Goal: Task Accomplishment & Management: Complete application form

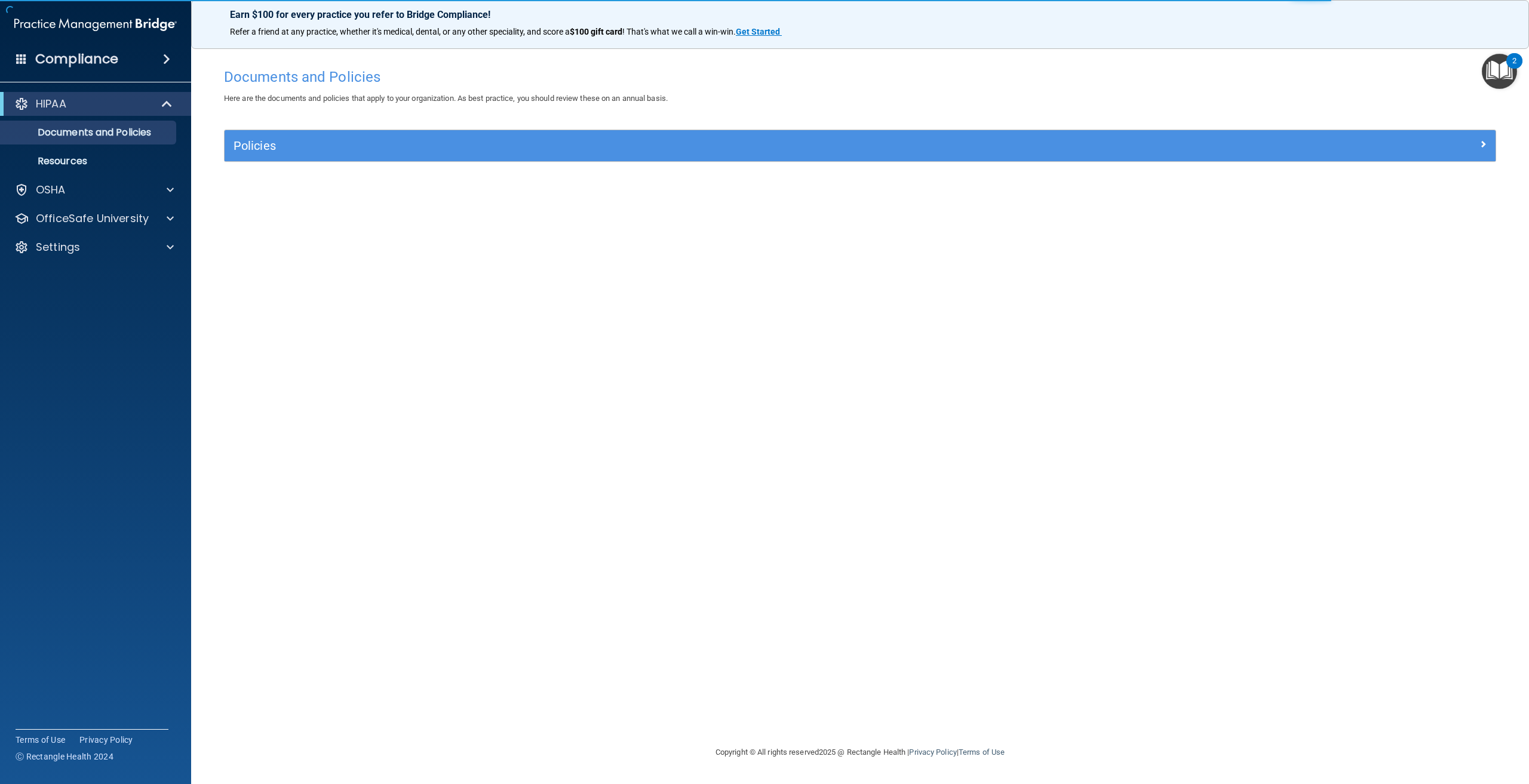
click at [1494, 71] on img "Open Resource Center, 2 new notifications" at bounding box center [1499, 71] width 35 height 35
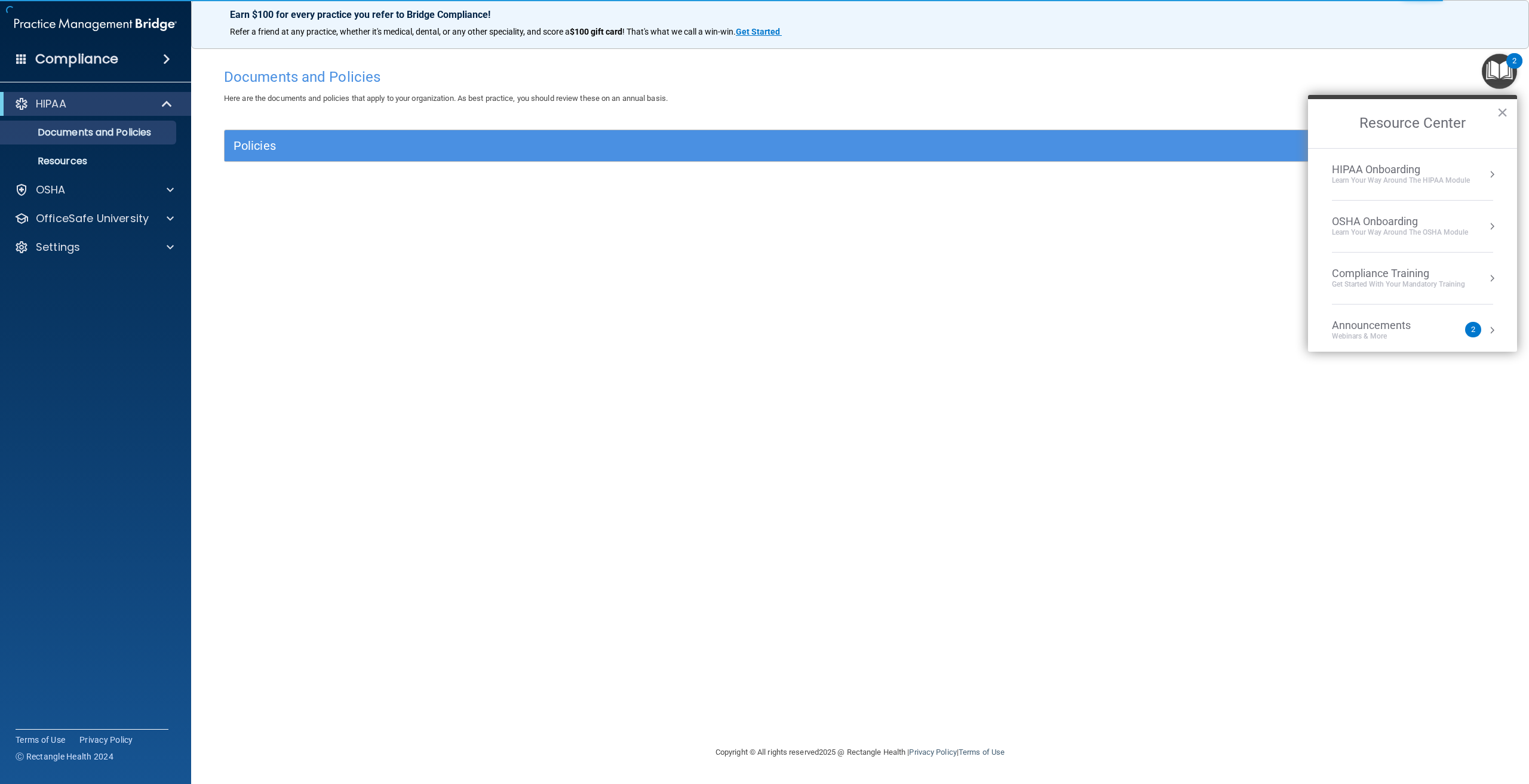
click at [1451, 168] on div "HIPAA Onboarding" at bounding box center [1401, 169] width 138 height 13
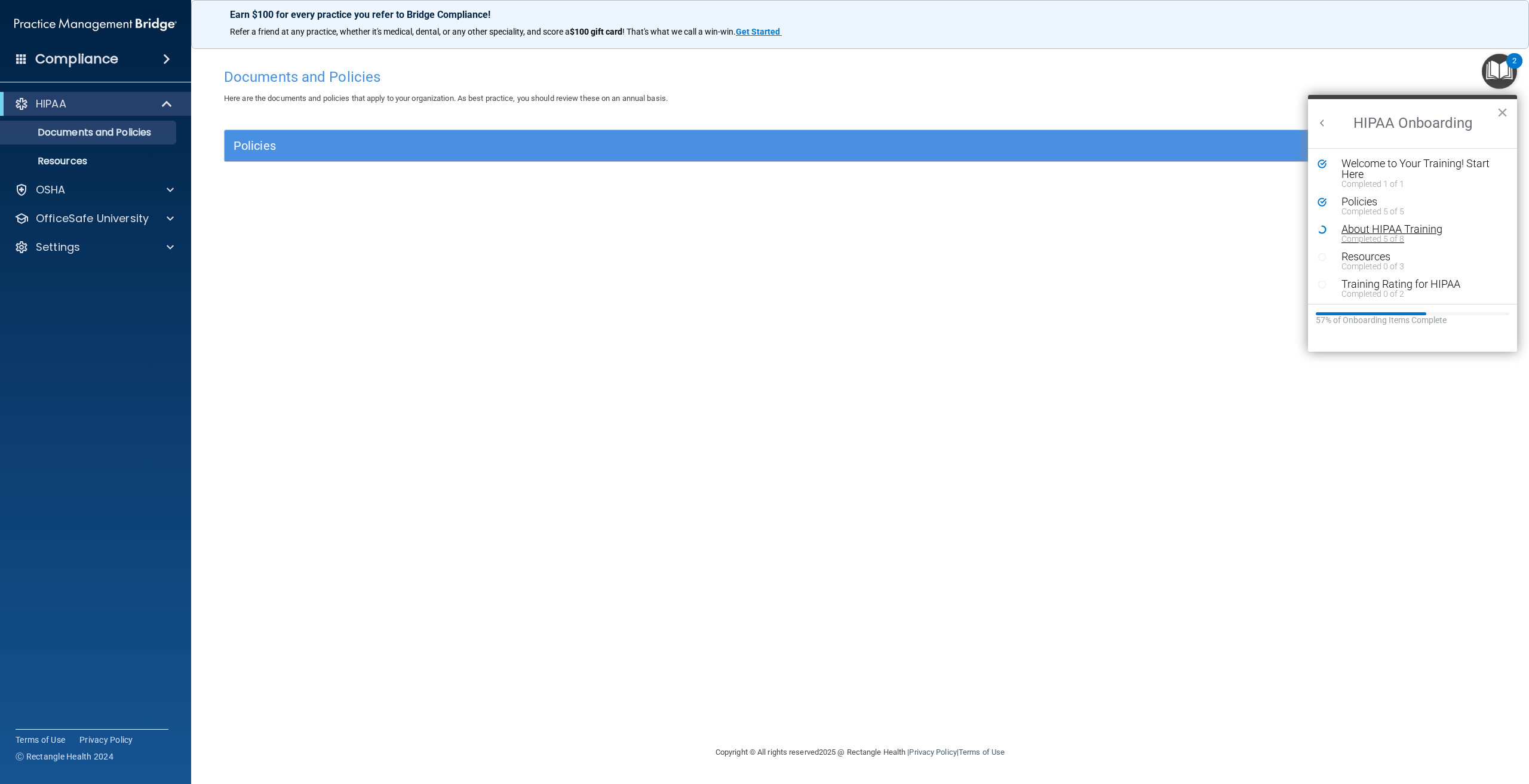
click at [1406, 227] on div "About HIPAA Training" at bounding box center [1417, 229] width 151 height 11
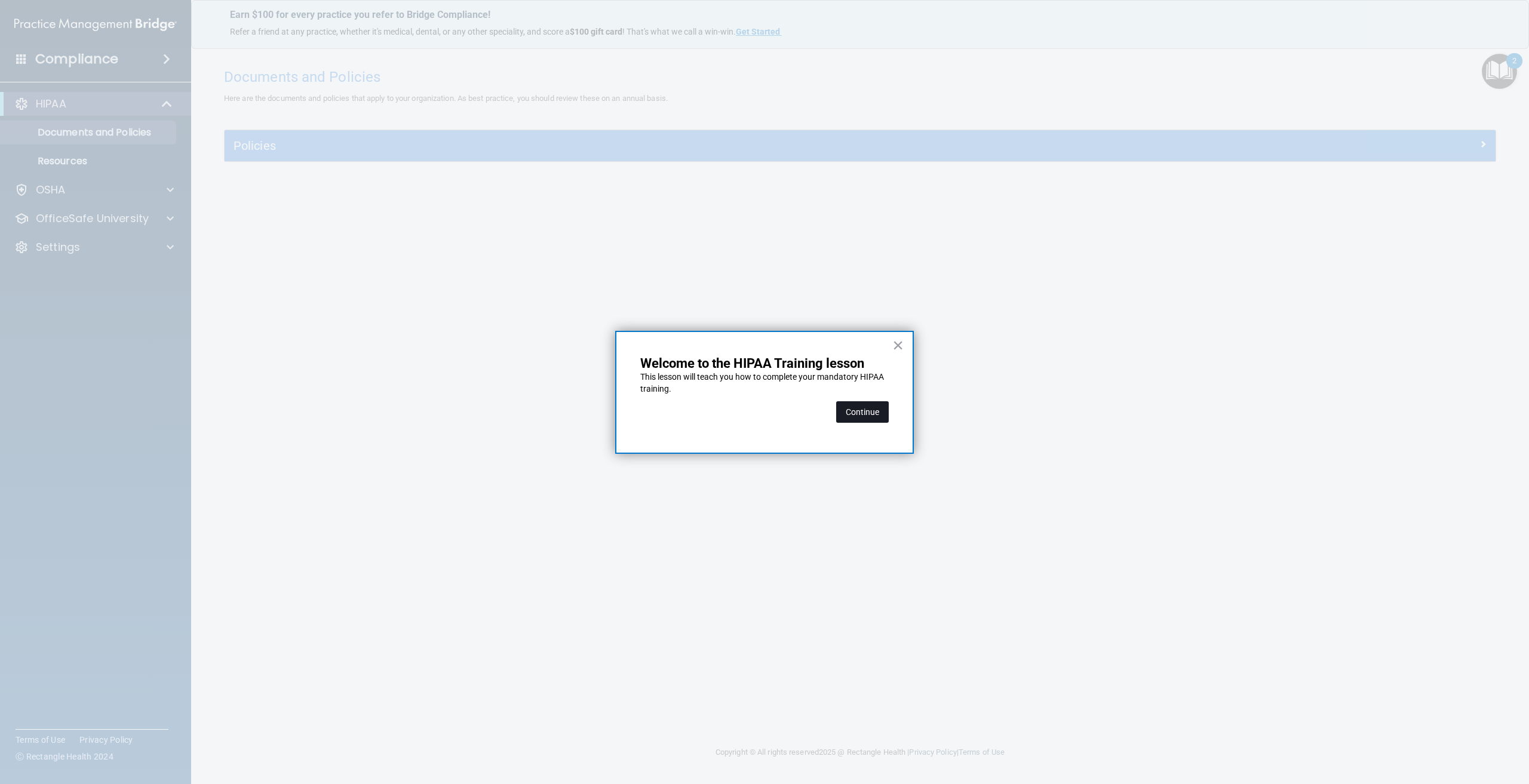
click at [863, 406] on button "Continue" at bounding box center [863, 412] width 53 height 22
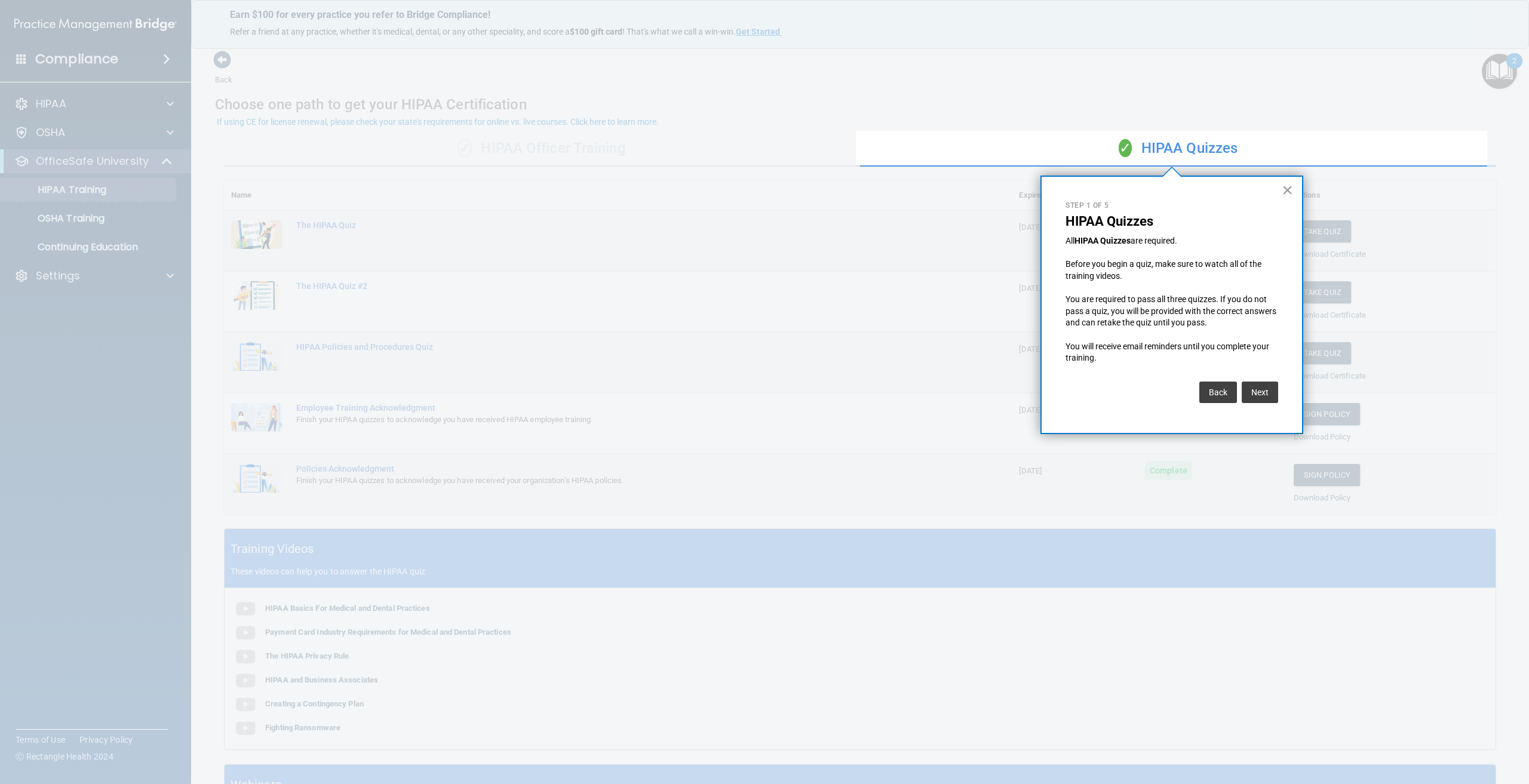
click at [1291, 183] on button "×" at bounding box center [1287, 189] width 11 height 19
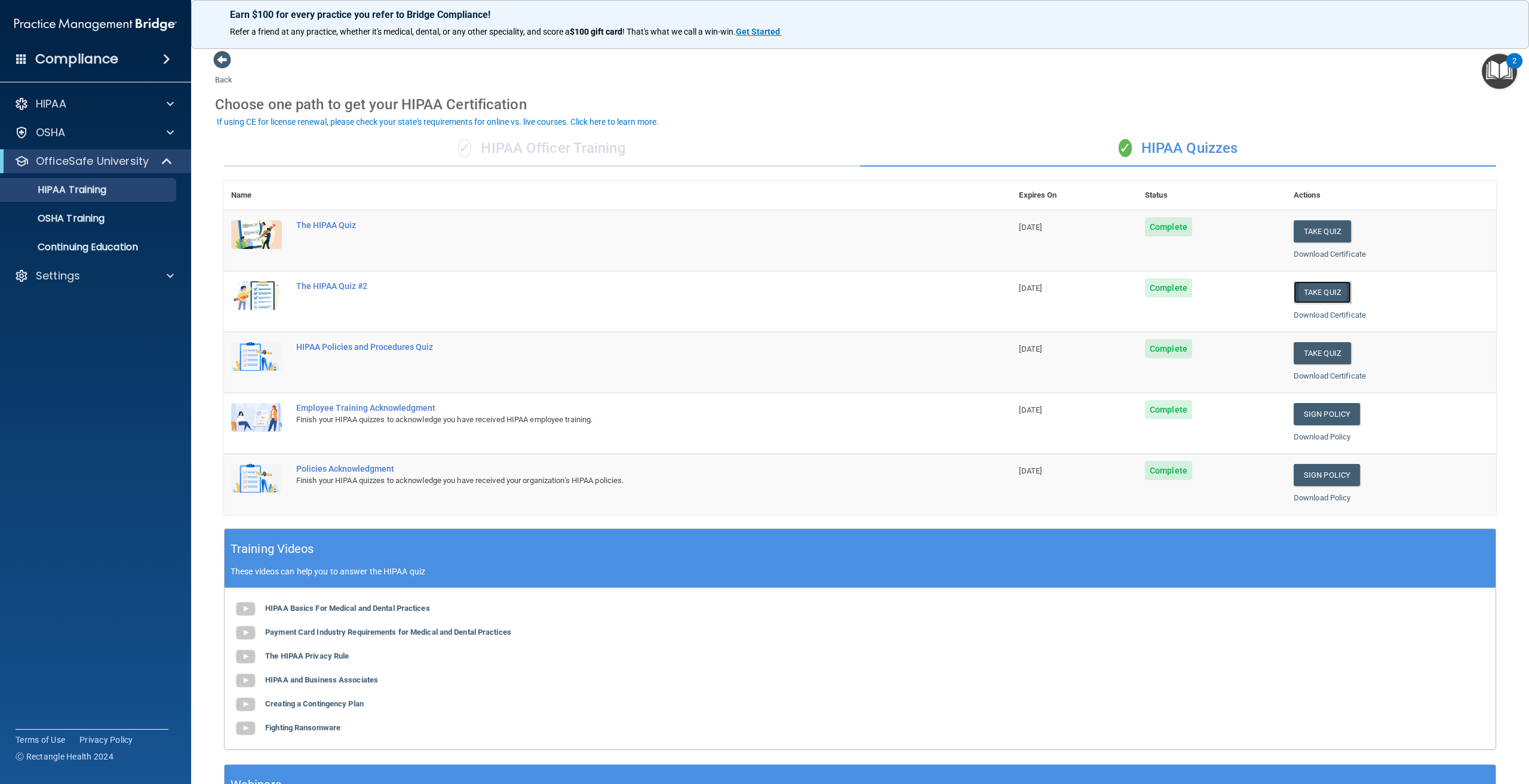
click at [1312, 295] on button "Take Quiz" at bounding box center [1322, 292] width 57 height 22
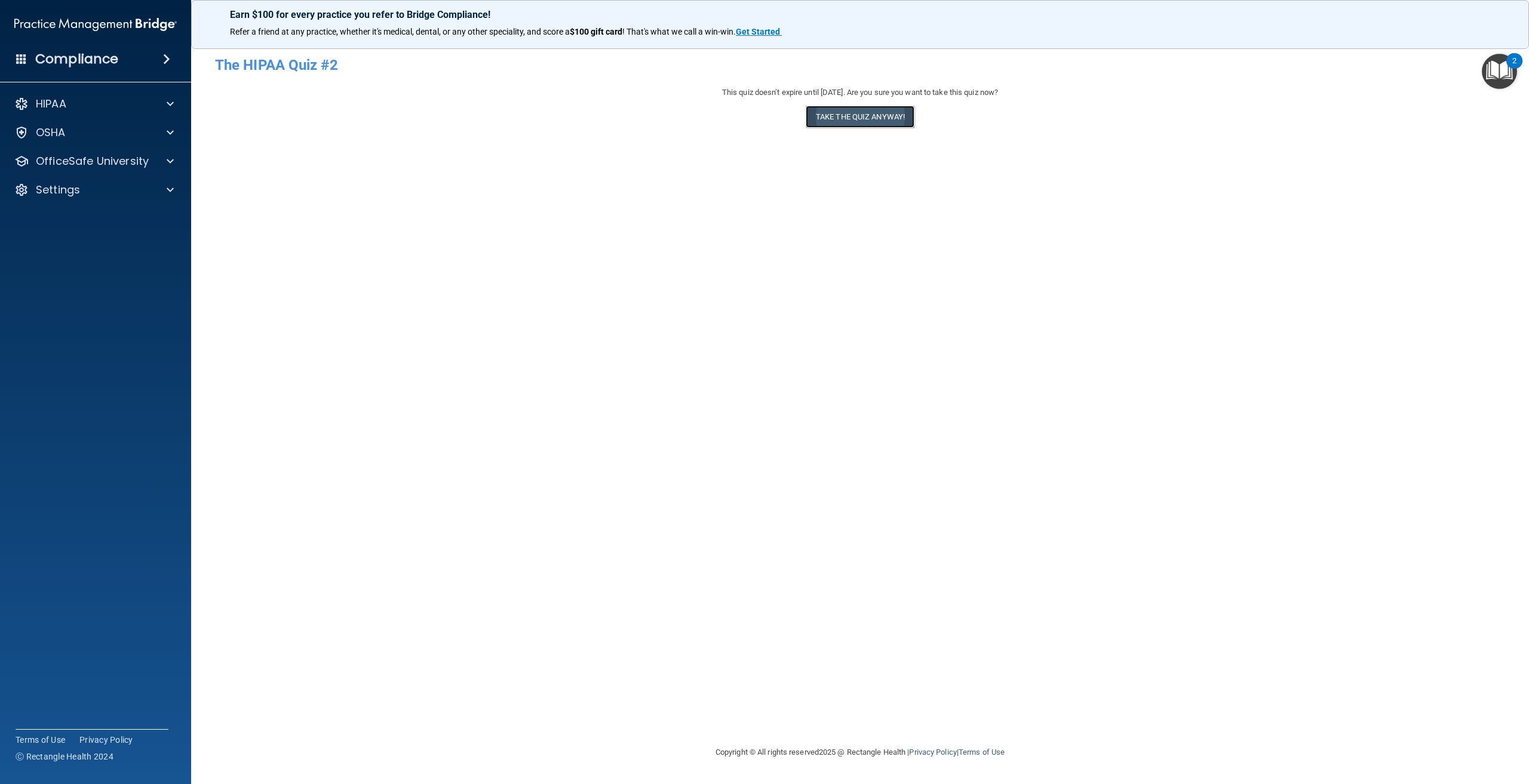
click at [852, 121] on button "Take the quiz anyway!" at bounding box center [860, 117] width 109 height 22
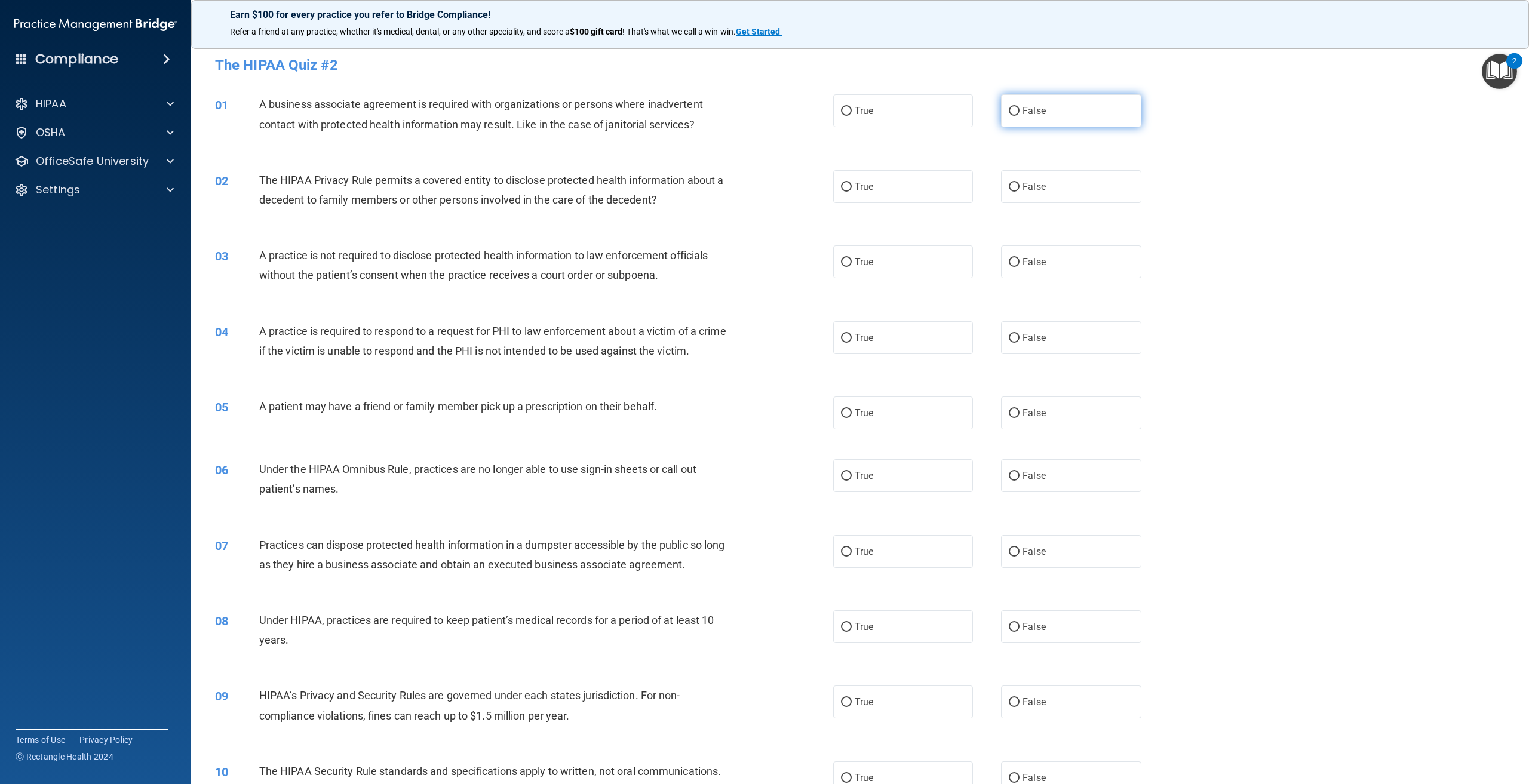
click at [1009, 110] on input "False" at bounding box center [1014, 111] width 11 height 9
radio input "true"
click at [847, 195] on label "True" at bounding box center [902, 186] width 140 height 33
click at [847, 191] on input "True" at bounding box center [846, 187] width 11 height 9
radio input "true"
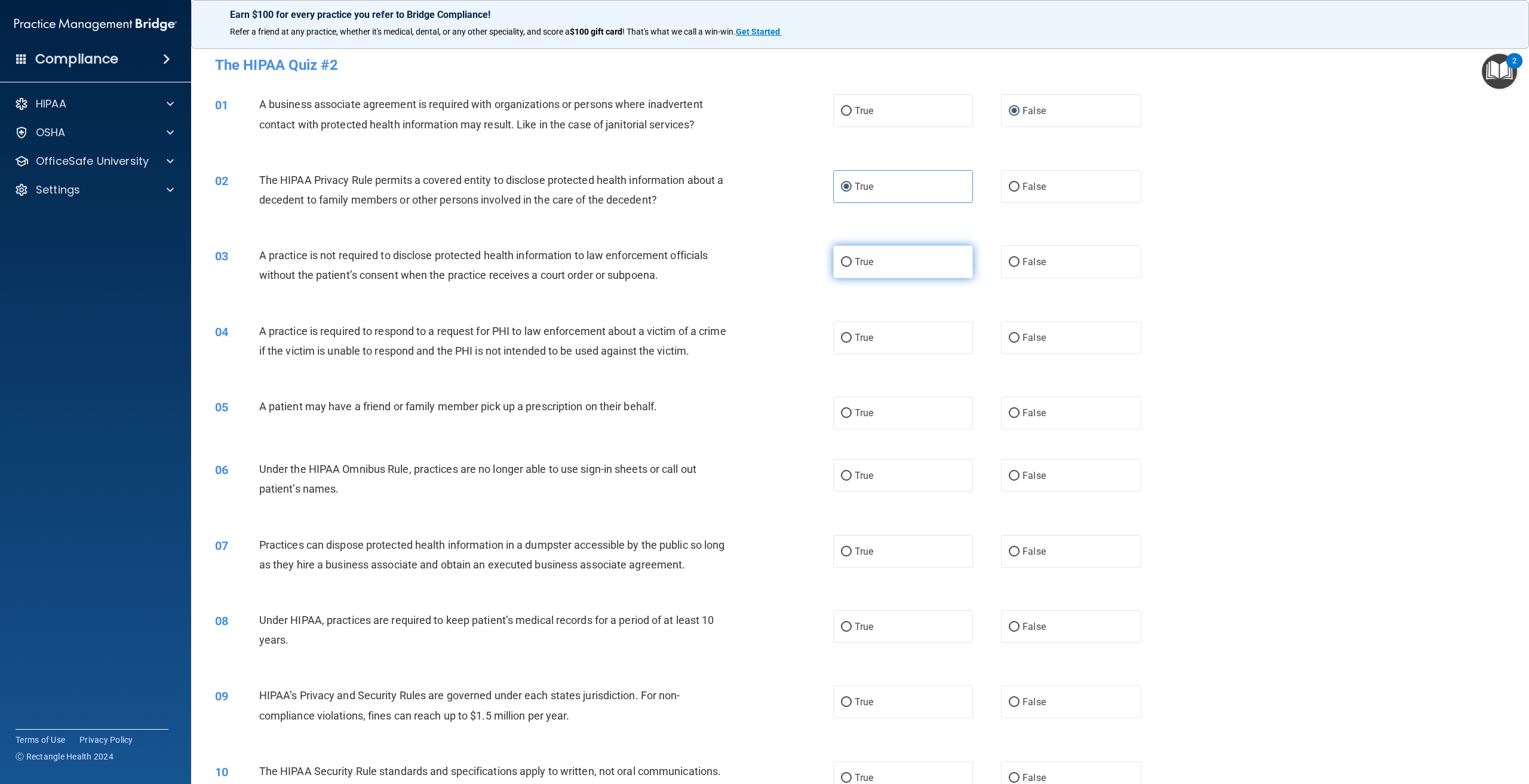
click at [910, 264] on label "True" at bounding box center [902, 262] width 140 height 33
click at [852, 264] on input "True" at bounding box center [846, 262] width 11 height 9
radio input "true"
click at [855, 337] on span "True" at bounding box center [863, 337] width 18 height 11
click at [852, 337] on input "True" at bounding box center [846, 338] width 11 height 9
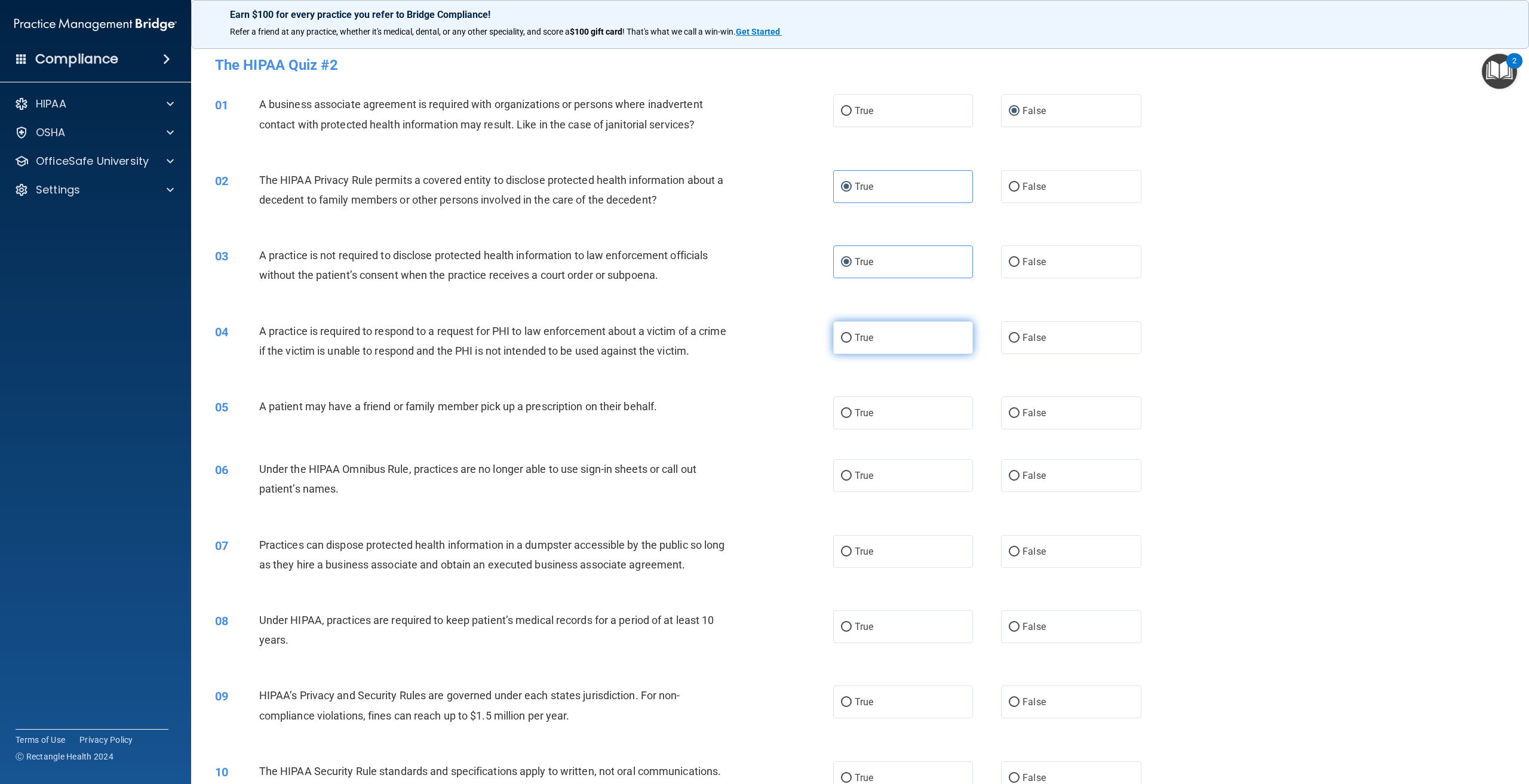
radio input "true"
click at [867, 419] on span "True" at bounding box center [863, 413] width 18 height 11
click at [852, 418] on input "True" at bounding box center [846, 413] width 11 height 9
radio input "true"
click at [1034, 492] on label "False" at bounding box center [1070, 475] width 140 height 33
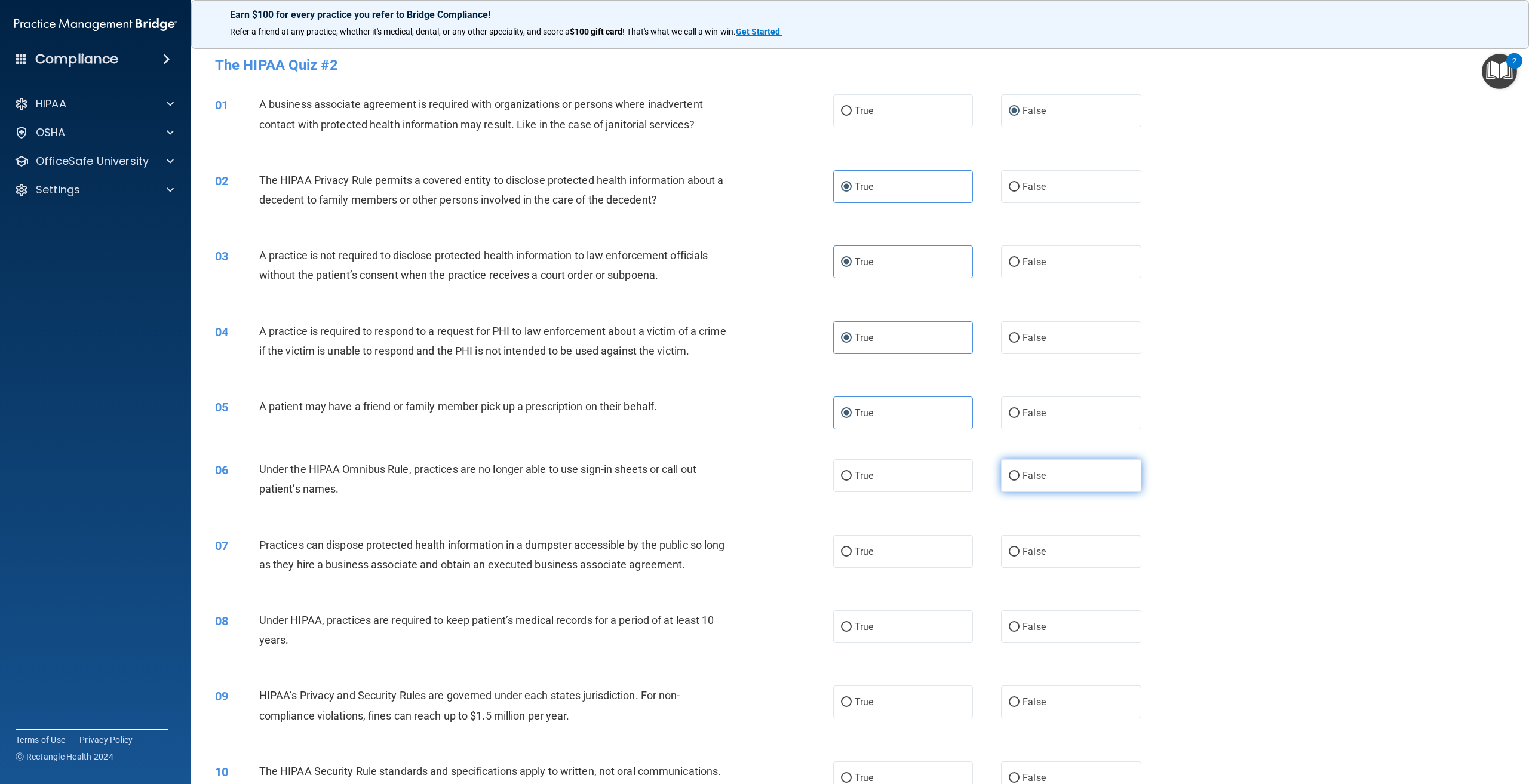
click at [1020, 481] on input "False" at bounding box center [1014, 476] width 11 height 9
radio input "true"
click at [1039, 568] on label "False" at bounding box center [1070, 551] width 140 height 33
click at [1020, 556] on input "False" at bounding box center [1014, 551] width 11 height 9
radio input "true"
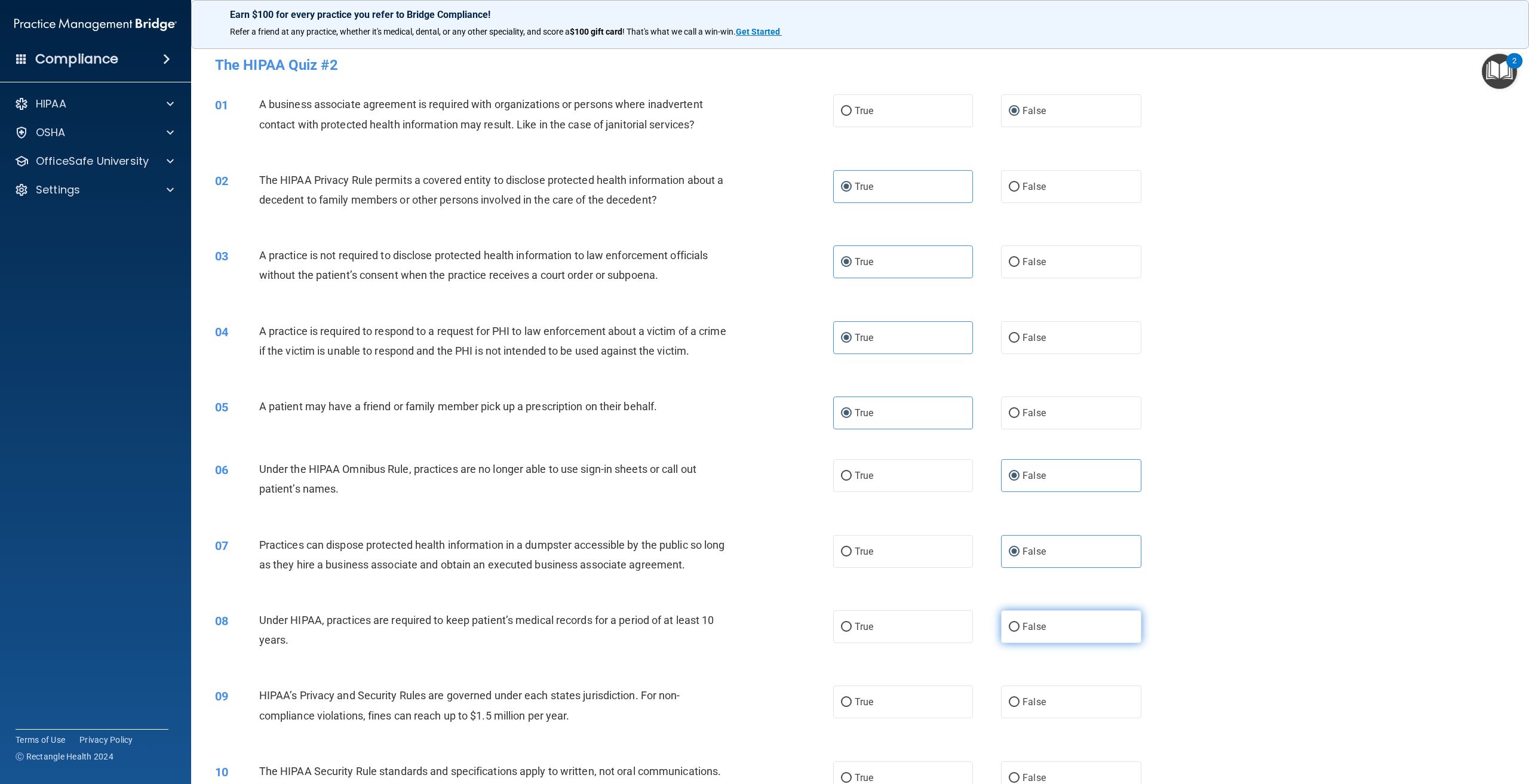
click at [1041, 643] on label "False" at bounding box center [1070, 626] width 140 height 33
click at [1020, 632] on input "False" at bounding box center [1014, 627] width 11 height 9
radio input "true"
click at [1037, 707] on span "False" at bounding box center [1034, 701] width 24 height 11
click at [1020, 706] on input "False" at bounding box center [1014, 702] width 11 height 9
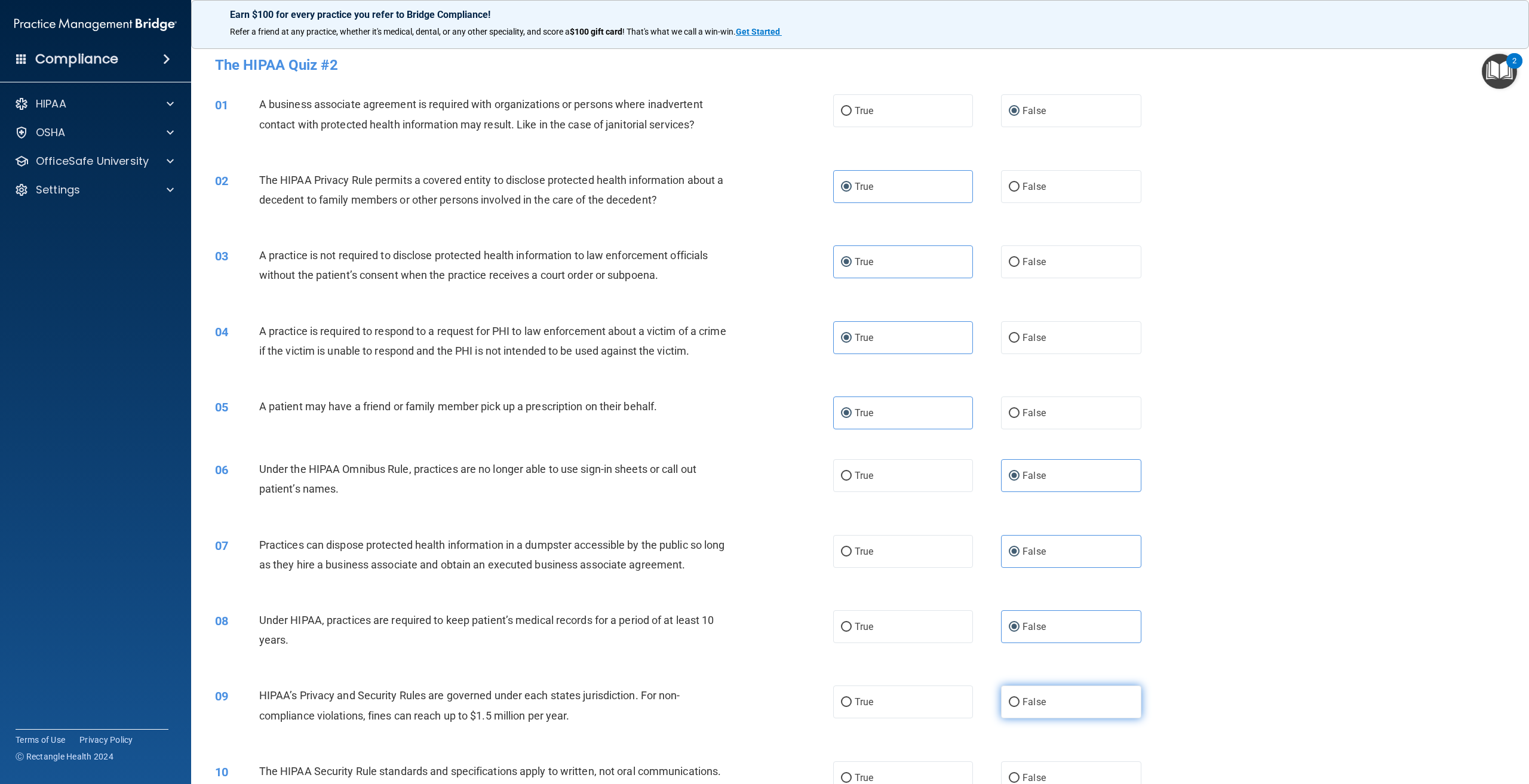
radio input "true"
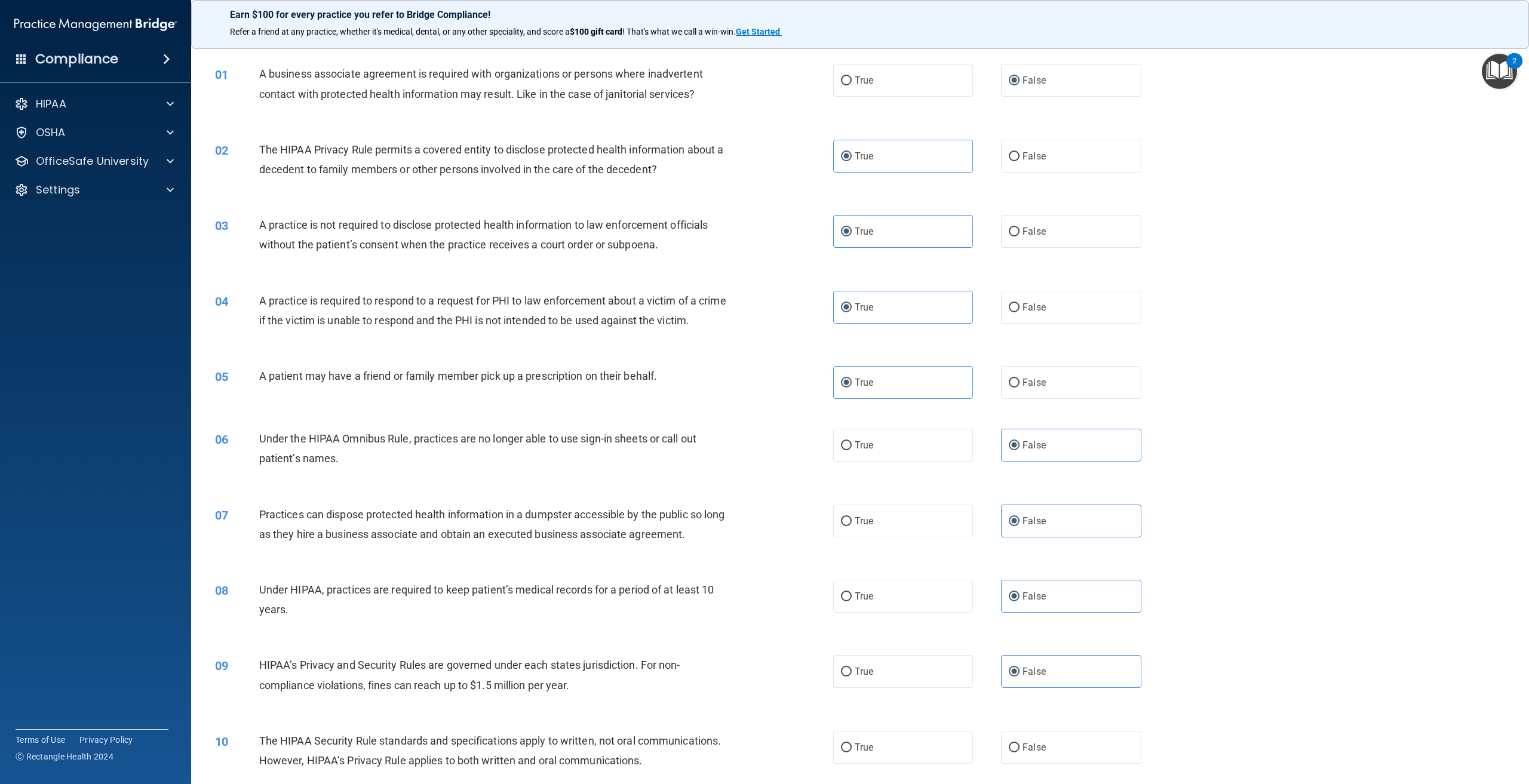
scroll to position [60, 0]
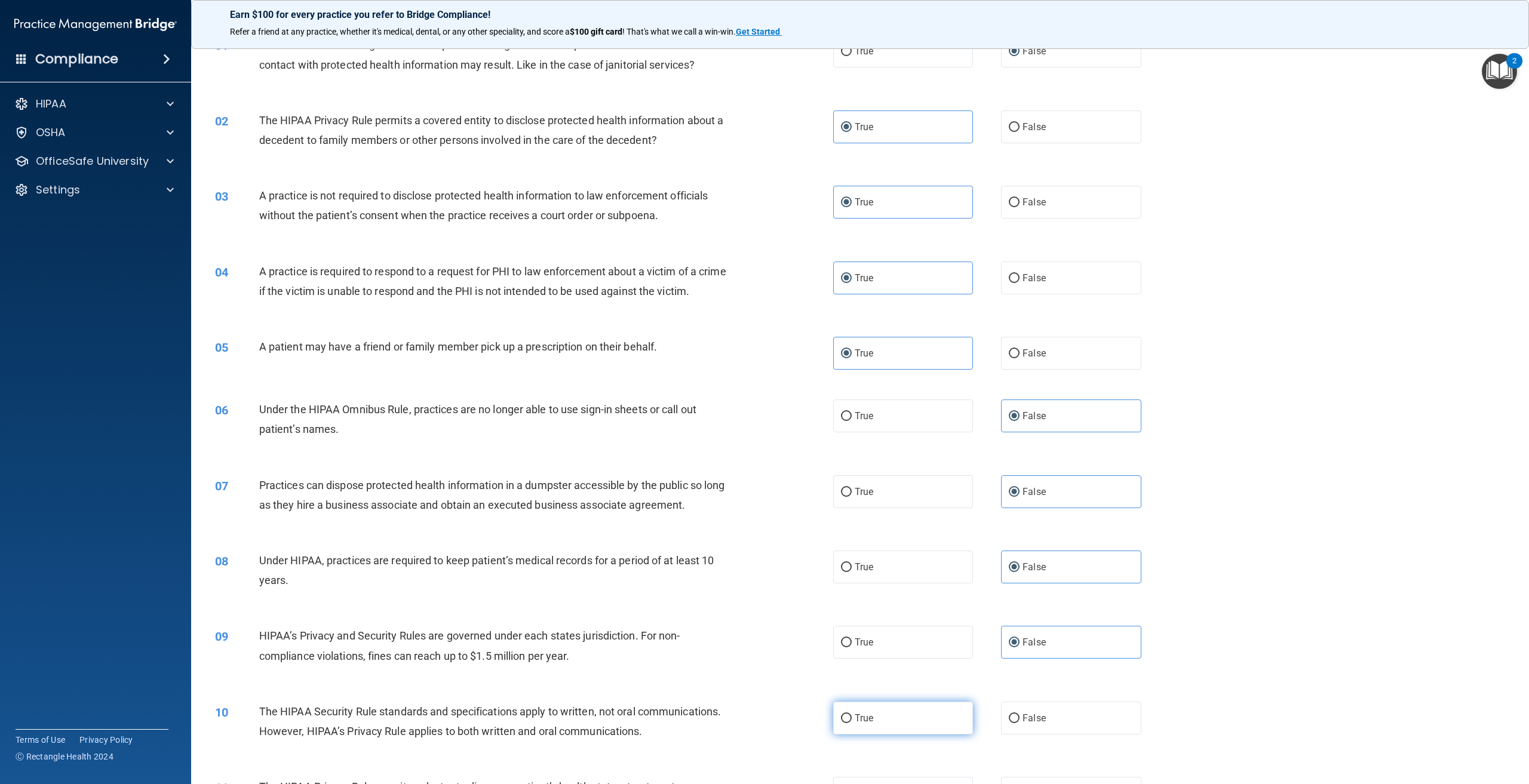
click at [891, 734] on label "True" at bounding box center [902, 717] width 140 height 33
click at [852, 723] on input "True" at bounding box center [846, 718] width 11 height 9
radio input "true"
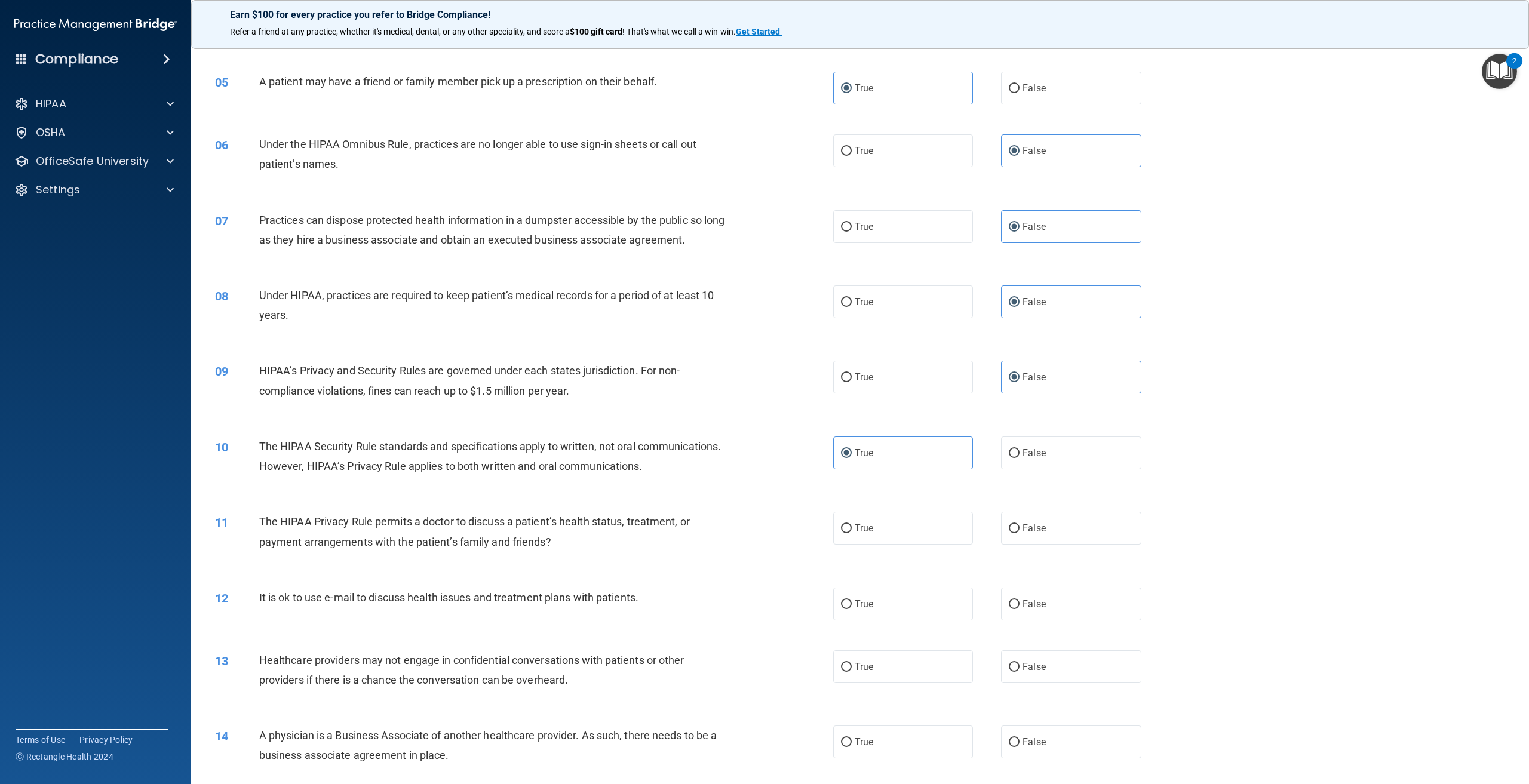
scroll to position [358, 0]
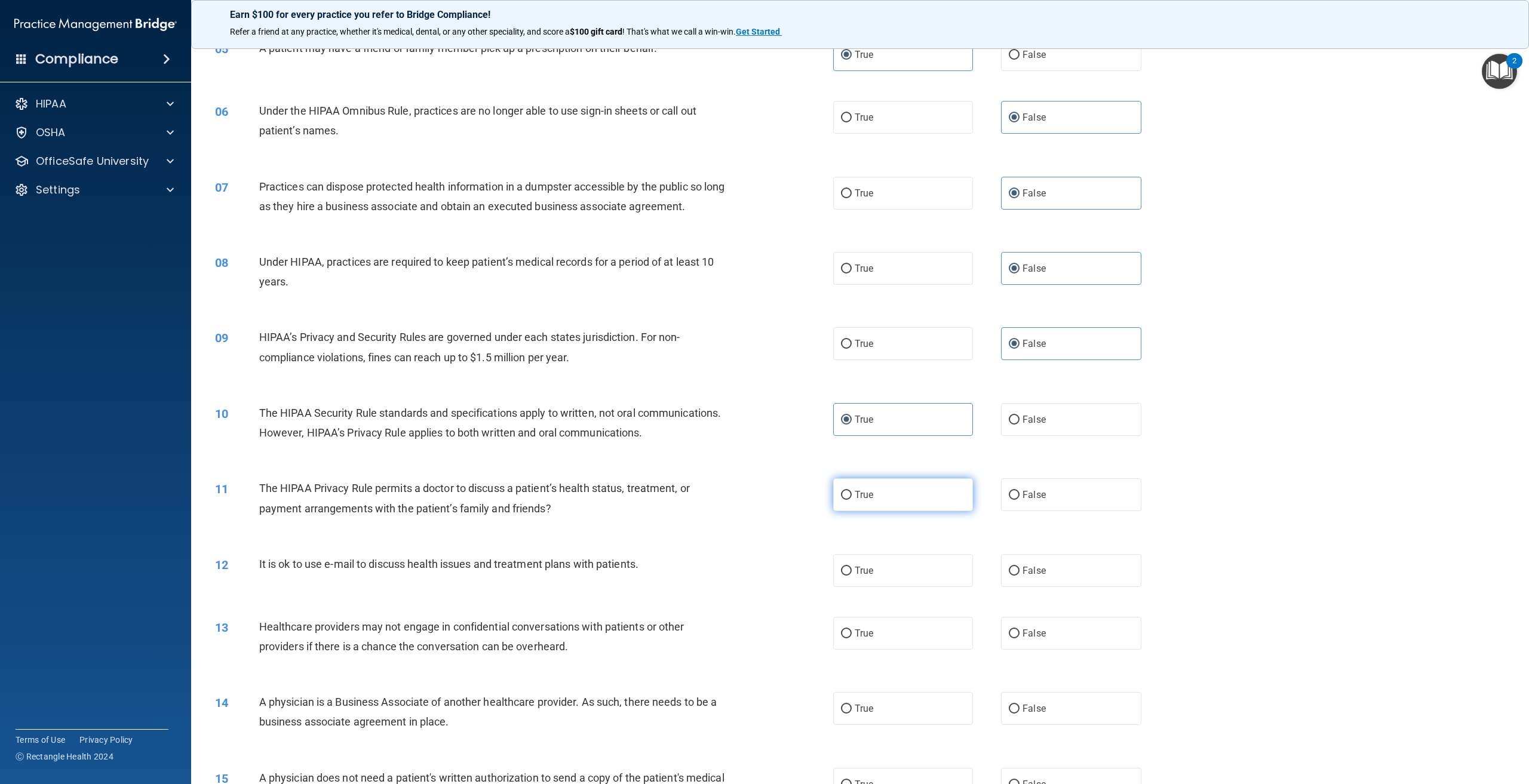
click at [876, 511] on label "True" at bounding box center [902, 494] width 140 height 33
click at [852, 500] on input "True" at bounding box center [846, 495] width 11 height 9
radio input "true"
click at [1052, 649] on label "False" at bounding box center [1070, 633] width 140 height 33
click at [1020, 638] on input "False" at bounding box center [1014, 633] width 11 height 9
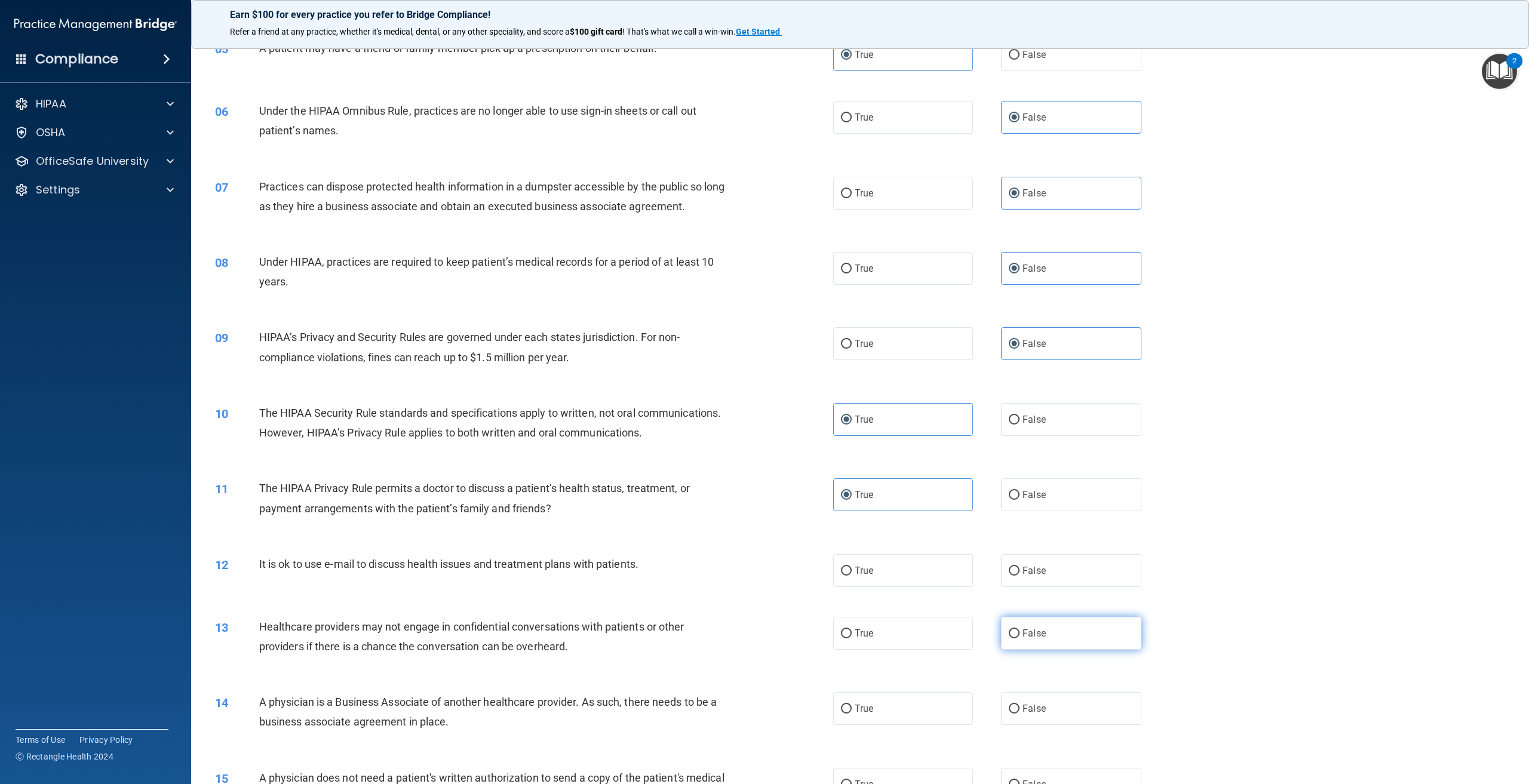
radio input "true"
click at [933, 586] on label "True" at bounding box center [902, 570] width 140 height 33
click at [852, 576] on input "True" at bounding box center [846, 570] width 11 height 9
radio input "true"
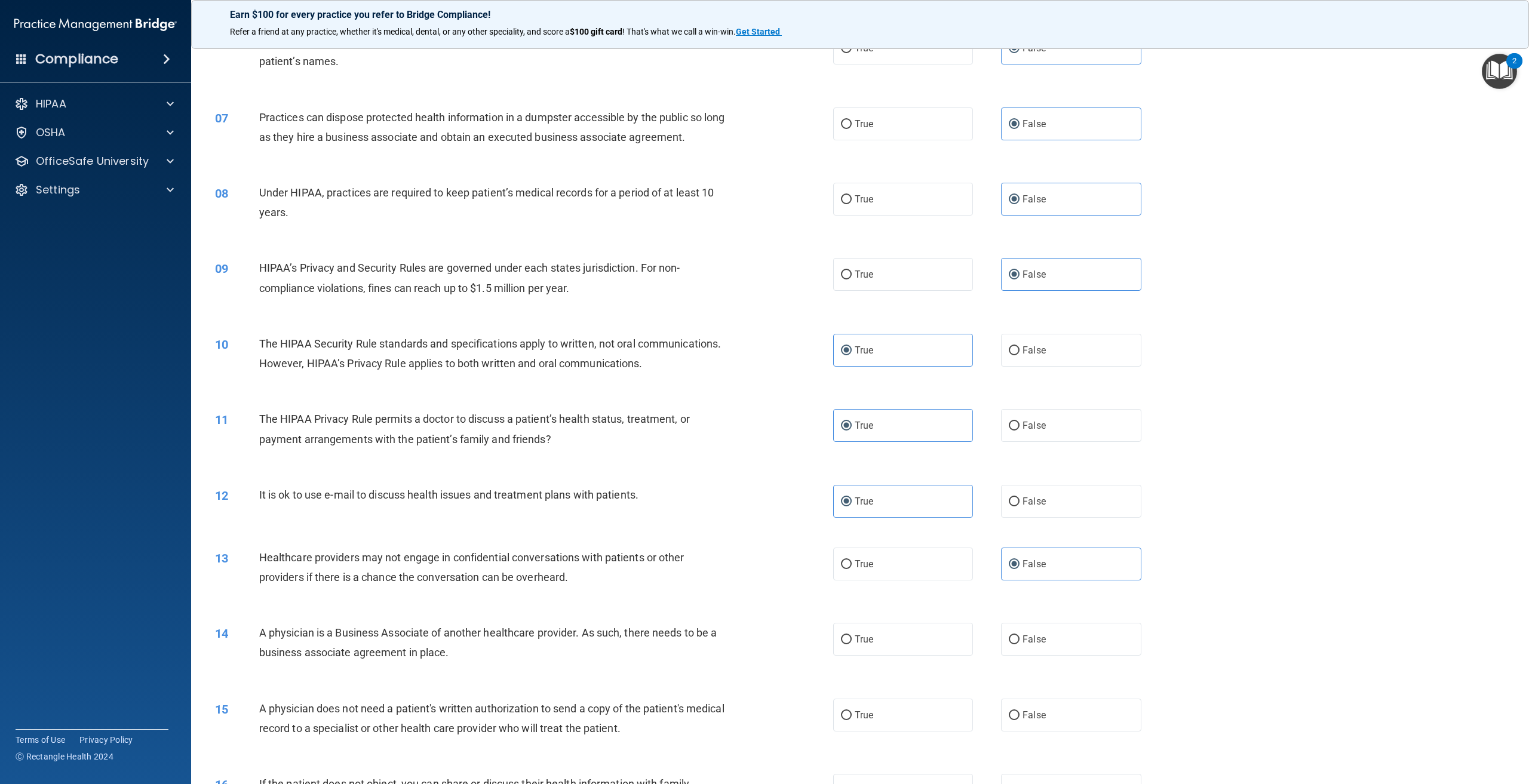
scroll to position [537, 0]
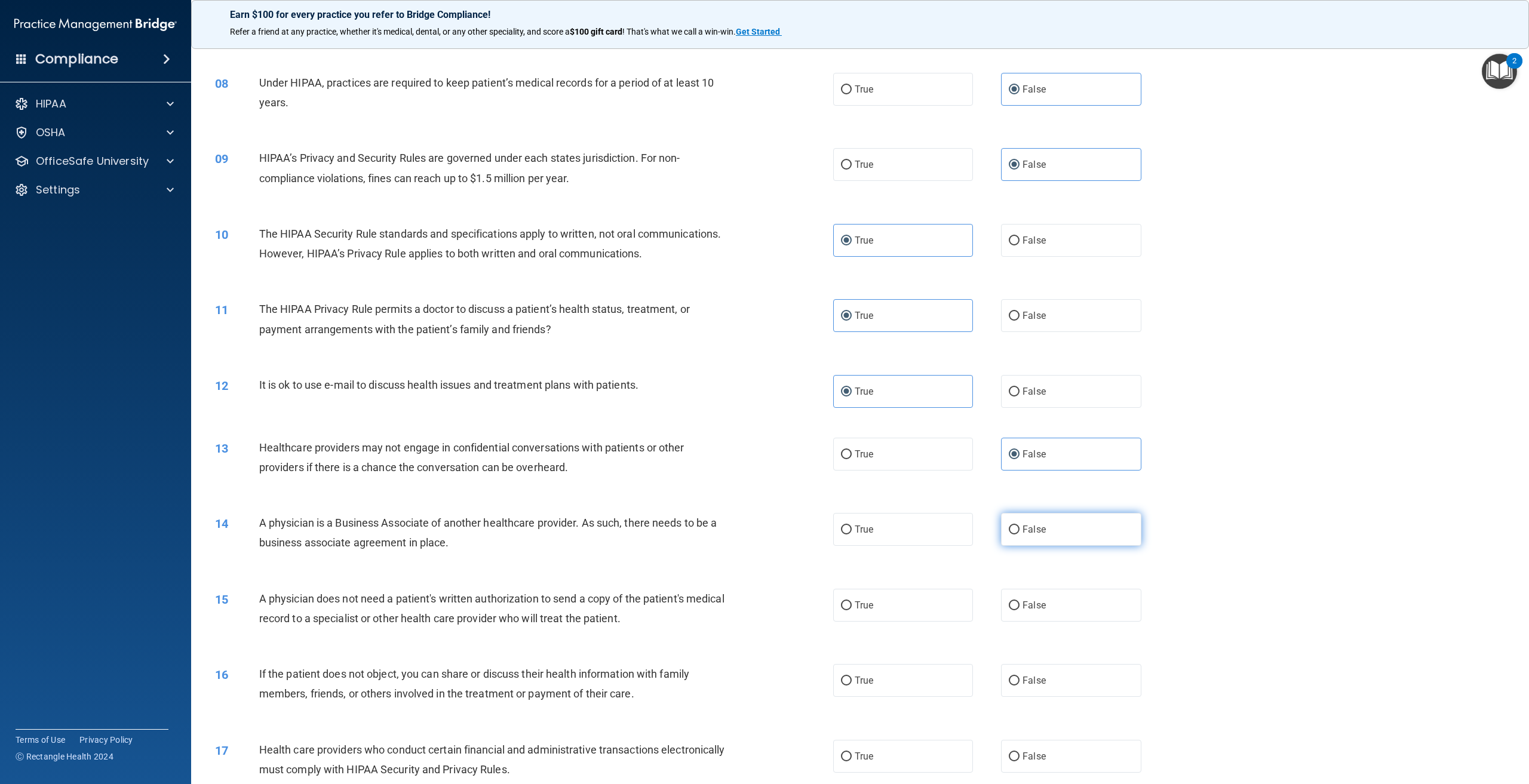
click at [1066, 545] on label "False" at bounding box center [1070, 529] width 140 height 33
click at [1020, 535] on input "False" at bounding box center [1014, 529] width 11 height 9
radio input "true"
click at [935, 622] on label "True" at bounding box center [902, 605] width 140 height 33
click at [852, 610] on input "True" at bounding box center [846, 605] width 11 height 9
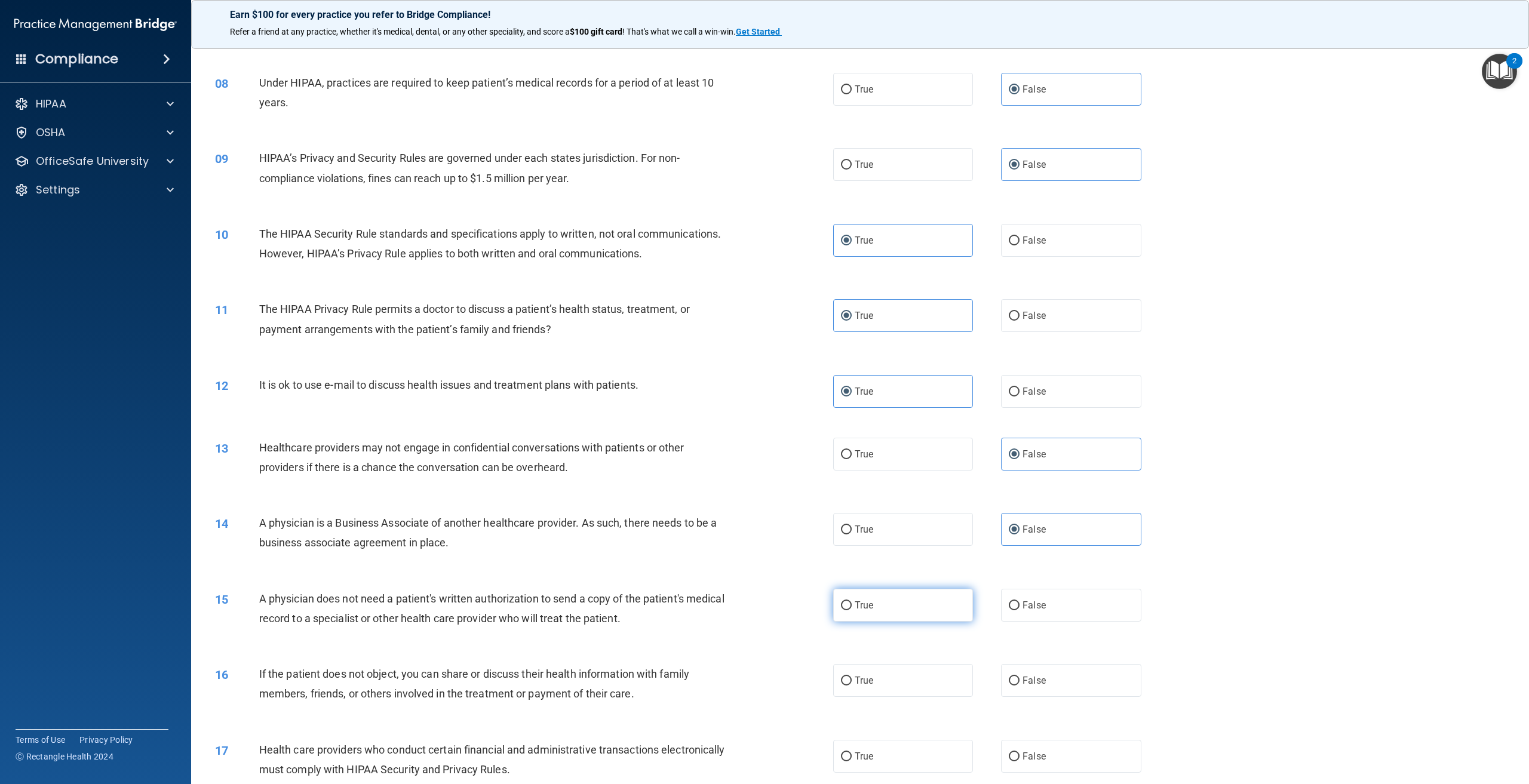
radio input "true"
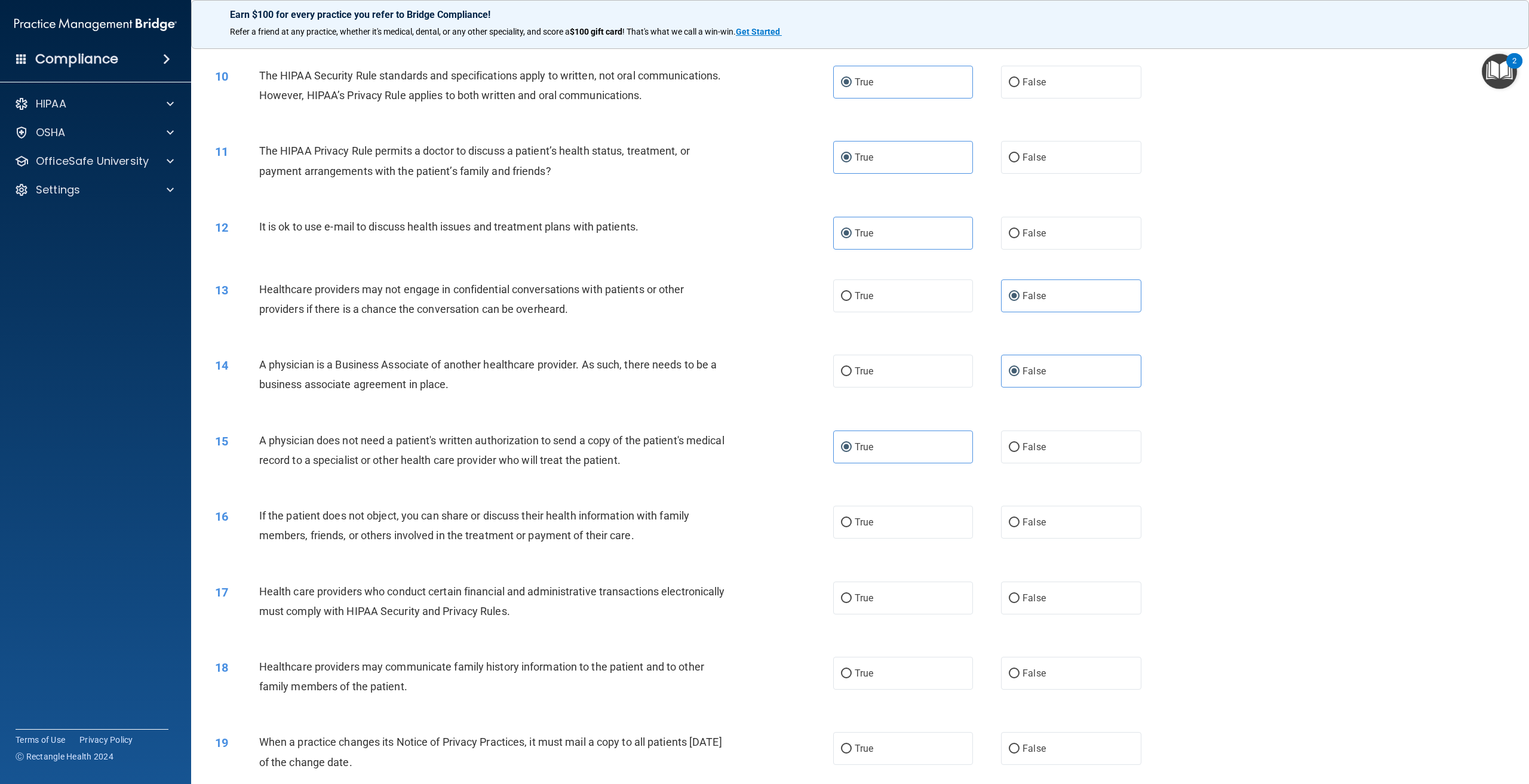
scroll to position [717, 0]
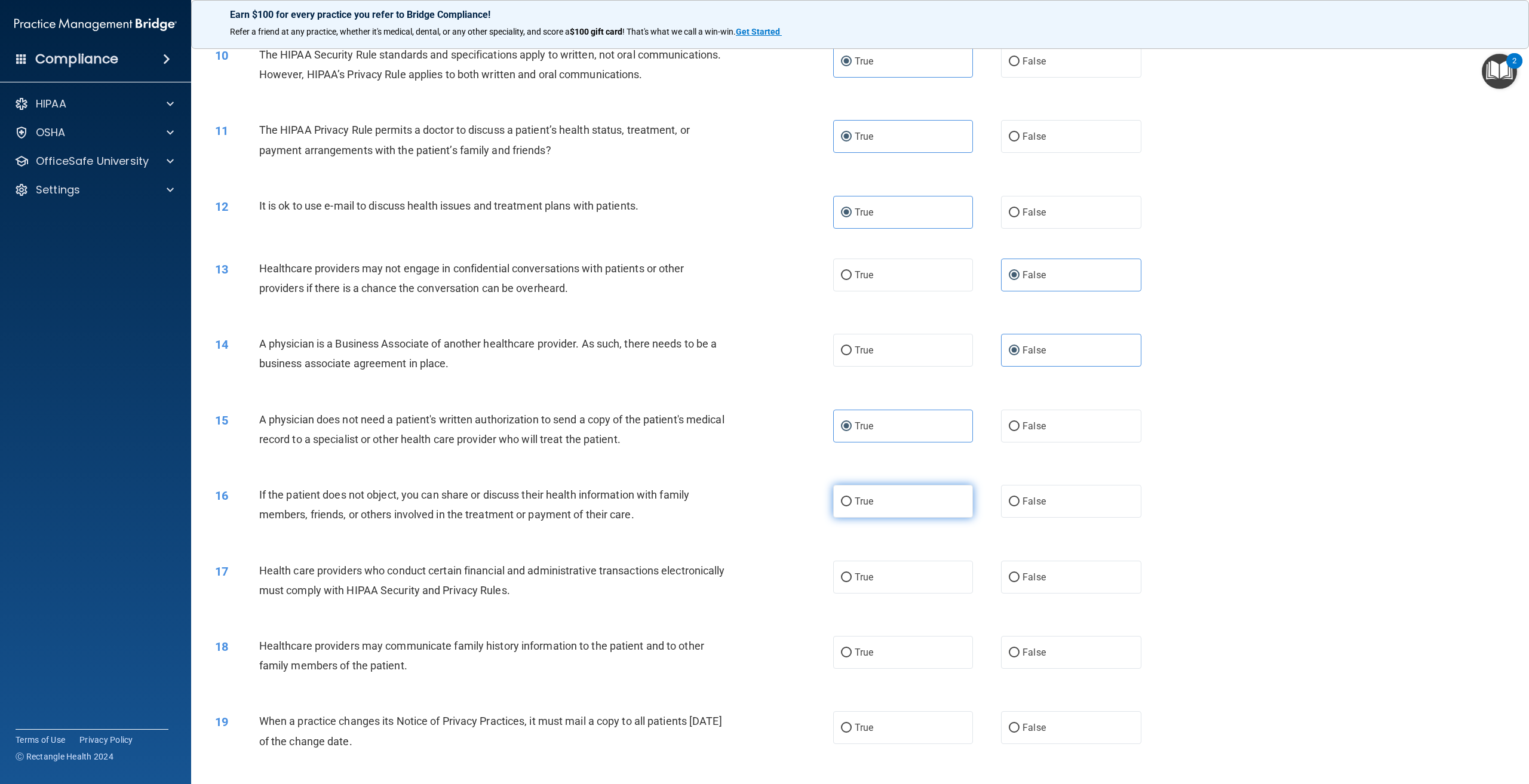
click at [906, 518] on label "True" at bounding box center [902, 501] width 140 height 33
click at [852, 506] on input "True" at bounding box center [846, 502] width 11 height 9
radio input "true"
click at [896, 593] on label "True" at bounding box center [902, 576] width 140 height 33
click at [852, 582] on input "True" at bounding box center [846, 577] width 11 height 9
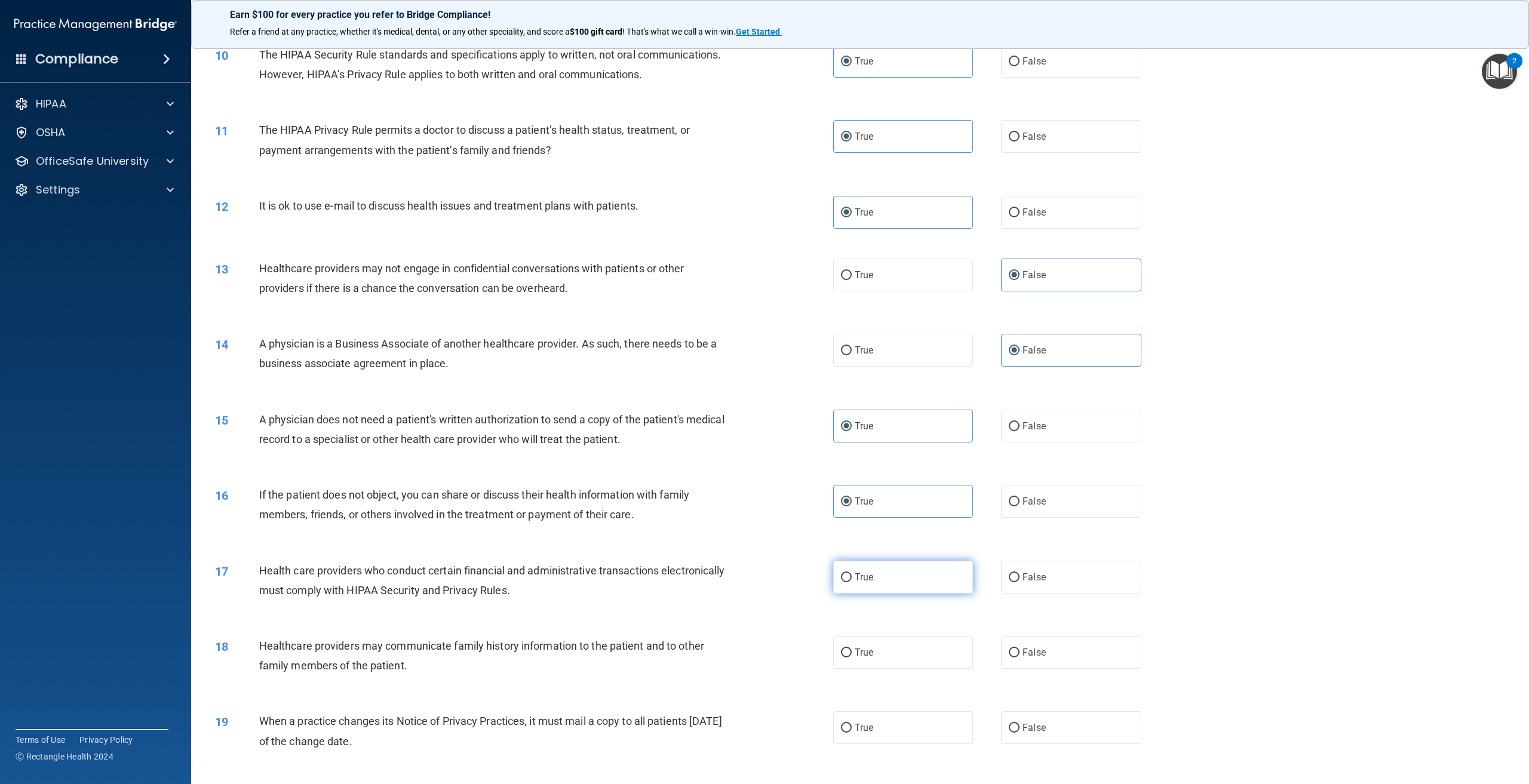
radio input "true"
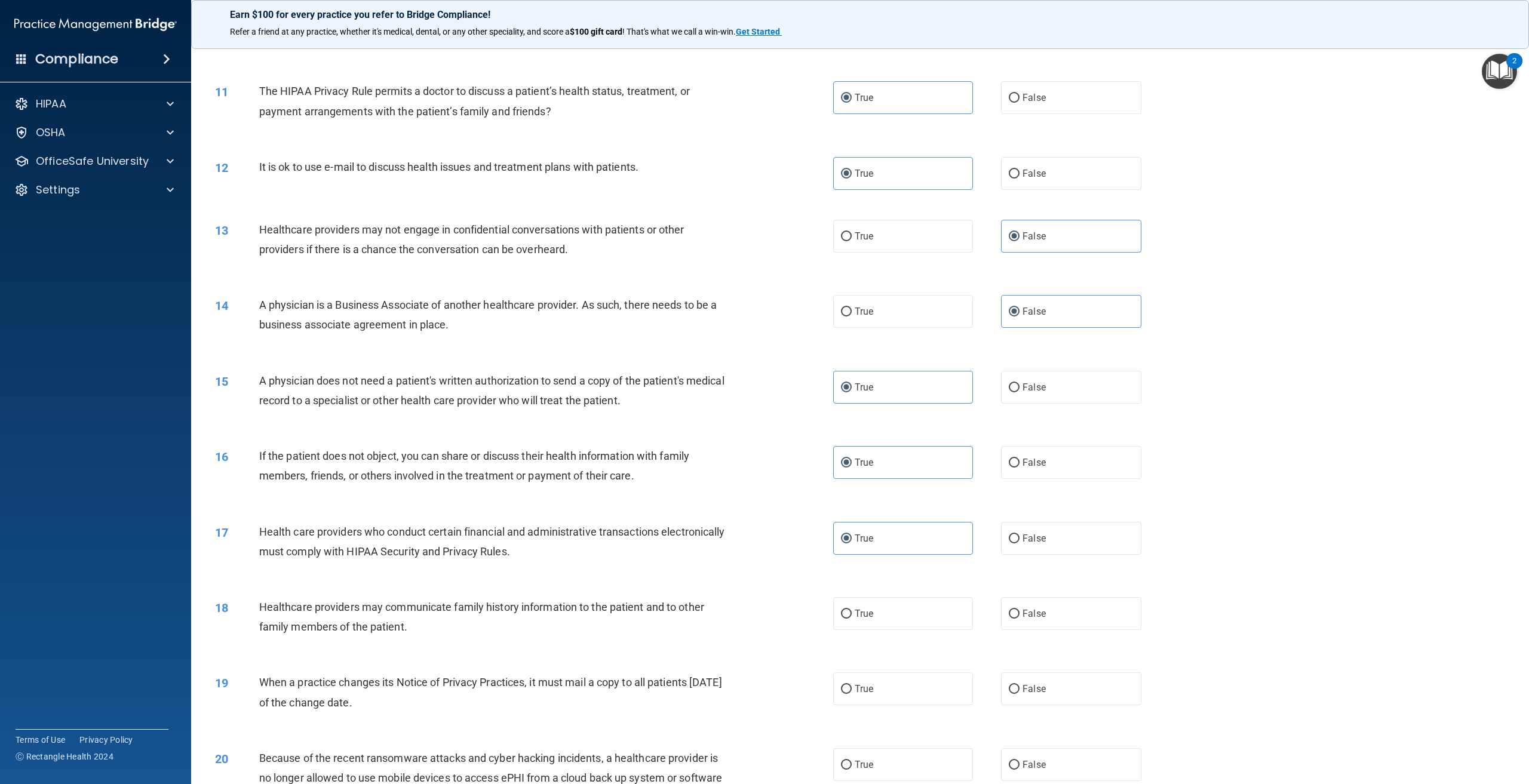
scroll to position [776, 0]
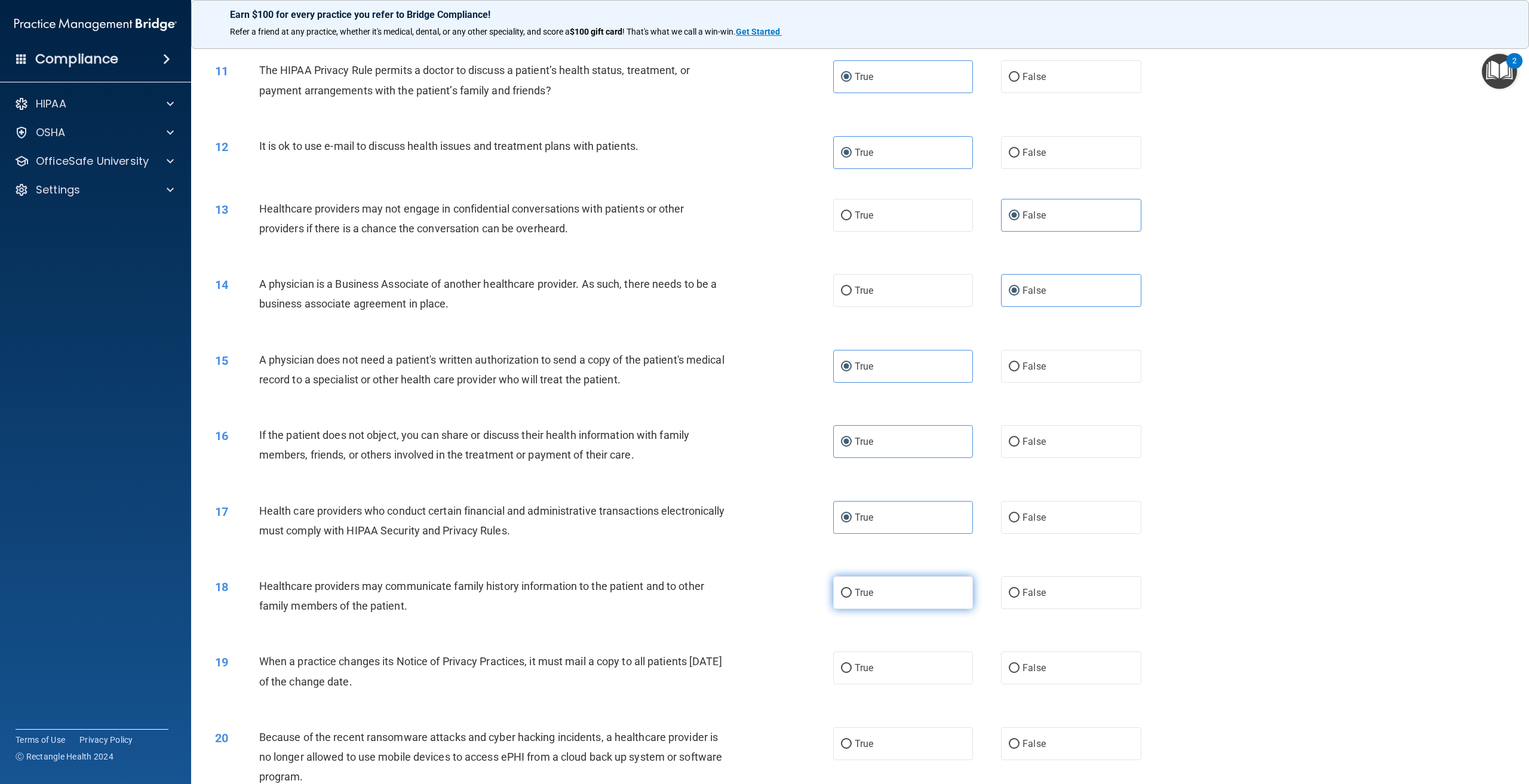
click at [889, 609] on label "True" at bounding box center [902, 592] width 140 height 33
click at [852, 597] on input "True" at bounding box center [846, 593] width 11 height 9
radio input "true"
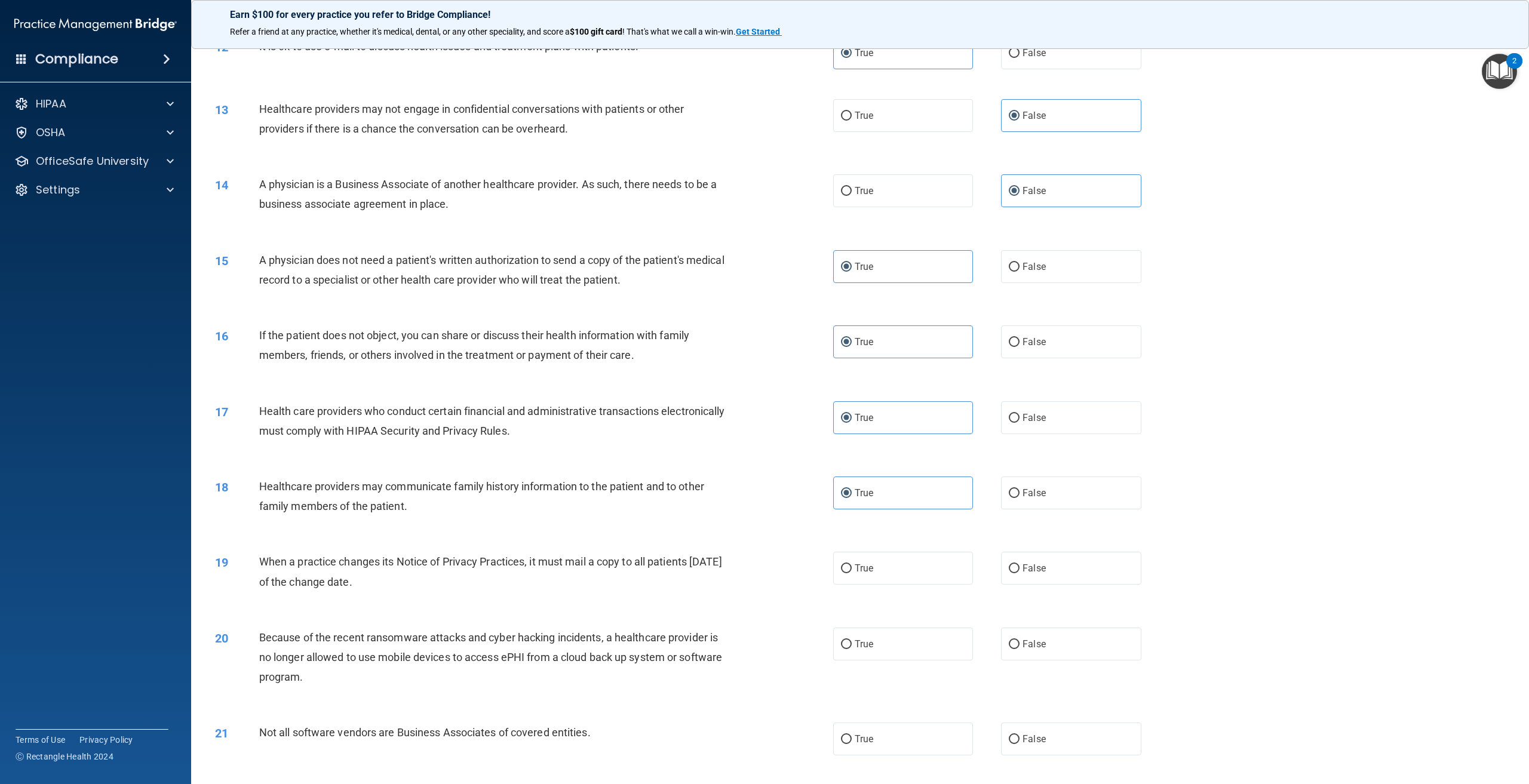
scroll to position [895, 0]
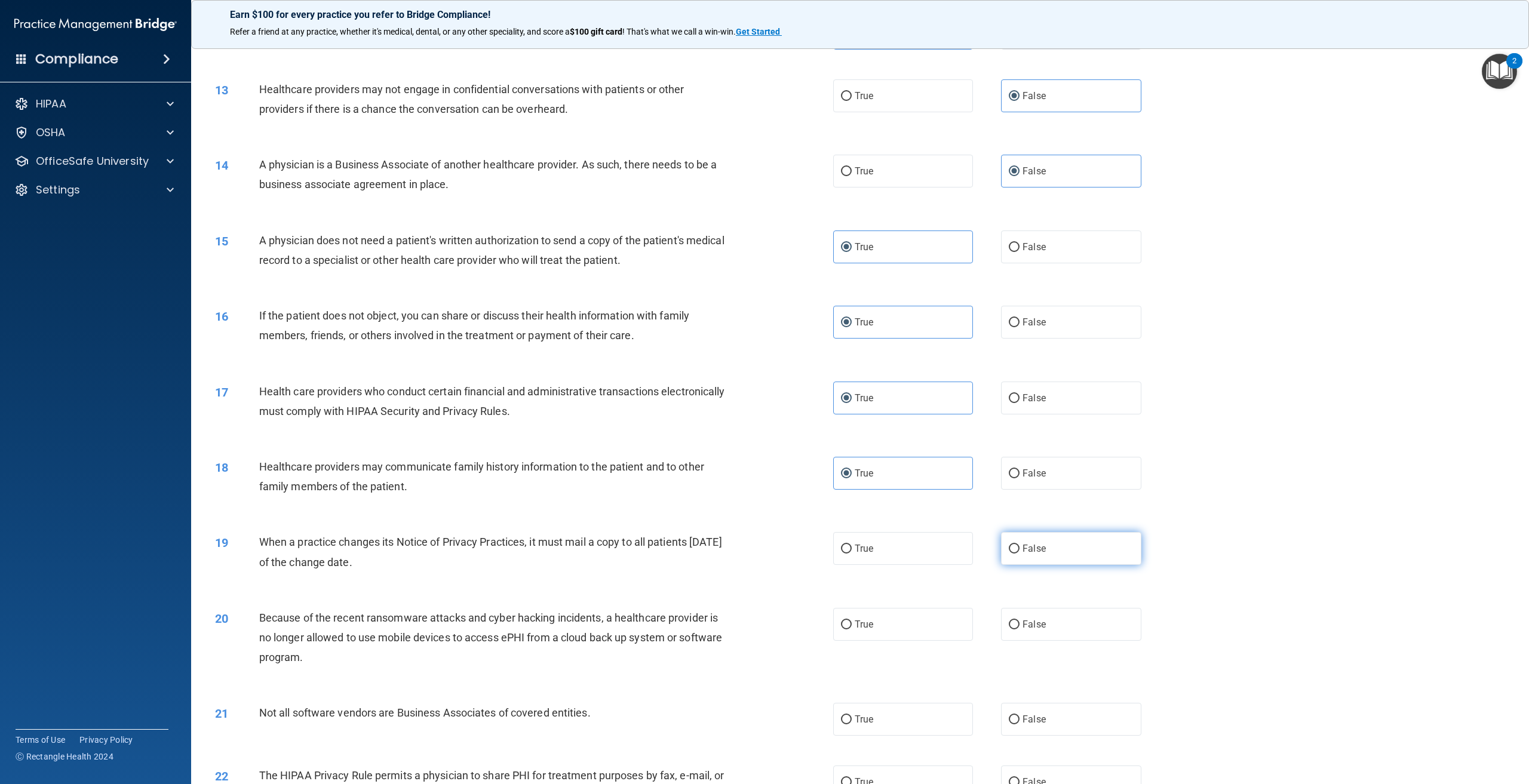
click at [1025, 554] on span "False" at bounding box center [1034, 548] width 24 height 11
click at [1020, 553] on input "False" at bounding box center [1014, 549] width 11 height 9
radio input "true"
click at [878, 640] on label "True" at bounding box center [902, 624] width 140 height 33
click at [852, 629] on input "True" at bounding box center [846, 624] width 11 height 9
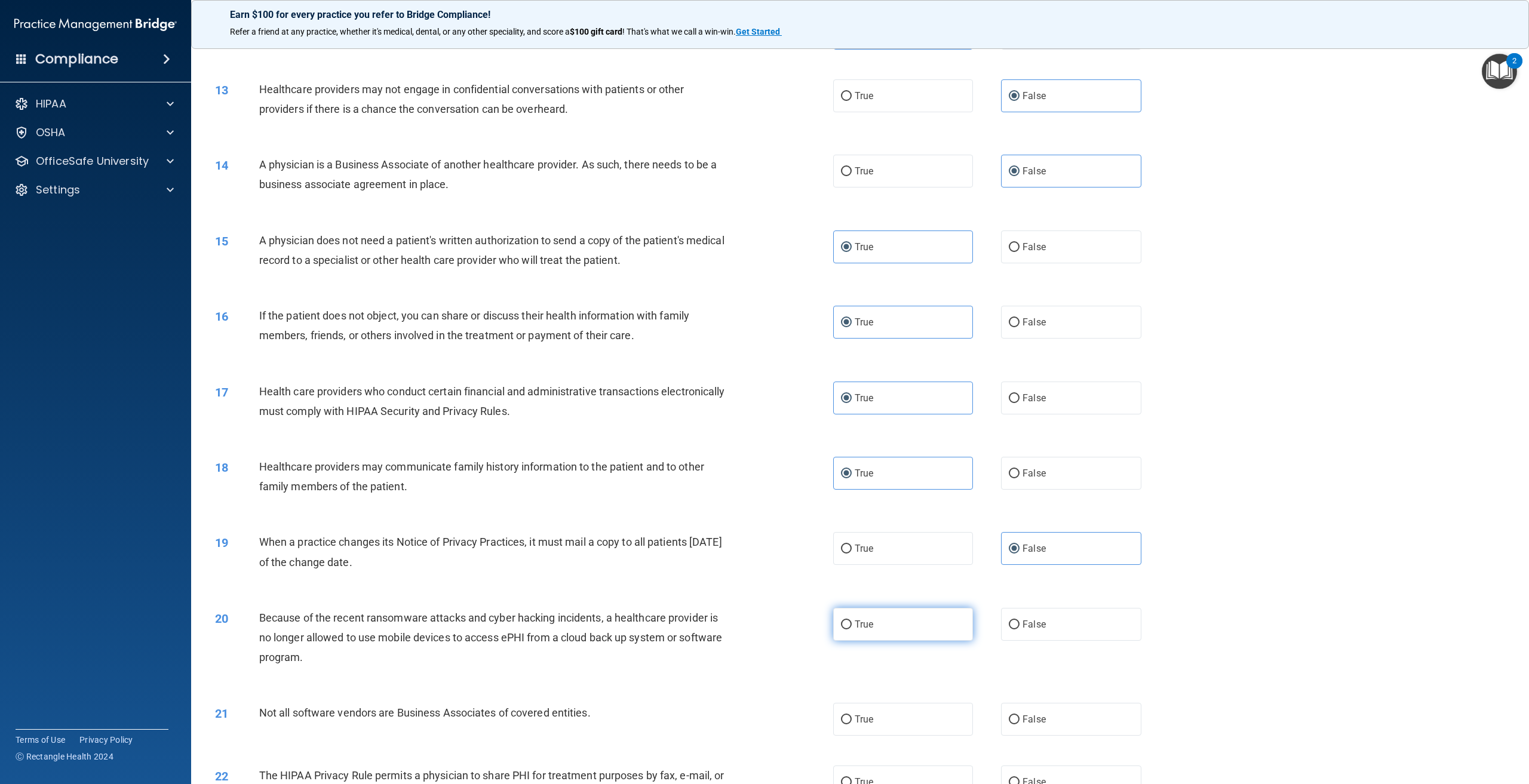
radio input "true"
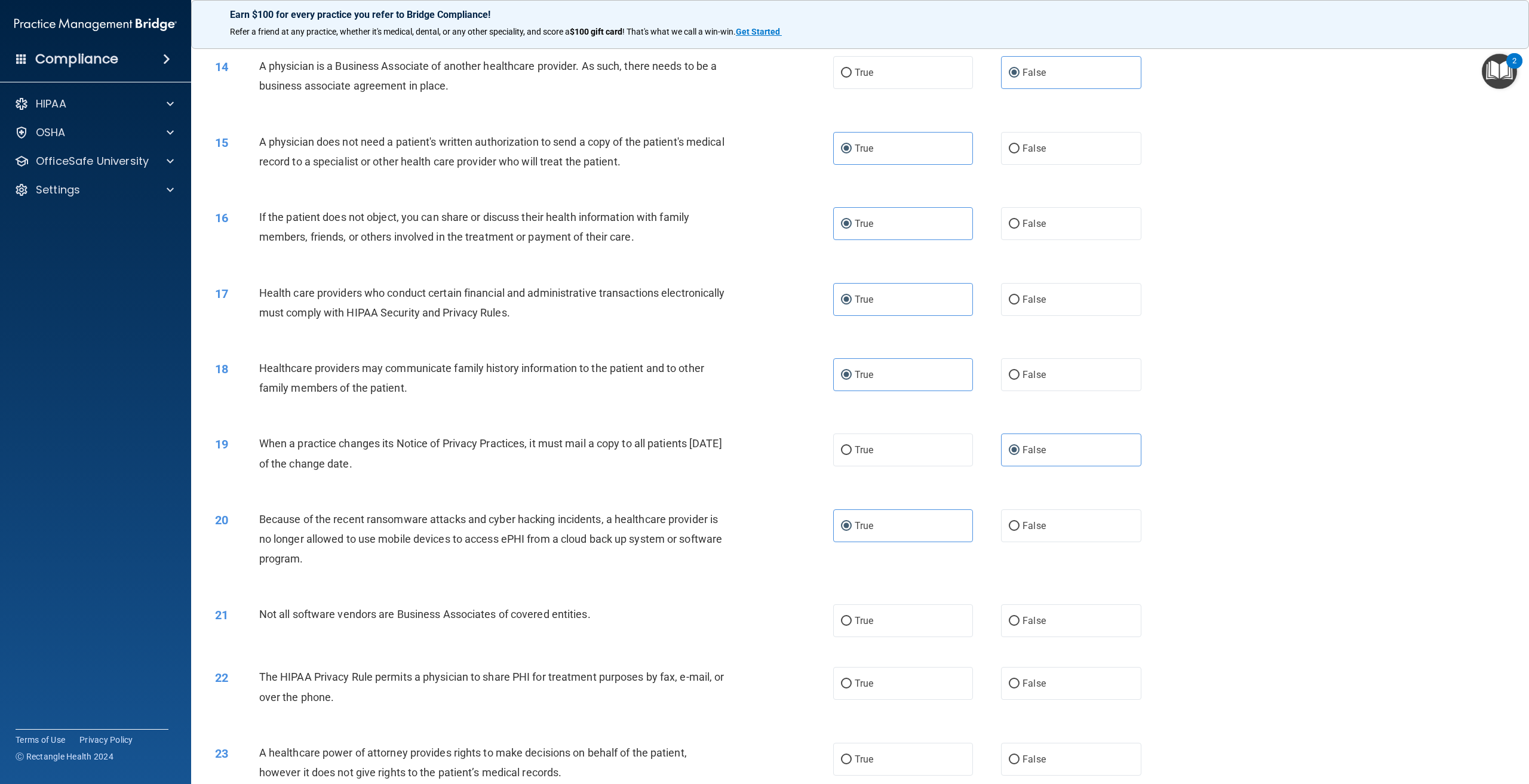
scroll to position [1015, 0]
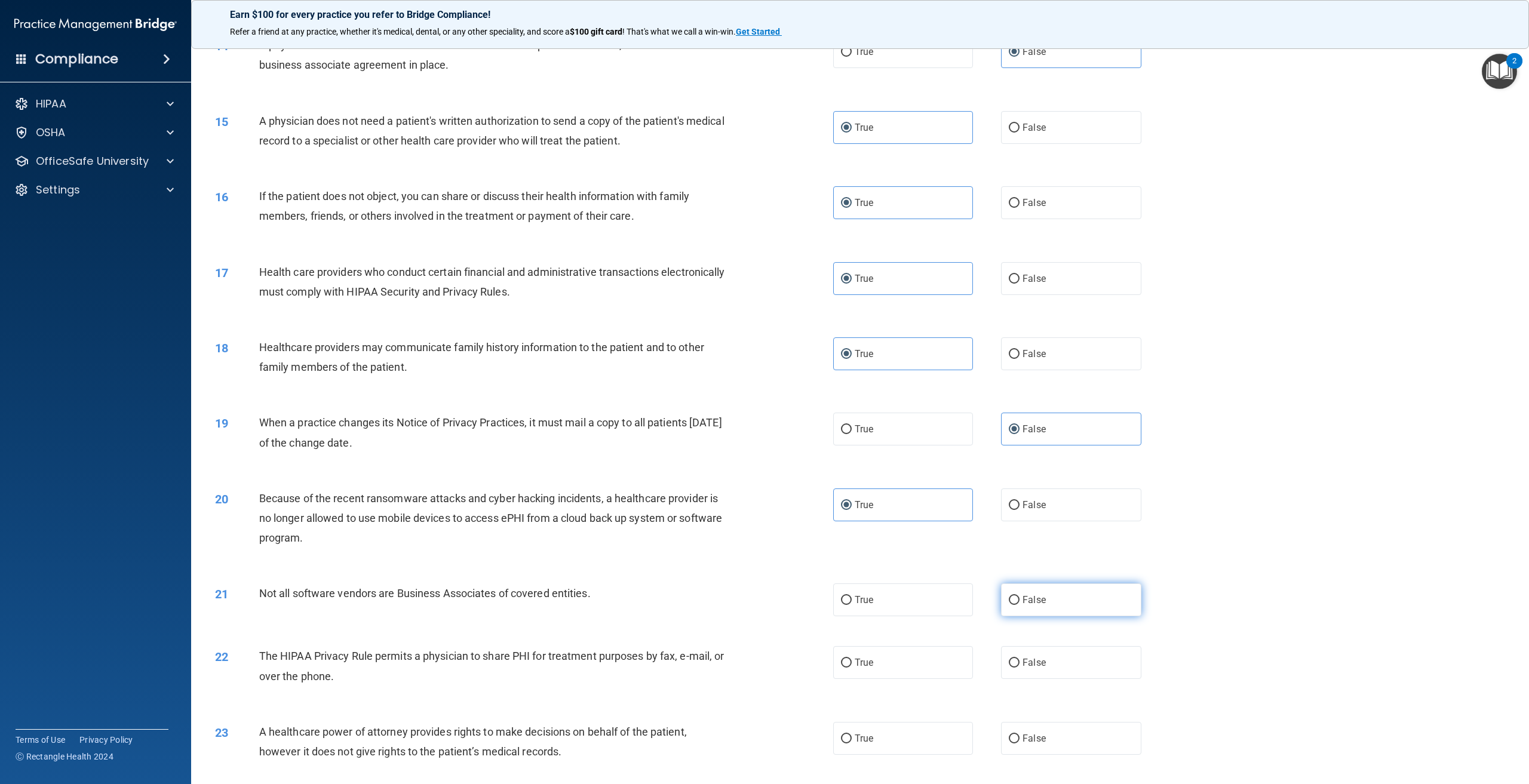
click at [1029, 605] on span "False" at bounding box center [1034, 599] width 24 height 11
click at [1020, 605] on input "False" at bounding box center [1014, 600] width 11 height 9
radio input "true"
click at [907, 616] on label "True" at bounding box center [902, 599] width 140 height 33
click at [852, 605] on input "True" at bounding box center [846, 600] width 11 height 9
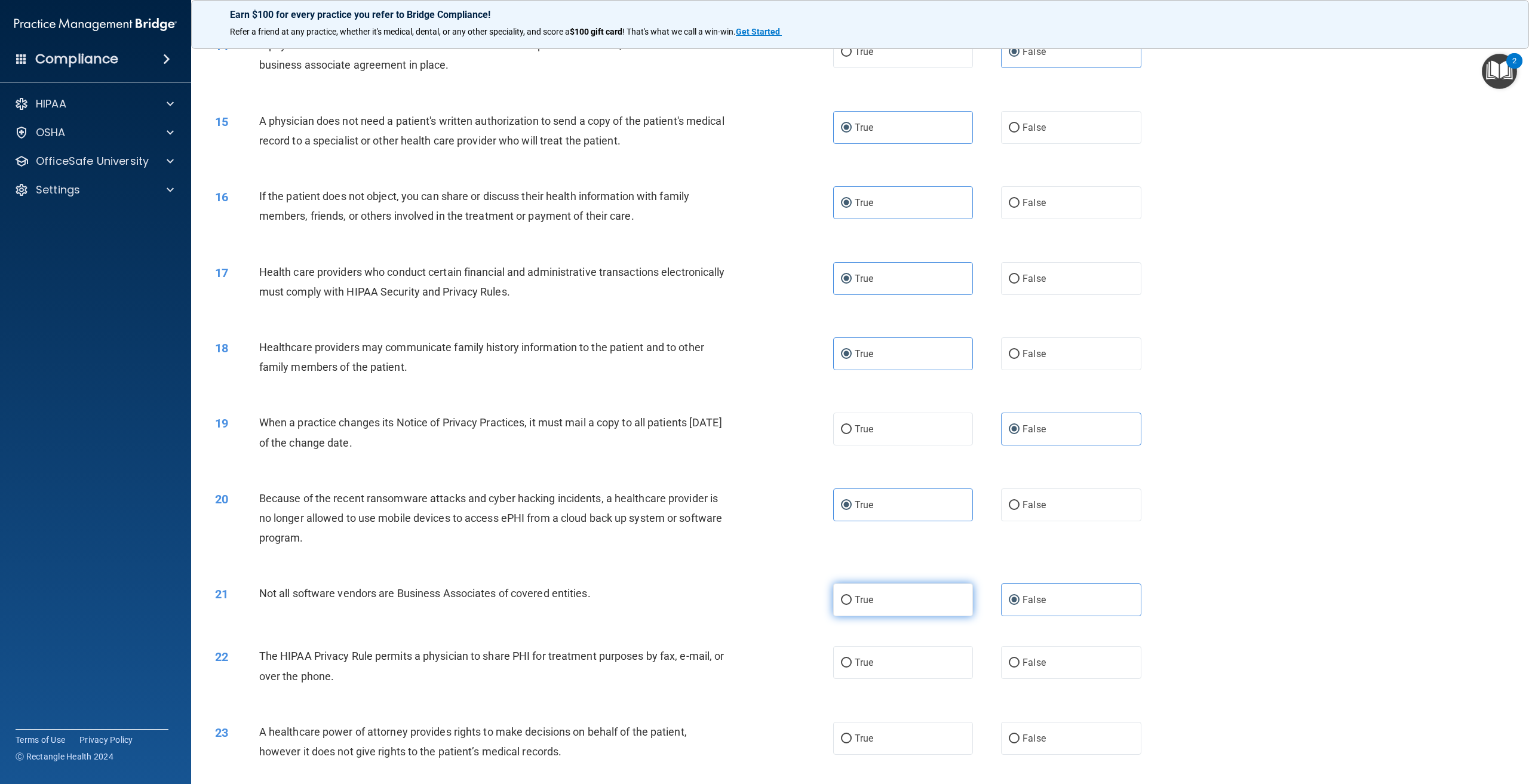
radio input "true"
radio input "false"
click at [1009, 510] on input "False" at bounding box center [1014, 505] width 11 height 9
radio input "true"
radio input "false"
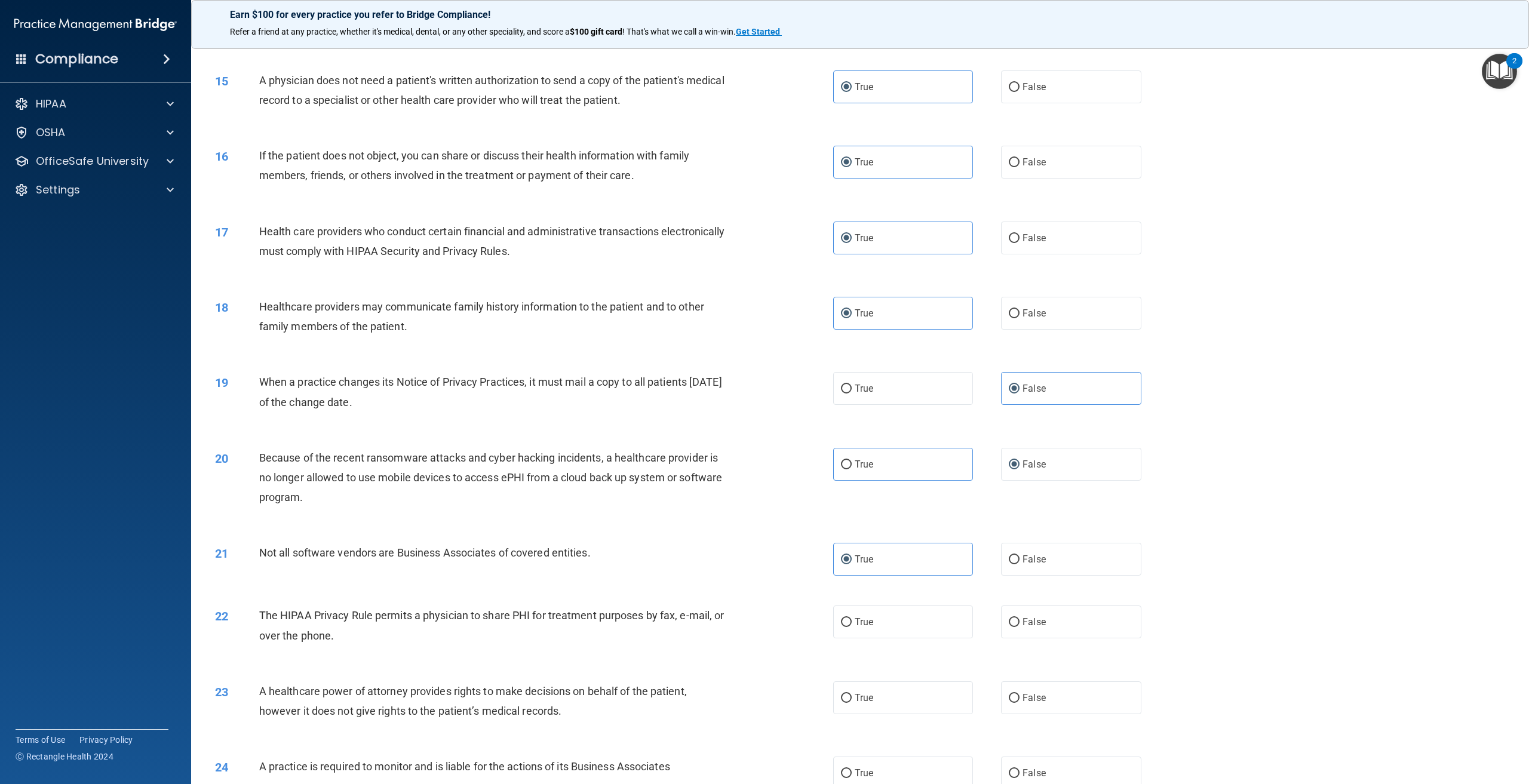
scroll to position [1134, 0]
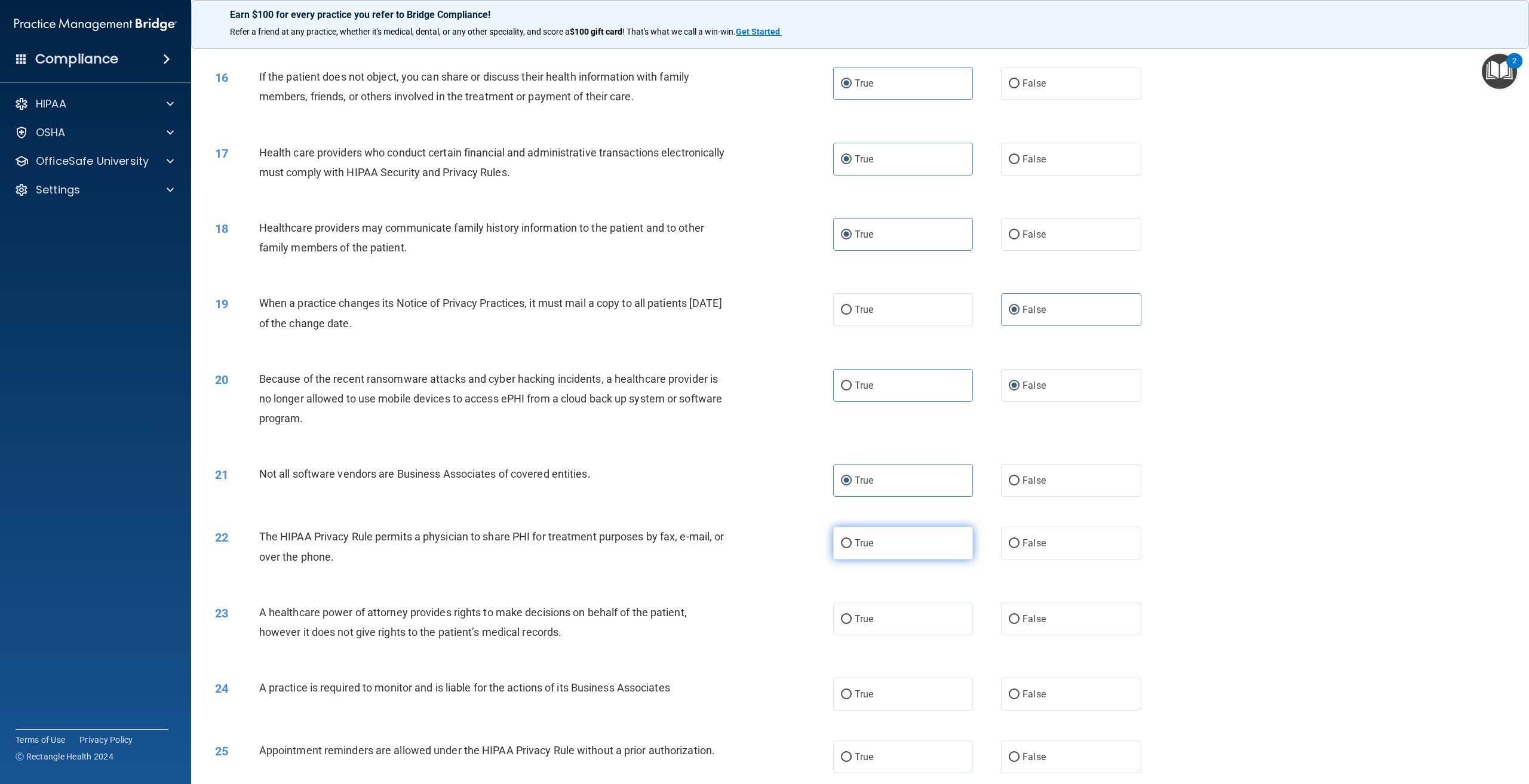
click at [895, 560] on label "True" at bounding box center [902, 543] width 140 height 33
click at [852, 548] on input "True" at bounding box center [846, 543] width 11 height 9
radio input "true"
click at [1015, 635] on label "False" at bounding box center [1070, 618] width 140 height 33
click at [1015, 624] on input "False" at bounding box center [1014, 619] width 11 height 9
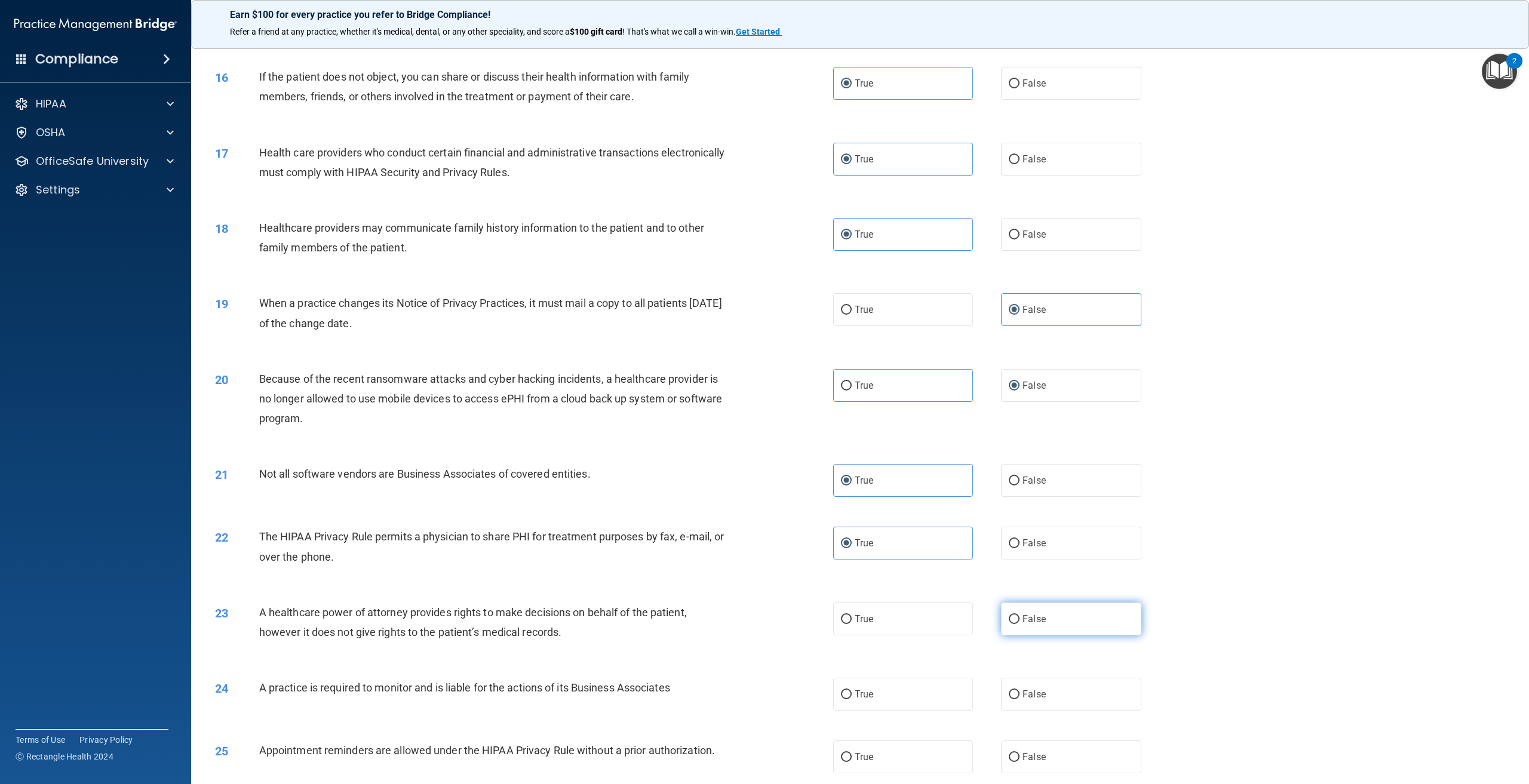
radio input "true"
click at [1104, 711] on label "False" at bounding box center [1070, 694] width 140 height 33
click at [1020, 699] on input "False" at bounding box center [1014, 694] width 11 height 9
radio input "true"
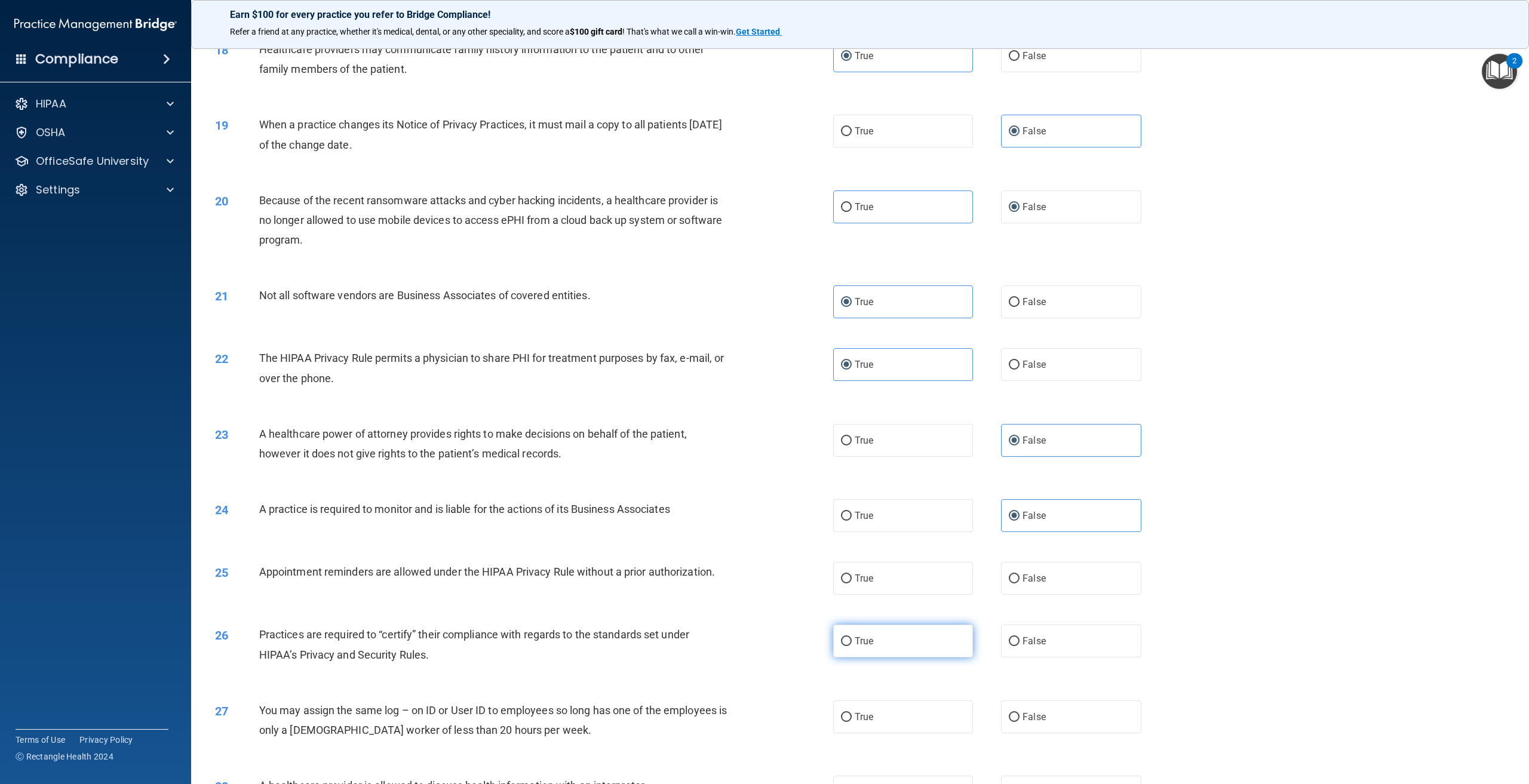
scroll to position [1313, 0]
click at [917, 594] on label "True" at bounding box center [902, 577] width 140 height 33
click at [852, 582] on input "True" at bounding box center [846, 578] width 11 height 9
radio input "true"
click at [1044, 657] on label "False" at bounding box center [1070, 640] width 140 height 33
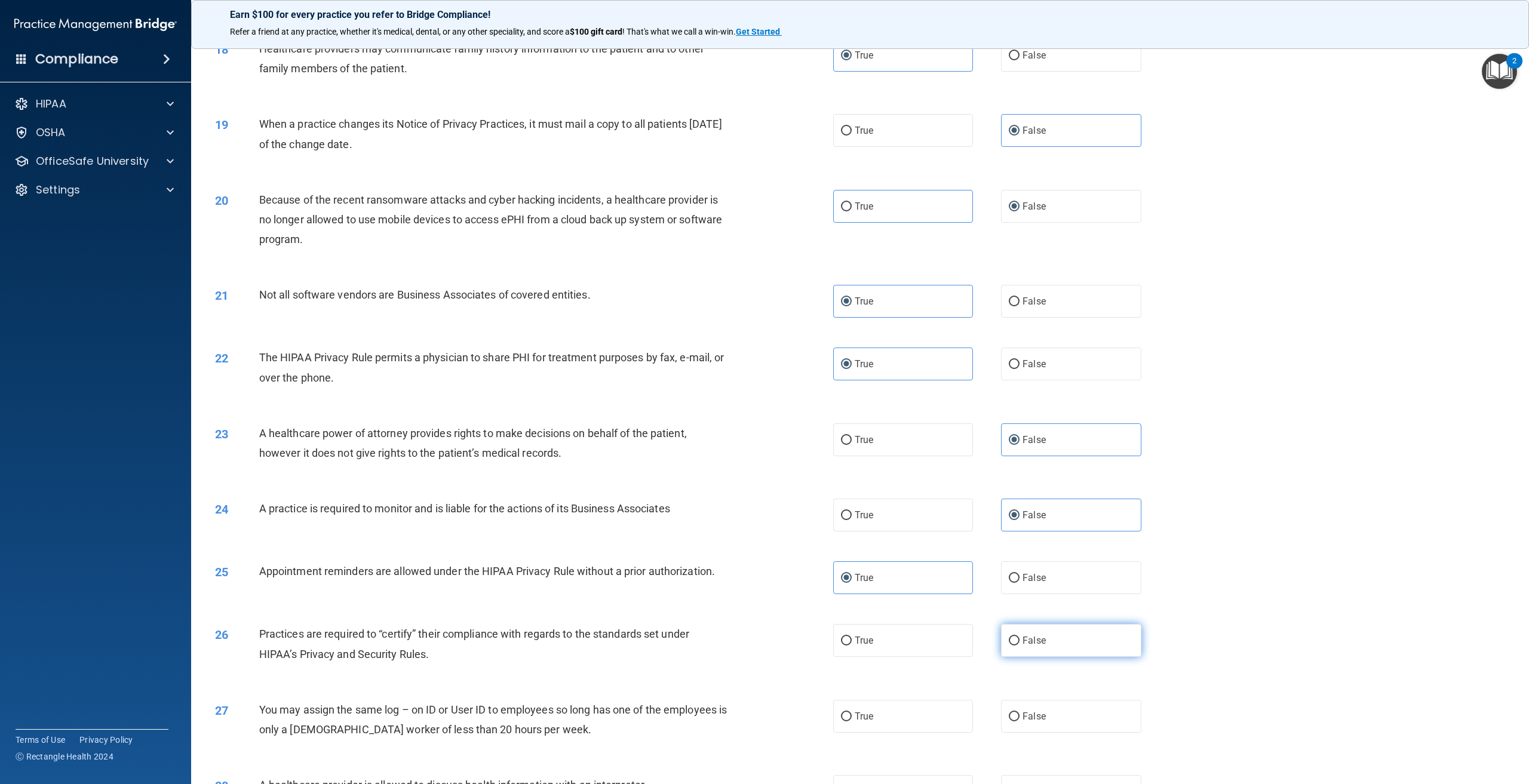
click at [1020, 645] on input "False" at bounding box center [1014, 640] width 11 height 9
radio input "true"
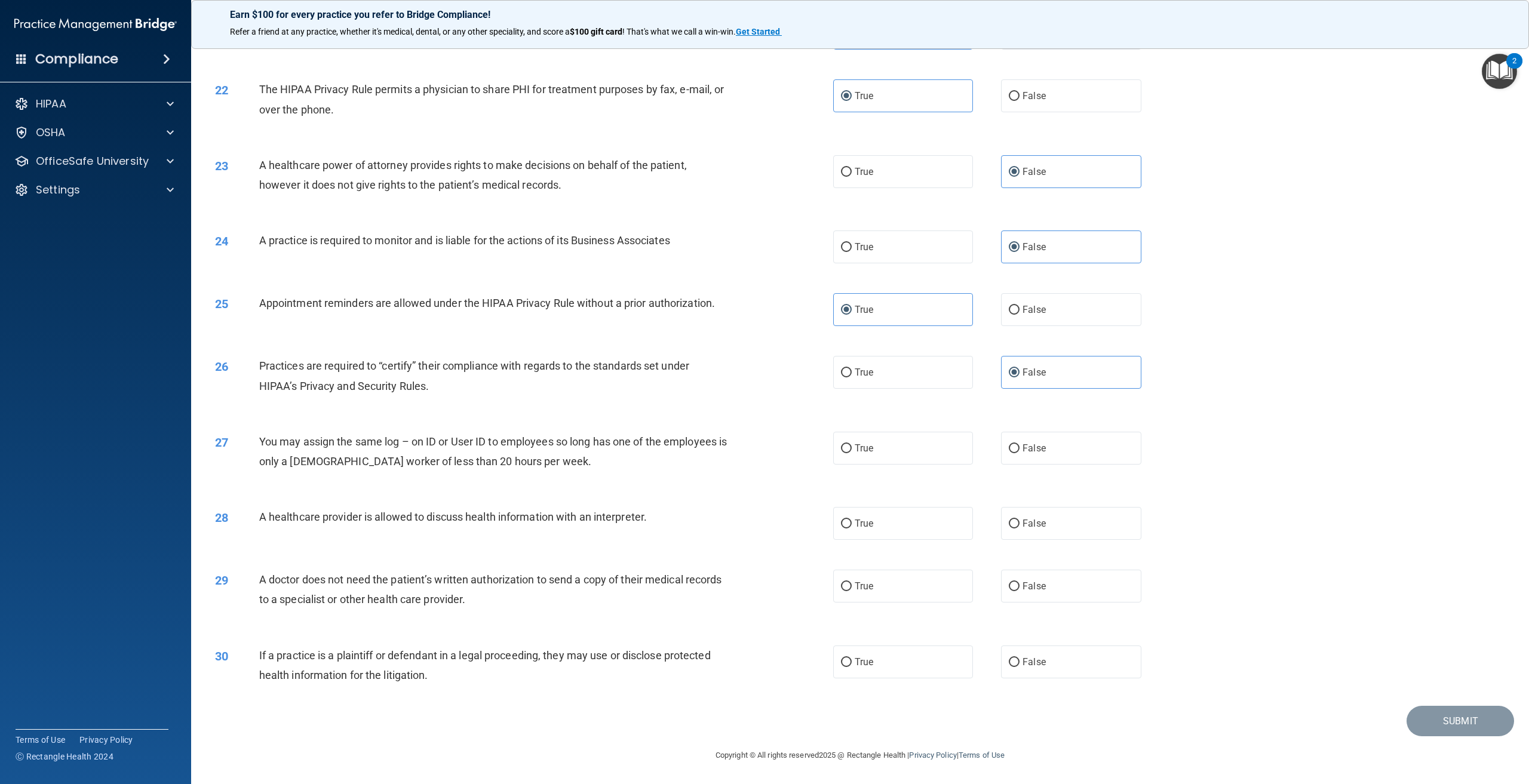
scroll to position [1621, 0]
click at [916, 656] on label "True" at bounding box center [902, 661] width 140 height 33
click at [852, 658] on input "True" at bounding box center [846, 662] width 11 height 9
radio input "true"
click at [892, 510] on label "True" at bounding box center [902, 523] width 140 height 33
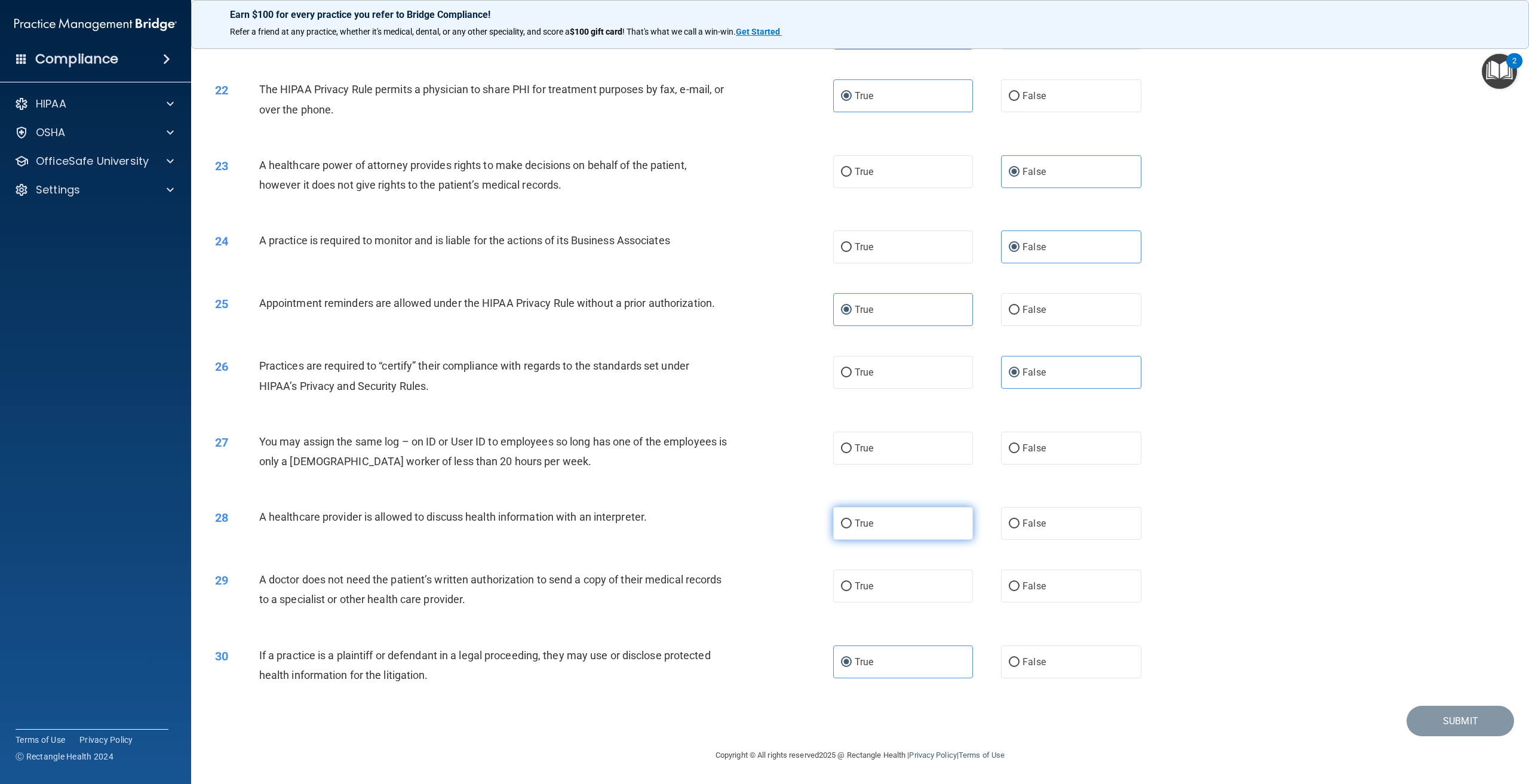
click at [852, 519] on input "True" at bounding box center [846, 523] width 11 height 9
radio input "true"
click at [1028, 582] on span "False" at bounding box center [1034, 586] width 24 height 11
click at [1020, 582] on input "False" at bounding box center [1014, 586] width 11 height 9
radio input "true"
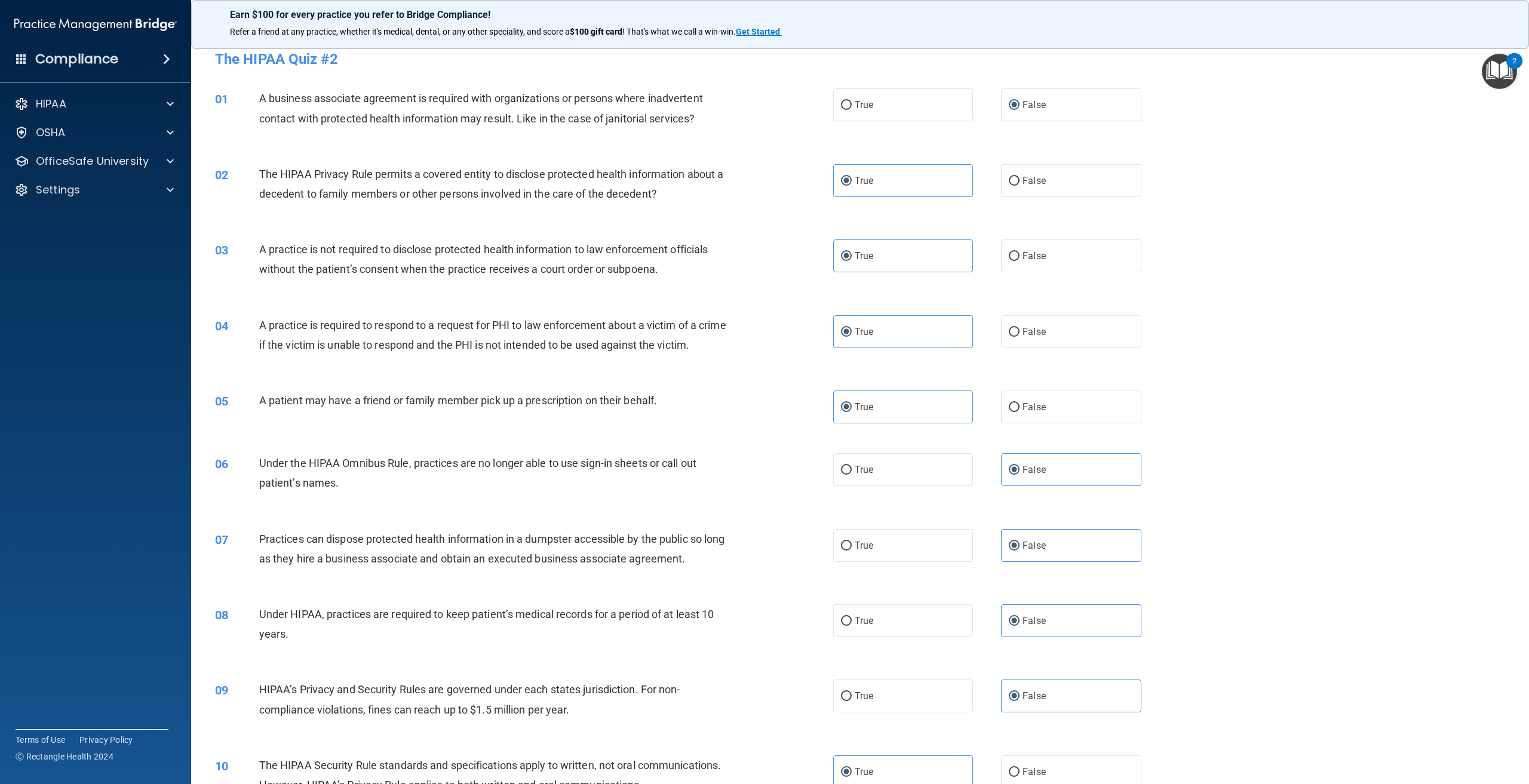
scroll to position [0, 0]
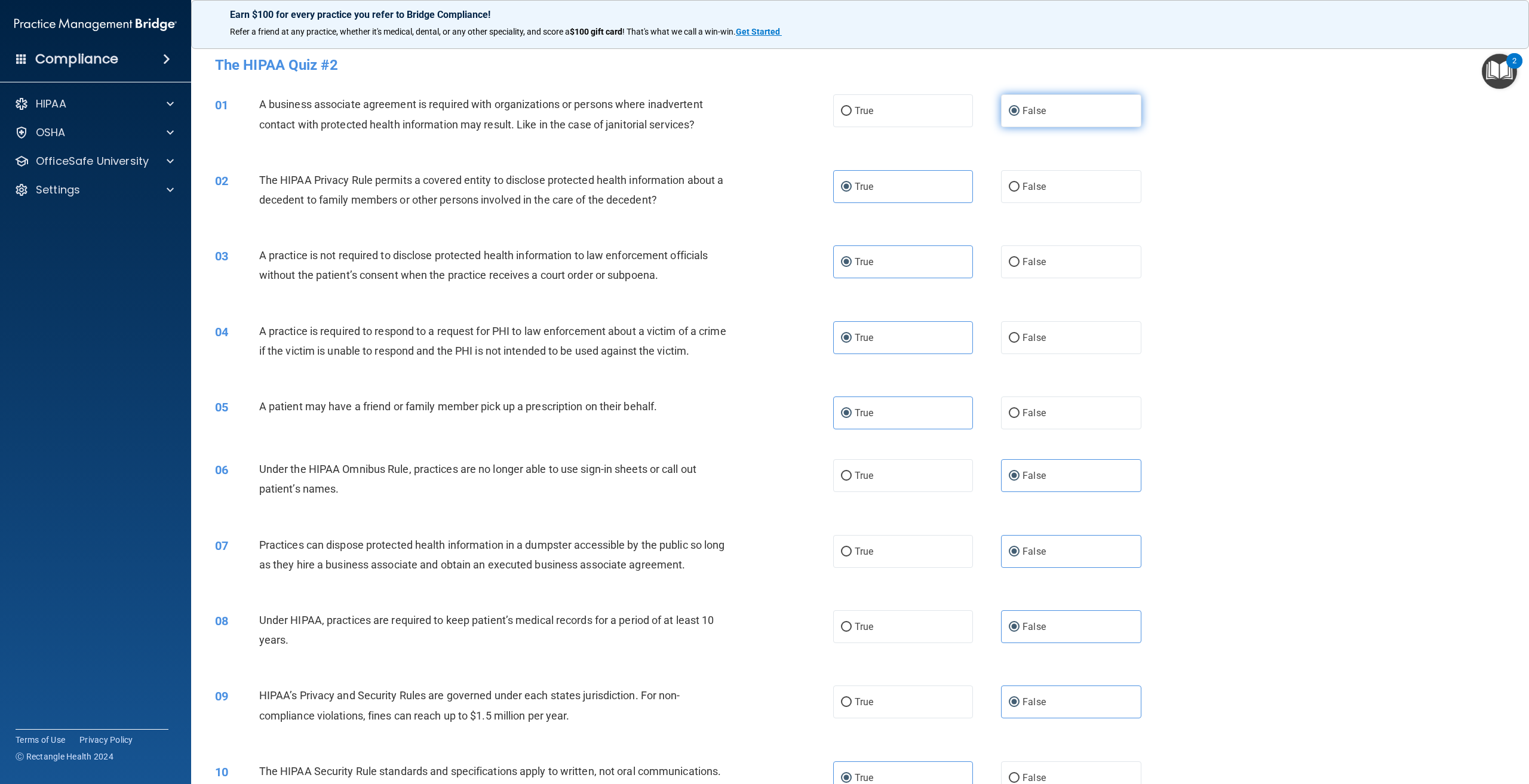
click at [1022, 115] on span "False" at bounding box center [1034, 111] width 24 height 11
click at [1020, 115] on input "False" at bounding box center [1014, 111] width 11 height 9
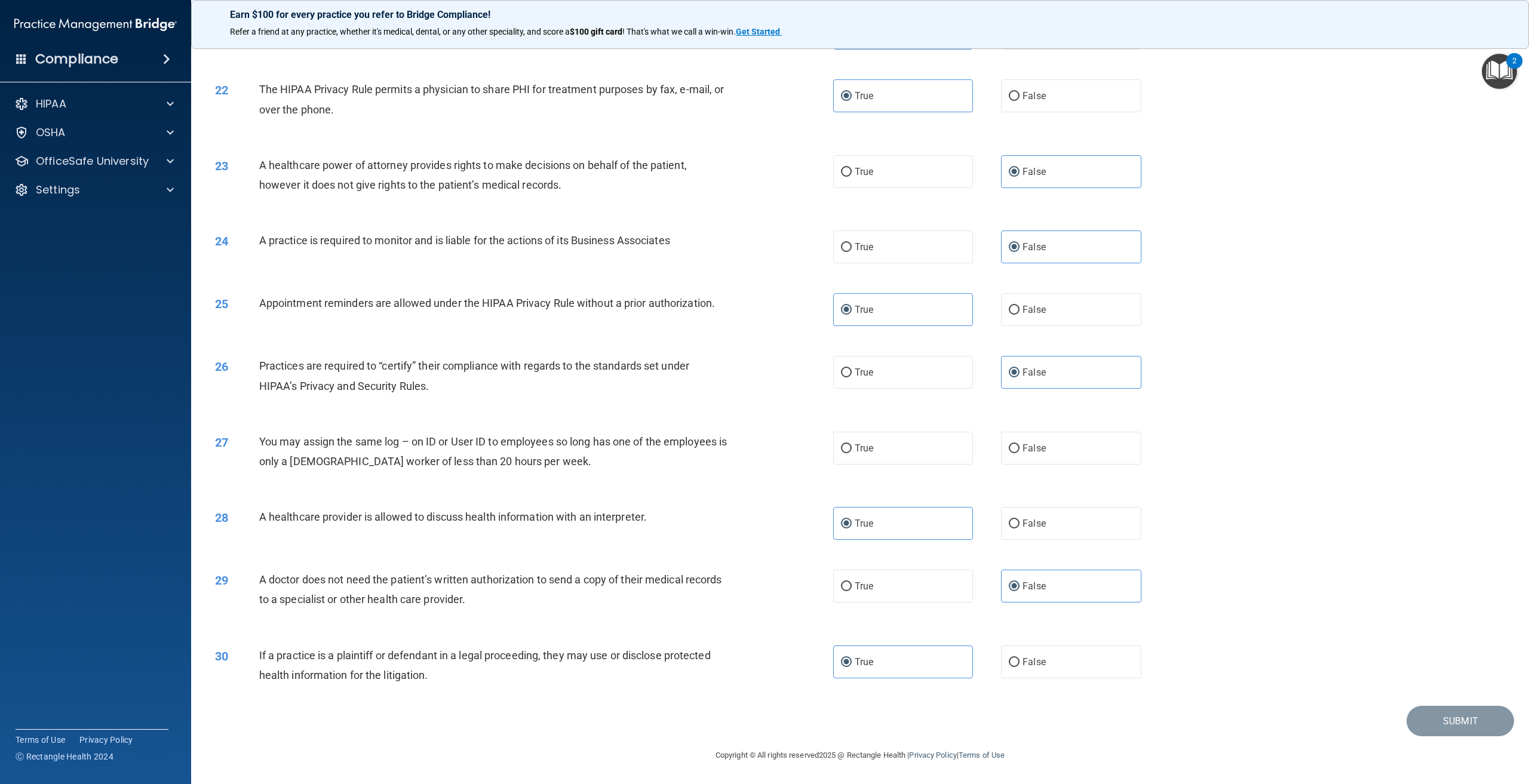
scroll to position [1621, 0]
click at [1414, 683] on div "30 If a practice is a plaintiff or defendant in a legal proceeding, they may us…" at bounding box center [859, 668] width 1308 height 76
click at [917, 669] on label "True" at bounding box center [902, 661] width 140 height 33
click at [852, 667] on input "True" at bounding box center [846, 662] width 11 height 9
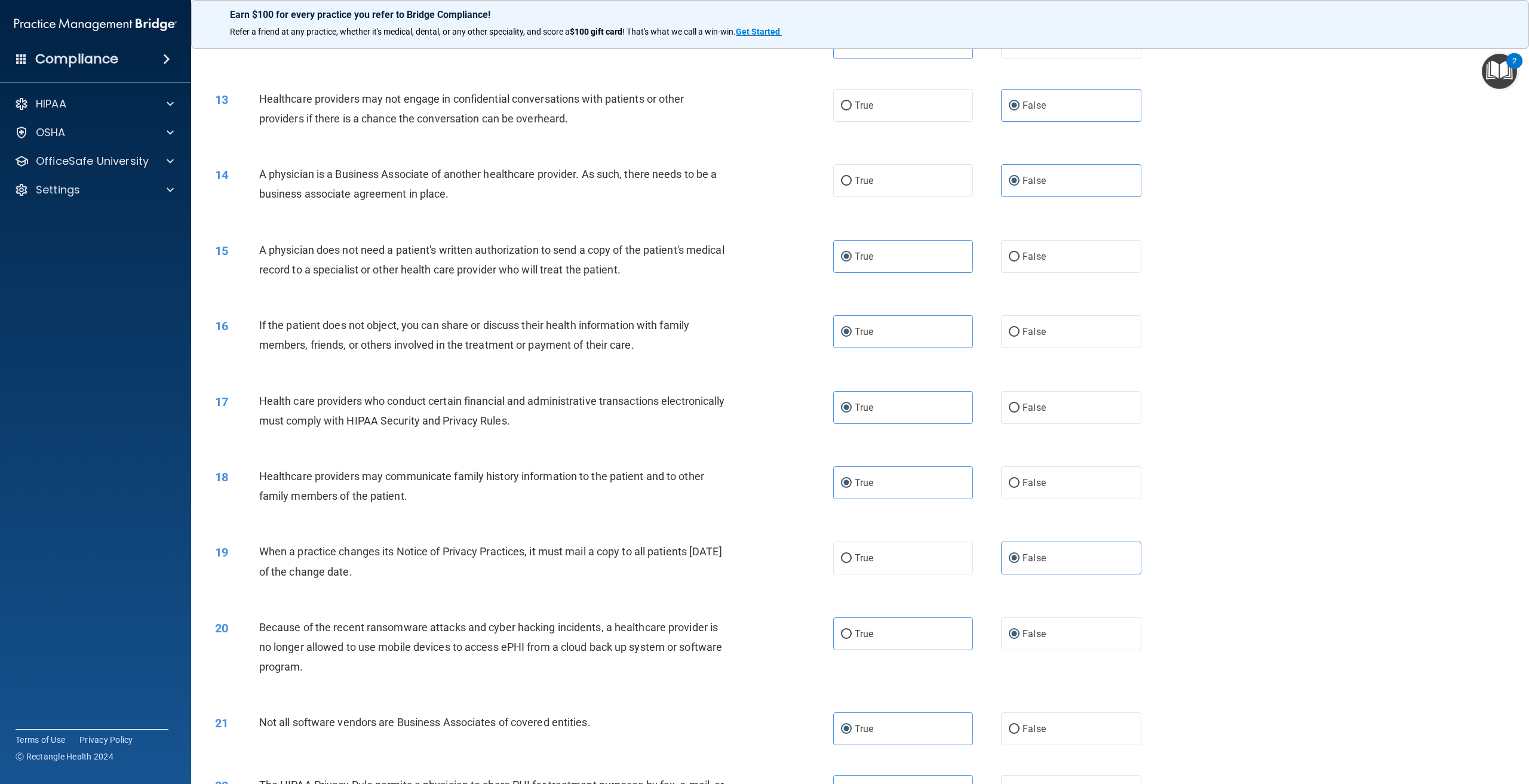
scroll to position [955, 0]
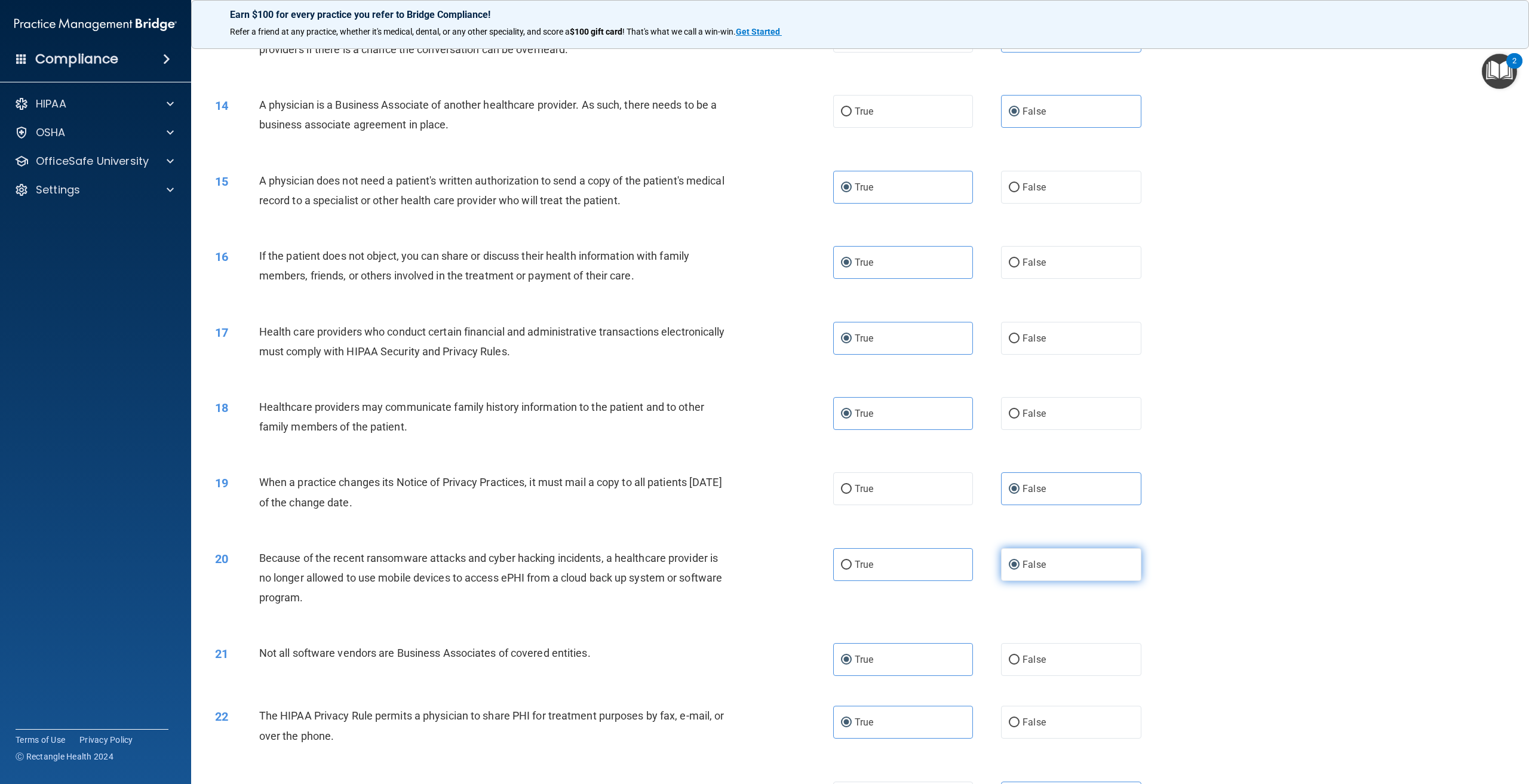
click at [1017, 581] on label "False" at bounding box center [1070, 564] width 140 height 33
click at [1017, 570] on input "False" at bounding box center [1014, 564] width 11 height 9
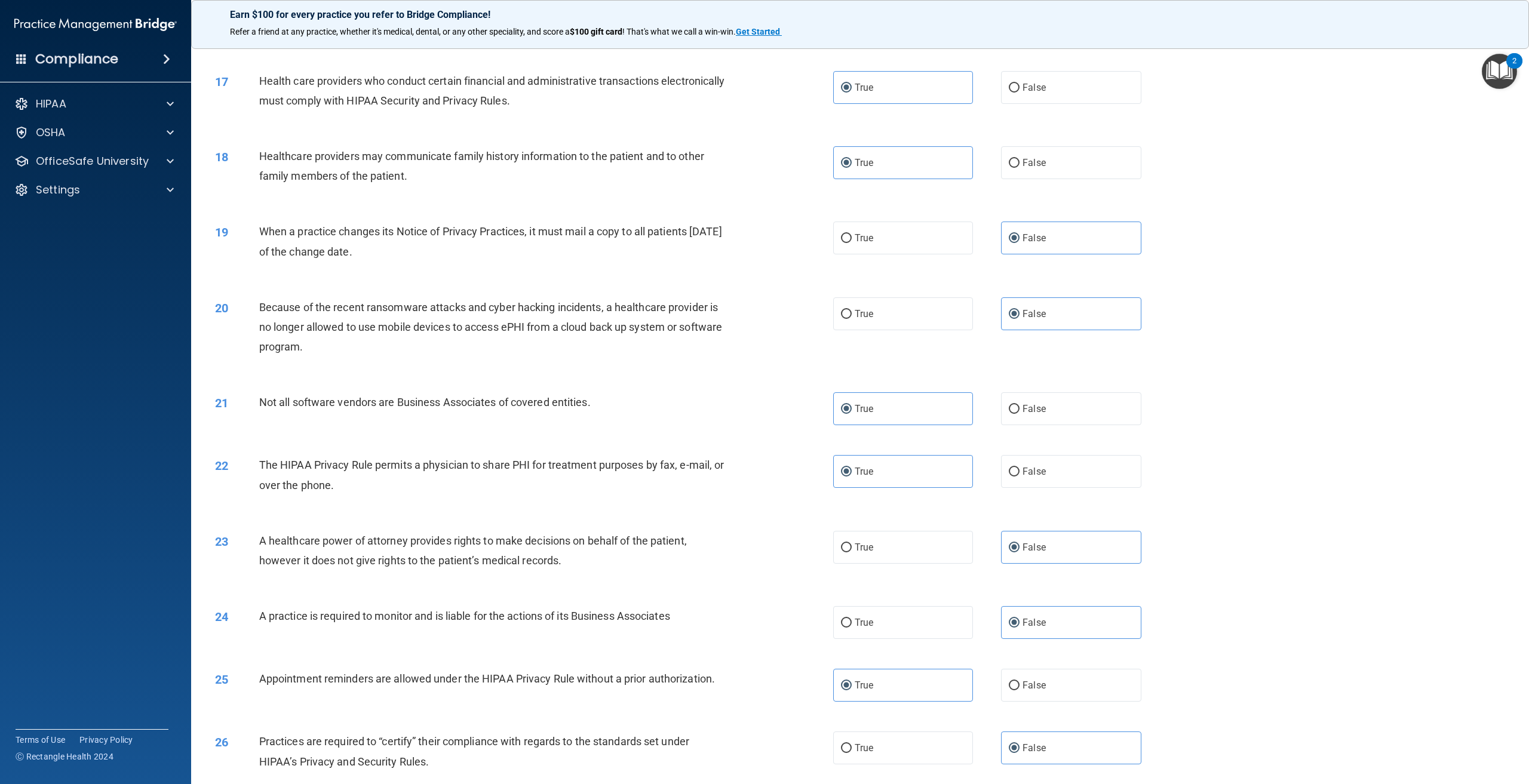
scroll to position [1194, 0]
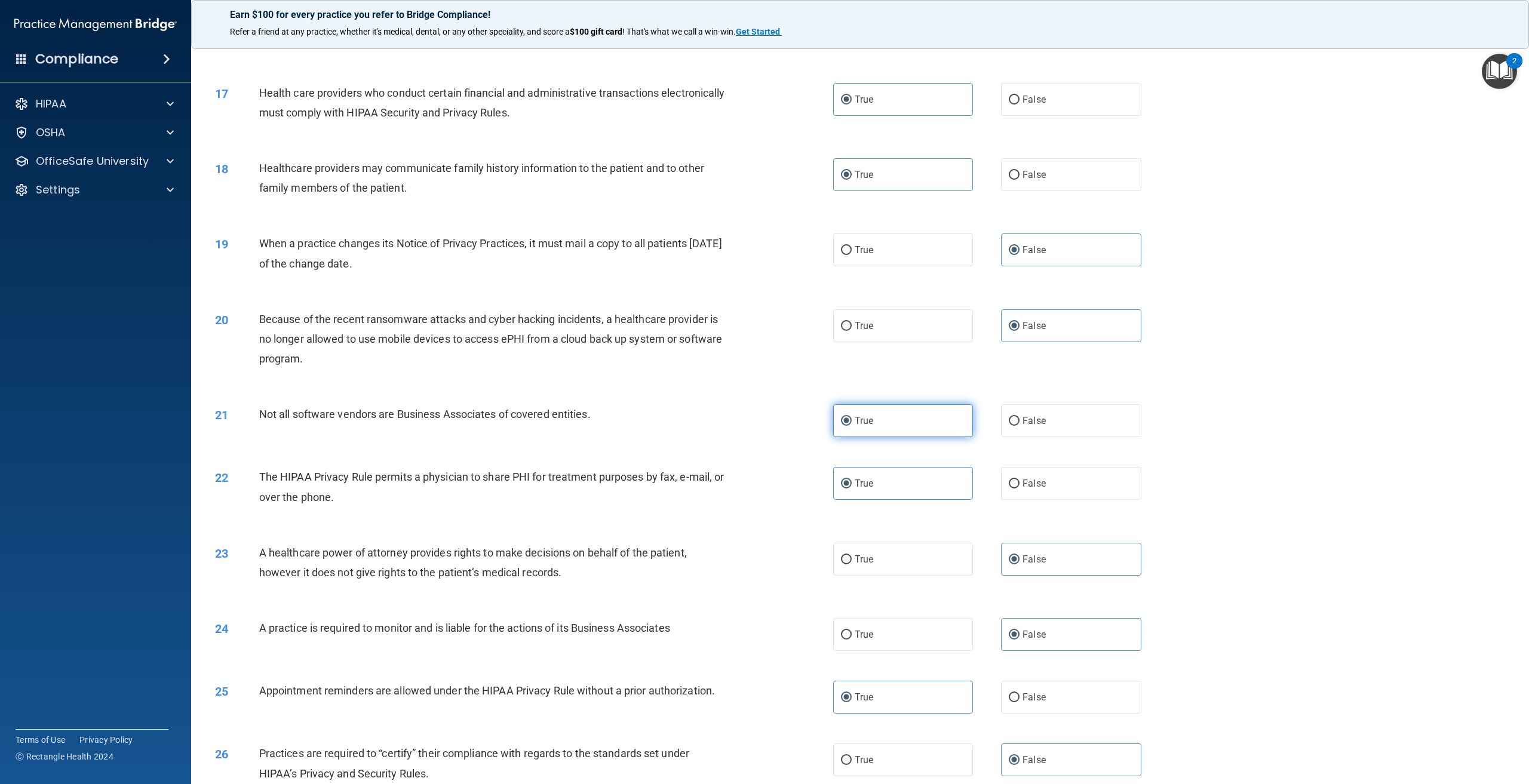
click at [900, 437] on label "True" at bounding box center [902, 420] width 140 height 33
click at [852, 425] on input "True" at bounding box center [846, 421] width 11 height 9
click at [902, 500] on label "True" at bounding box center [902, 483] width 140 height 33
click at [852, 488] on input "True" at bounding box center [846, 483] width 11 height 9
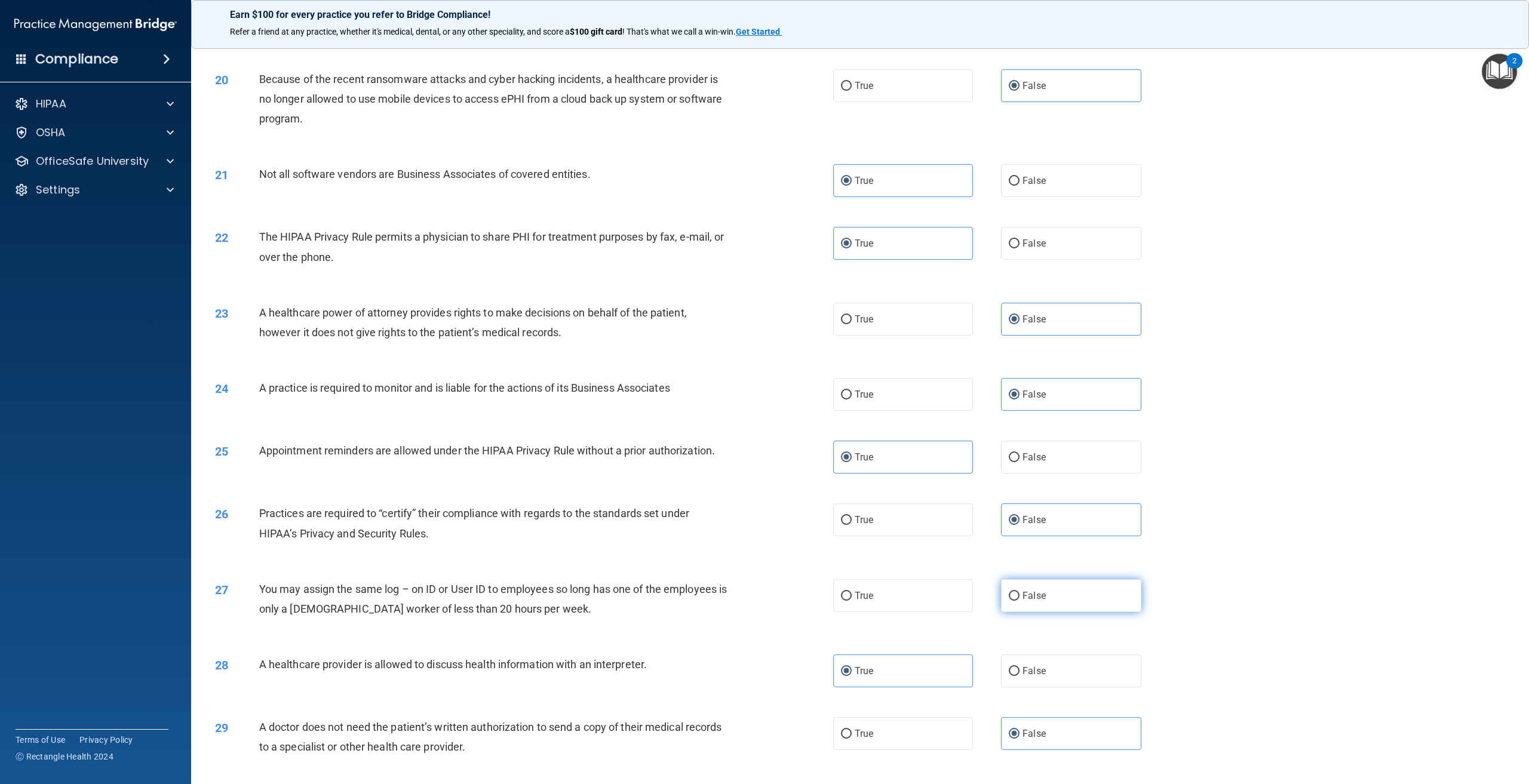
scroll to position [1492, 0]
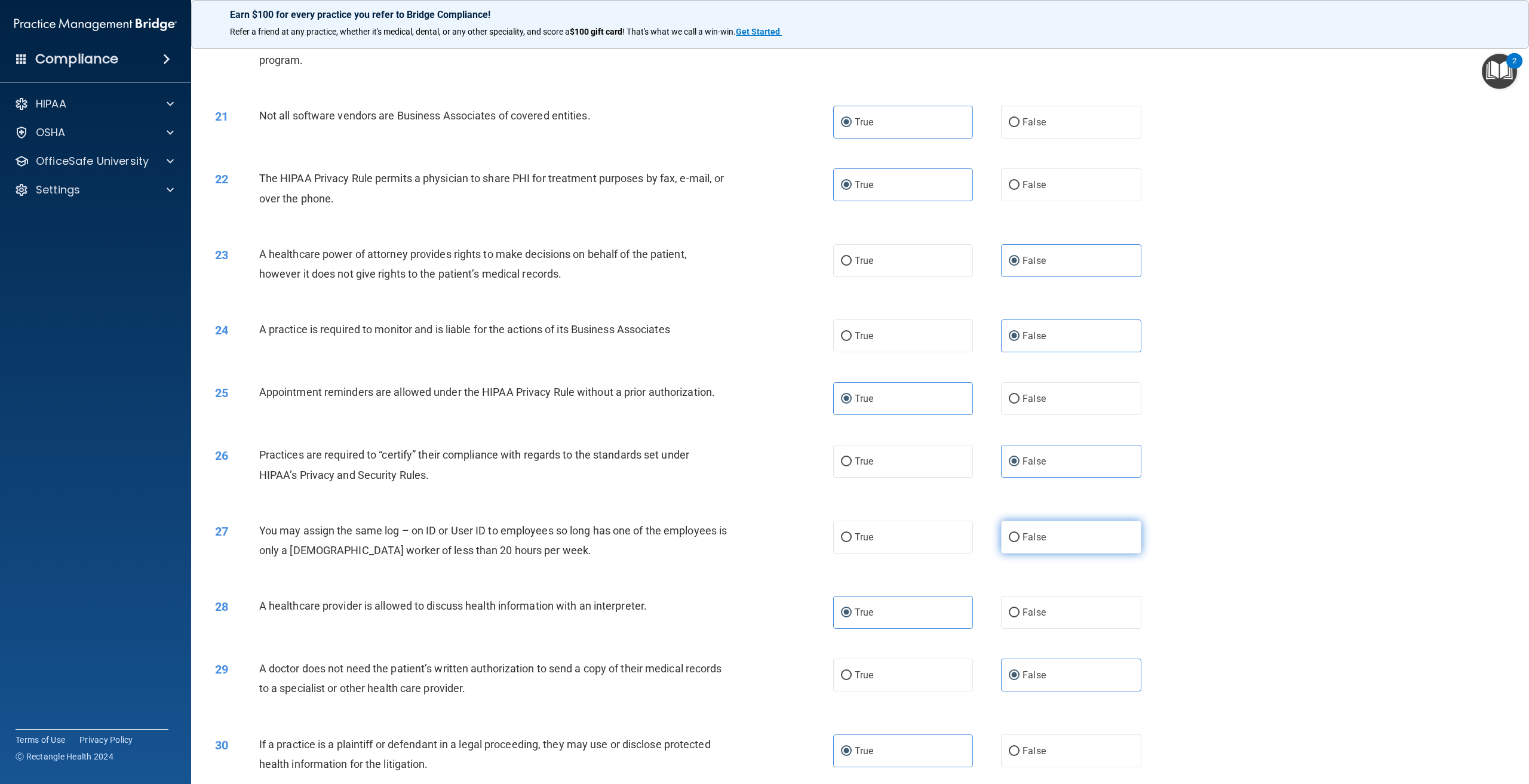
click at [1026, 553] on label "False" at bounding box center [1070, 537] width 140 height 33
click at [1020, 542] on input "False" at bounding box center [1014, 537] width 11 height 9
radio input "true"
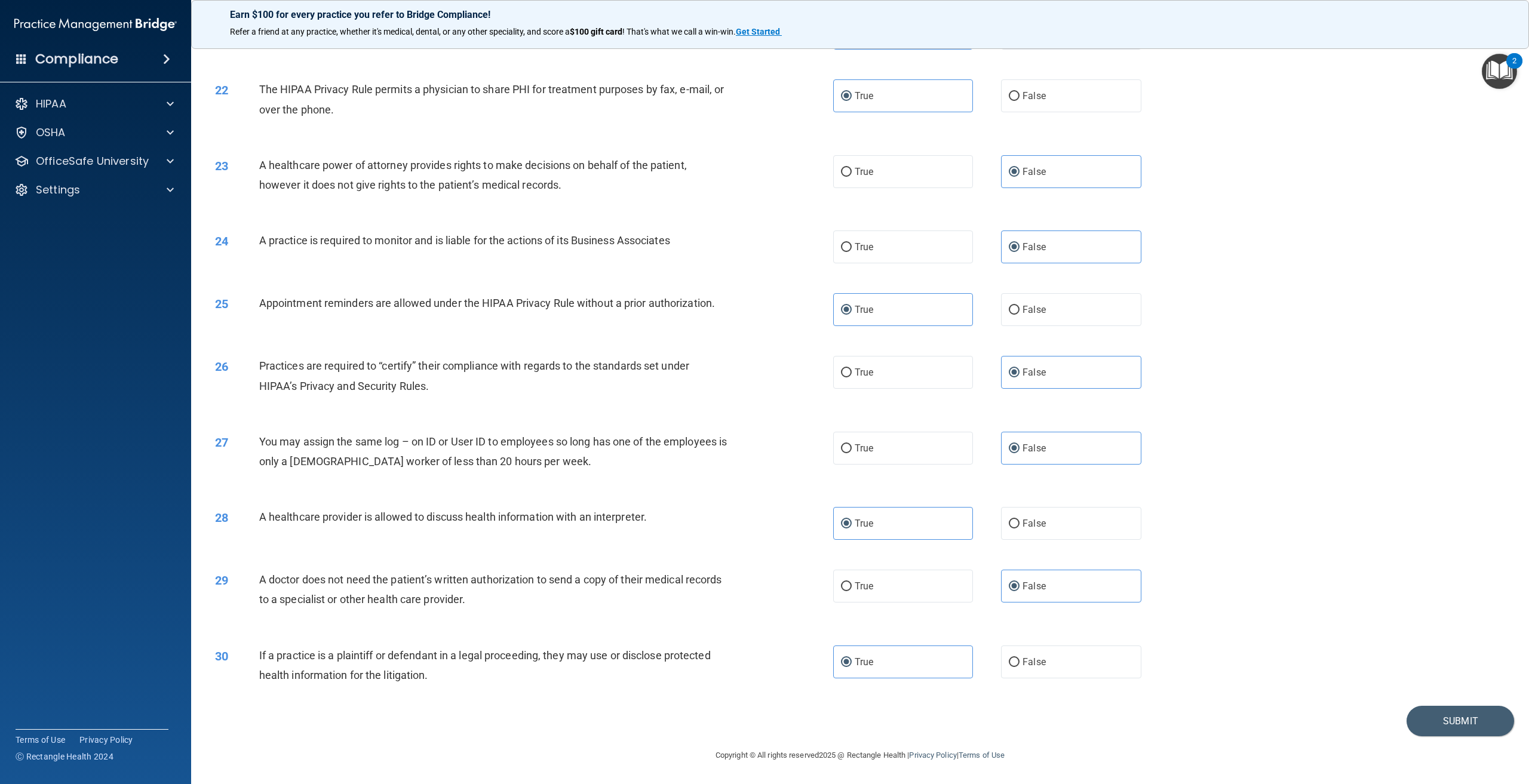
scroll to position [1621, 0]
click at [1455, 718] on button "Submit" at bounding box center [1460, 721] width 107 height 30
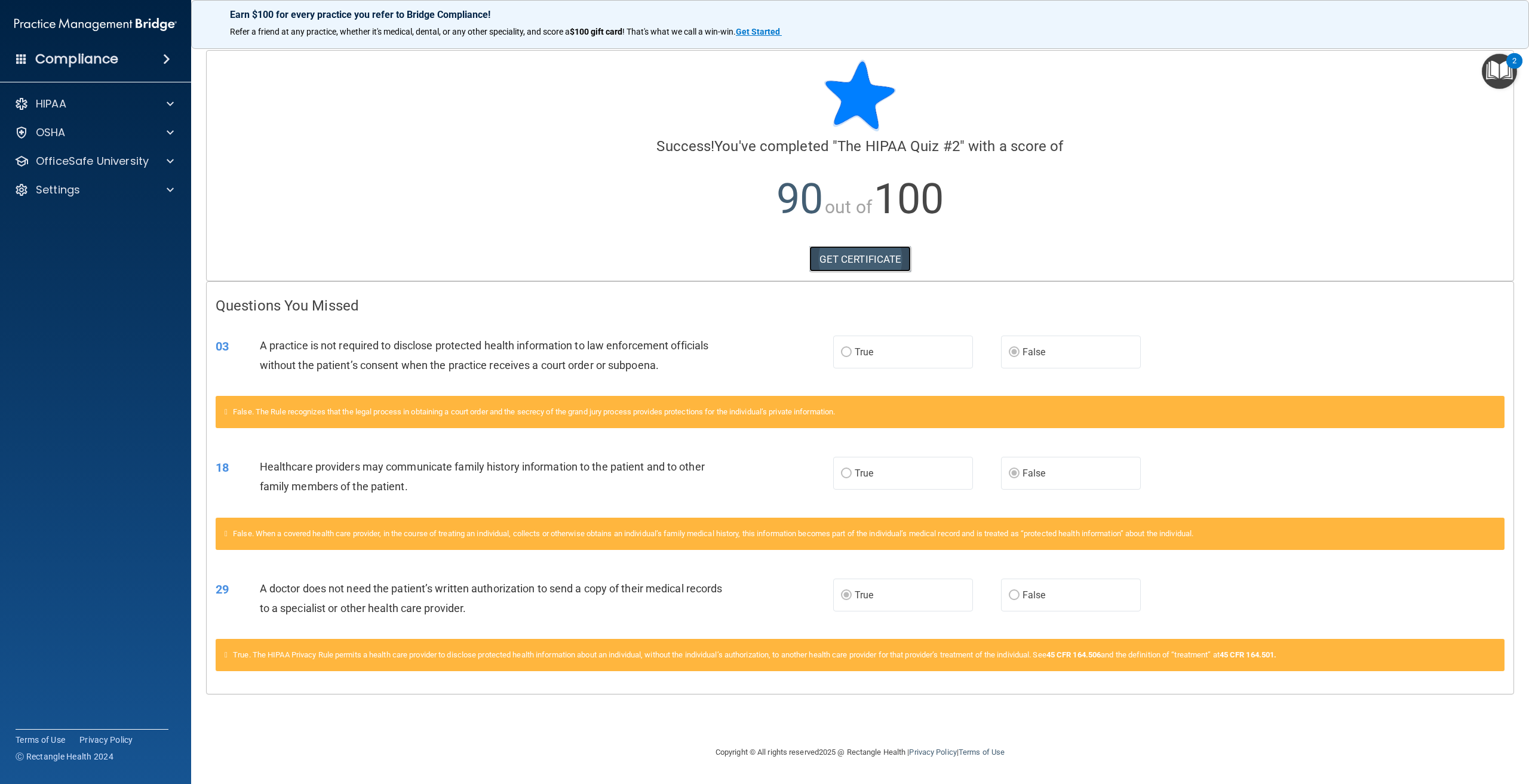
click at [857, 261] on link "GET CERTIFICATE" at bounding box center [860, 259] width 102 height 26
click at [1503, 73] on img "Open Resource Center, 2 new notifications" at bounding box center [1499, 71] width 35 height 35
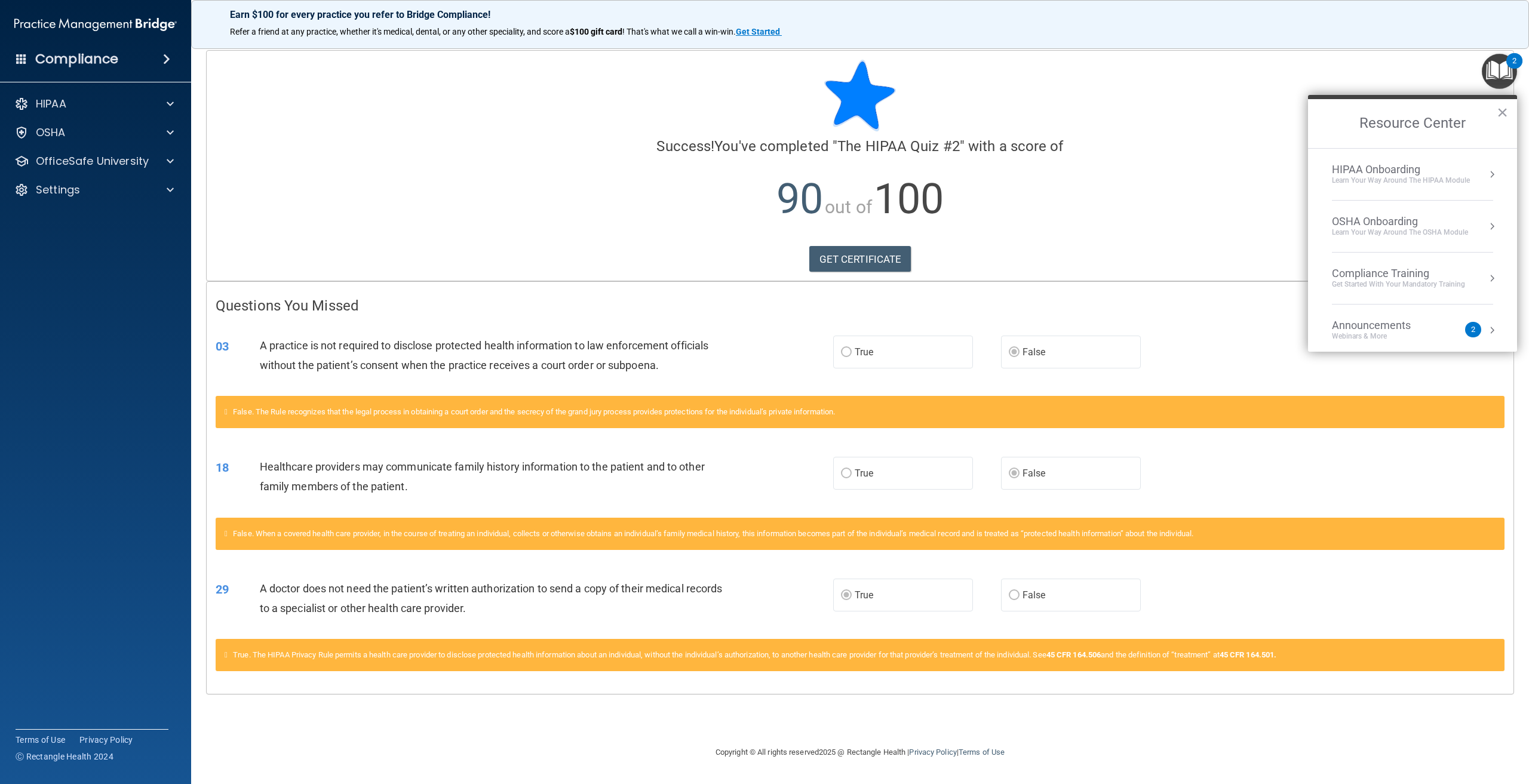
click at [1417, 167] on div "HIPAA Onboarding" at bounding box center [1401, 169] width 138 height 13
click at [1383, 237] on div "Completed 5 of 8" at bounding box center [1417, 239] width 151 height 8
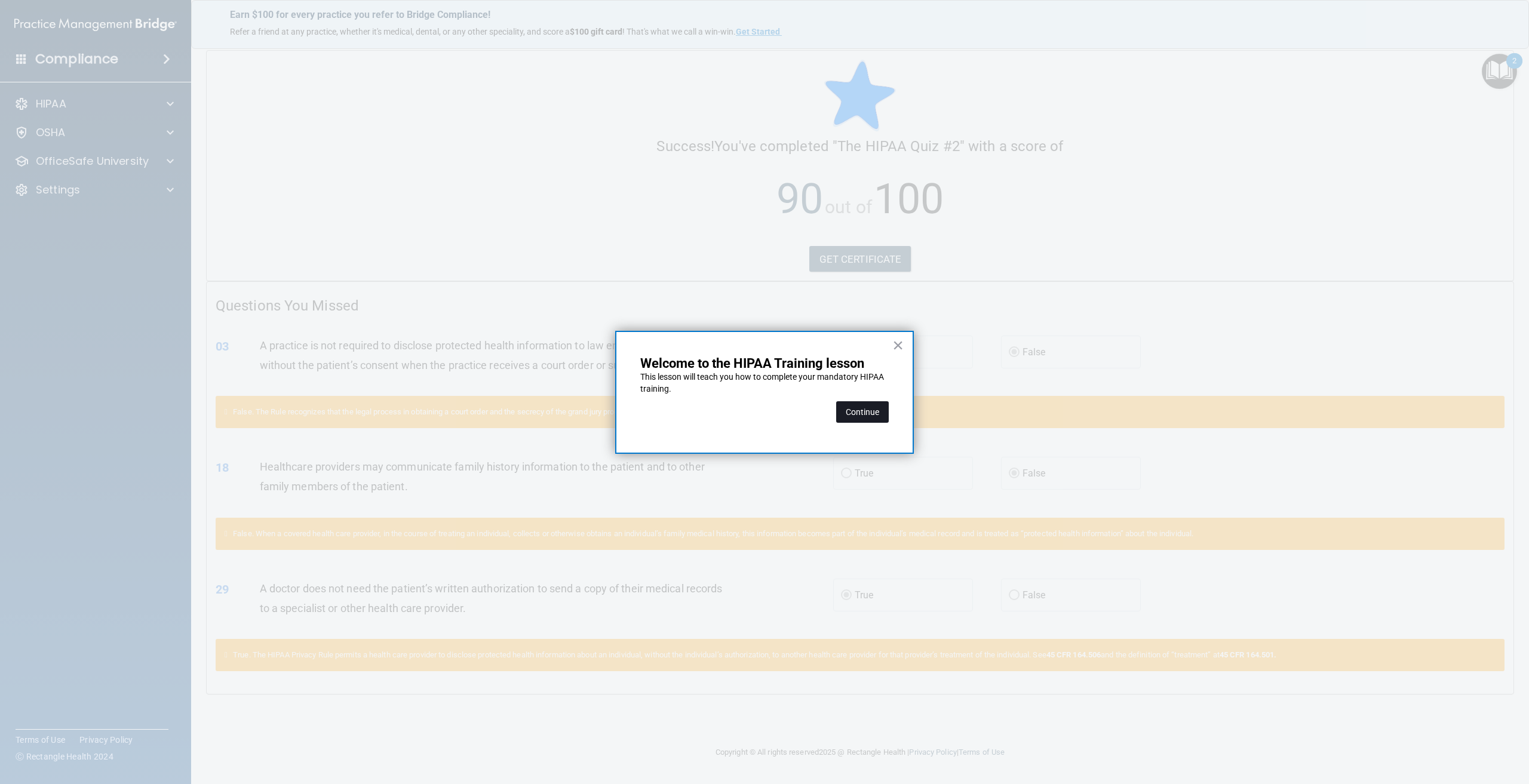
click at [862, 409] on button "Continue" at bounding box center [863, 412] width 53 height 22
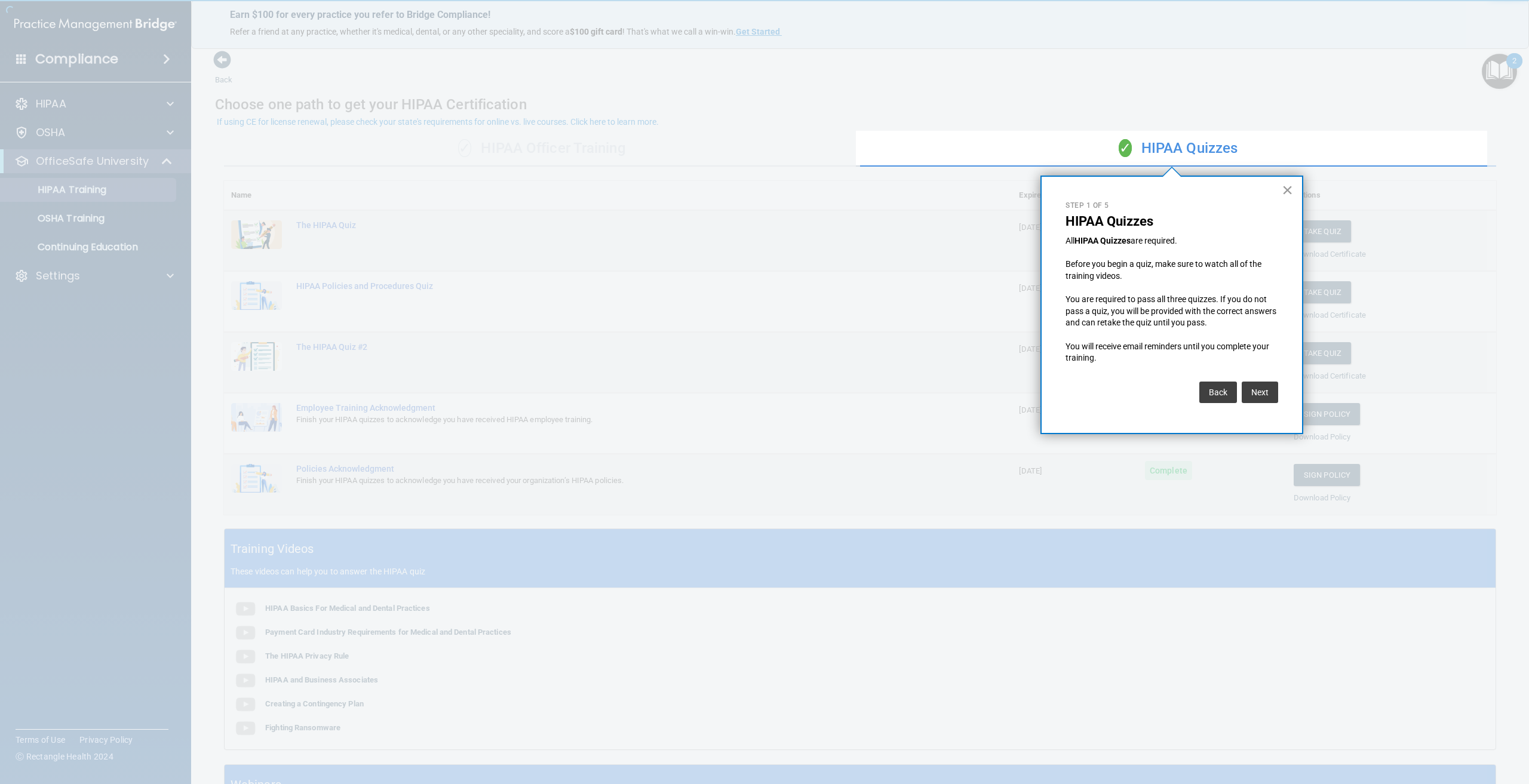
click at [1289, 191] on button "×" at bounding box center [1287, 189] width 11 height 19
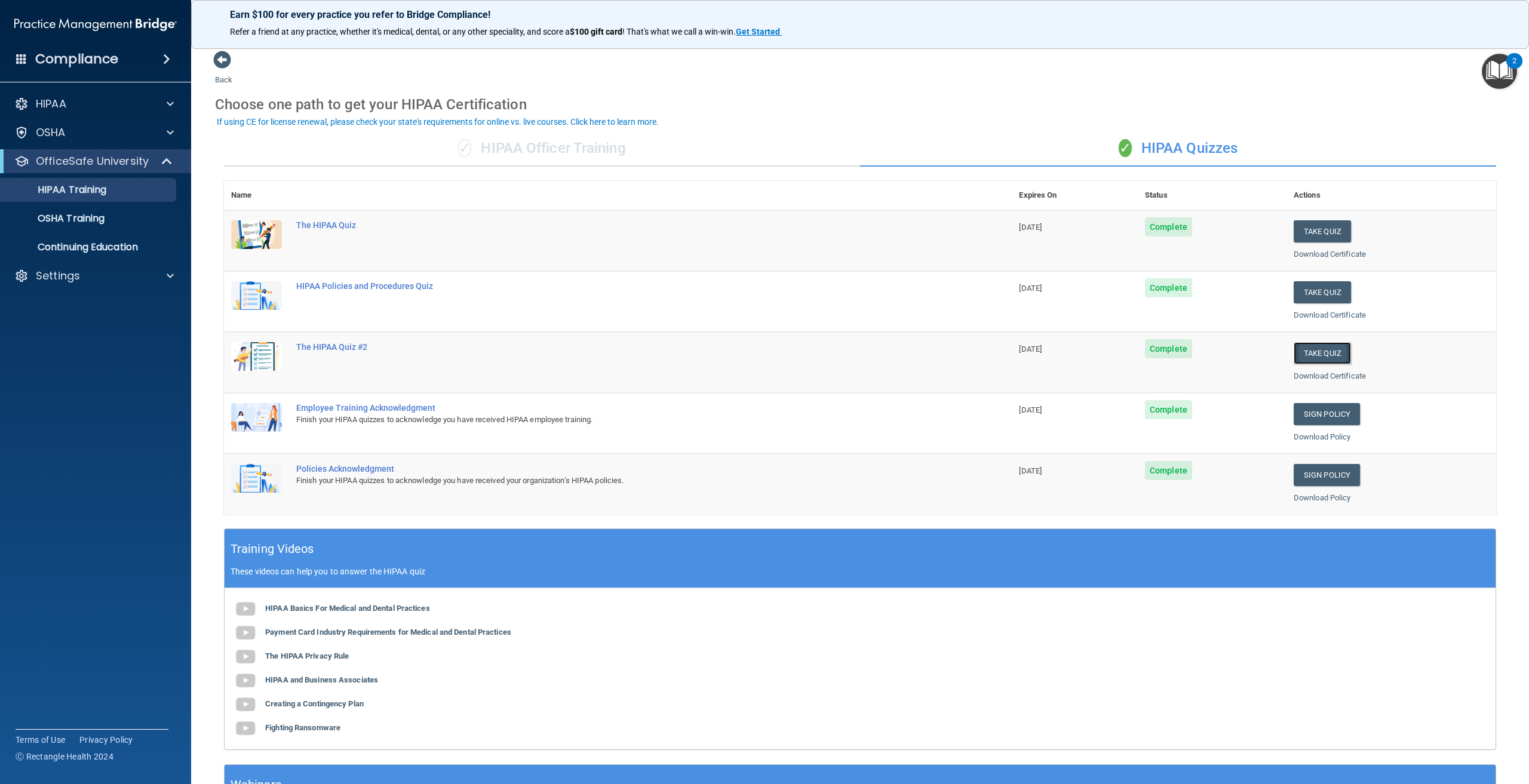
click at [1314, 352] on button "Take Quiz" at bounding box center [1322, 353] width 57 height 22
click at [1319, 357] on button "Take Quiz" at bounding box center [1322, 353] width 57 height 22
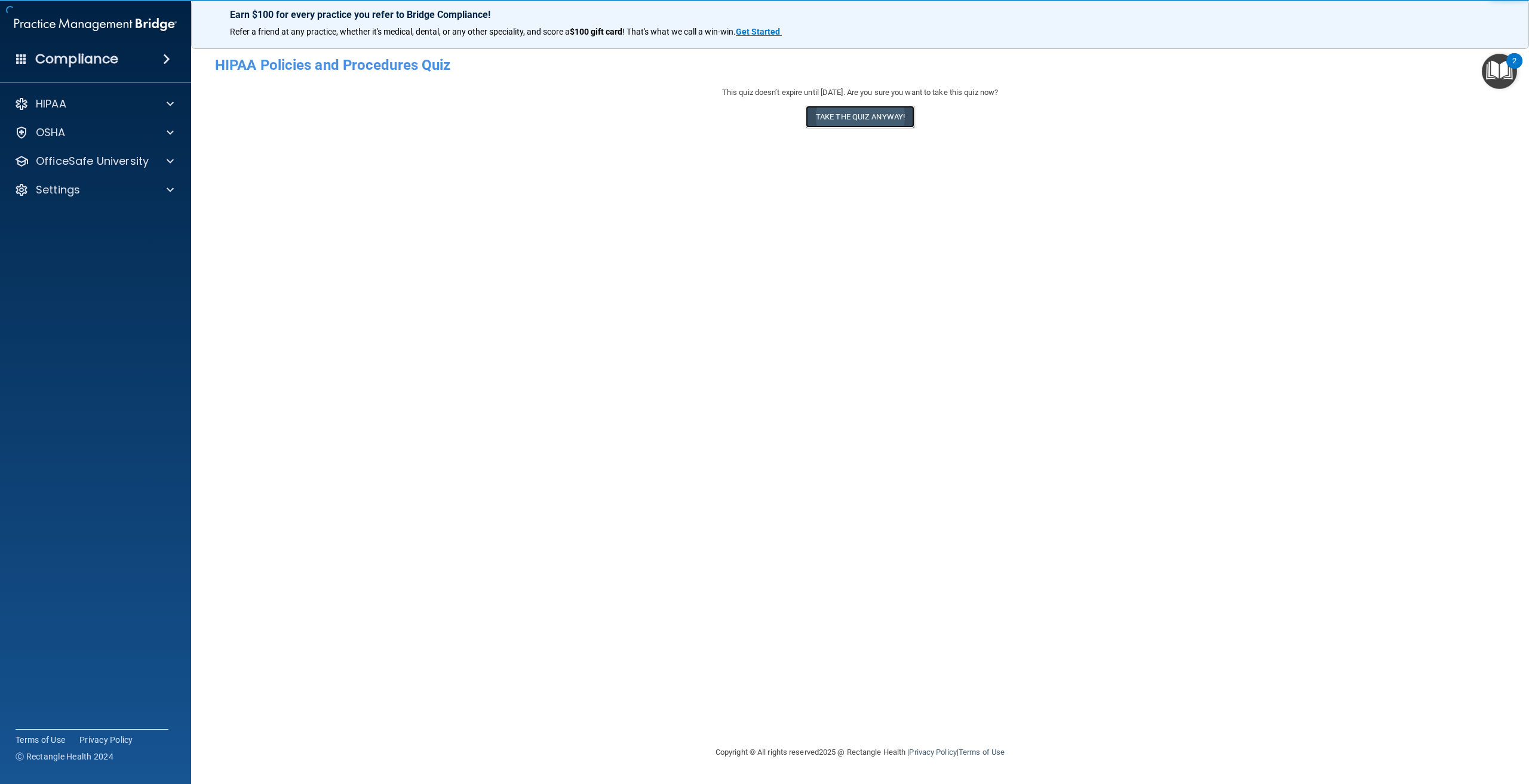
click at [858, 121] on button "Take the quiz anyway!" at bounding box center [860, 117] width 109 height 22
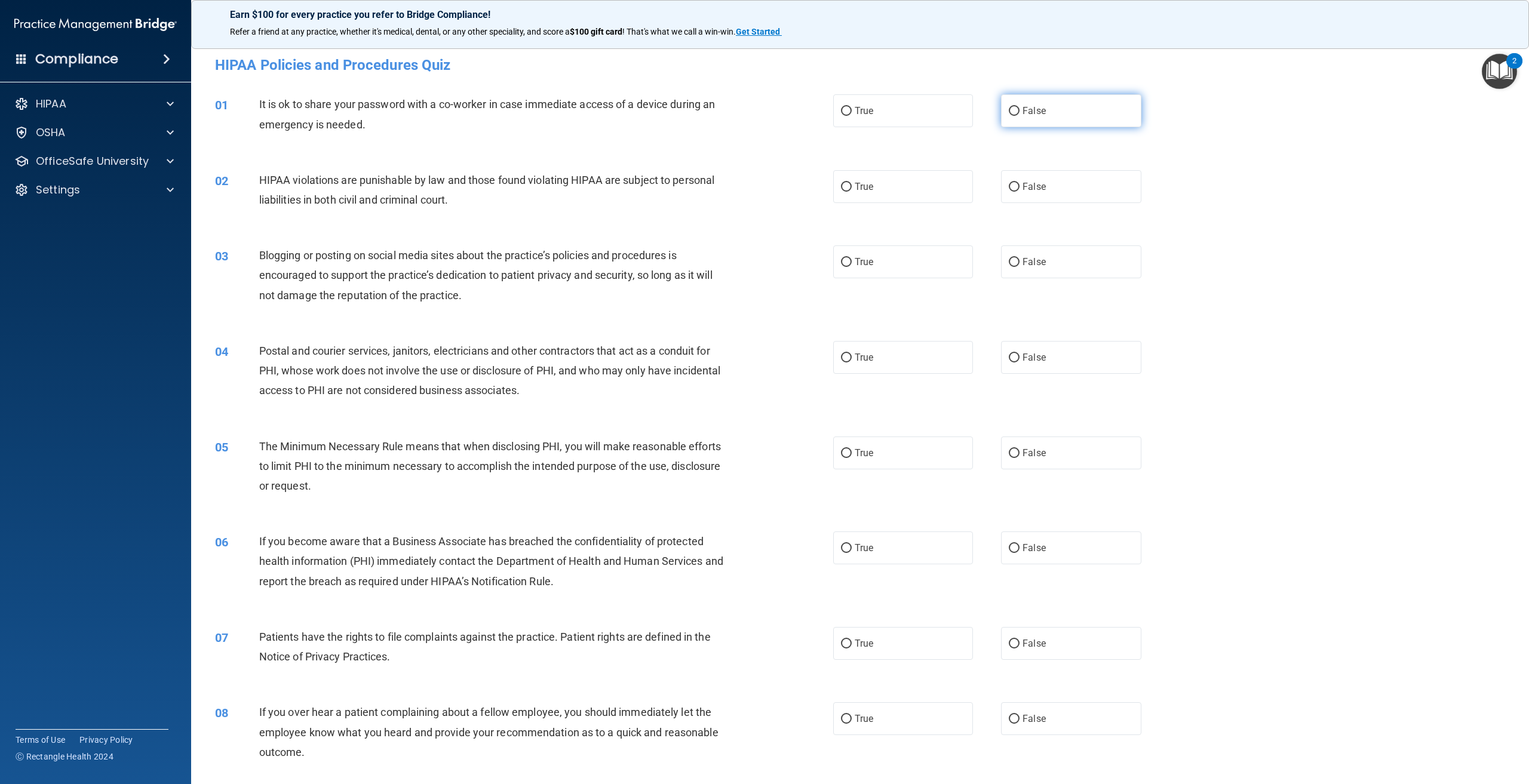
click at [1048, 115] on label "False" at bounding box center [1070, 111] width 140 height 33
click at [1020, 115] on input "False" at bounding box center [1014, 111] width 11 height 9
radio input "true"
click at [918, 185] on label "True" at bounding box center [902, 186] width 140 height 33
click at [852, 185] on input "True" at bounding box center [846, 187] width 11 height 9
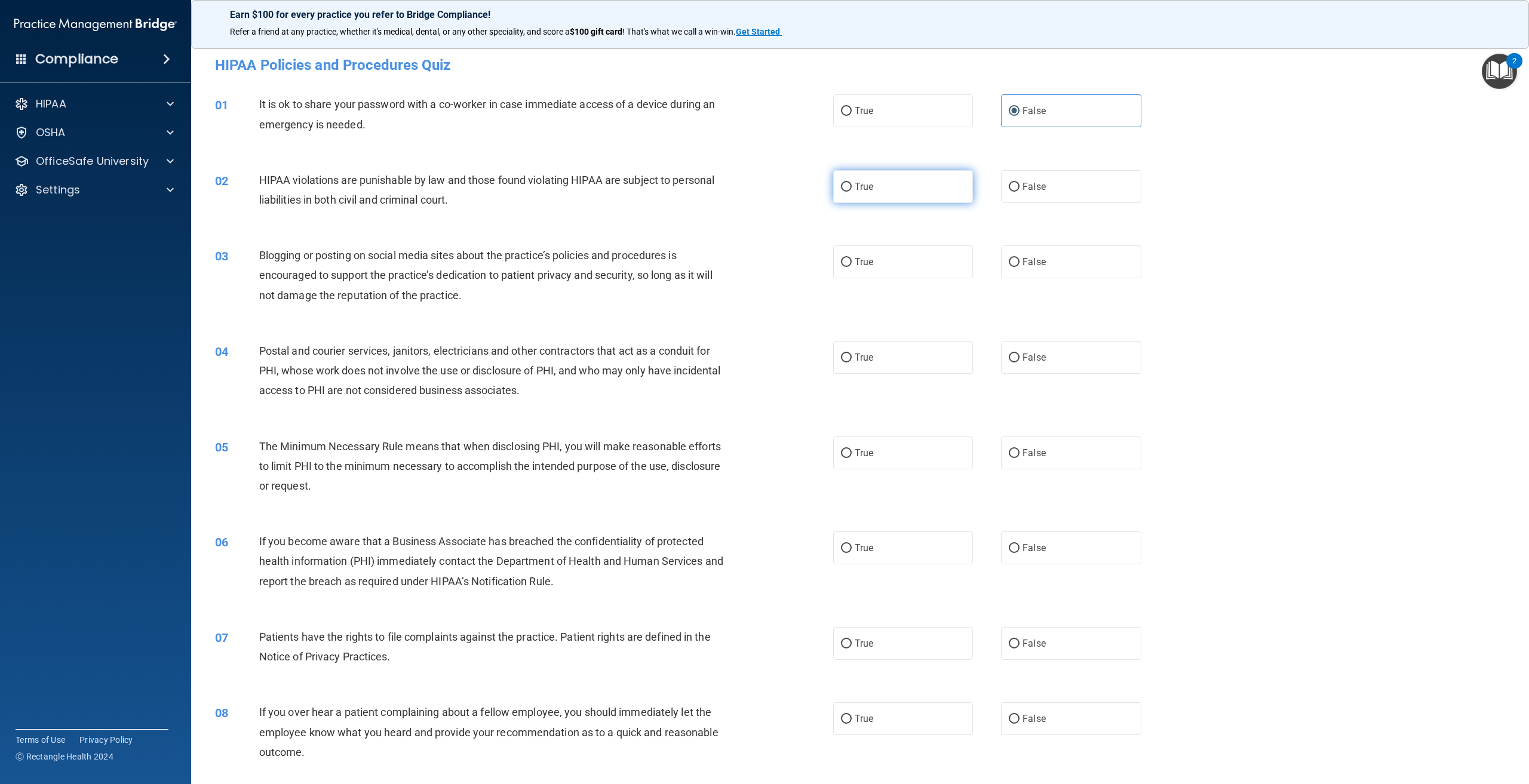
radio input "true"
click at [857, 268] on label "True" at bounding box center [902, 262] width 140 height 33
click at [852, 267] on input "True" at bounding box center [846, 262] width 11 height 9
radio input "true"
click at [914, 360] on label "True" at bounding box center [902, 357] width 140 height 33
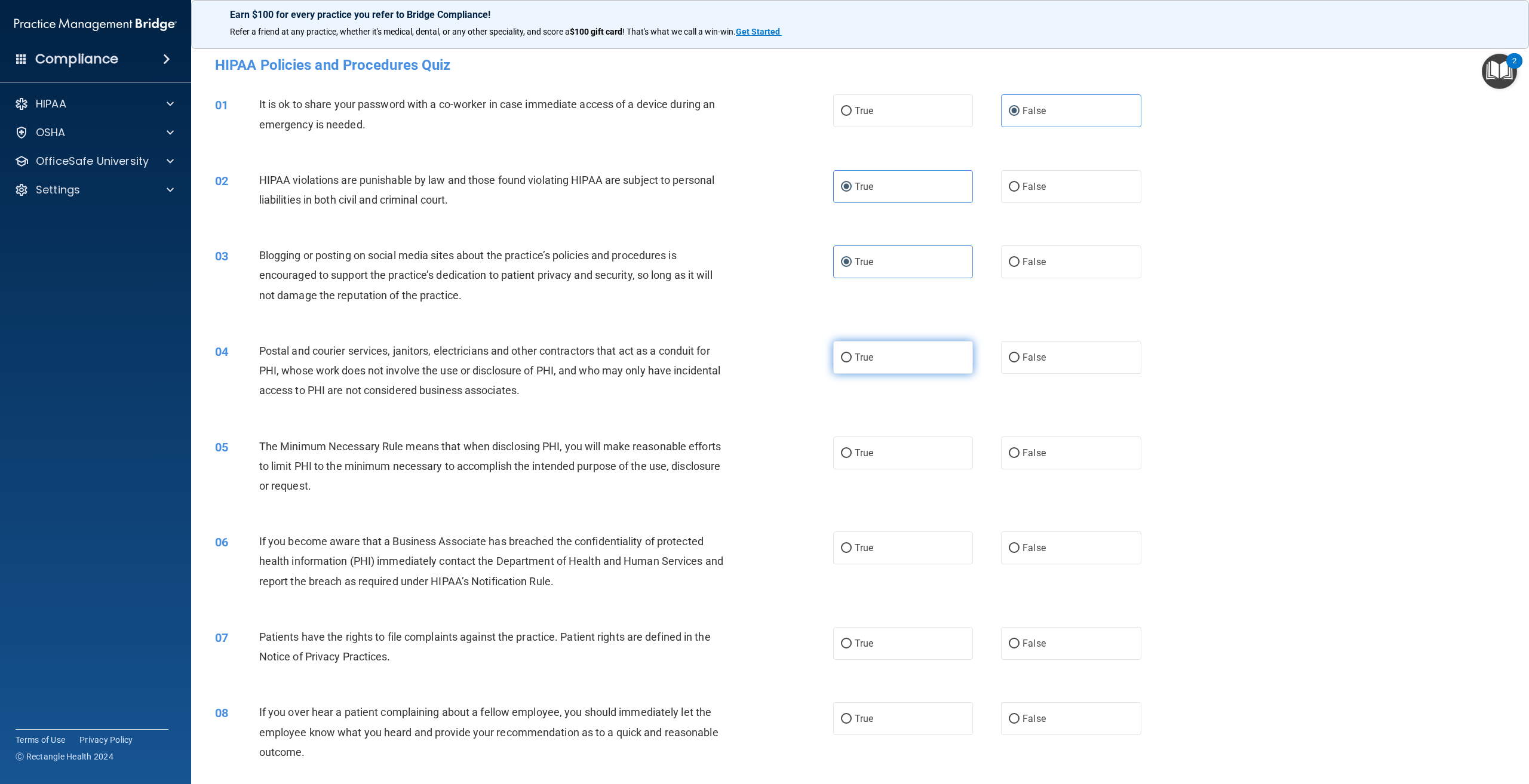
click at [852, 360] on input "True" at bounding box center [846, 357] width 11 height 9
radio input "true"
click at [869, 465] on label "True" at bounding box center [902, 452] width 140 height 33
click at [852, 458] on input "True" at bounding box center [846, 453] width 11 height 9
radio input "true"
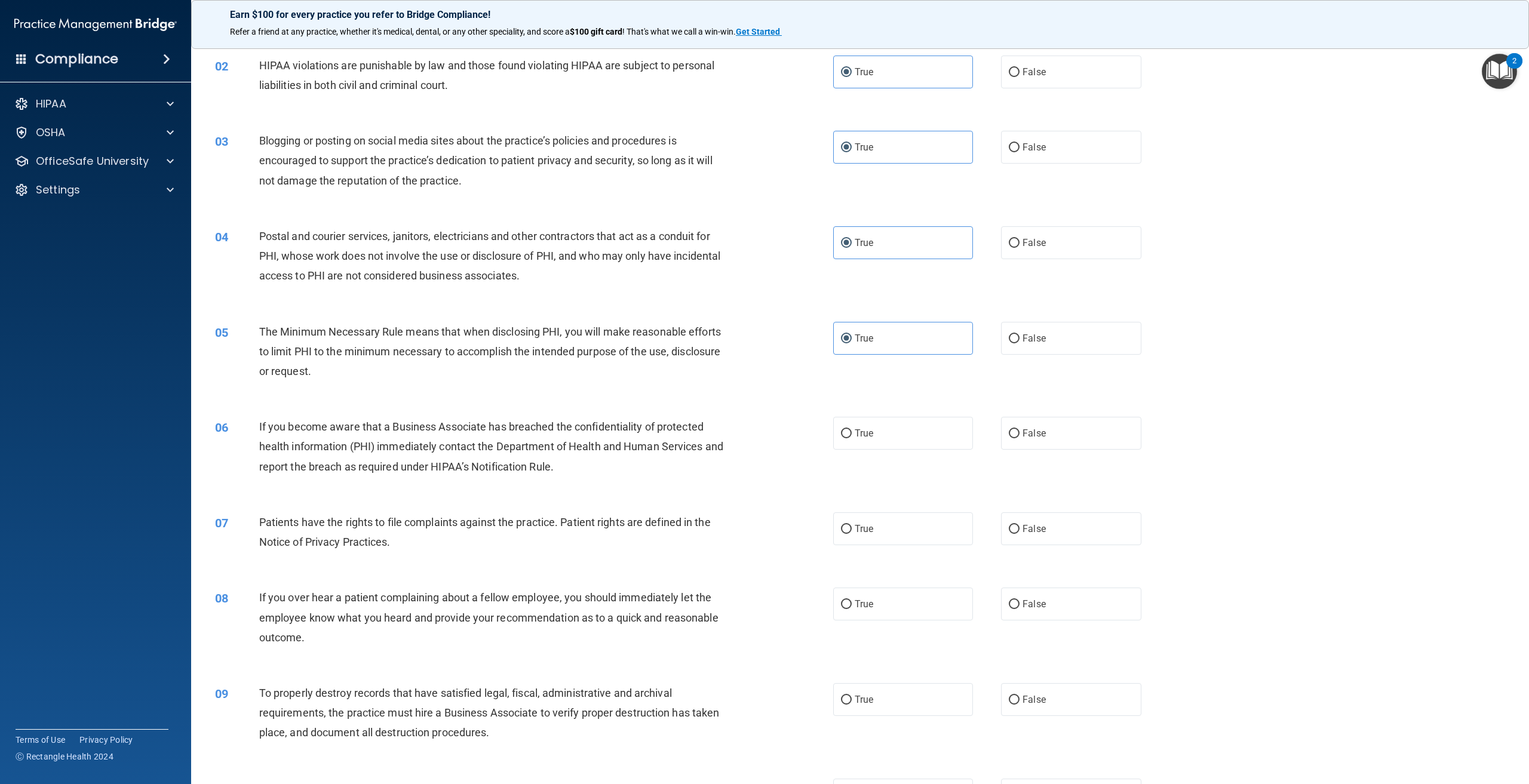
scroll to position [119, 0]
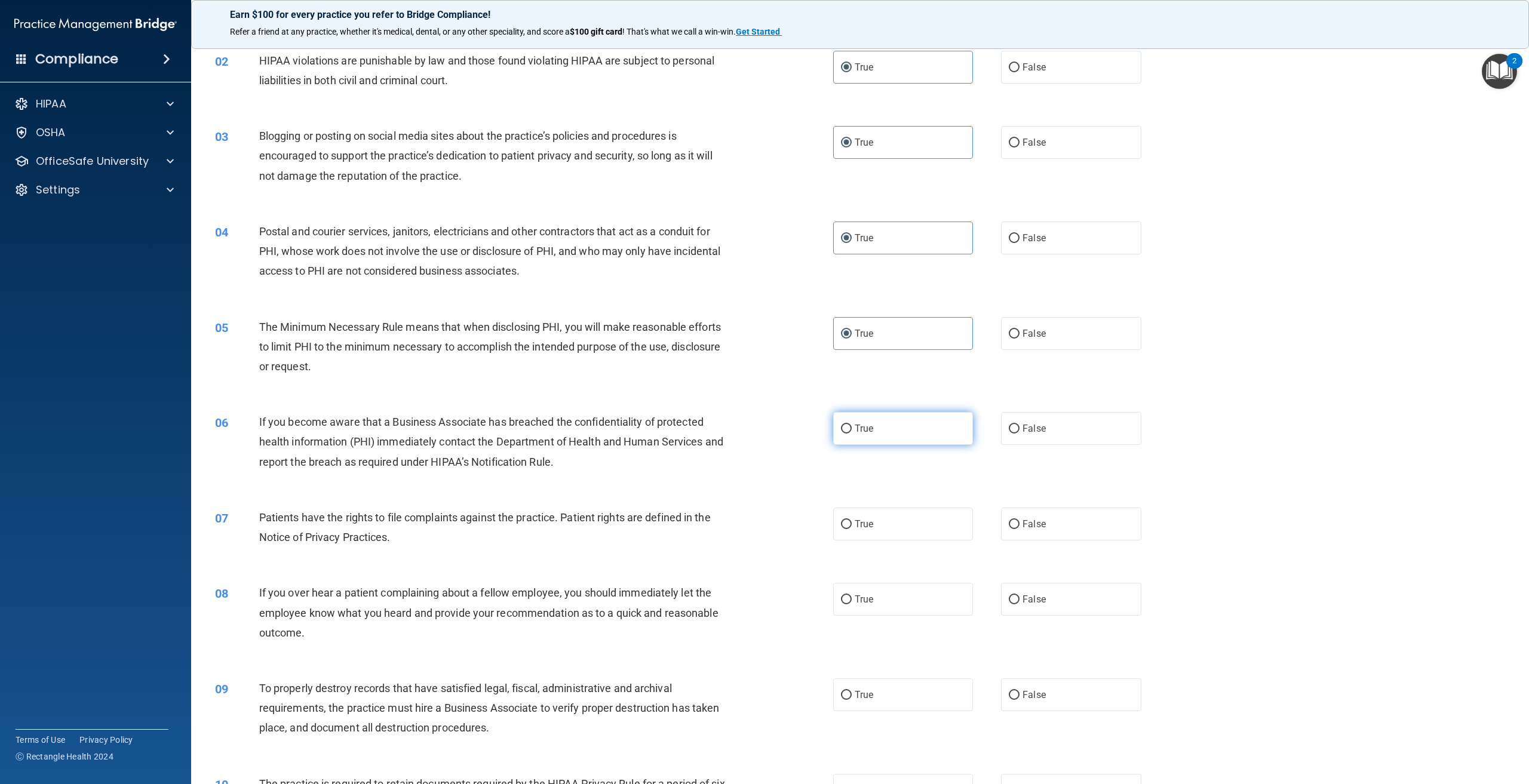
click at [884, 427] on label "True" at bounding box center [902, 428] width 140 height 33
click at [852, 427] on input "True" at bounding box center [846, 429] width 11 height 9
radio input "true"
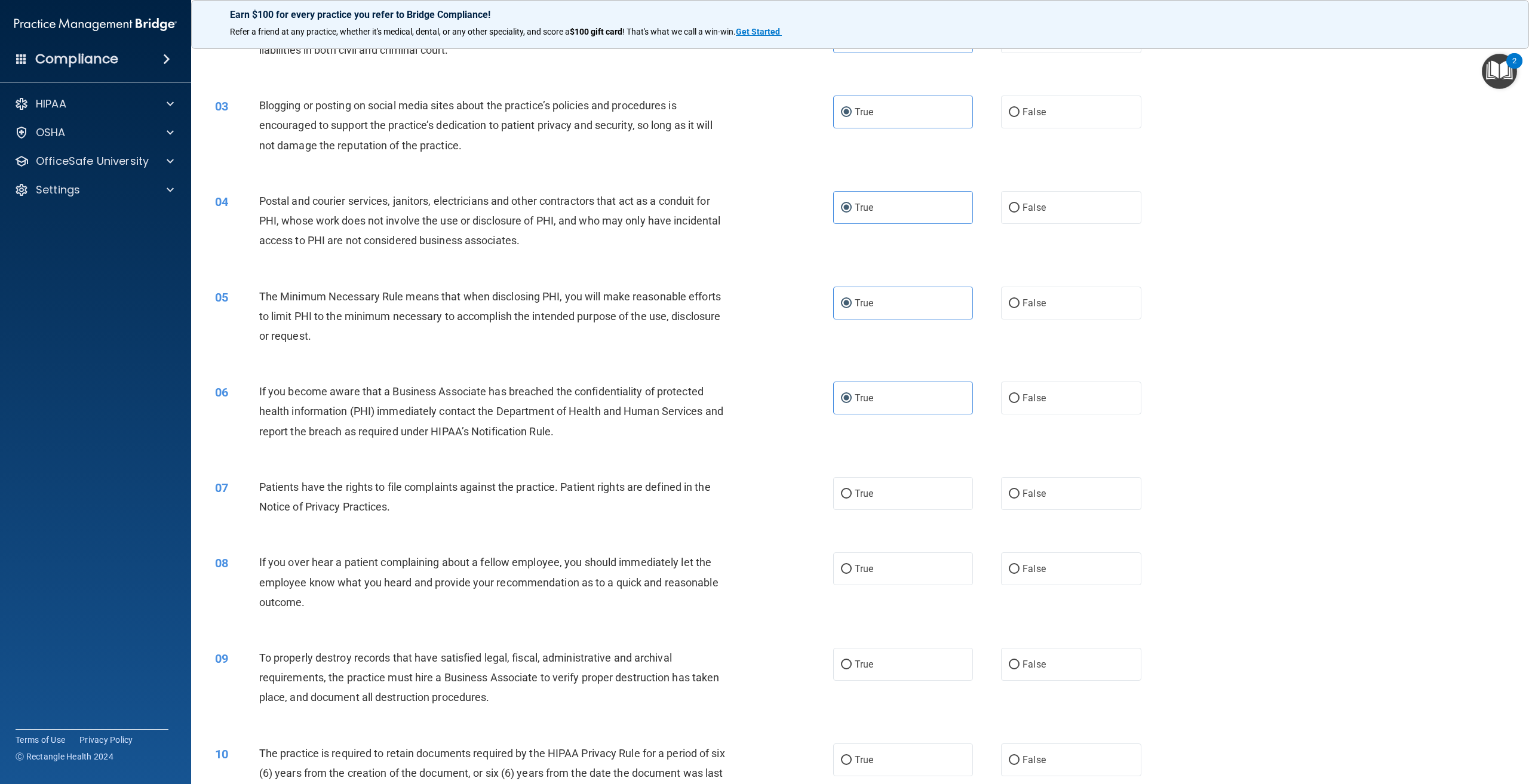
scroll to position [179, 0]
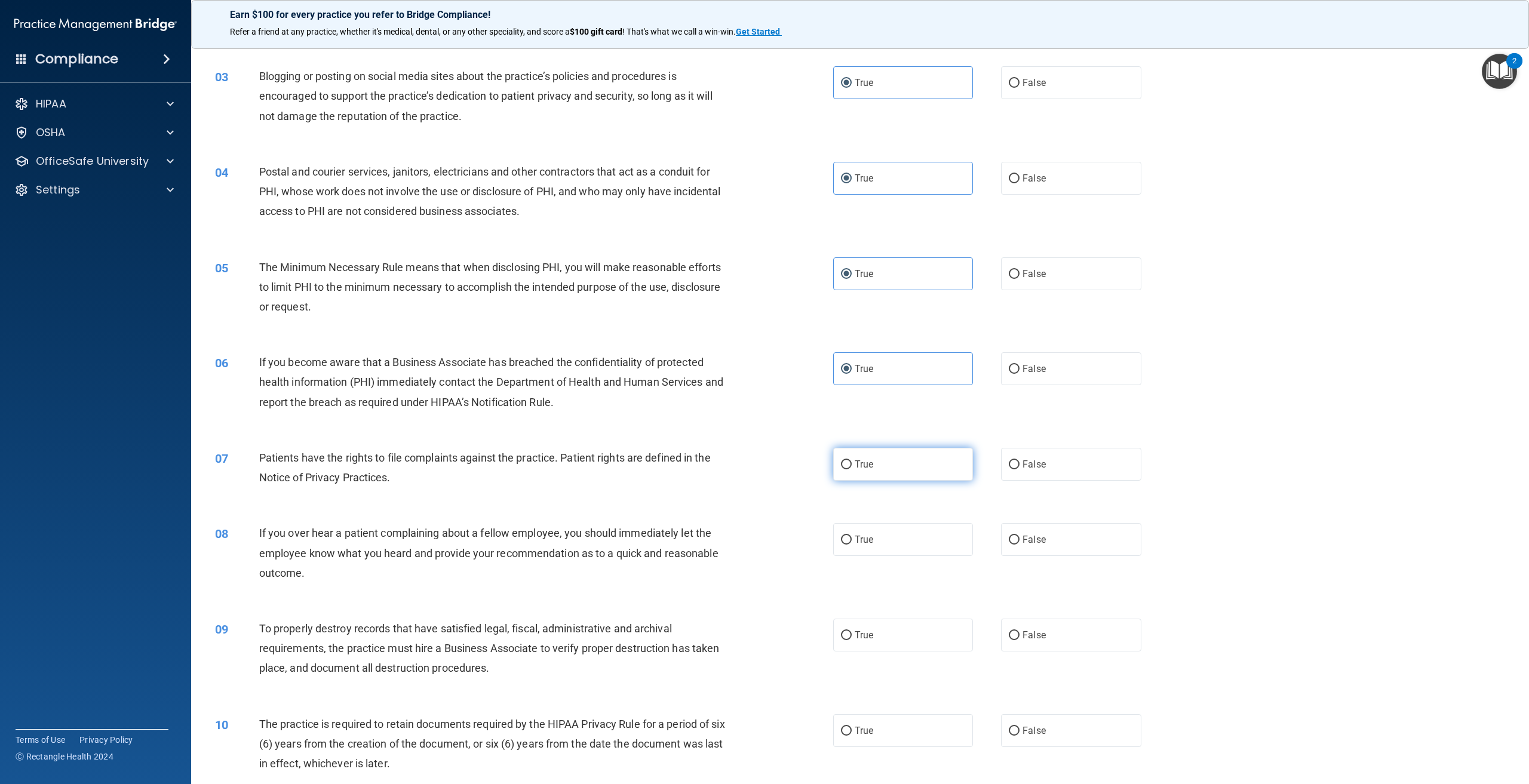
click at [855, 469] on span "True" at bounding box center [863, 464] width 18 height 11
click at [852, 469] on input "True" at bounding box center [846, 464] width 11 height 9
radio input "true"
click at [850, 535] on label "True" at bounding box center [902, 539] width 140 height 33
click at [850, 535] on input "True" at bounding box center [846, 539] width 11 height 9
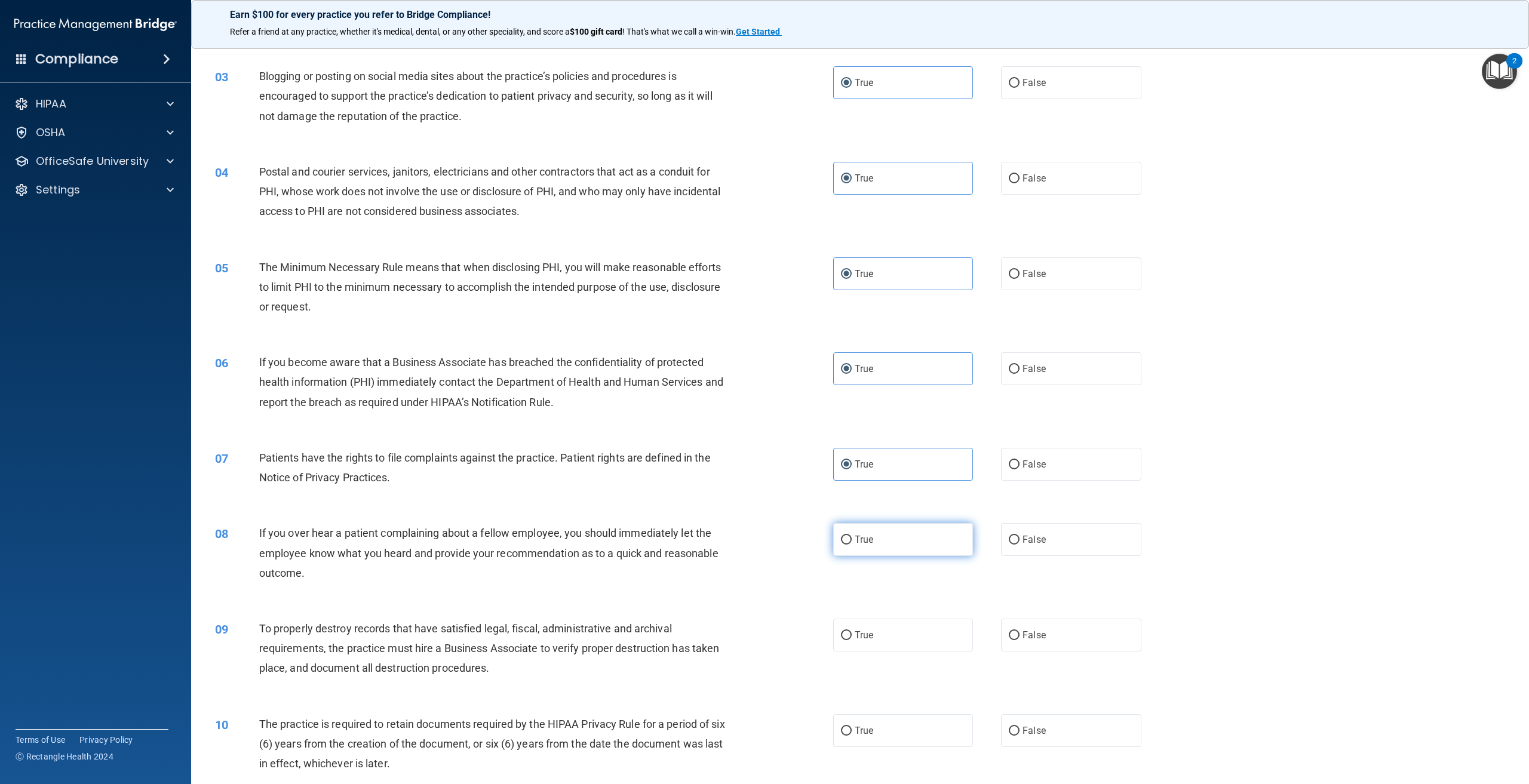
radio input "true"
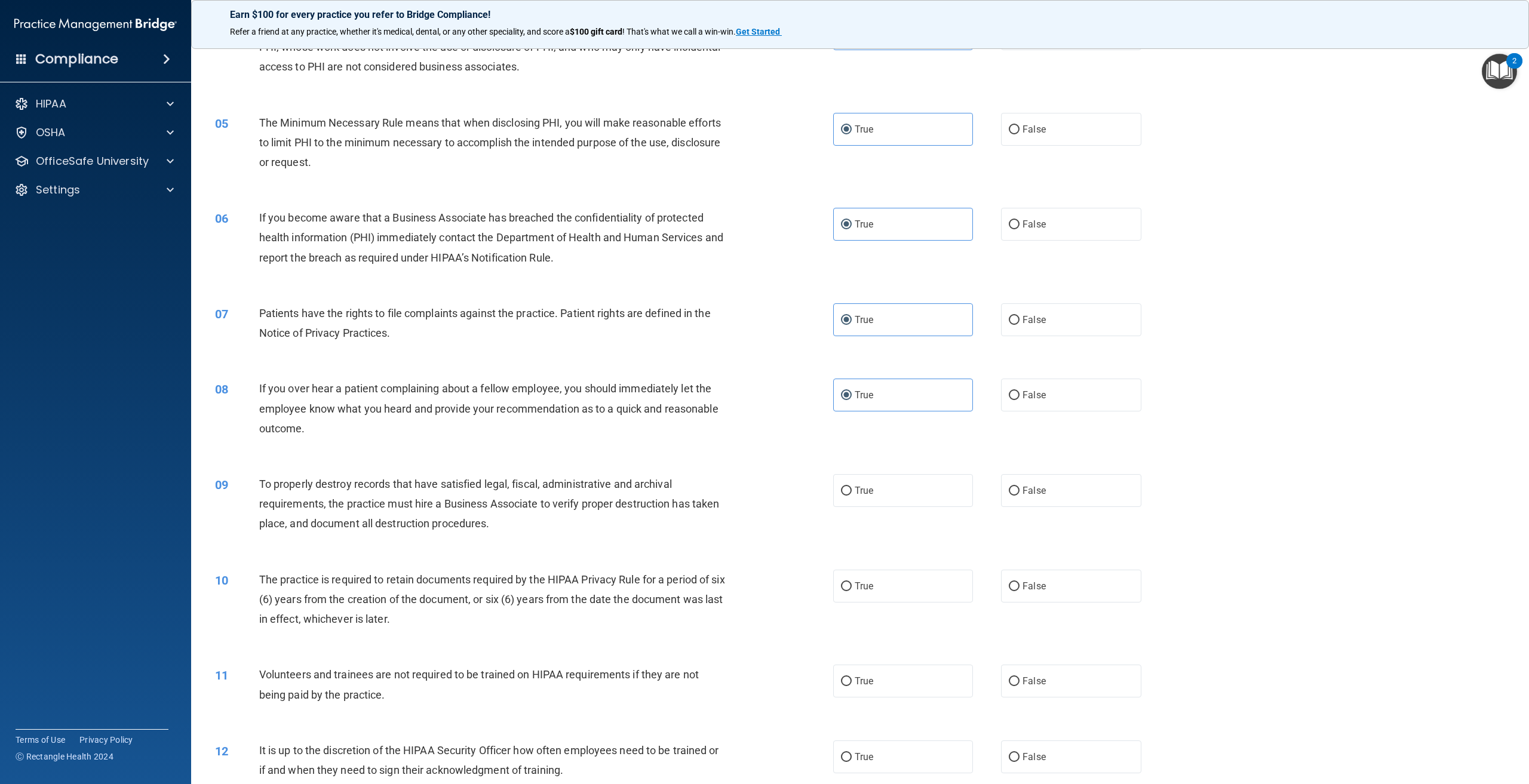
scroll to position [358, 0]
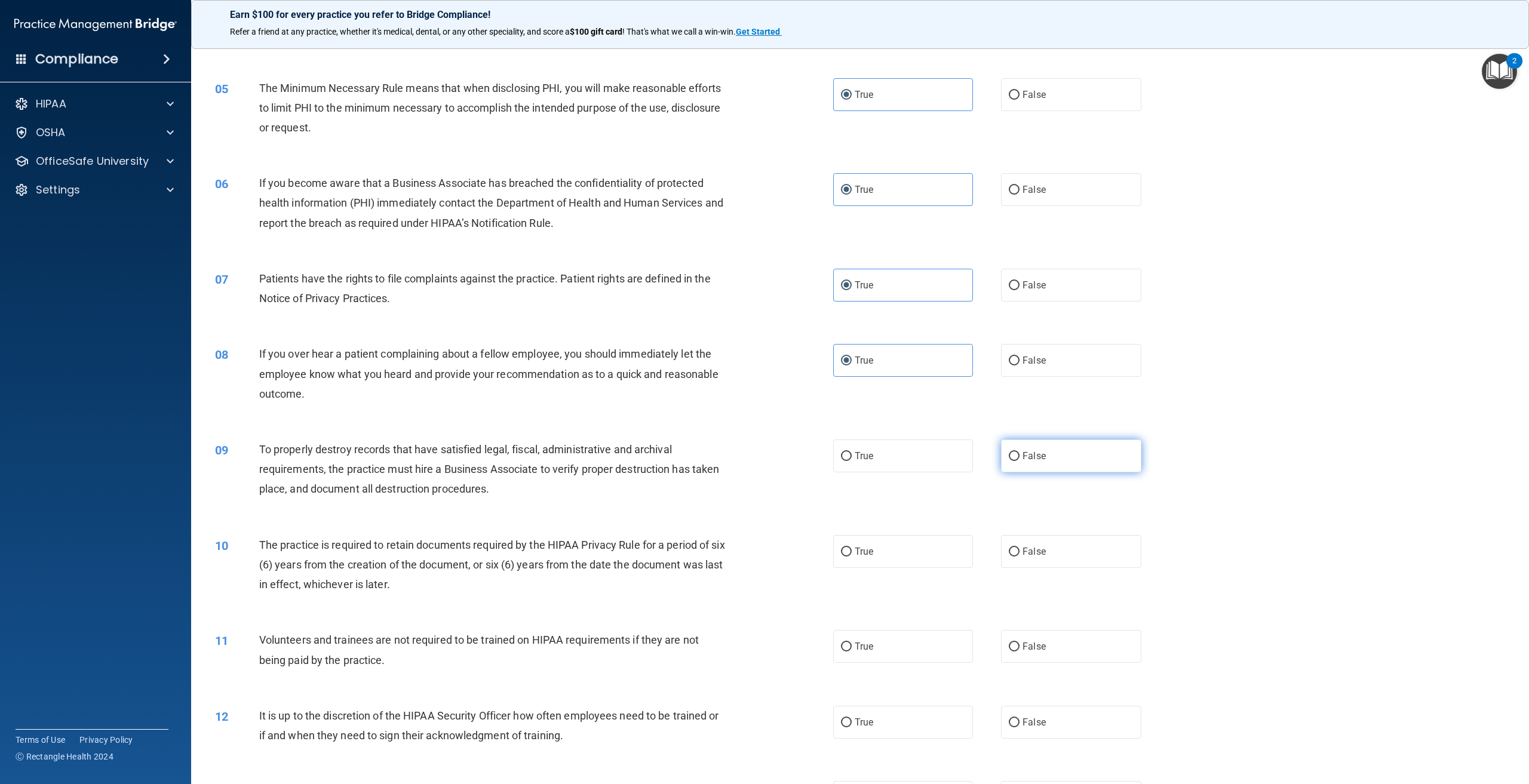
click at [1016, 461] on label "False" at bounding box center [1070, 456] width 140 height 33
click at [1016, 461] on input "False" at bounding box center [1014, 456] width 11 height 9
radio input "true"
click at [867, 547] on span "True" at bounding box center [863, 551] width 18 height 11
click at [852, 547] on input "True" at bounding box center [846, 551] width 11 height 9
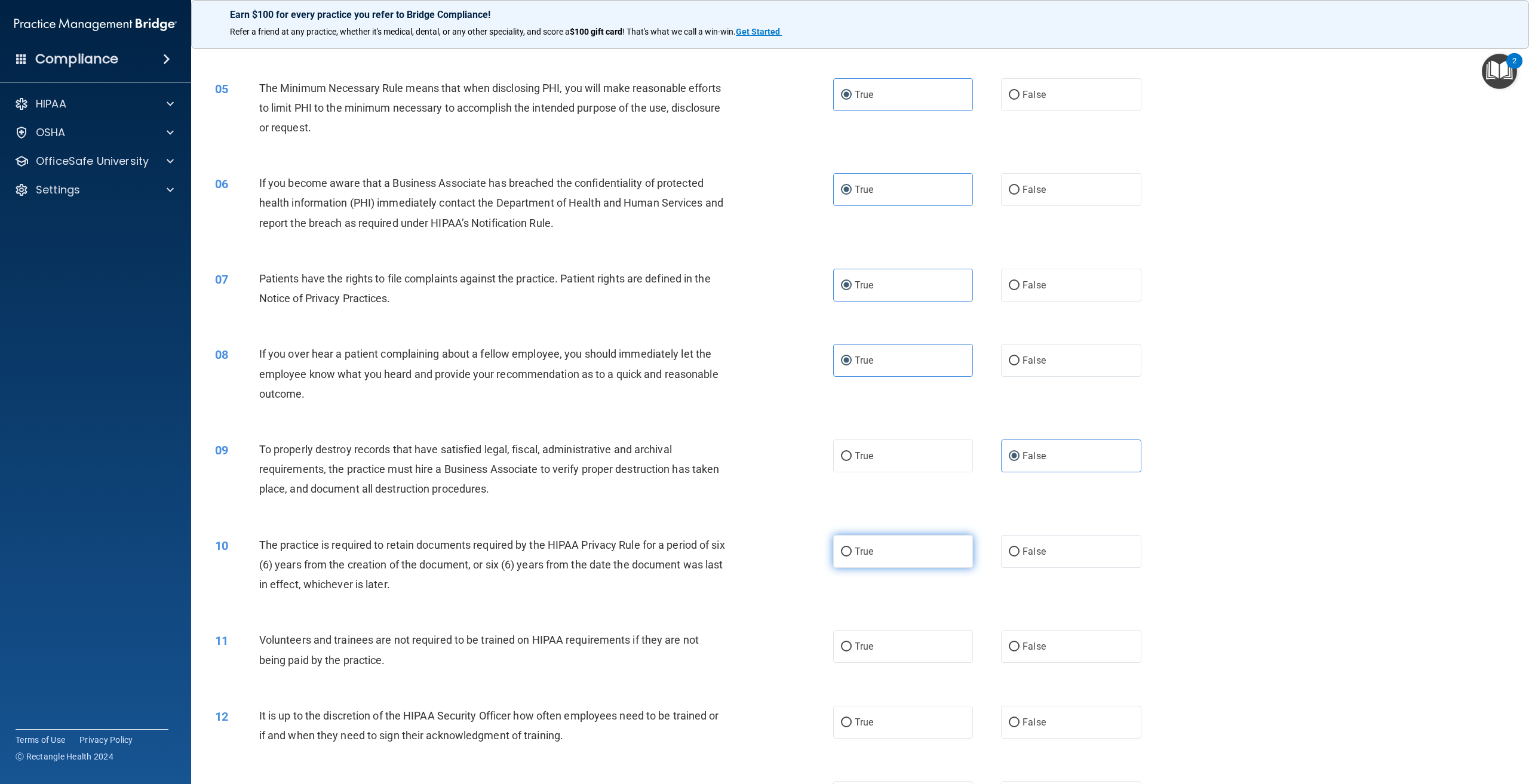
radio input "true"
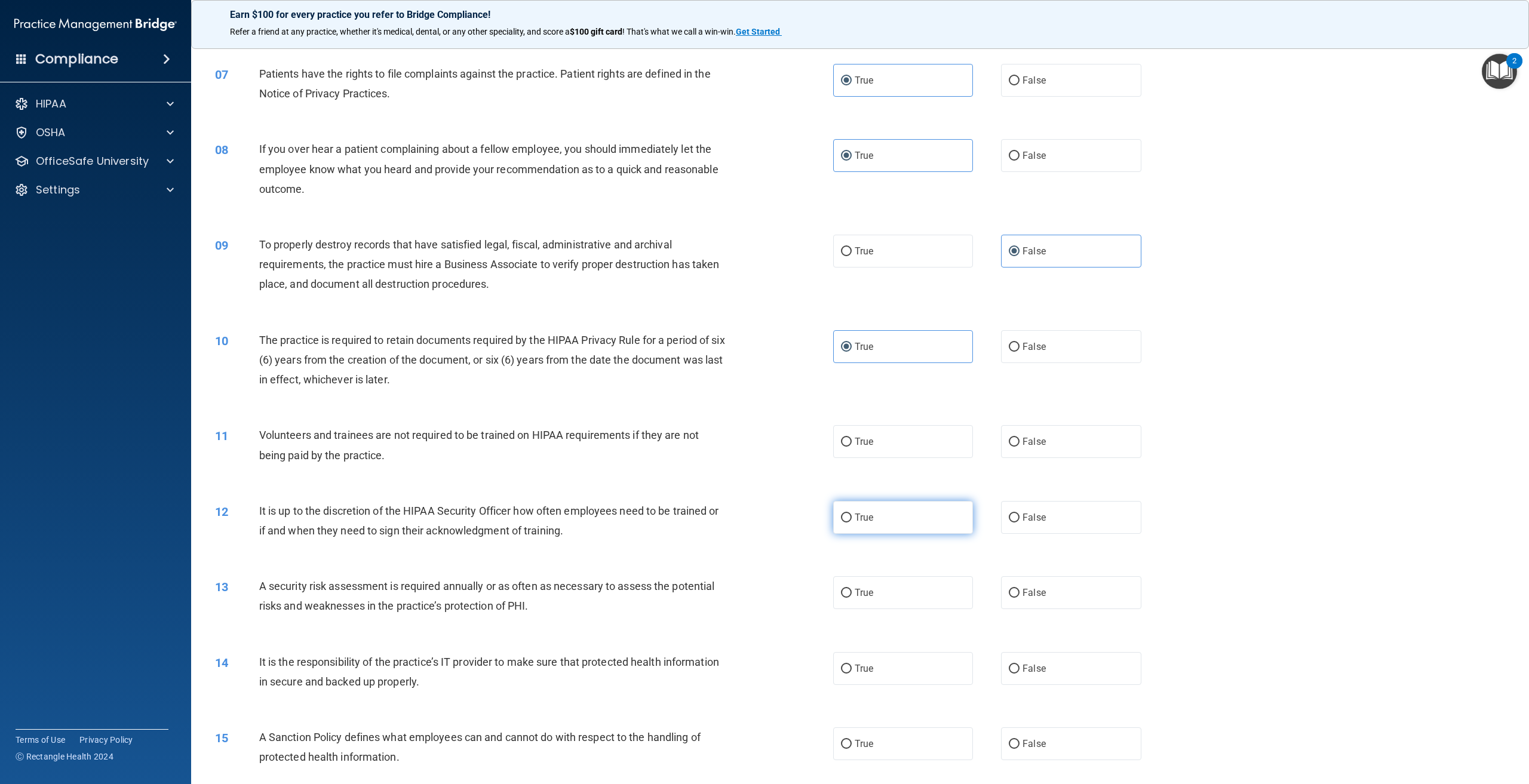
scroll to position [597, 0]
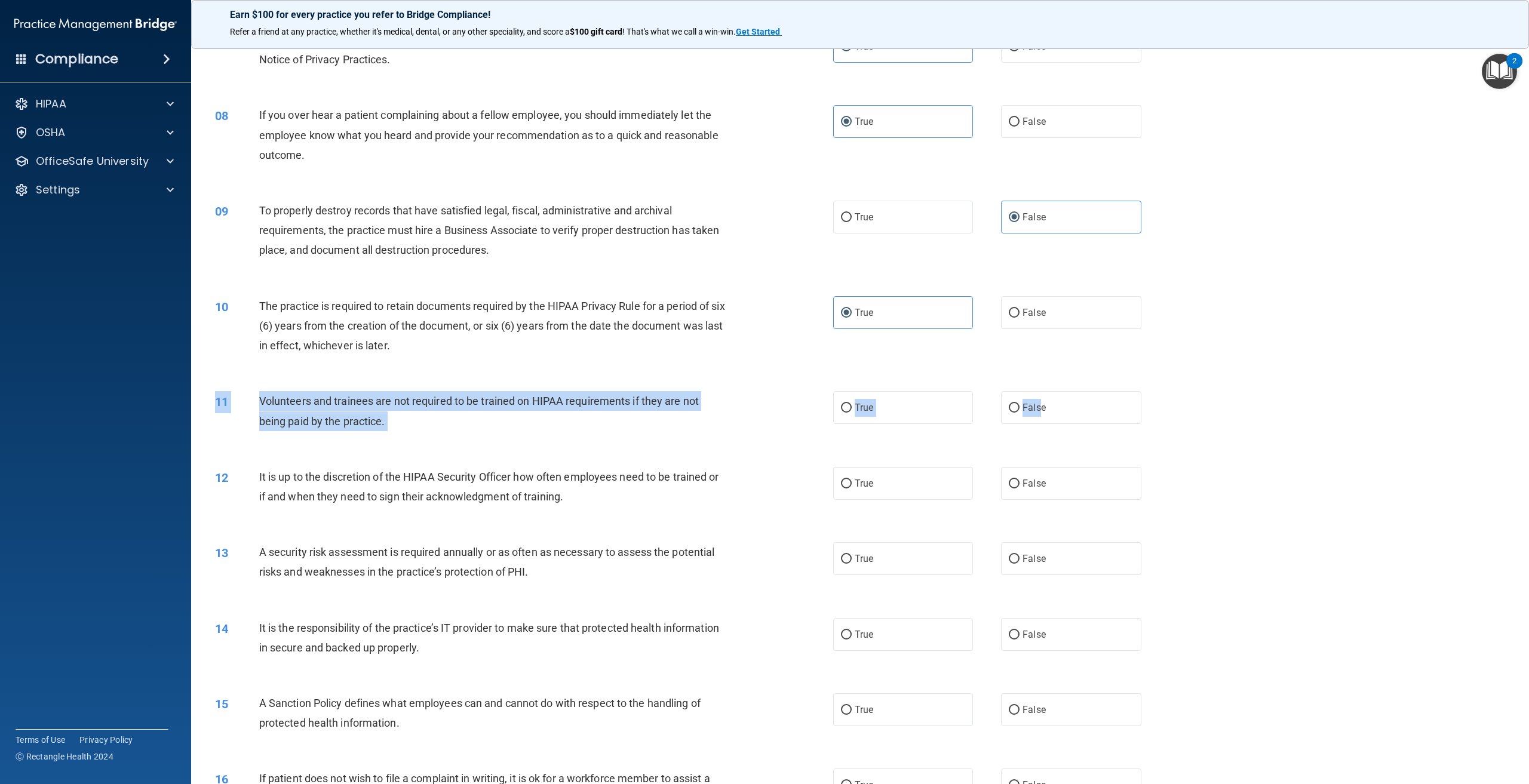
click at [1035, 425] on div "11 Volunteers and trainees are not required to be trained on HIPAA requirements…" at bounding box center [859, 414] width 1308 height 76
click at [1028, 409] on span "False" at bounding box center [1034, 407] width 24 height 11
click at [1020, 409] on input "False" at bounding box center [1014, 408] width 11 height 9
radio input "true"
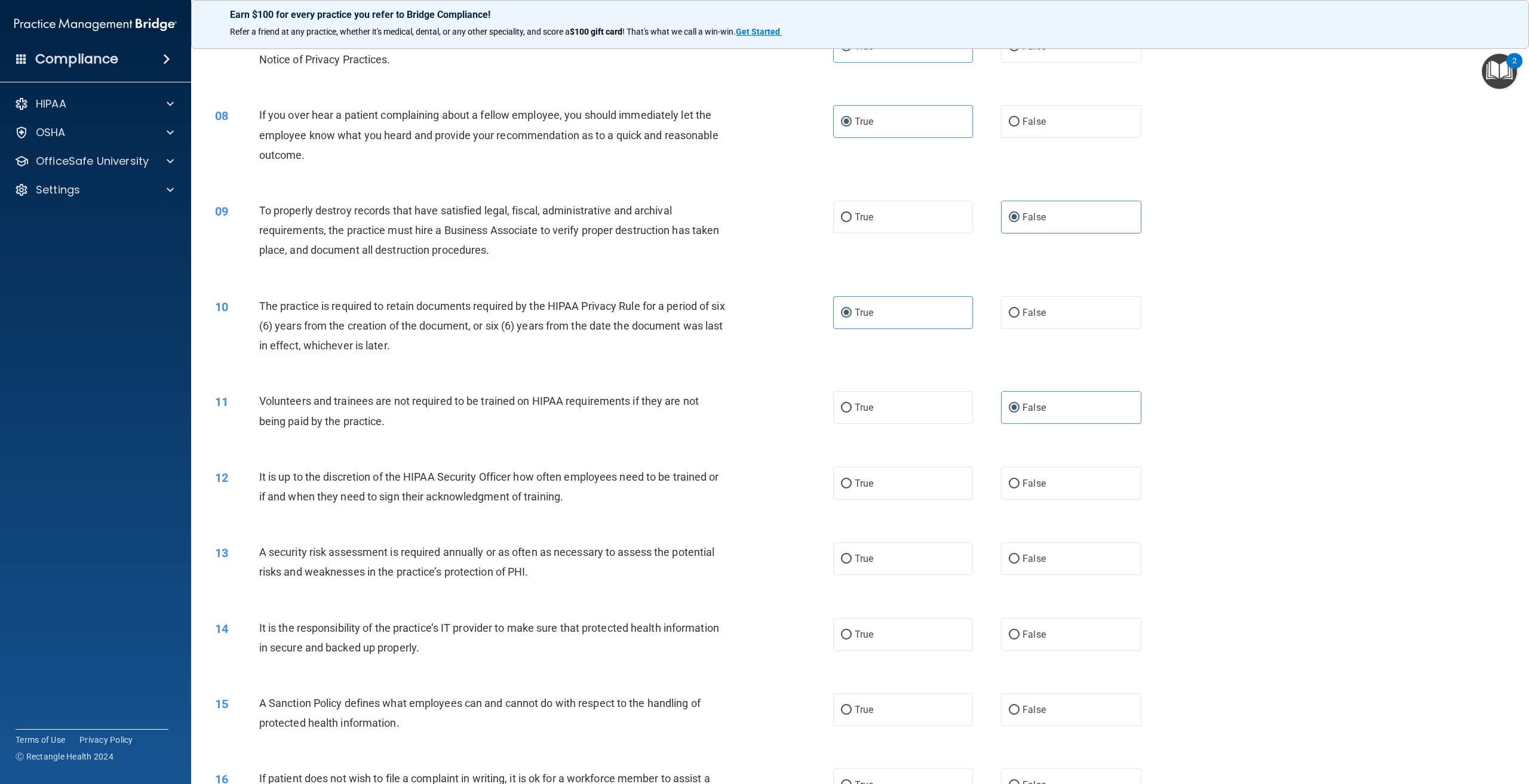
scroll to position [657, 0]
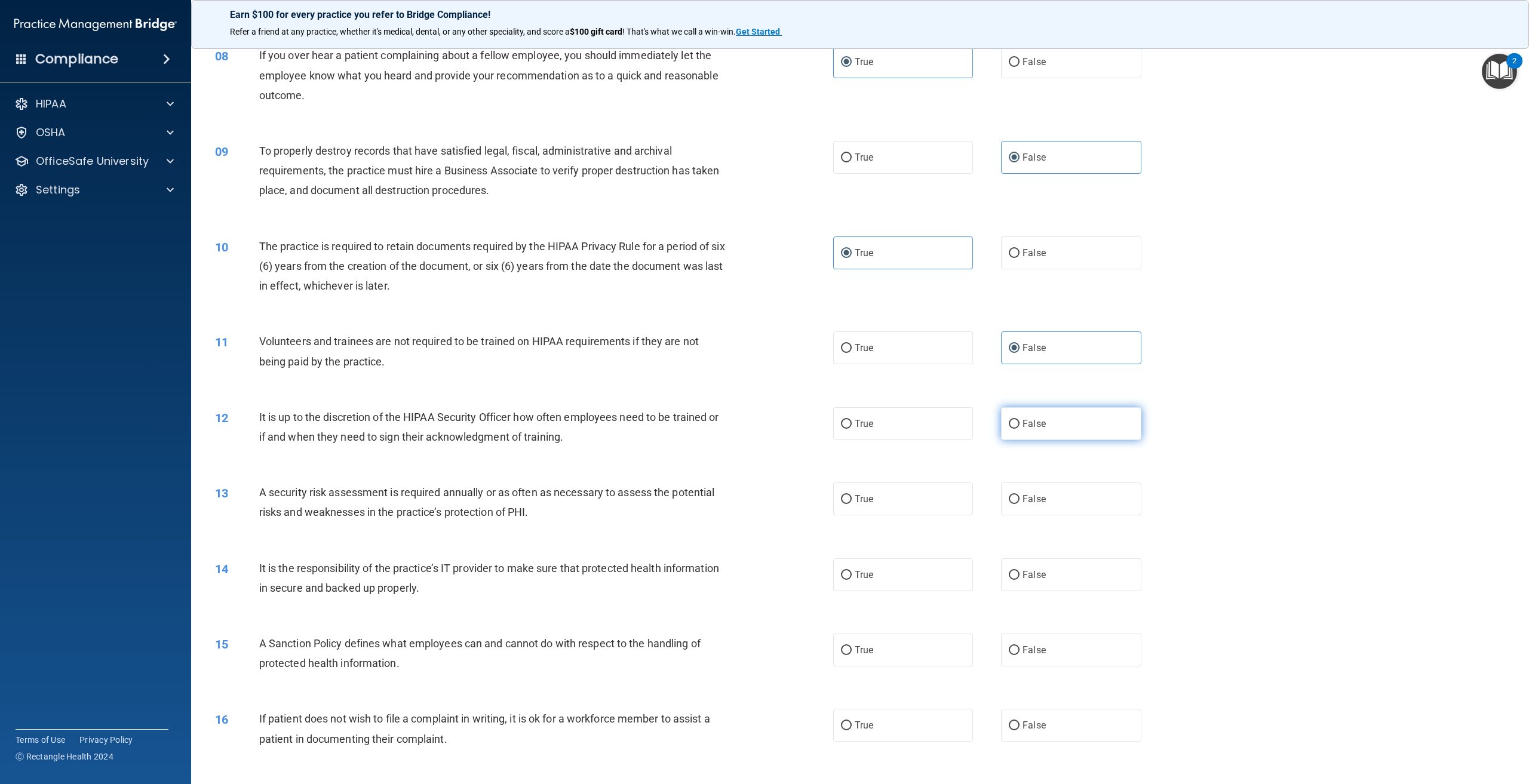
click at [1014, 421] on input "False" at bounding box center [1014, 423] width 11 height 9
radio input "true"
click at [875, 510] on label "True" at bounding box center [902, 498] width 140 height 33
click at [852, 504] on input "True" at bounding box center [846, 499] width 11 height 9
radio input "true"
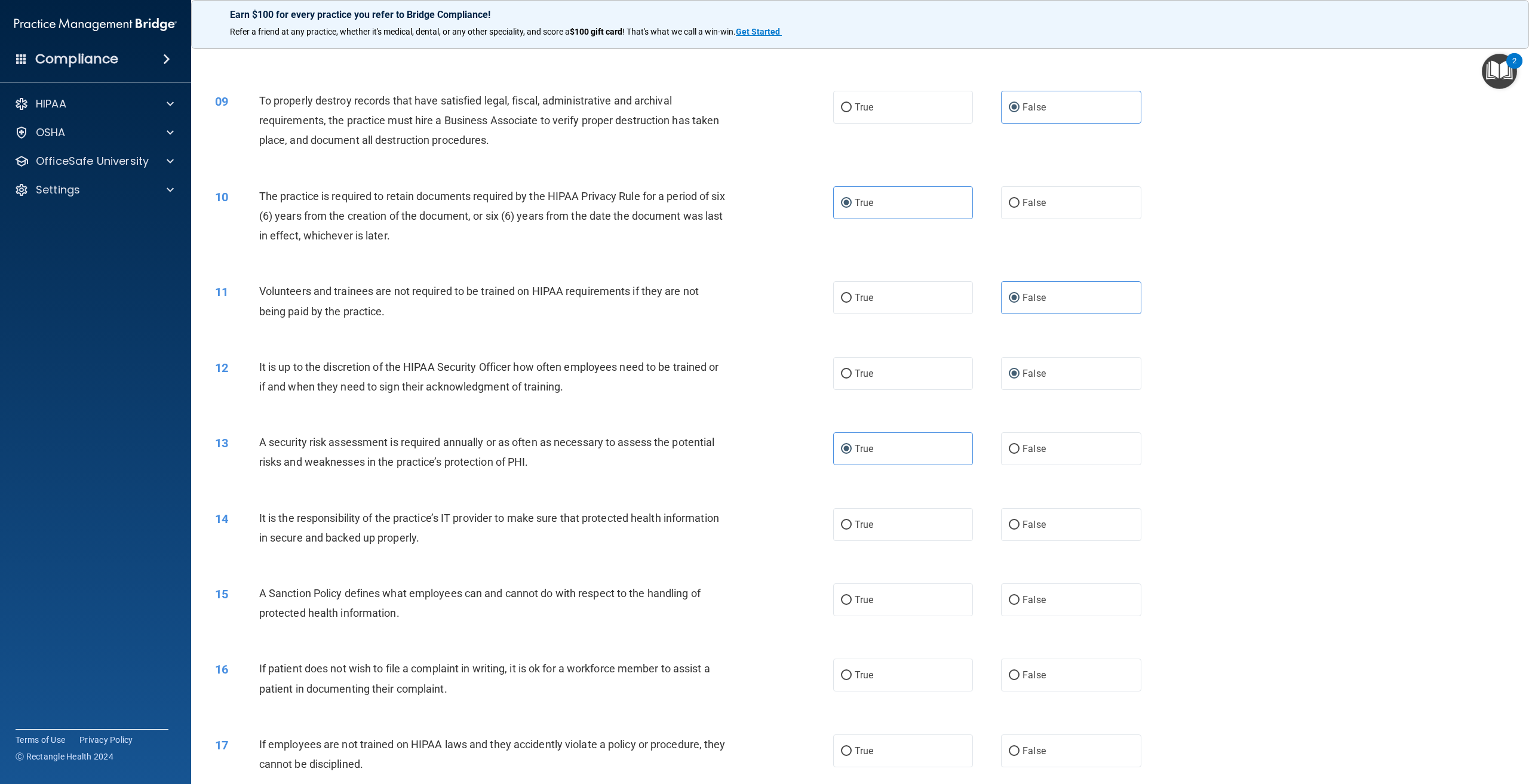
scroll to position [776, 0]
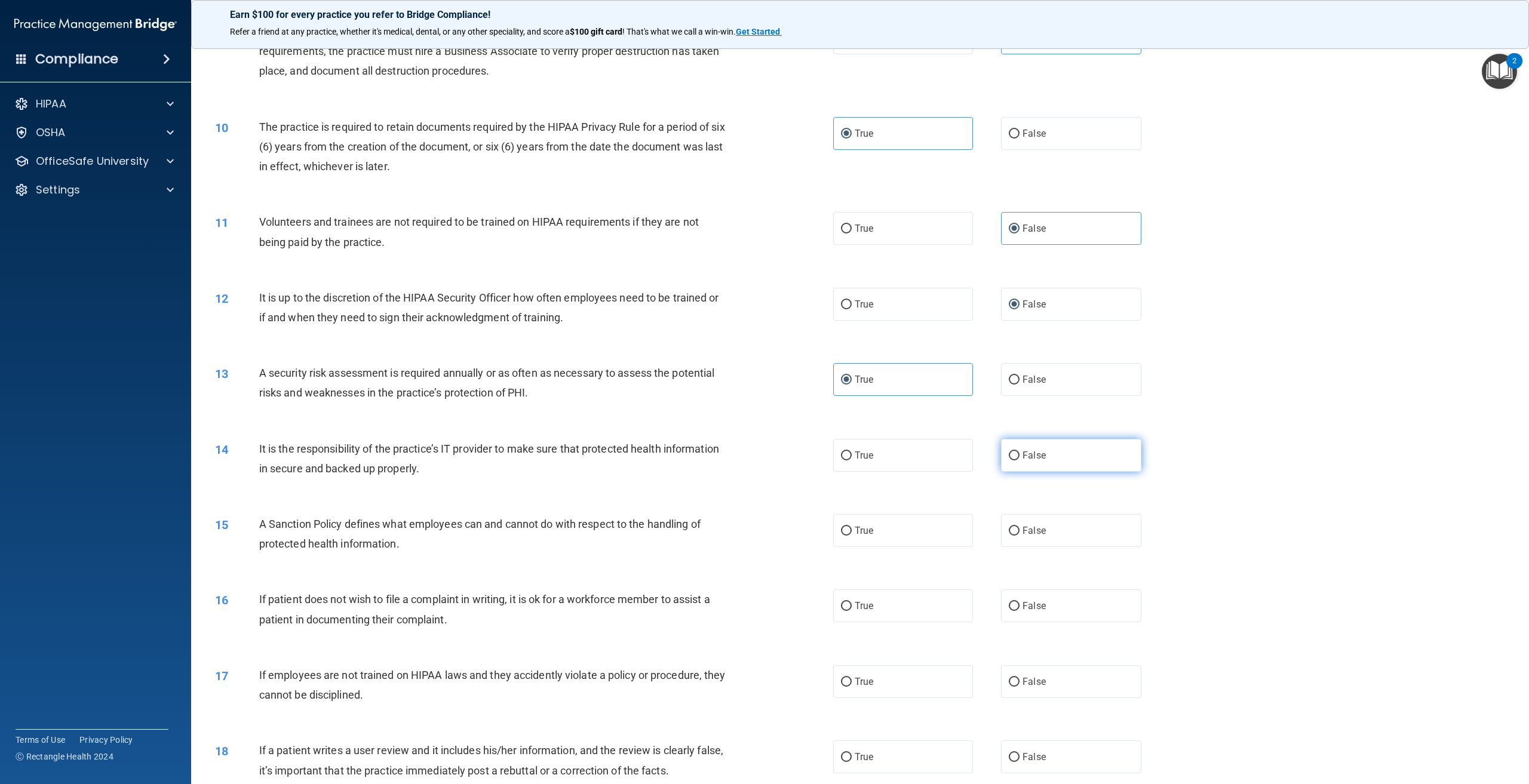
click at [1025, 451] on span "False" at bounding box center [1034, 455] width 24 height 11
click at [1020, 451] on input "False" at bounding box center [1014, 455] width 11 height 9
radio input "true"
click at [875, 526] on label "True" at bounding box center [902, 530] width 140 height 33
click at [852, 526] on input "True" at bounding box center [846, 531] width 11 height 9
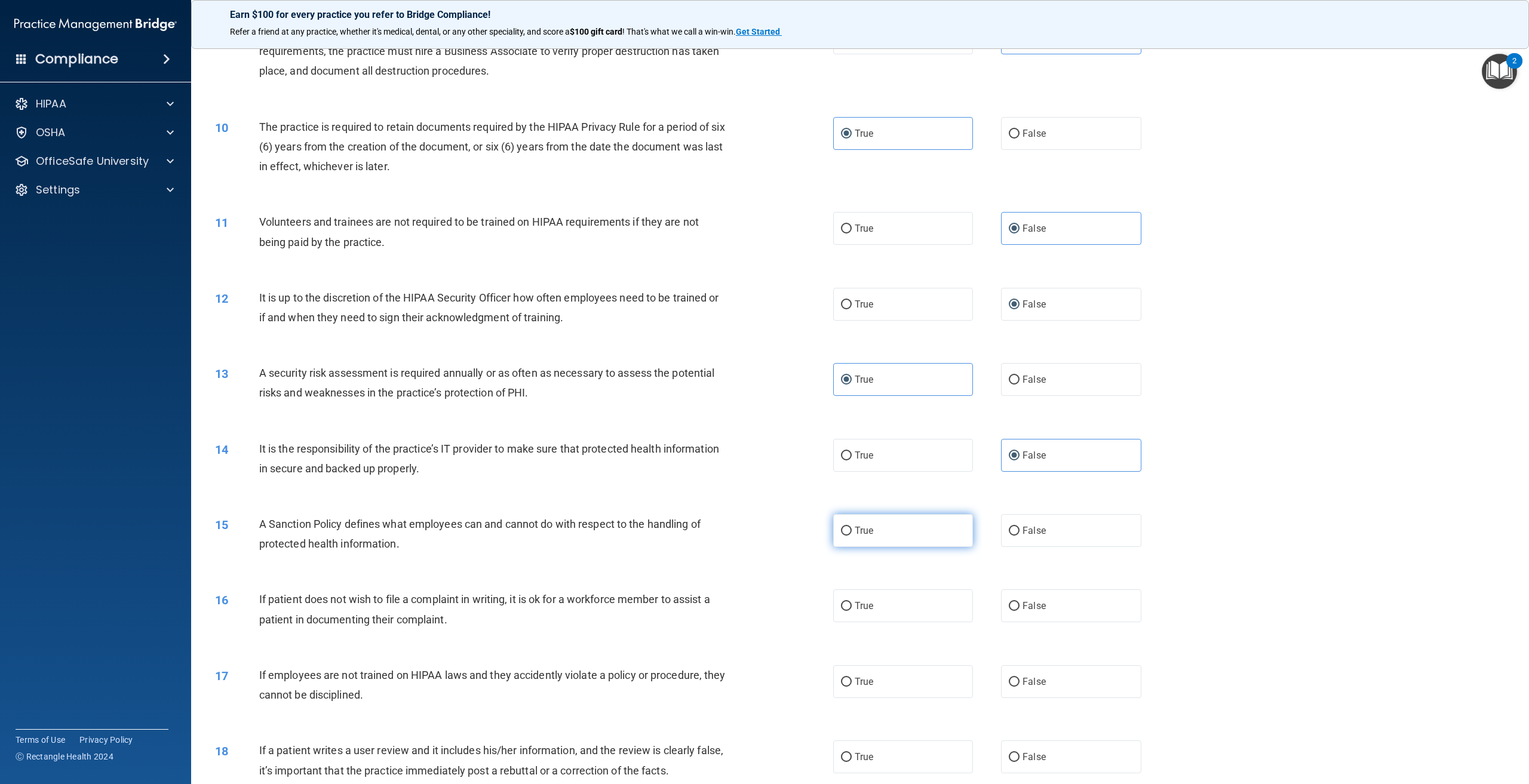
radio input "true"
click at [875, 611] on label "True" at bounding box center [902, 605] width 140 height 33
click at [852, 611] on input "True" at bounding box center [846, 606] width 11 height 9
radio input "true"
click at [1035, 680] on span "False" at bounding box center [1034, 681] width 24 height 11
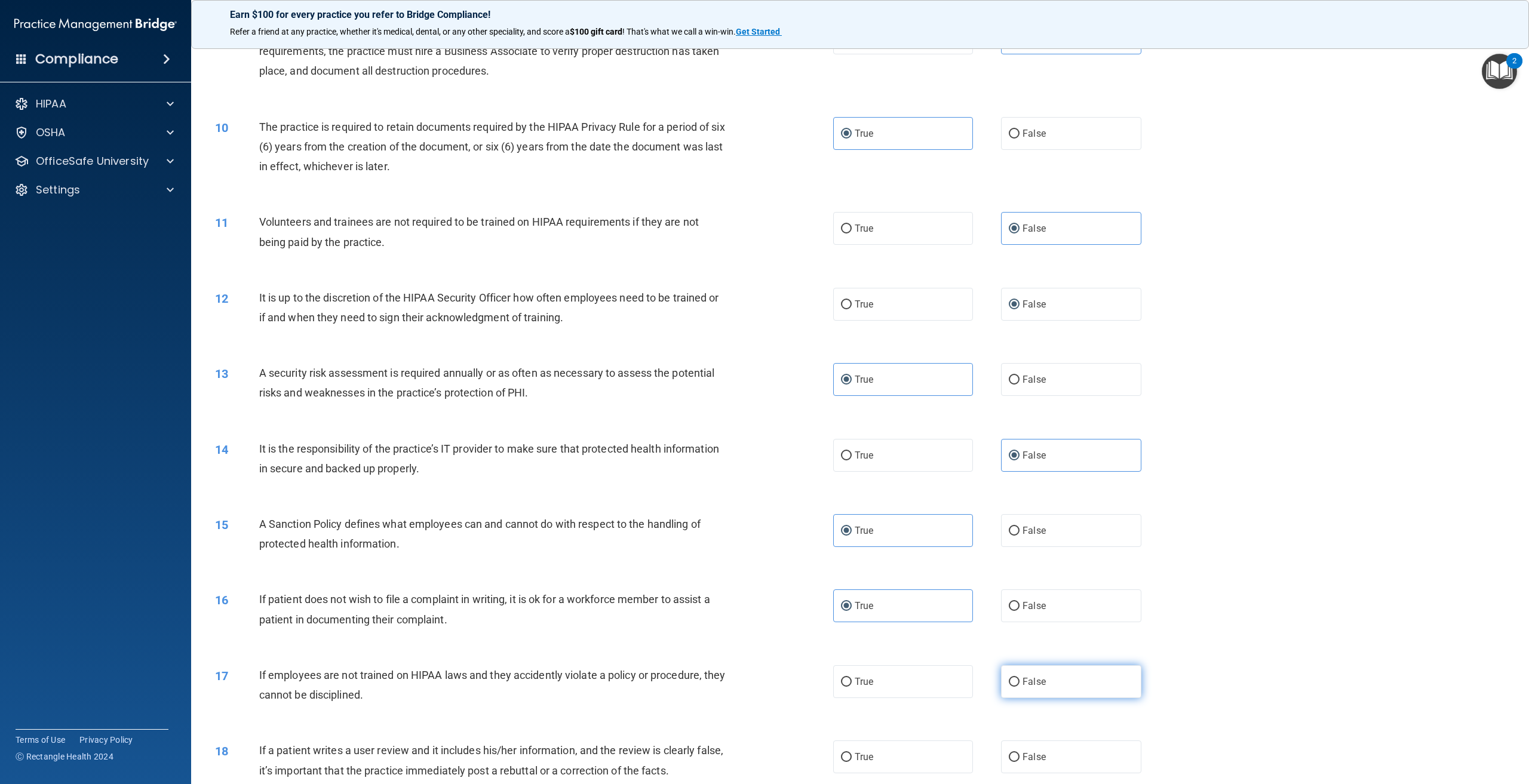
click at [1020, 680] on input "False" at bounding box center [1014, 682] width 11 height 9
radio input "true"
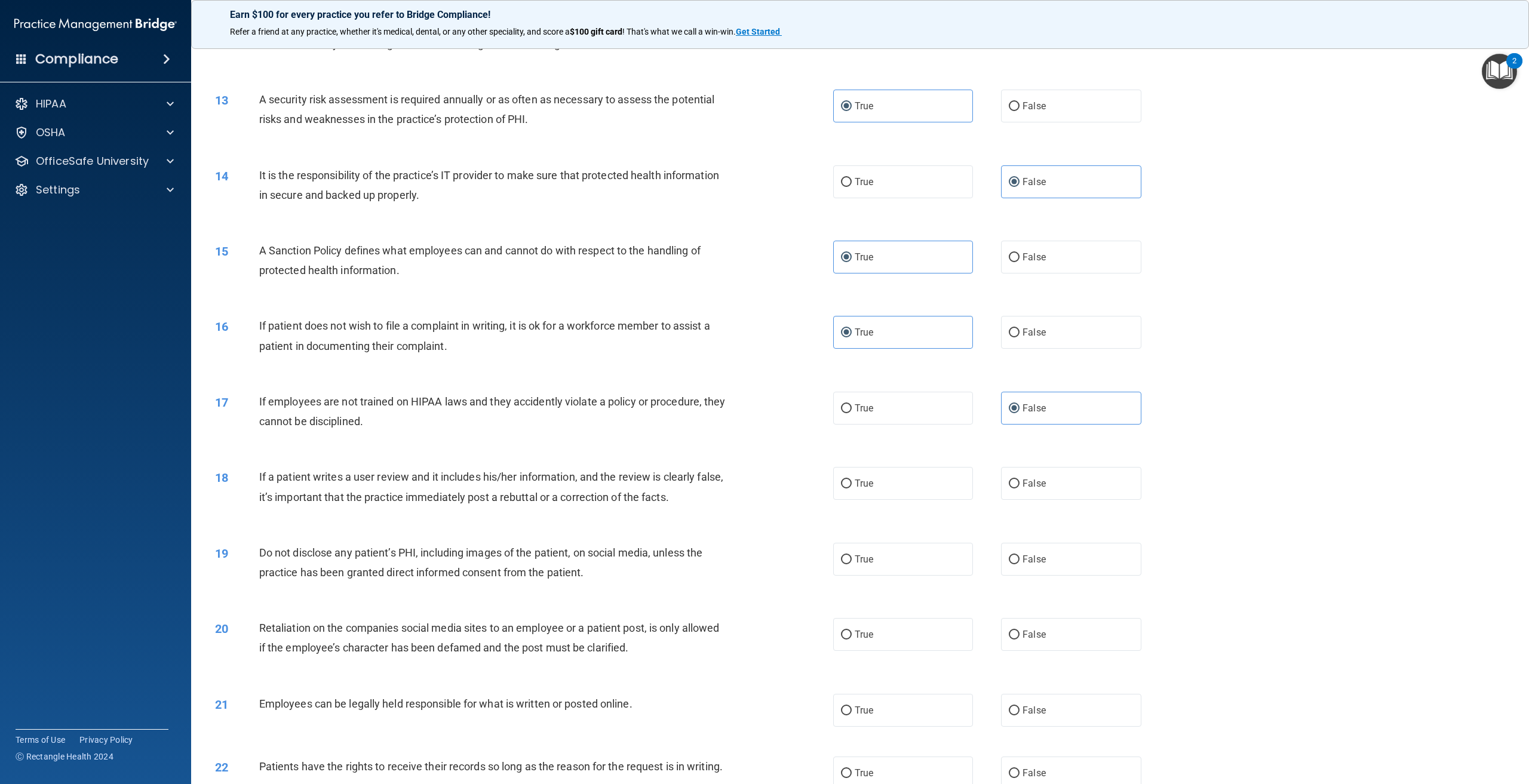
scroll to position [1075, 0]
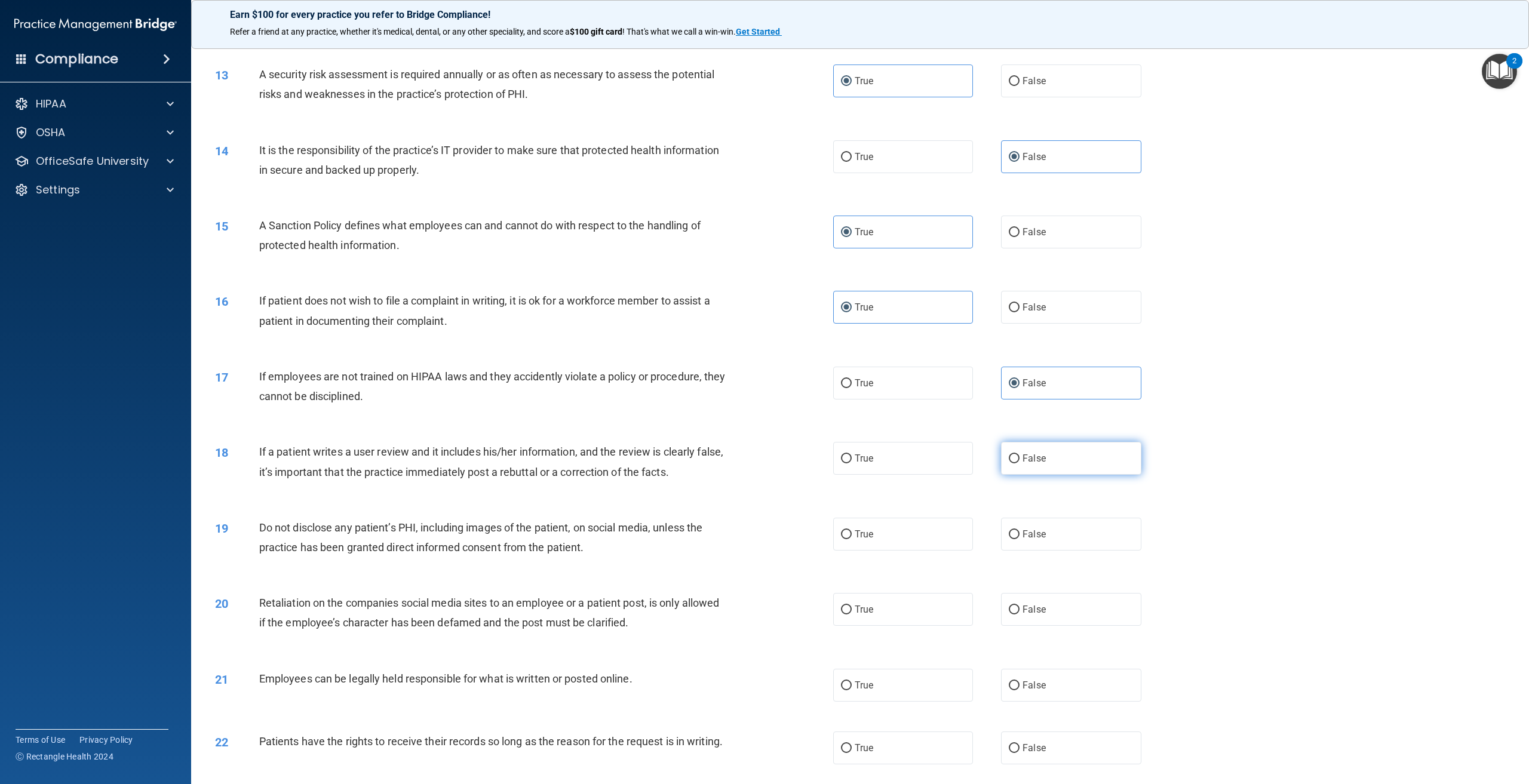
click at [1056, 450] on label "False" at bounding box center [1070, 458] width 140 height 33
click at [1020, 454] on input "False" at bounding box center [1014, 458] width 11 height 9
radio input "true"
click at [886, 538] on label "True" at bounding box center [902, 534] width 140 height 33
click at [852, 538] on input "True" at bounding box center [846, 534] width 11 height 9
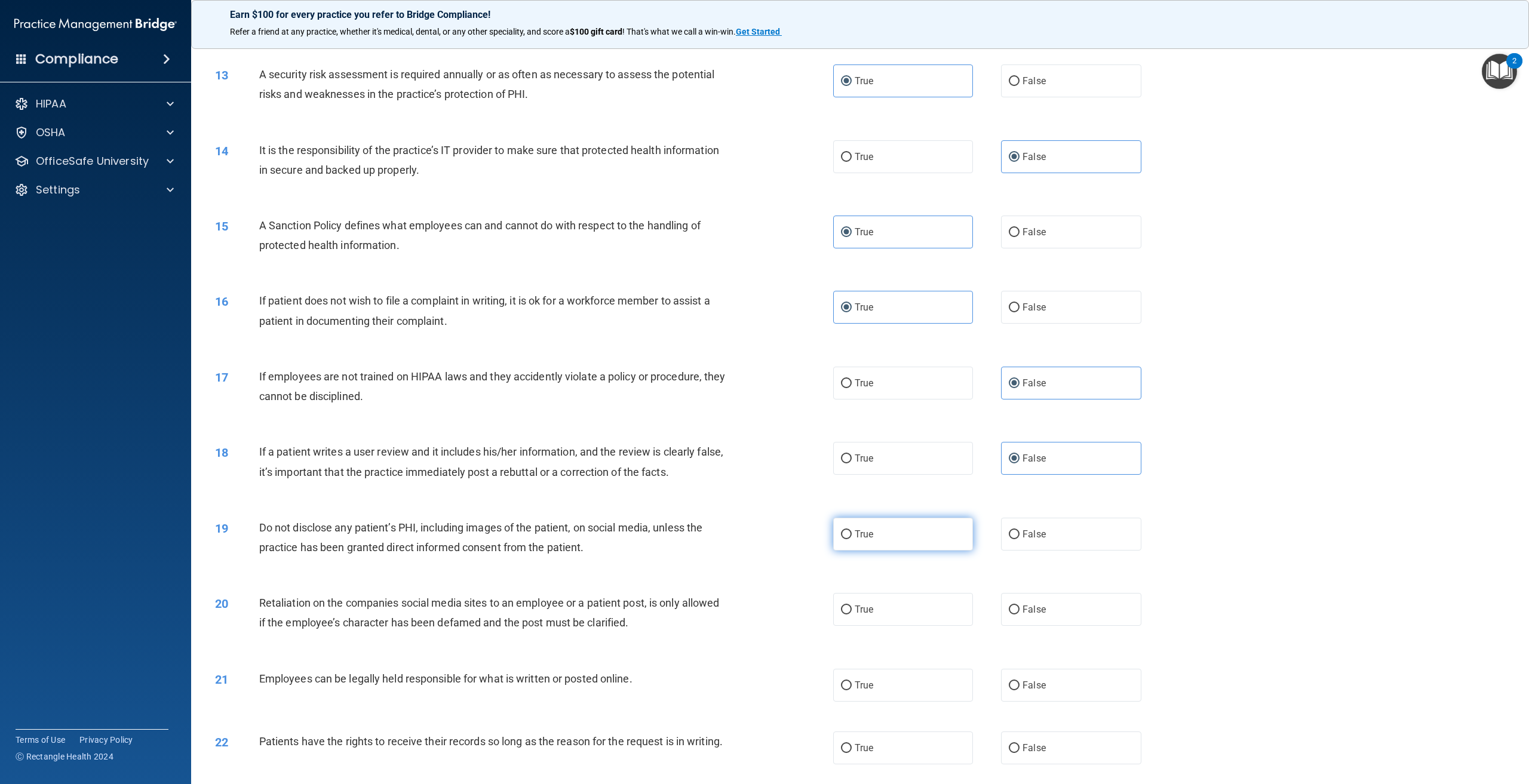
radio input "true"
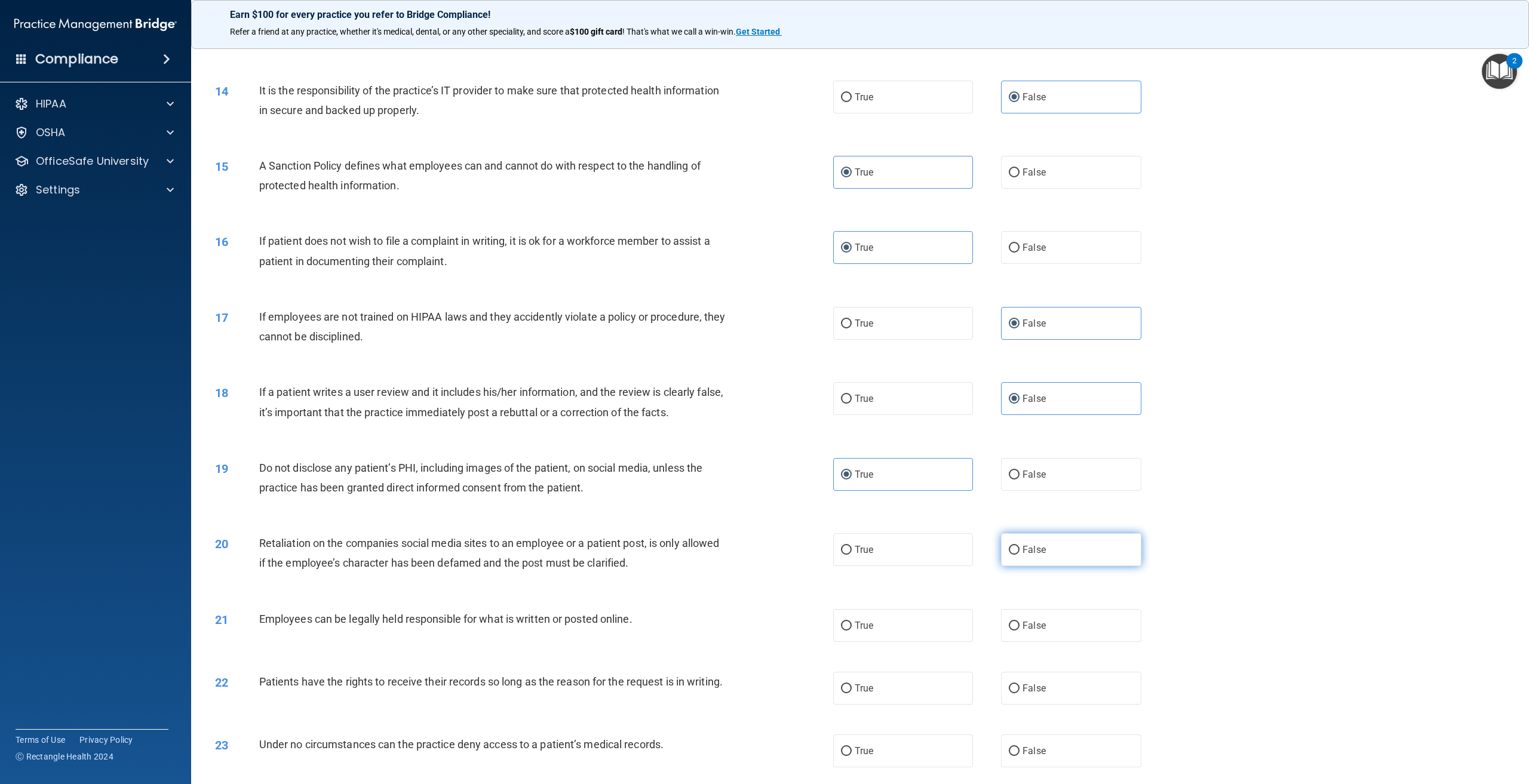
click at [1009, 551] on input "False" at bounding box center [1014, 549] width 11 height 9
radio input "true"
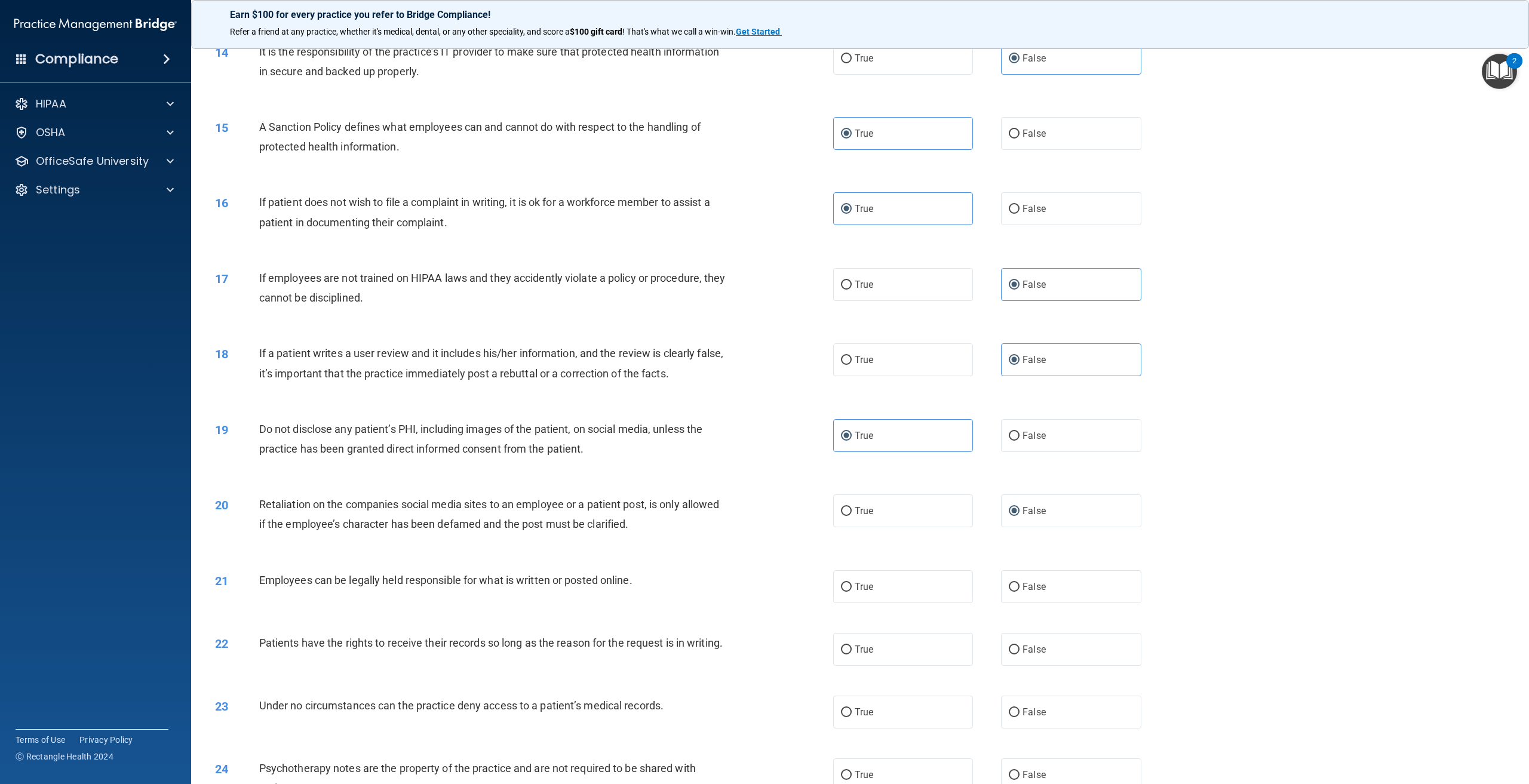
scroll to position [1194, 0]
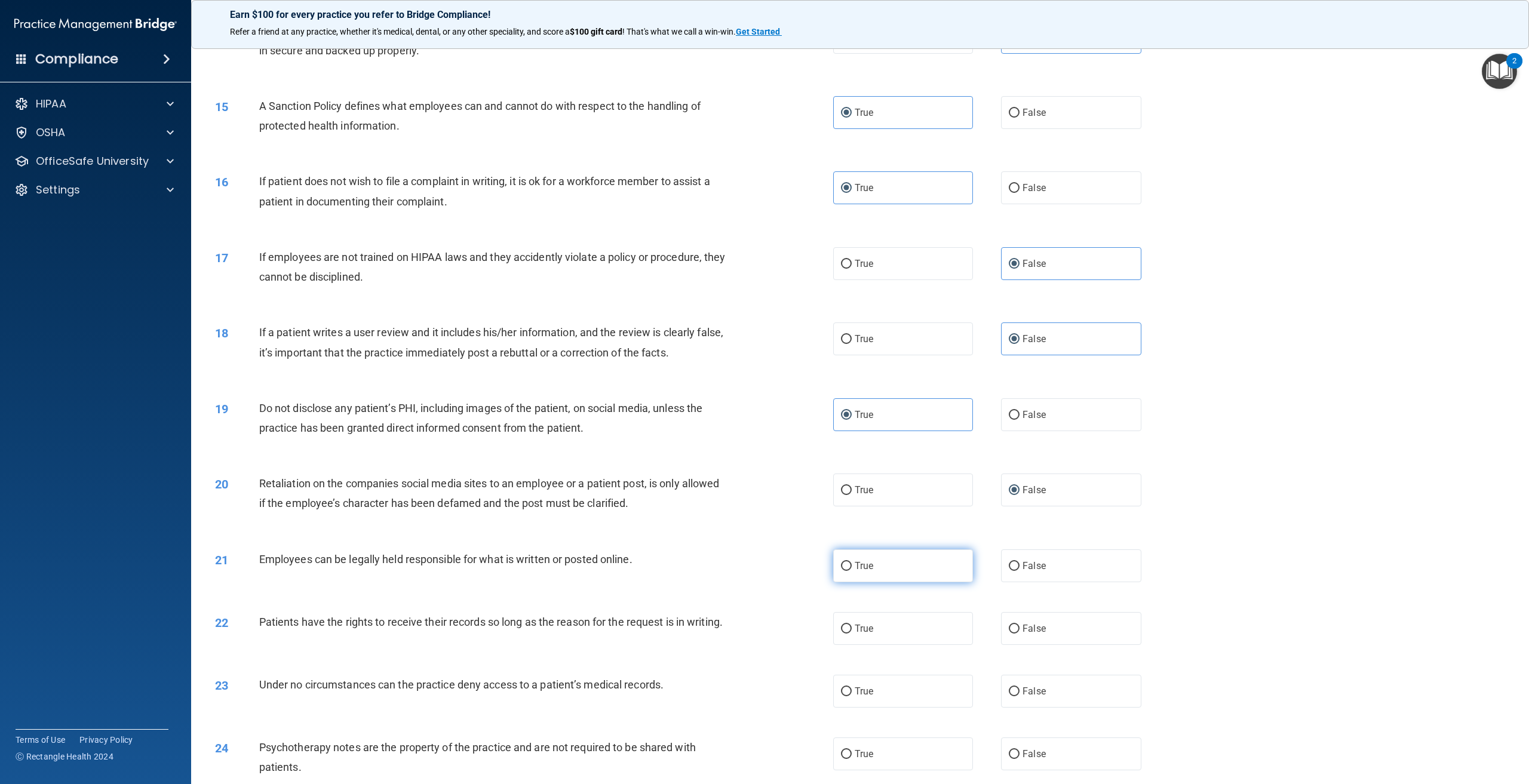
click at [855, 564] on span "True" at bounding box center [863, 566] width 18 height 11
click at [852, 564] on input "True" at bounding box center [846, 566] width 11 height 9
radio input "true"
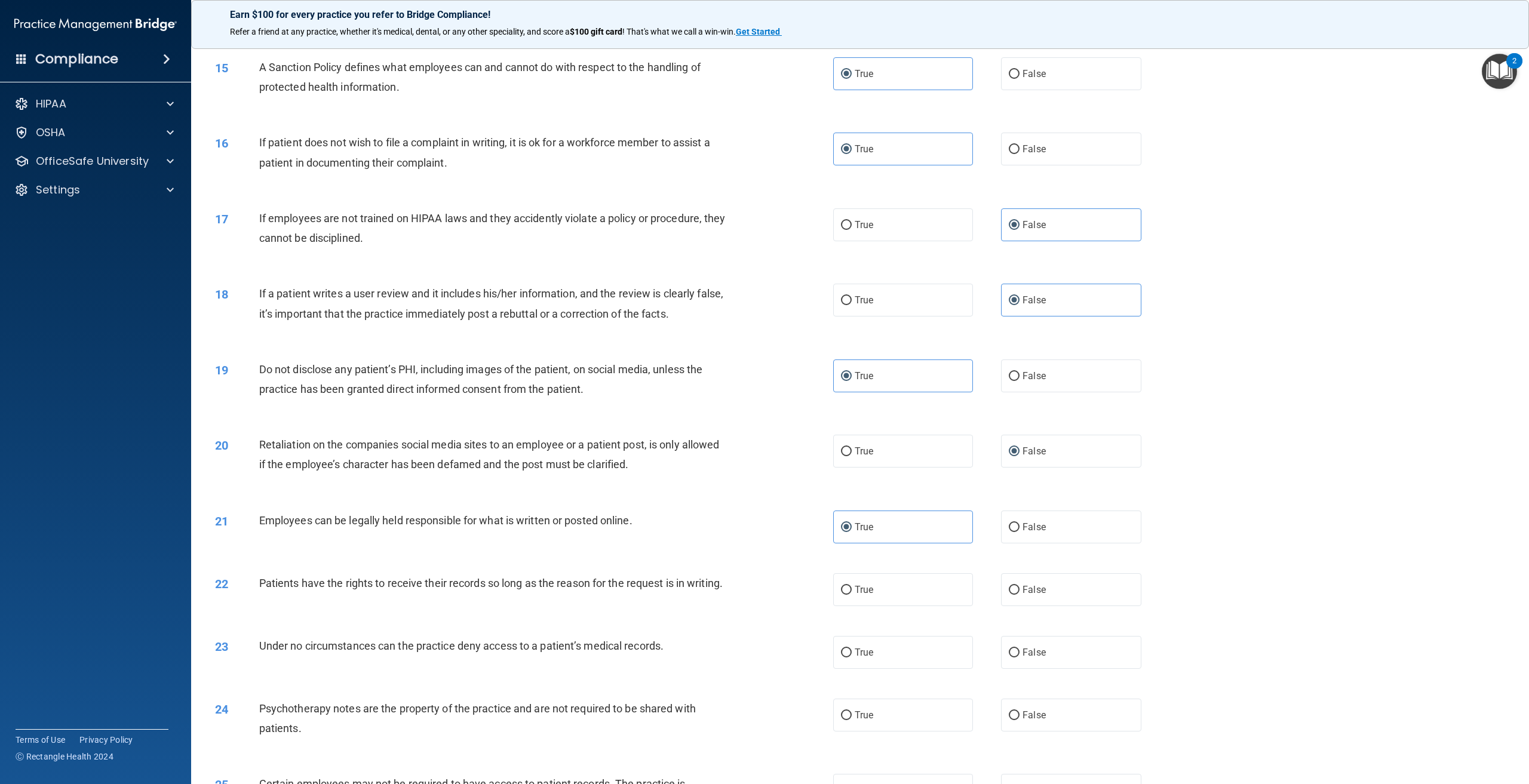
scroll to position [1254, 0]
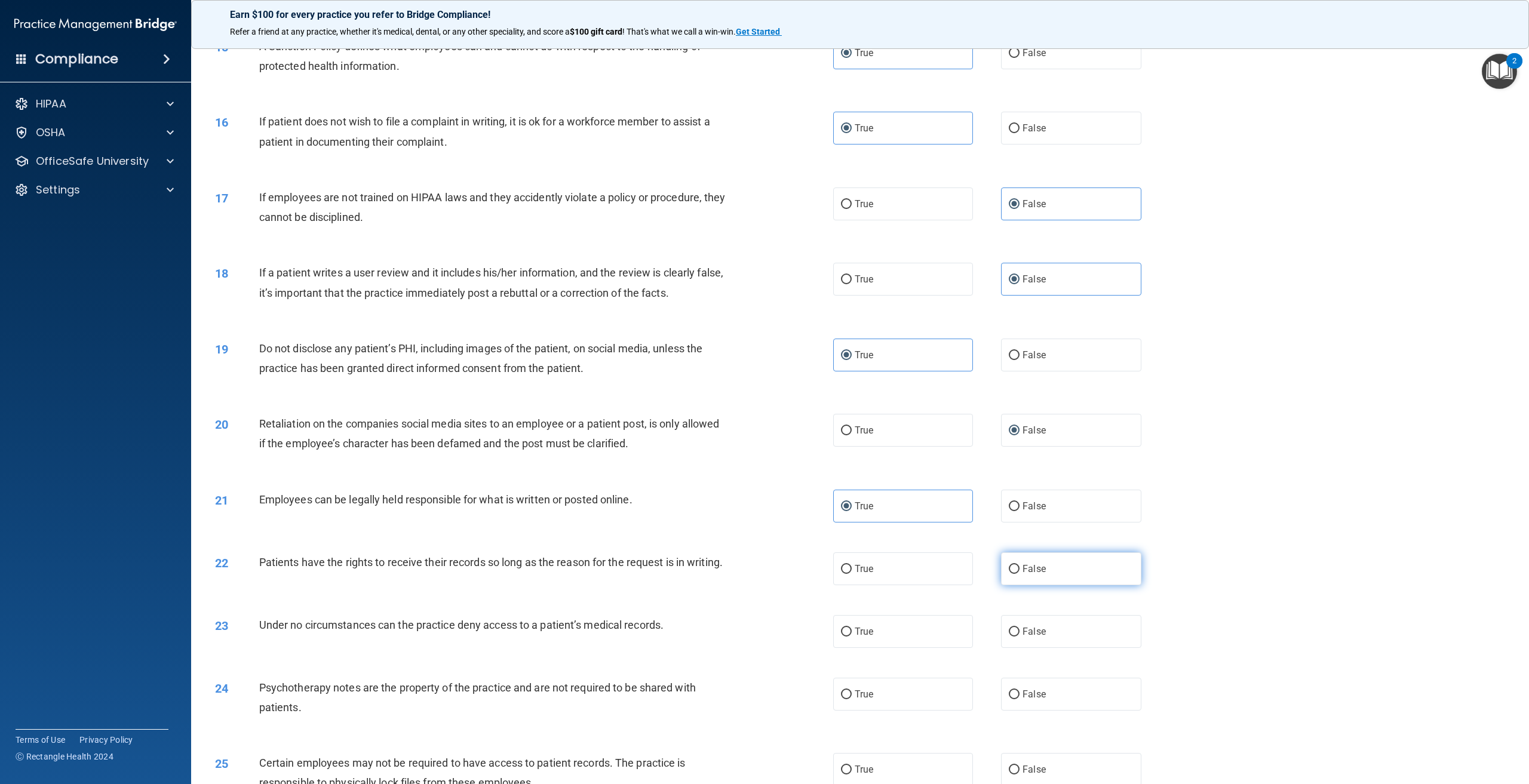
click at [1052, 571] on label "False" at bounding box center [1070, 568] width 140 height 33
click at [1020, 571] on input "False" at bounding box center [1014, 569] width 11 height 9
radio input "true"
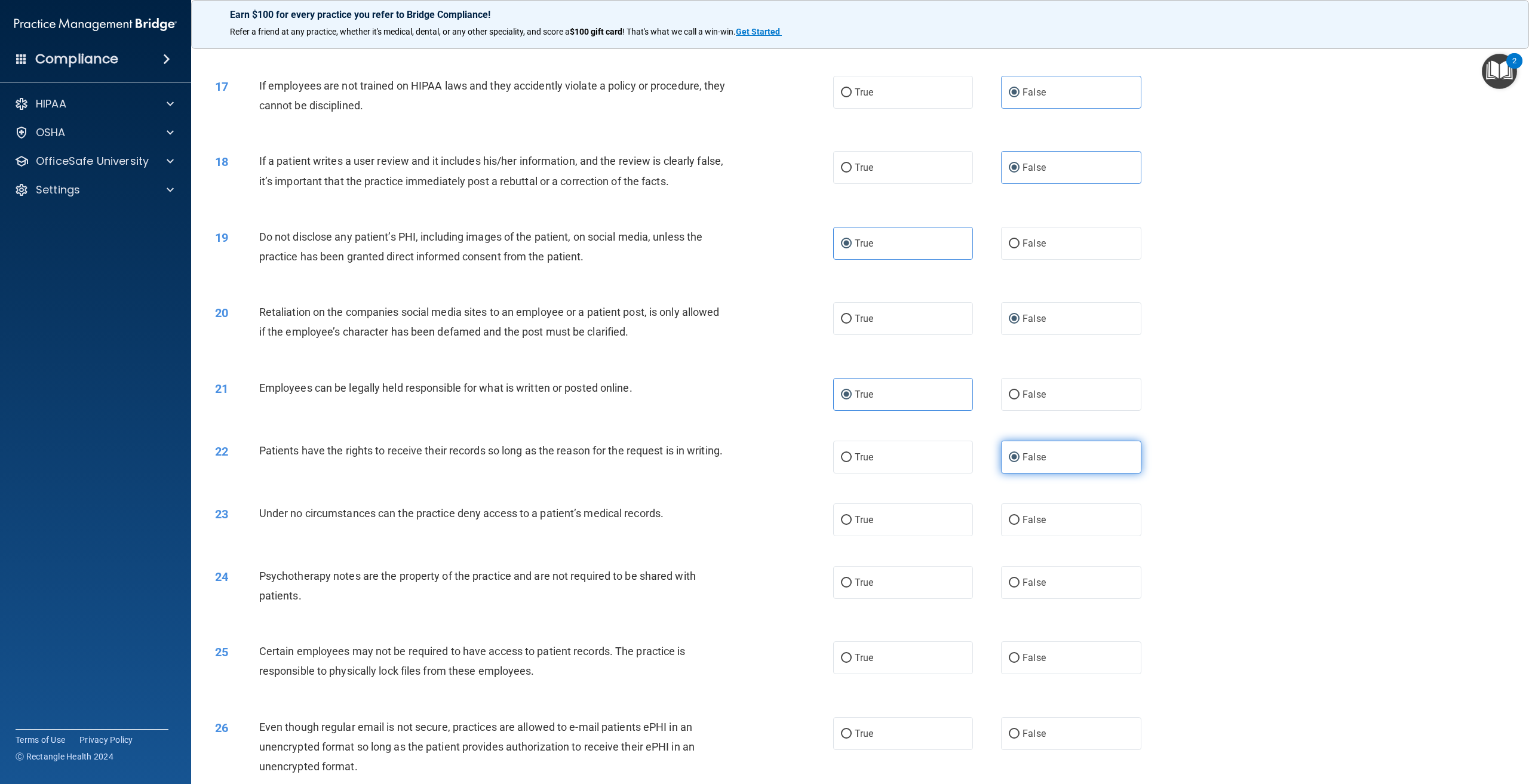
scroll to position [1373, 0]
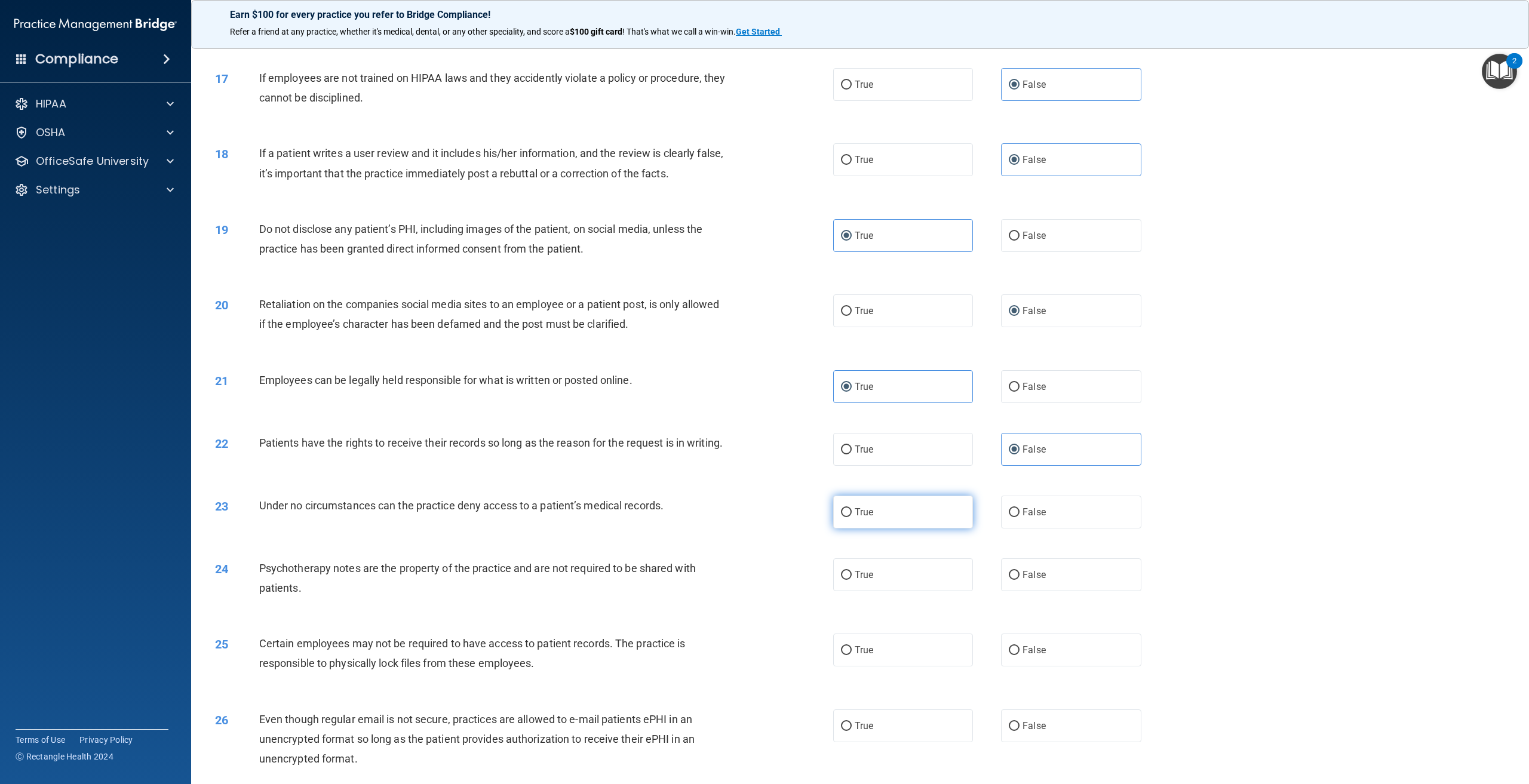
click at [908, 529] on label "True" at bounding box center [902, 512] width 140 height 33
click at [852, 517] on input "True" at bounding box center [846, 512] width 11 height 9
radio input "true"
click at [1020, 591] on label "False" at bounding box center [1070, 574] width 140 height 33
click at [1020, 580] on input "False" at bounding box center [1014, 575] width 11 height 9
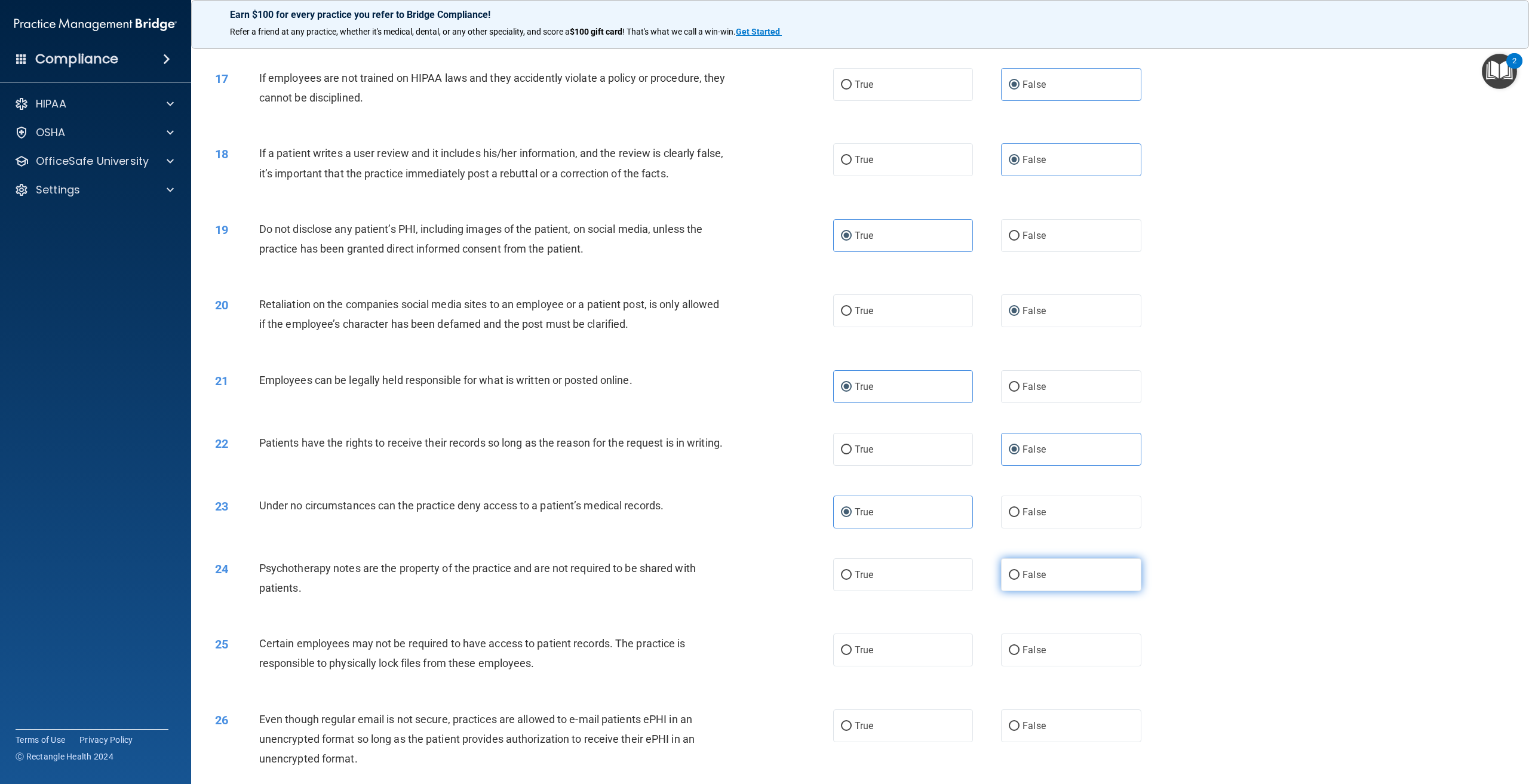
radio input "true"
click at [846, 655] on label "True" at bounding box center [902, 649] width 140 height 33
click at [846, 655] on input "True" at bounding box center [846, 650] width 11 height 9
radio input "true"
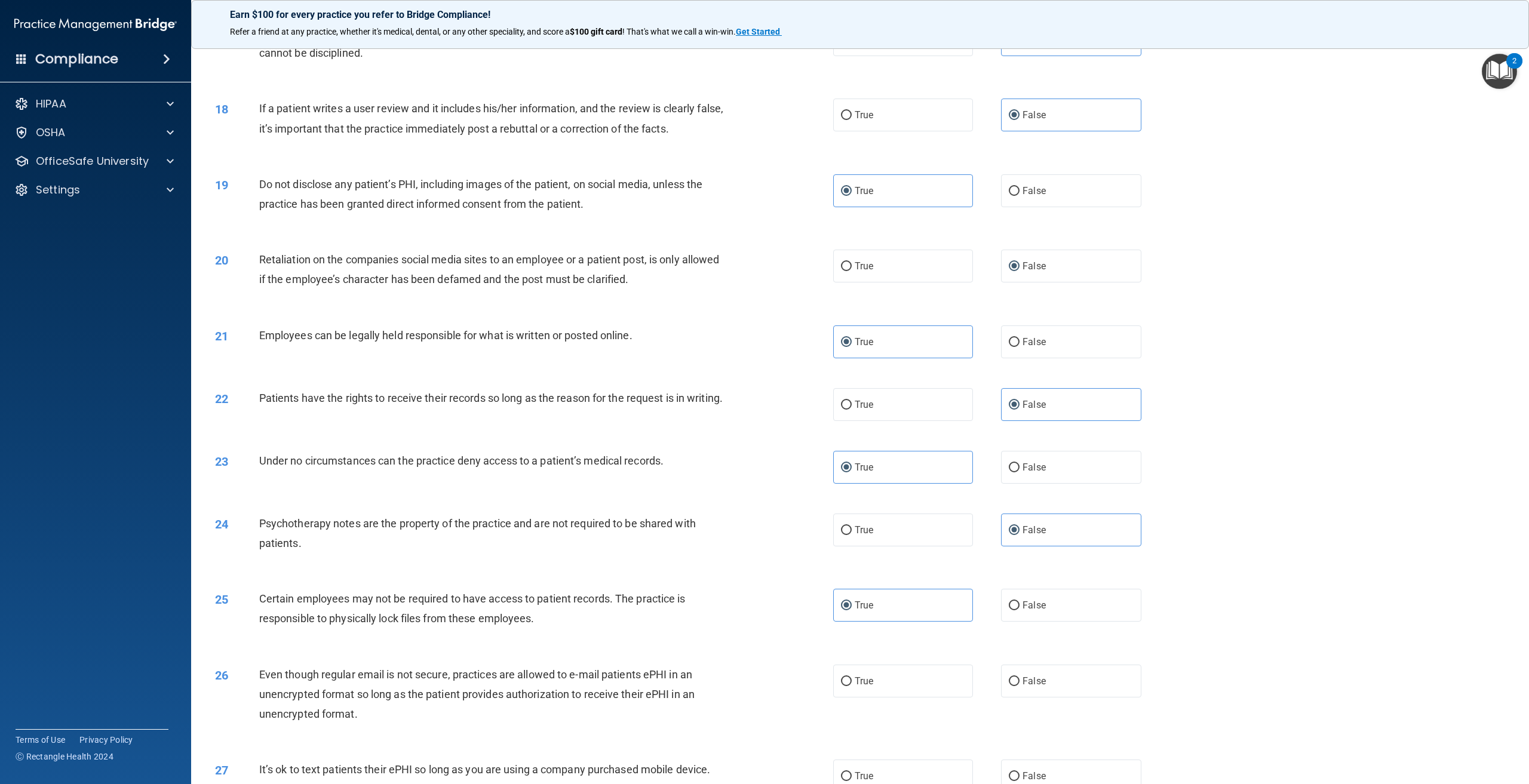
scroll to position [1492, 0]
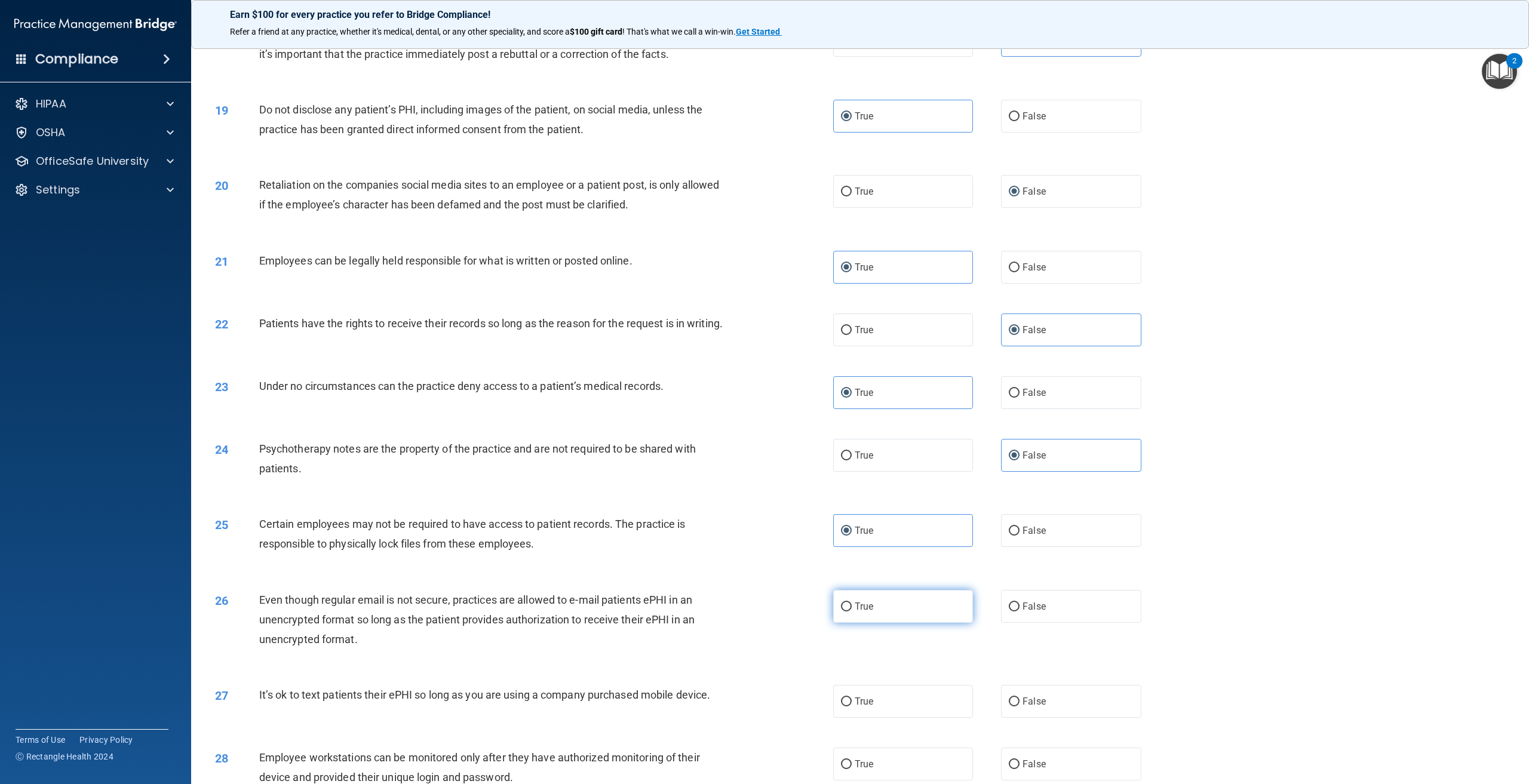
click at [906, 615] on label "True" at bounding box center [902, 606] width 140 height 33
click at [852, 611] on input "True" at bounding box center [846, 606] width 11 height 9
radio input "true"
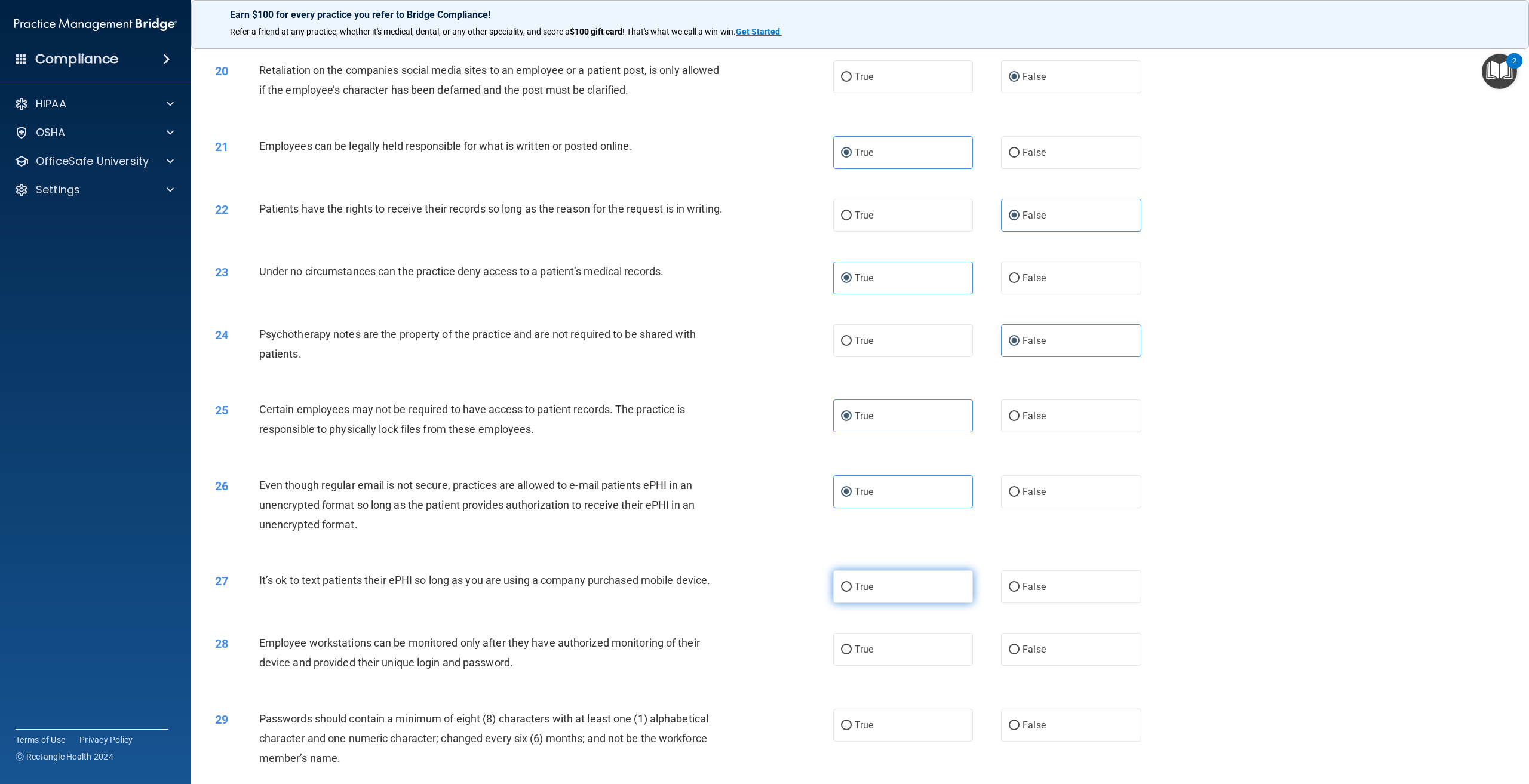
scroll to position [1612, 0]
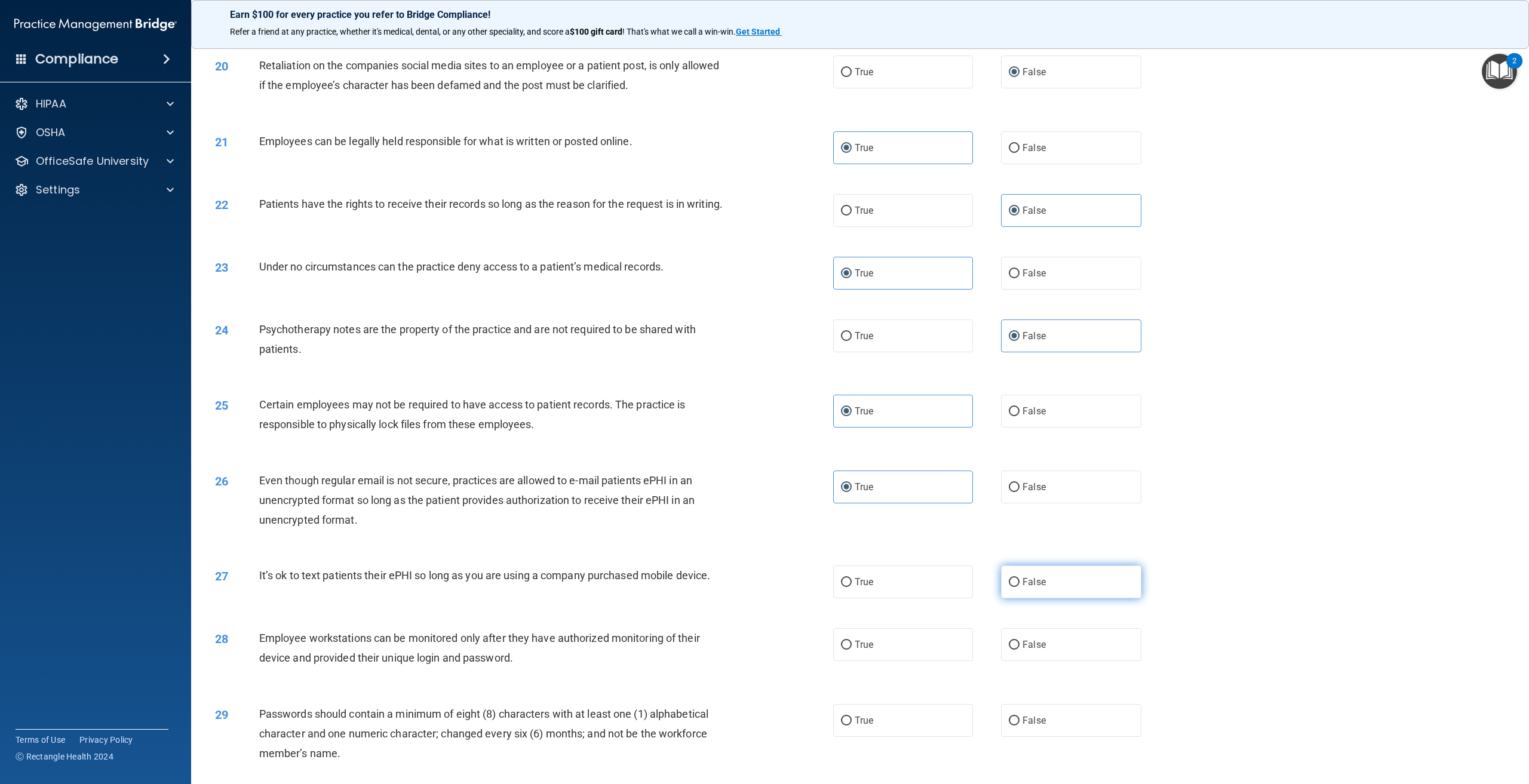
click at [1045, 598] on label "False" at bounding box center [1070, 582] width 140 height 33
click at [1020, 586] on input "False" at bounding box center [1014, 582] width 11 height 9
radio input "true"
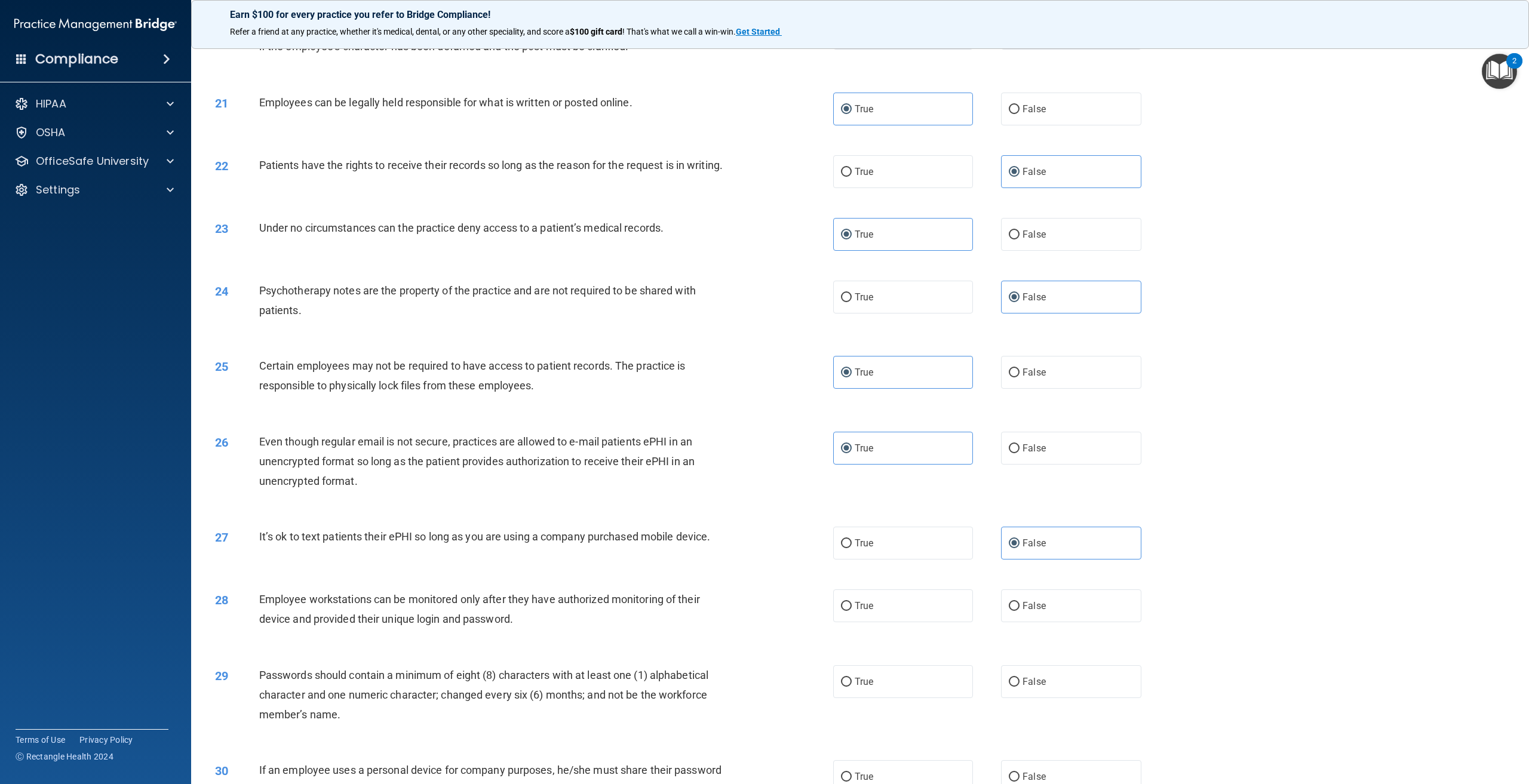
scroll to position [1671, 0]
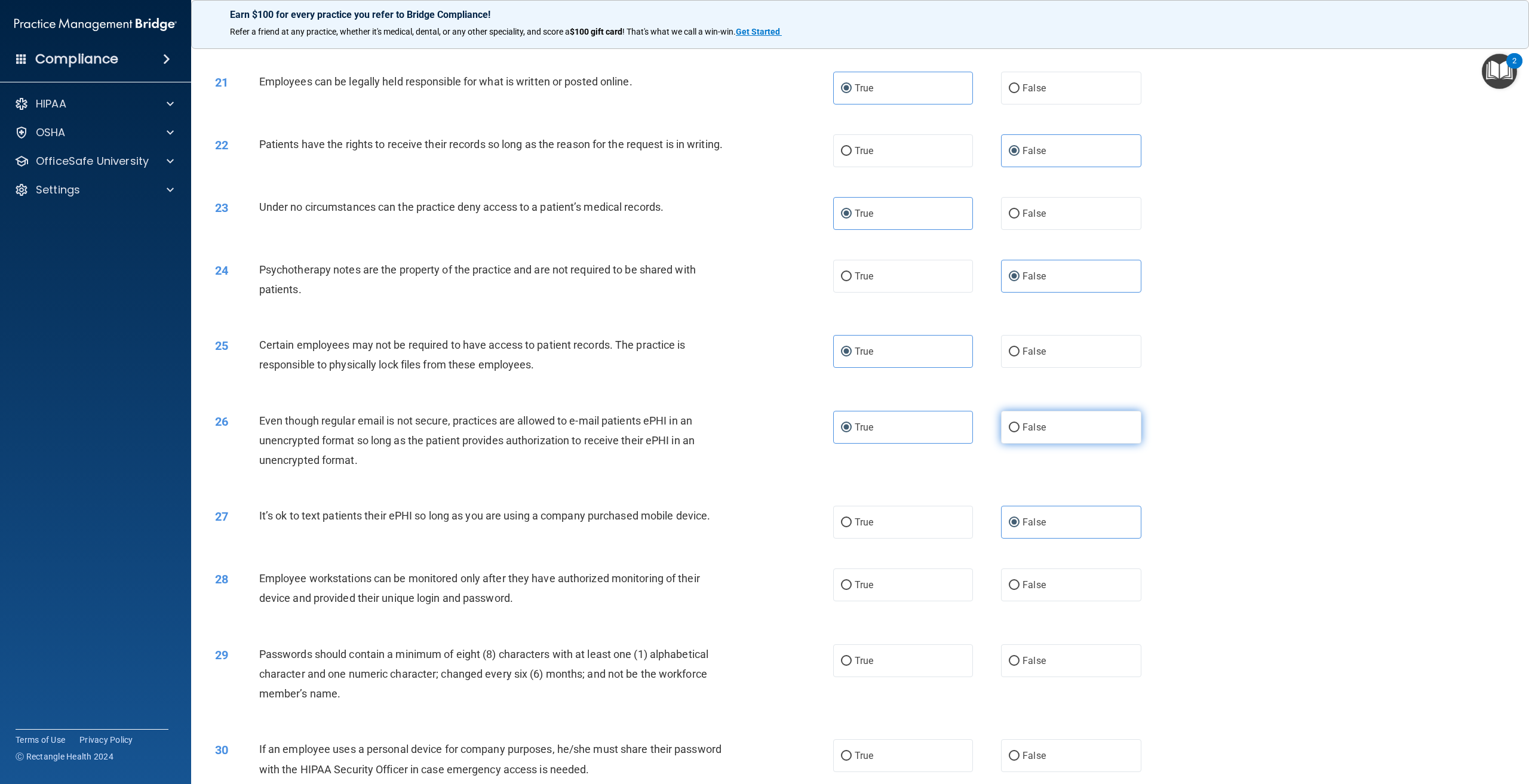
click at [1058, 444] on label "False" at bounding box center [1070, 427] width 140 height 33
click at [1020, 432] on input "False" at bounding box center [1014, 427] width 11 height 9
radio input "true"
radio input "false"
click at [1031, 591] on span "False" at bounding box center [1034, 584] width 24 height 11
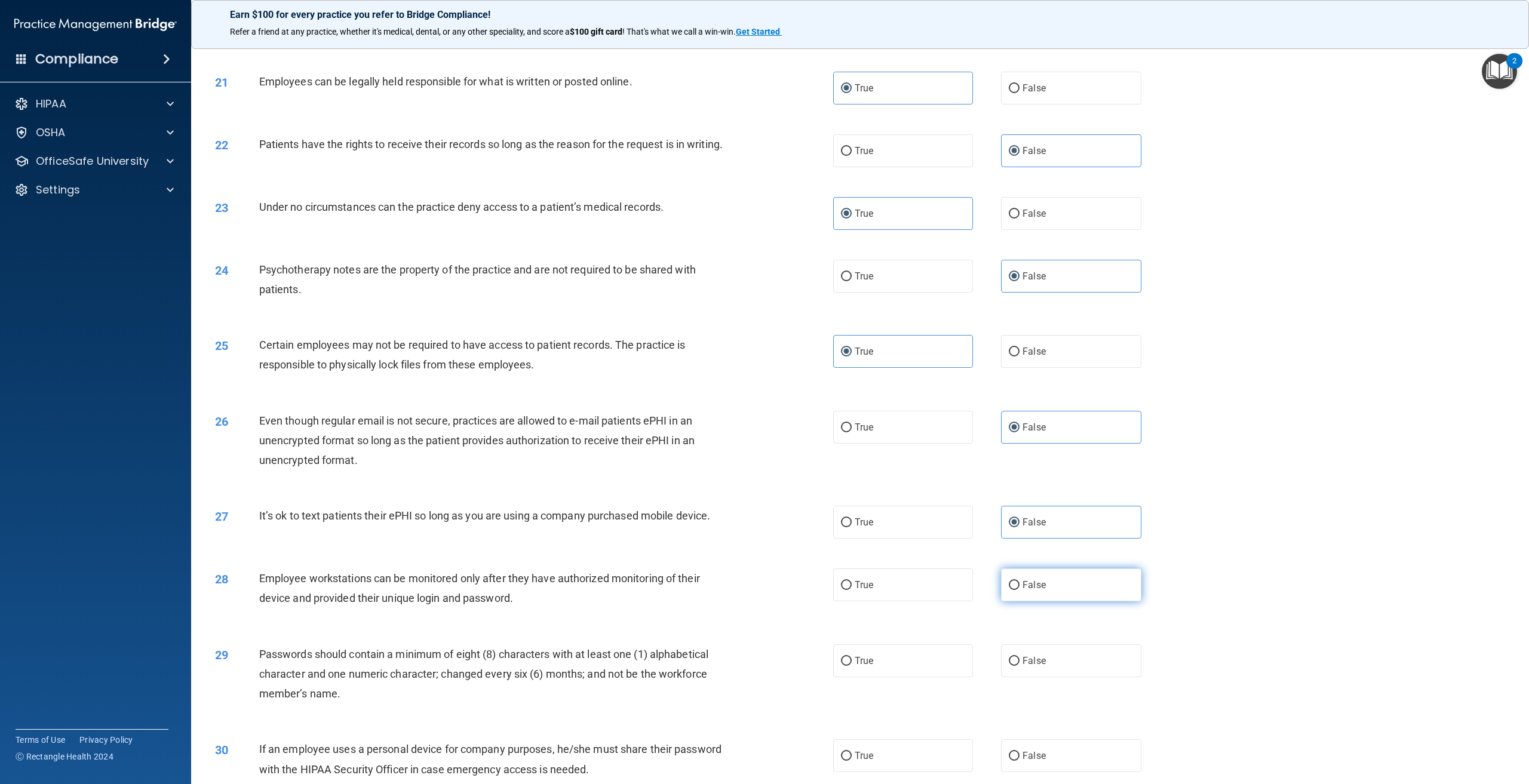
click at [1020, 590] on input "False" at bounding box center [1014, 585] width 11 height 9
radio input "true"
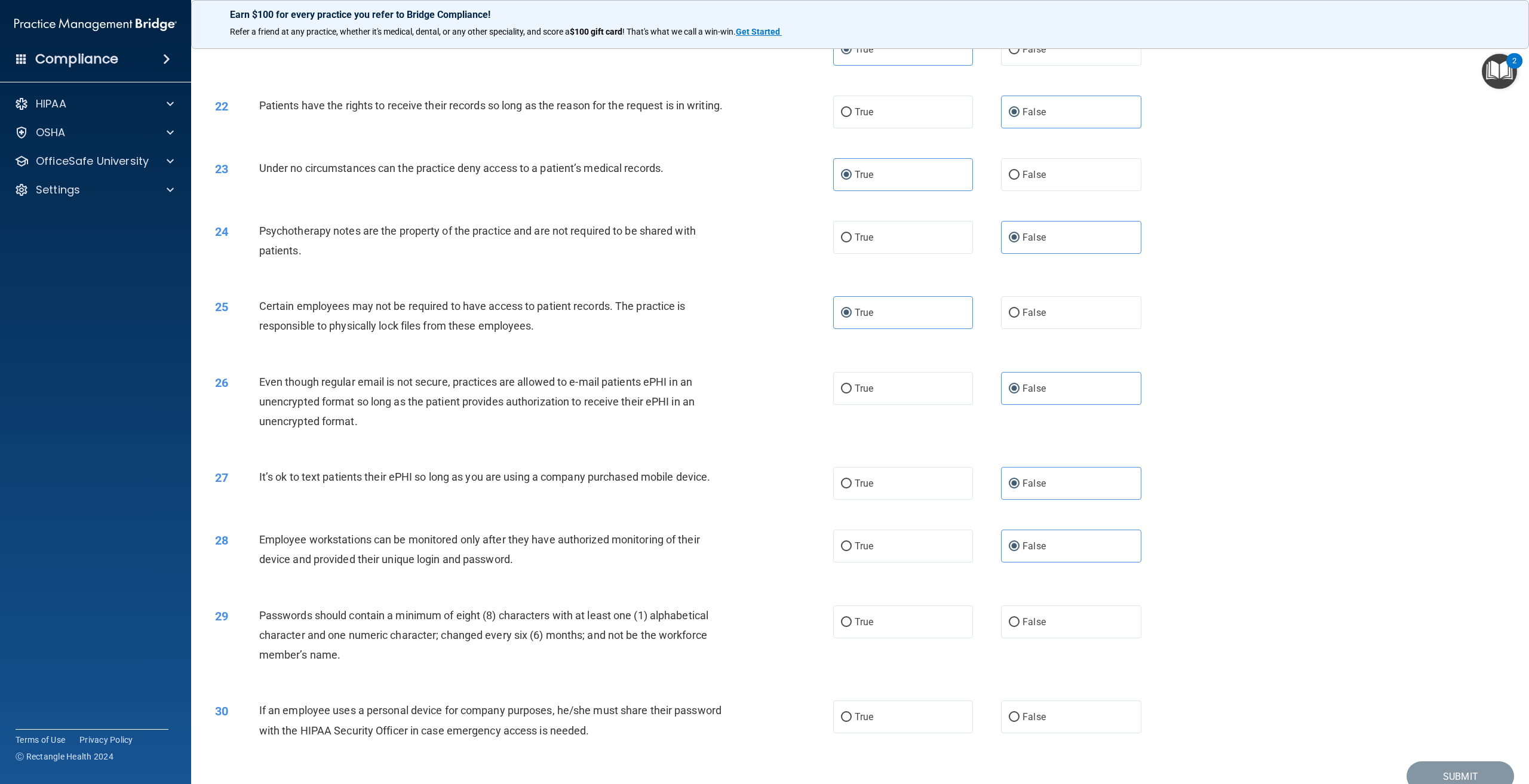
scroll to position [1731, 0]
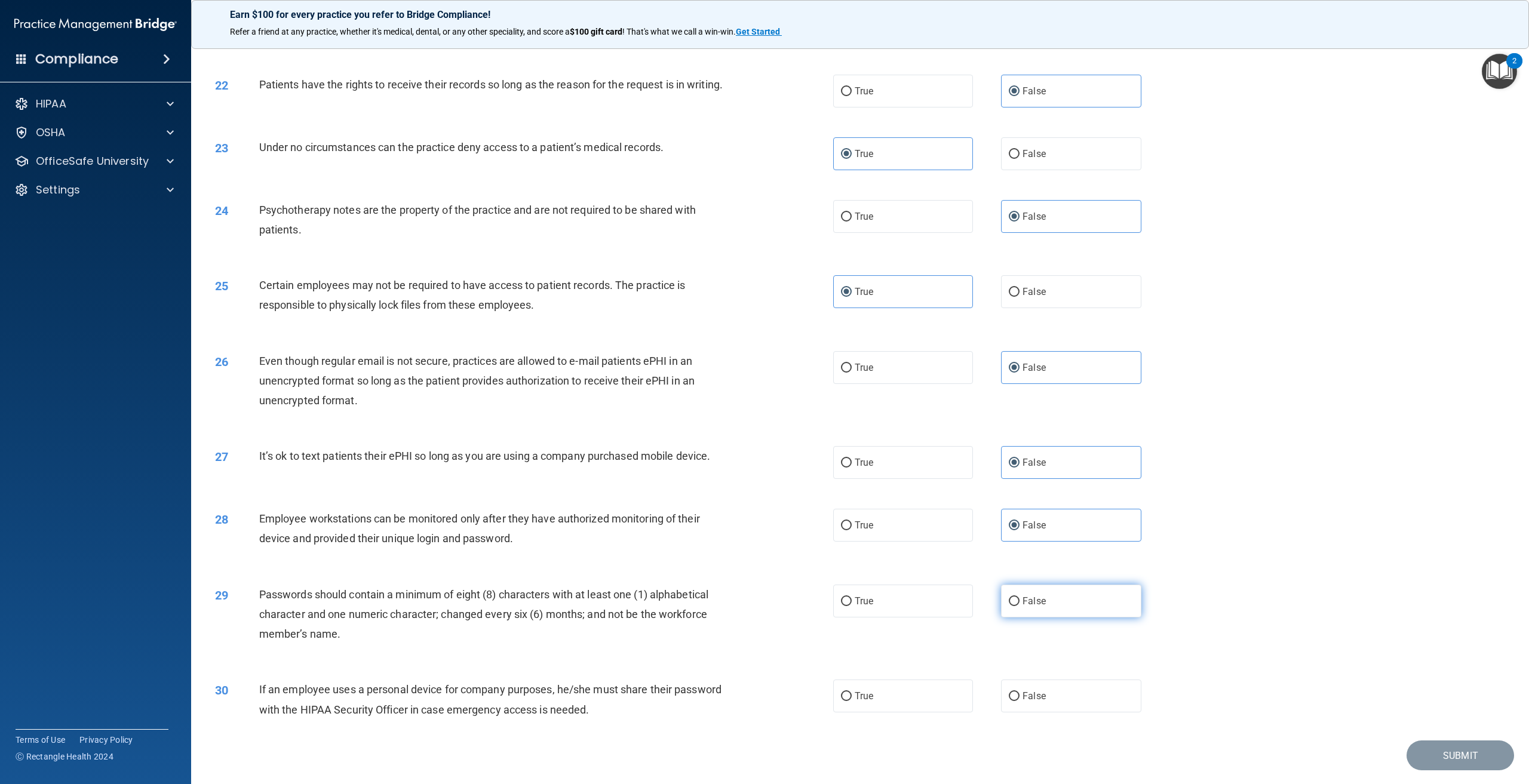
click at [1021, 605] on label "False" at bounding box center [1070, 601] width 140 height 33
click at [1020, 605] on input "False" at bounding box center [1014, 601] width 11 height 9
radio input "true"
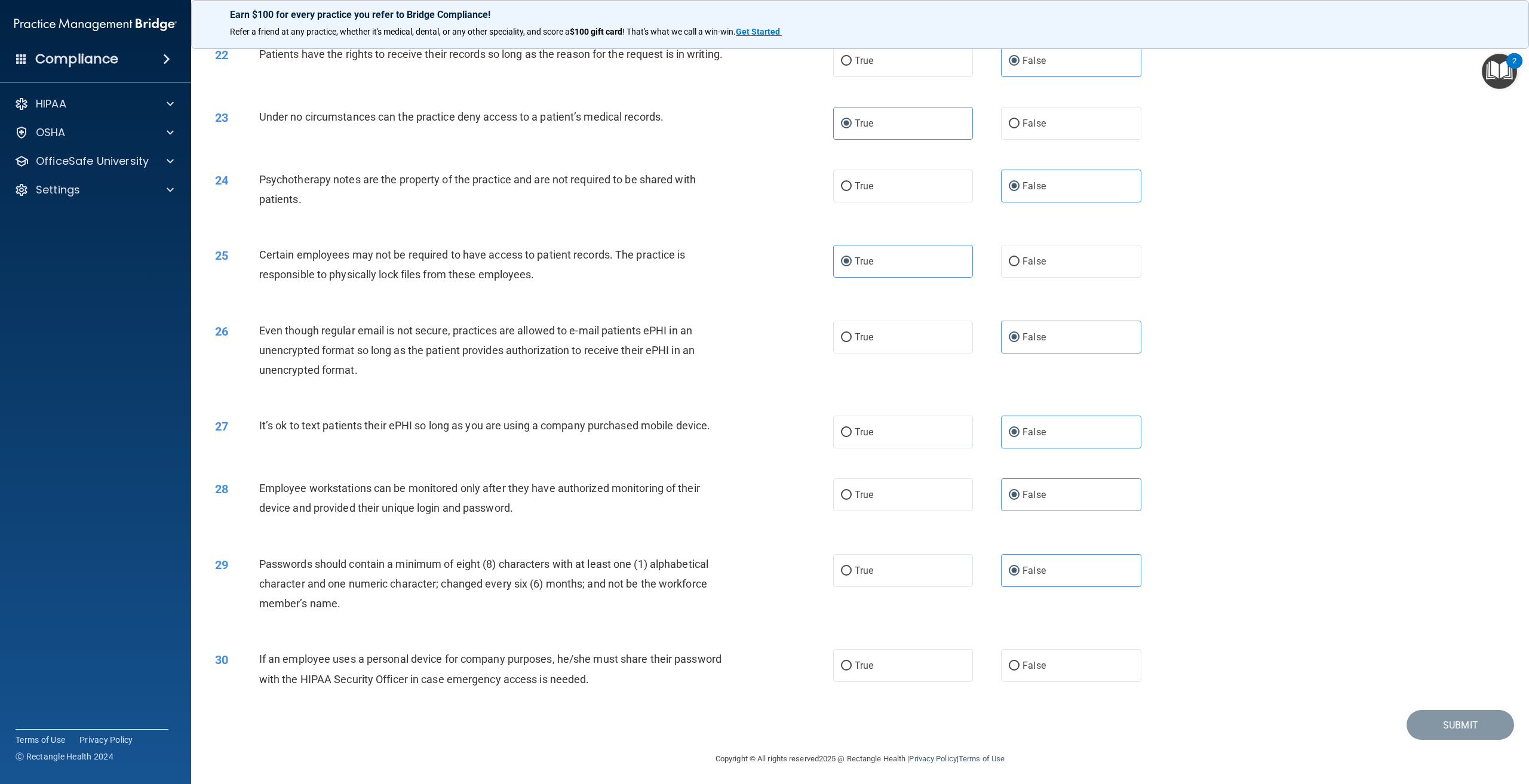
scroll to position [1778, 0]
click at [943, 667] on label "True" at bounding box center [902, 661] width 140 height 33
click at [852, 667] on input "True" at bounding box center [846, 662] width 11 height 9
radio input "true"
click at [1460, 727] on button "Submit" at bounding box center [1460, 721] width 107 height 30
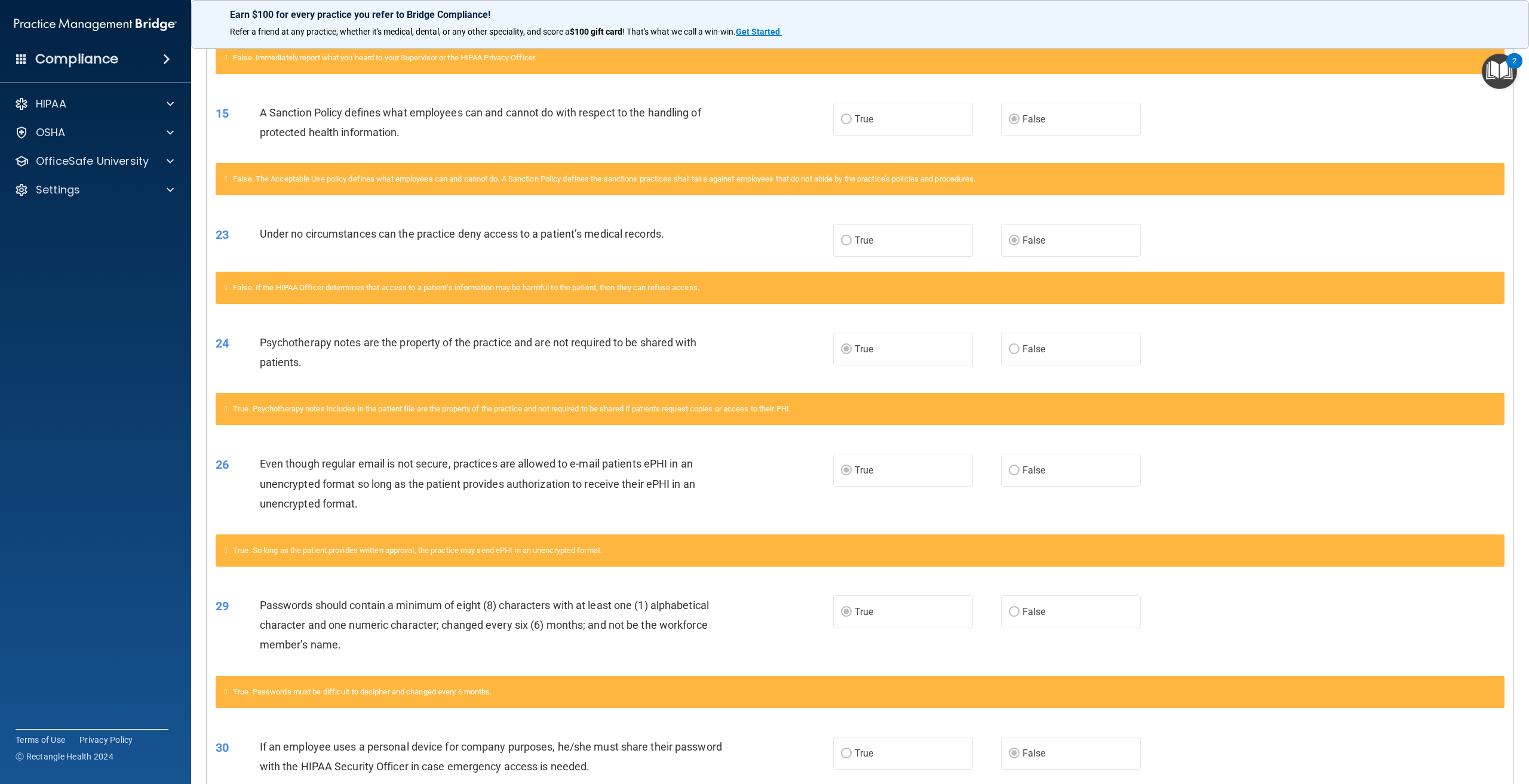
scroll to position [773, 0]
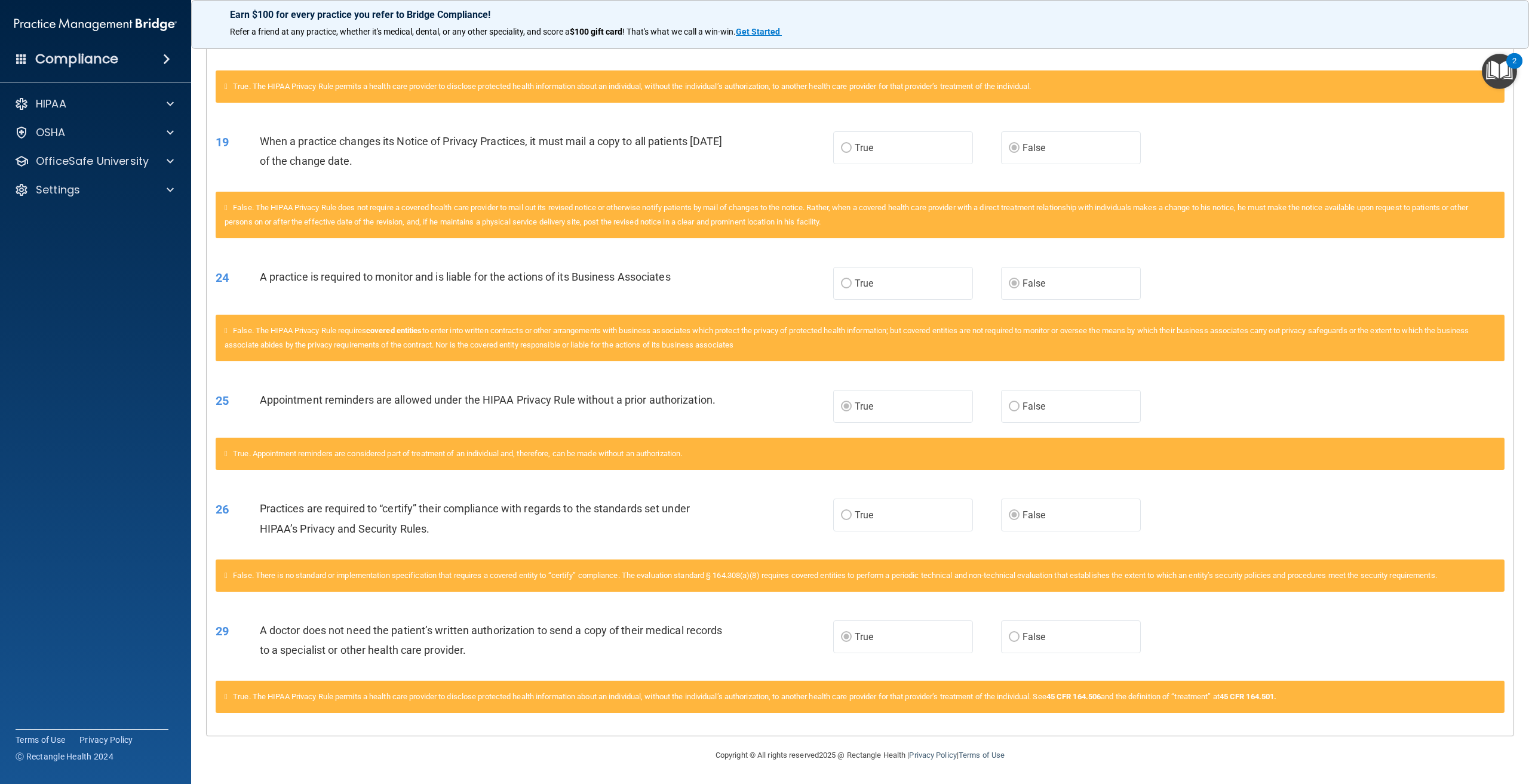
scroll to position [1259, 0]
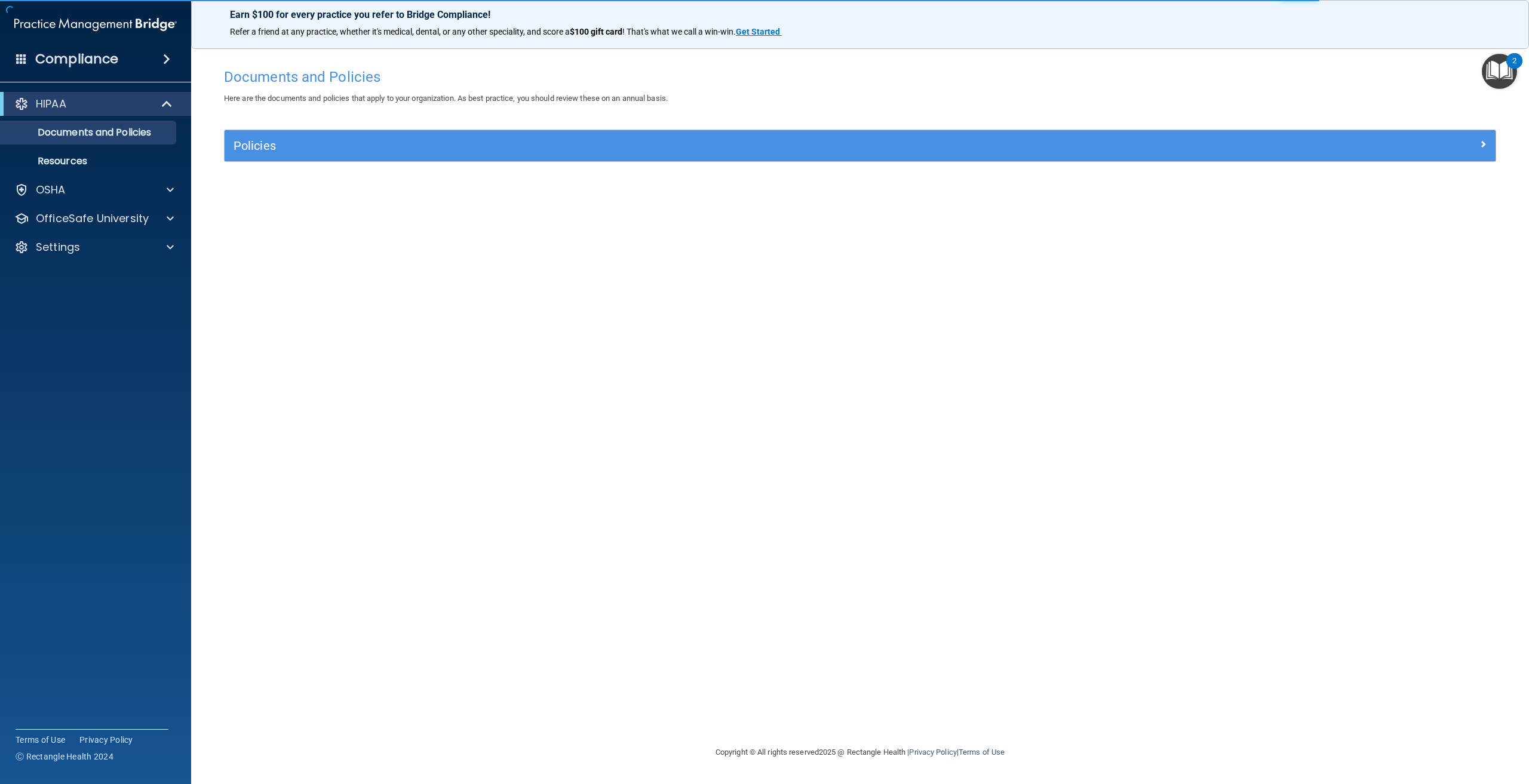
click at [1491, 79] on img "Open Resource Center, 2 new notifications" at bounding box center [1499, 71] width 35 height 35
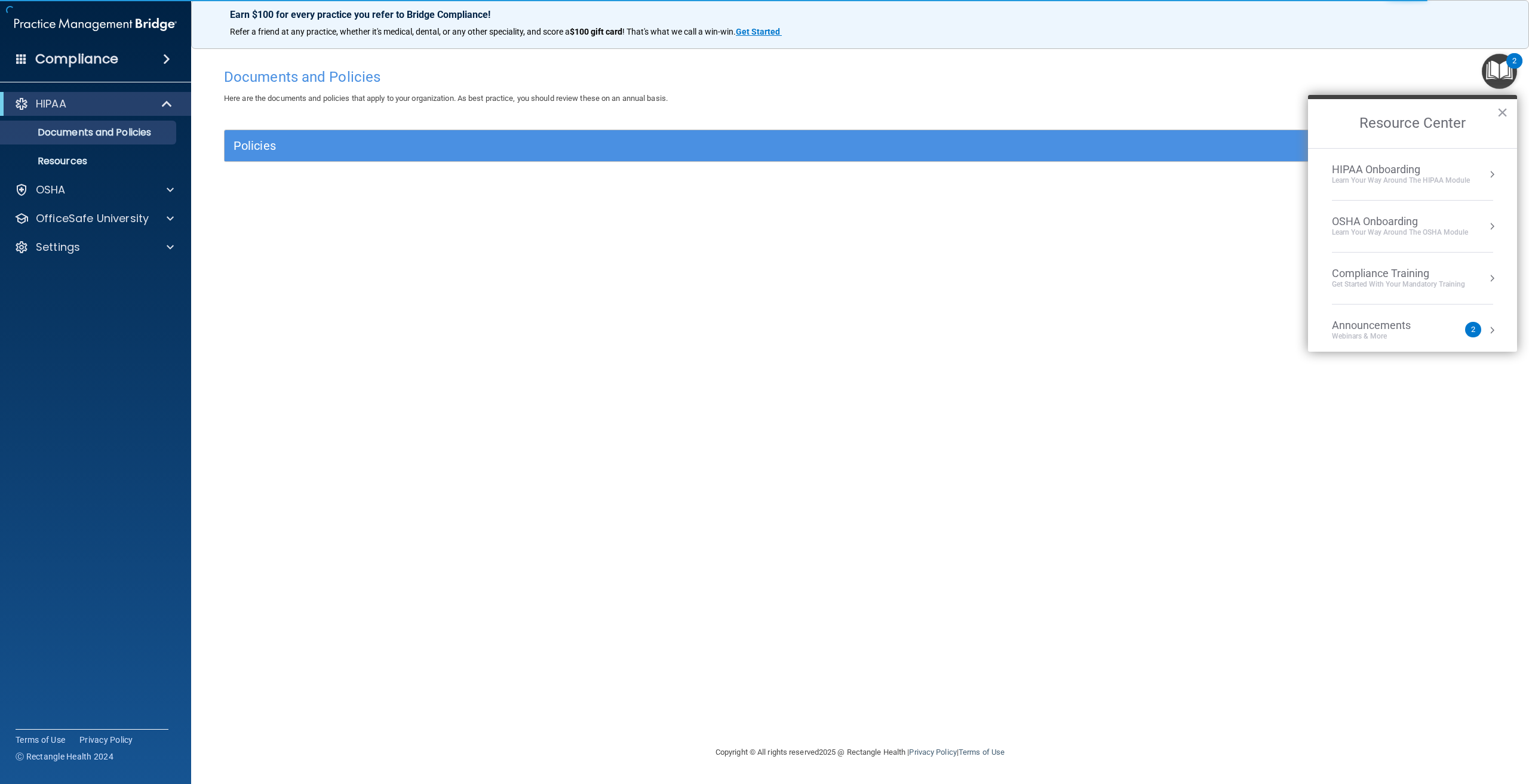
click at [1378, 170] on div "HIPAA Onboarding" at bounding box center [1401, 169] width 138 height 13
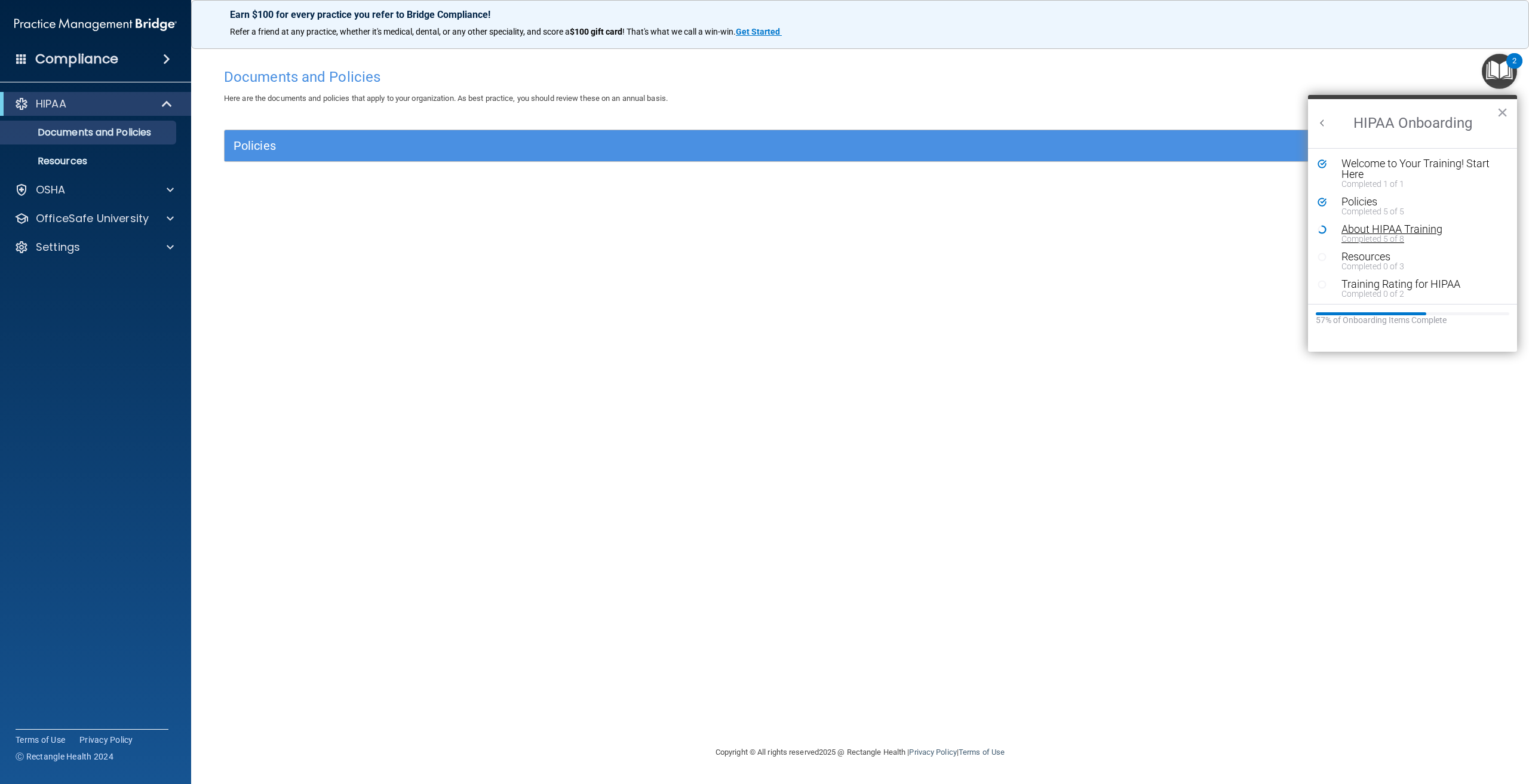
click at [1377, 237] on div "Completed 5 of 8" at bounding box center [1417, 239] width 151 height 8
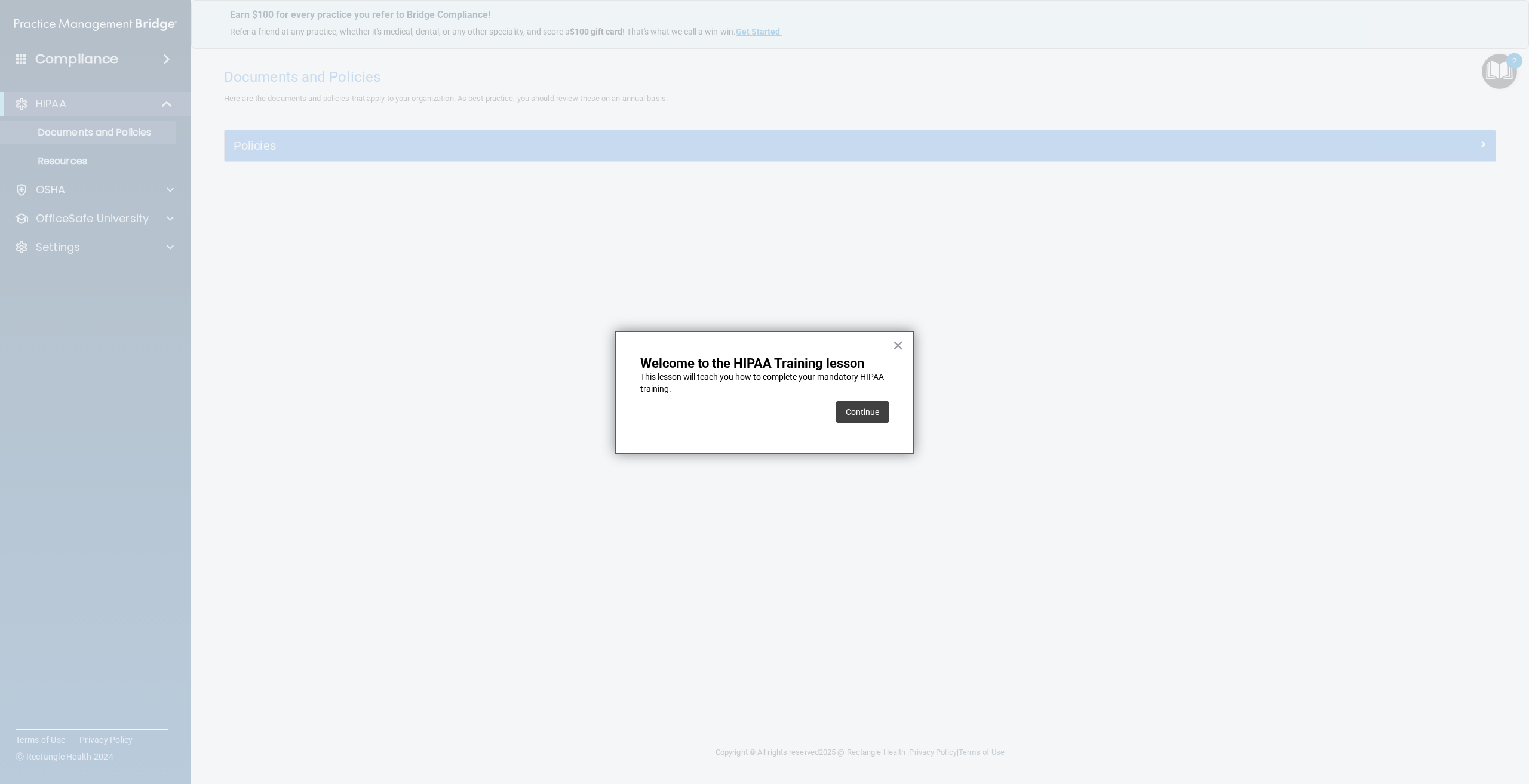
click at [899, 344] on button "×" at bounding box center [898, 345] width 11 height 19
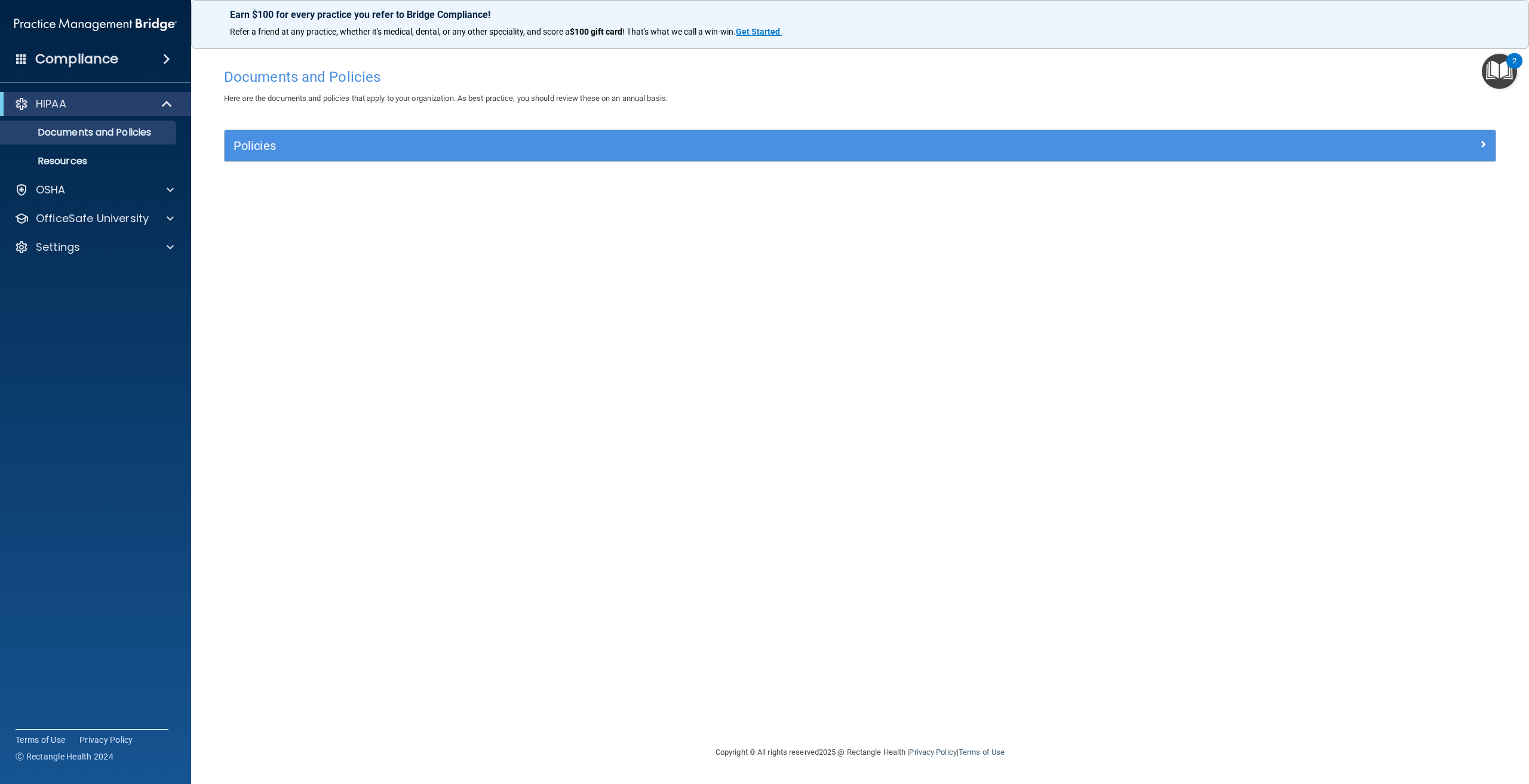
drag, startPoint x: 1504, startPoint y: 68, endPoint x: 1505, endPoint y: 74, distance: 6.1
click at [1504, 70] on img "Open Resource Center, 2 new notifications" at bounding box center [1499, 71] width 35 height 35
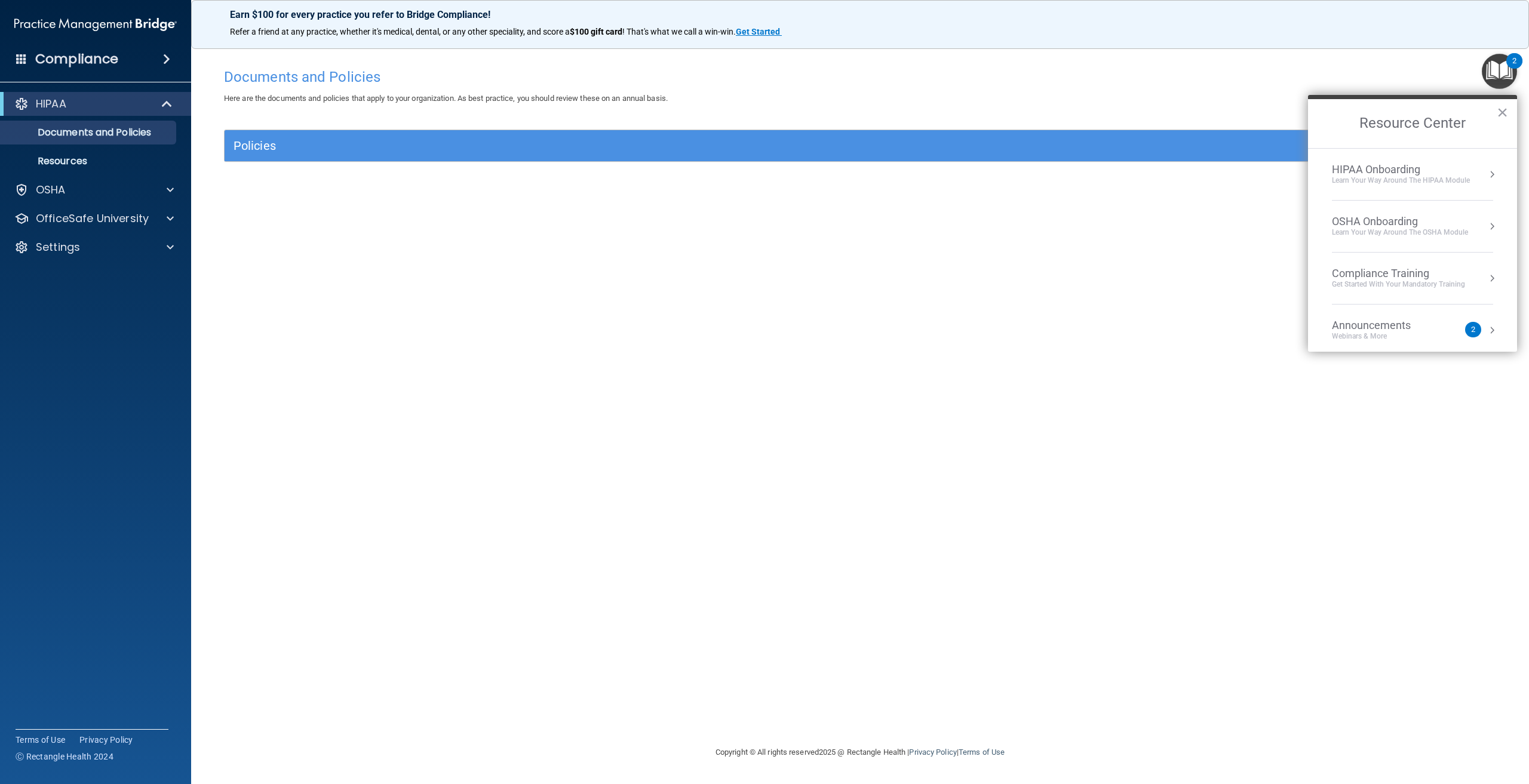
click at [1387, 171] on div "HIPAA Onboarding" at bounding box center [1401, 169] width 138 height 13
click at [1356, 232] on div "About HIPAA Training" at bounding box center [1417, 229] width 151 height 11
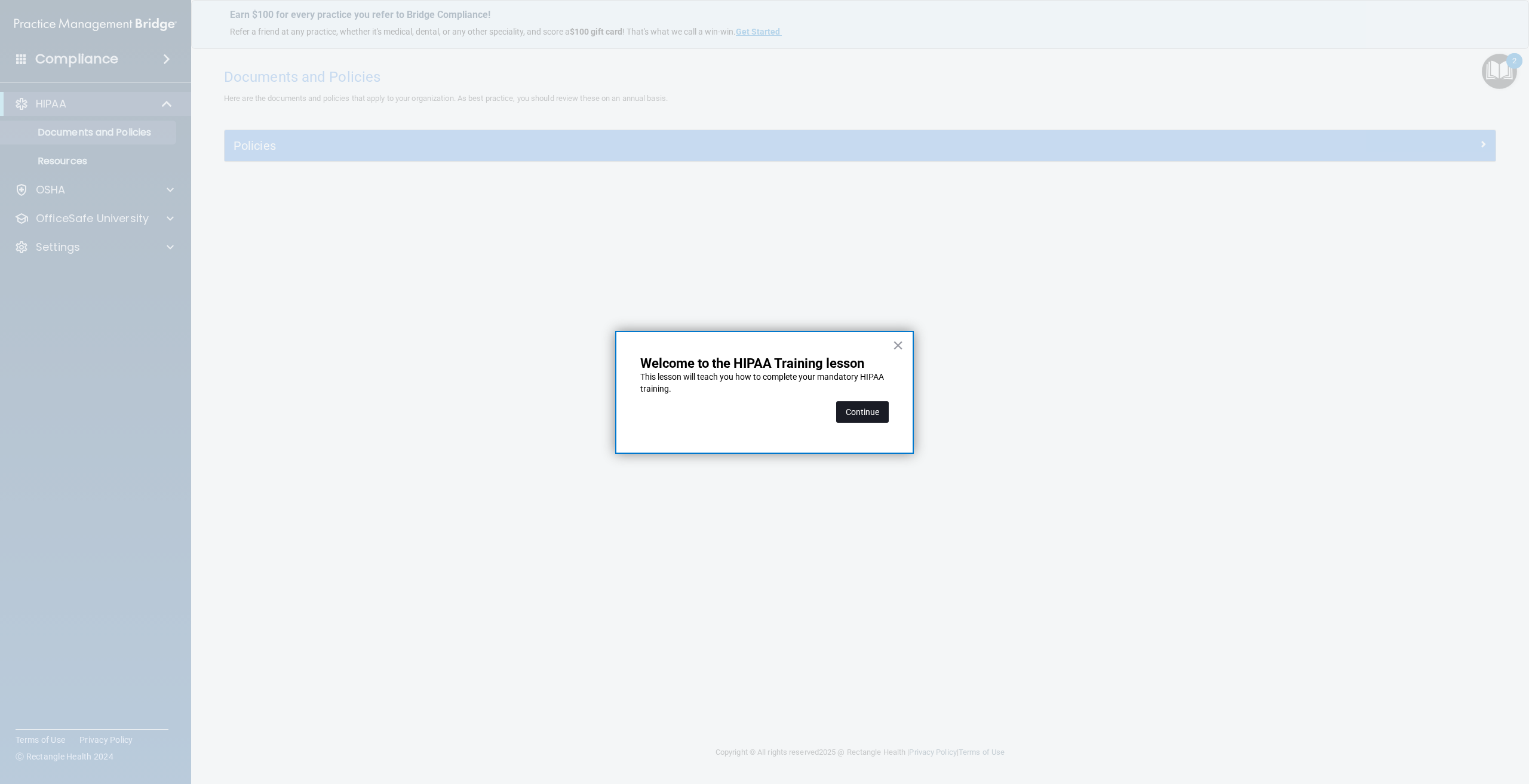
click at [871, 409] on button "Continue" at bounding box center [863, 412] width 53 height 22
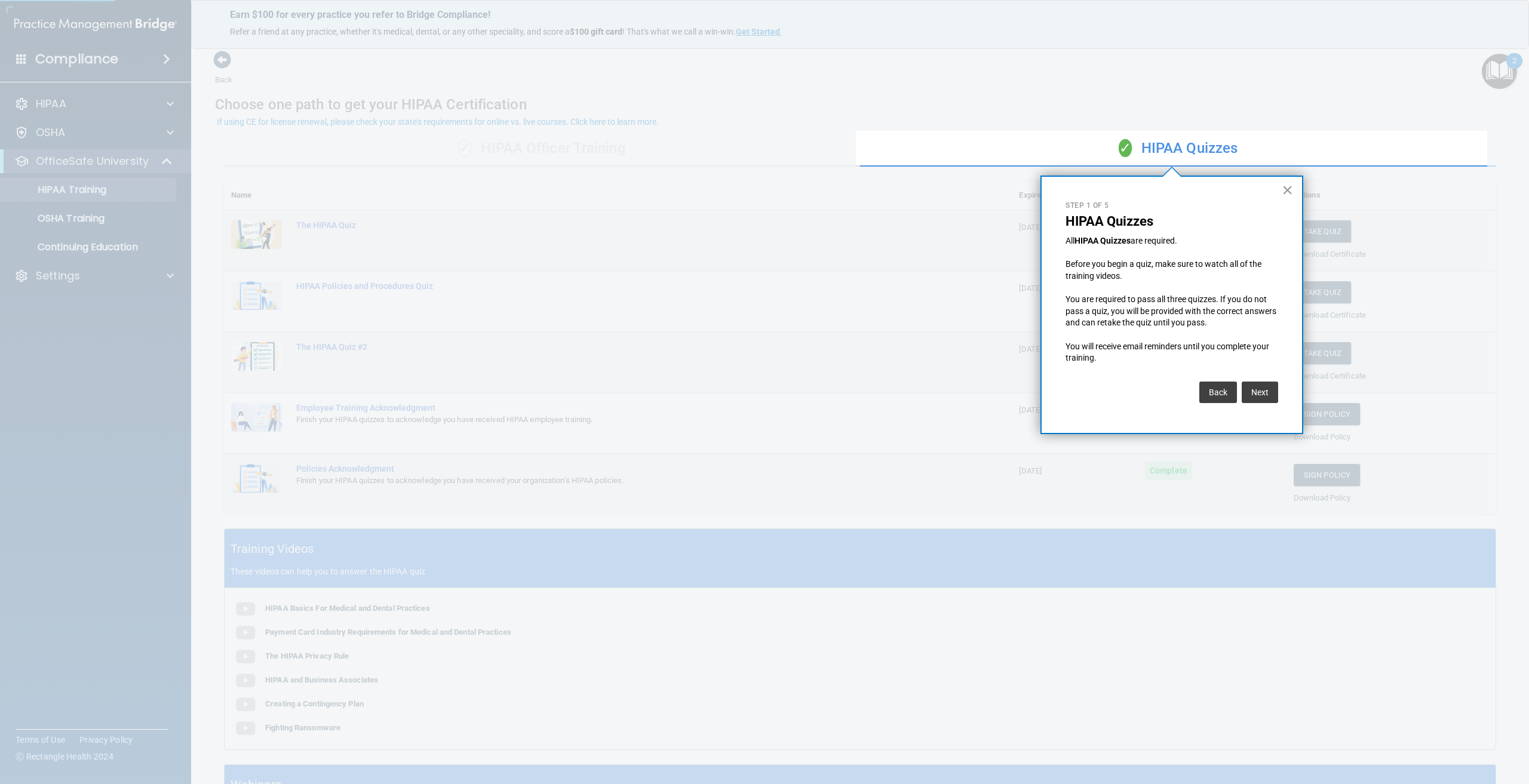
click at [1288, 188] on button "×" at bounding box center [1287, 189] width 11 height 19
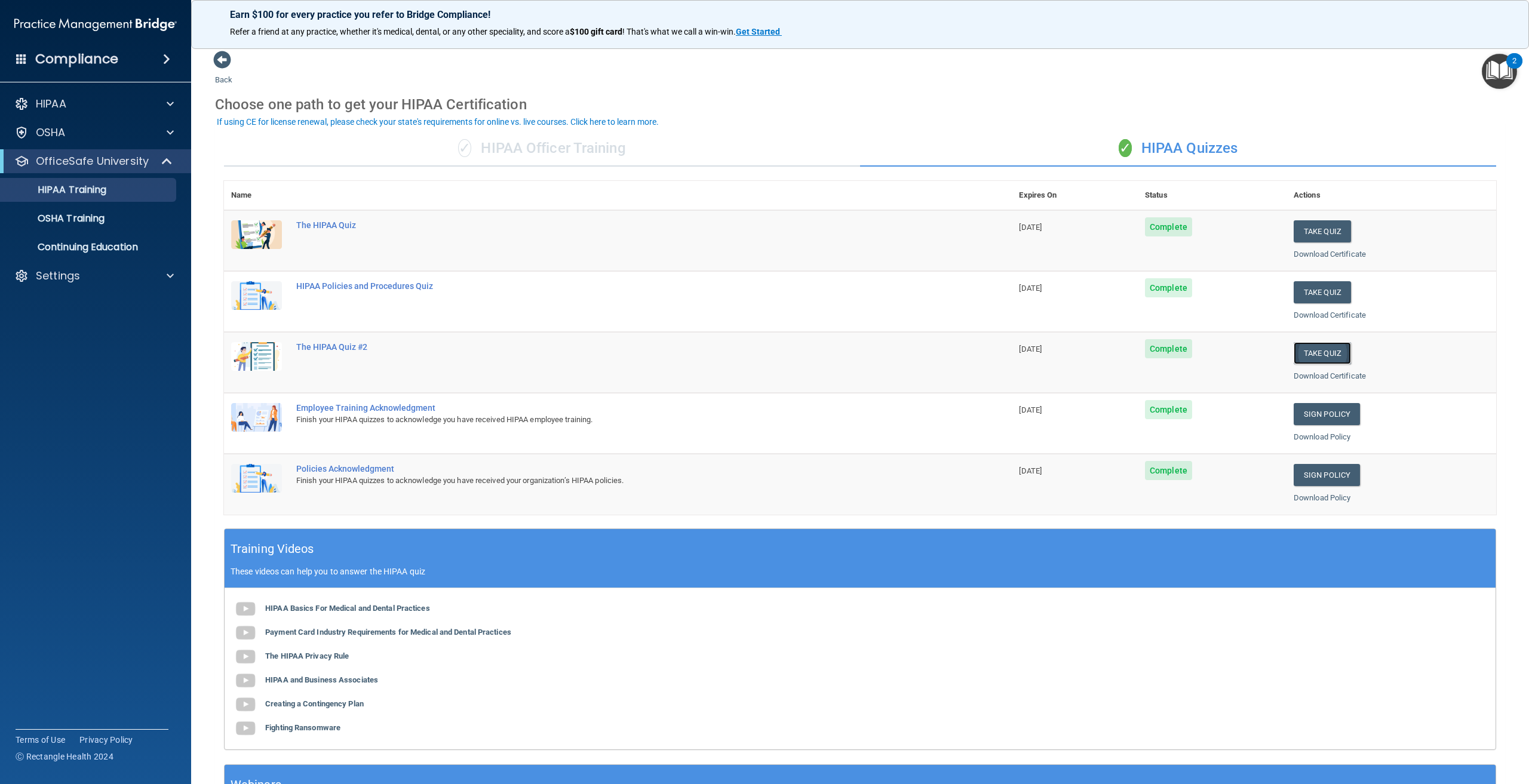
click at [1304, 361] on button "Take Quiz" at bounding box center [1322, 353] width 57 height 22
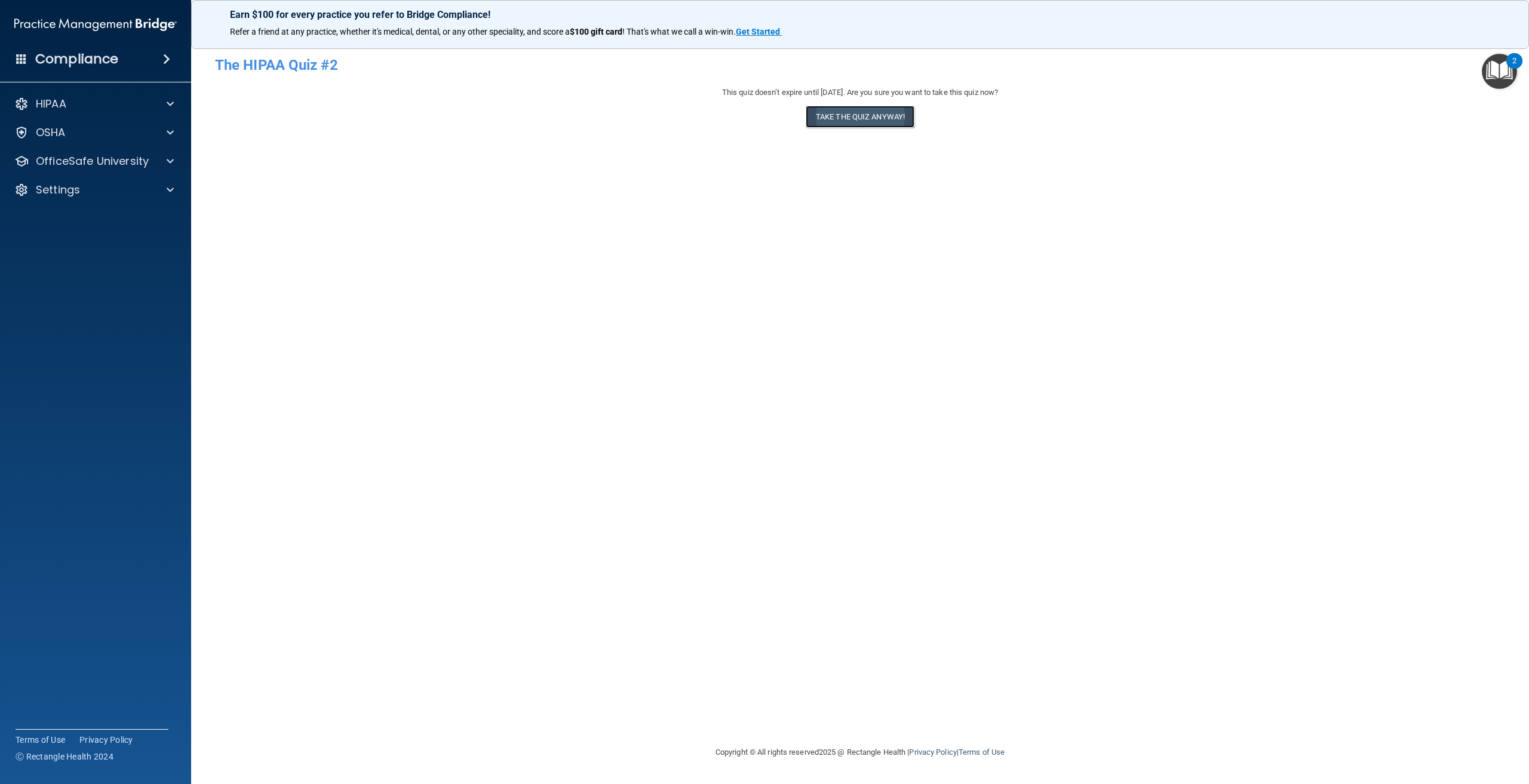
click at [850, 122] on button "Take the quiz anyway!" at bounding box center [860, 117] width 109 height 22
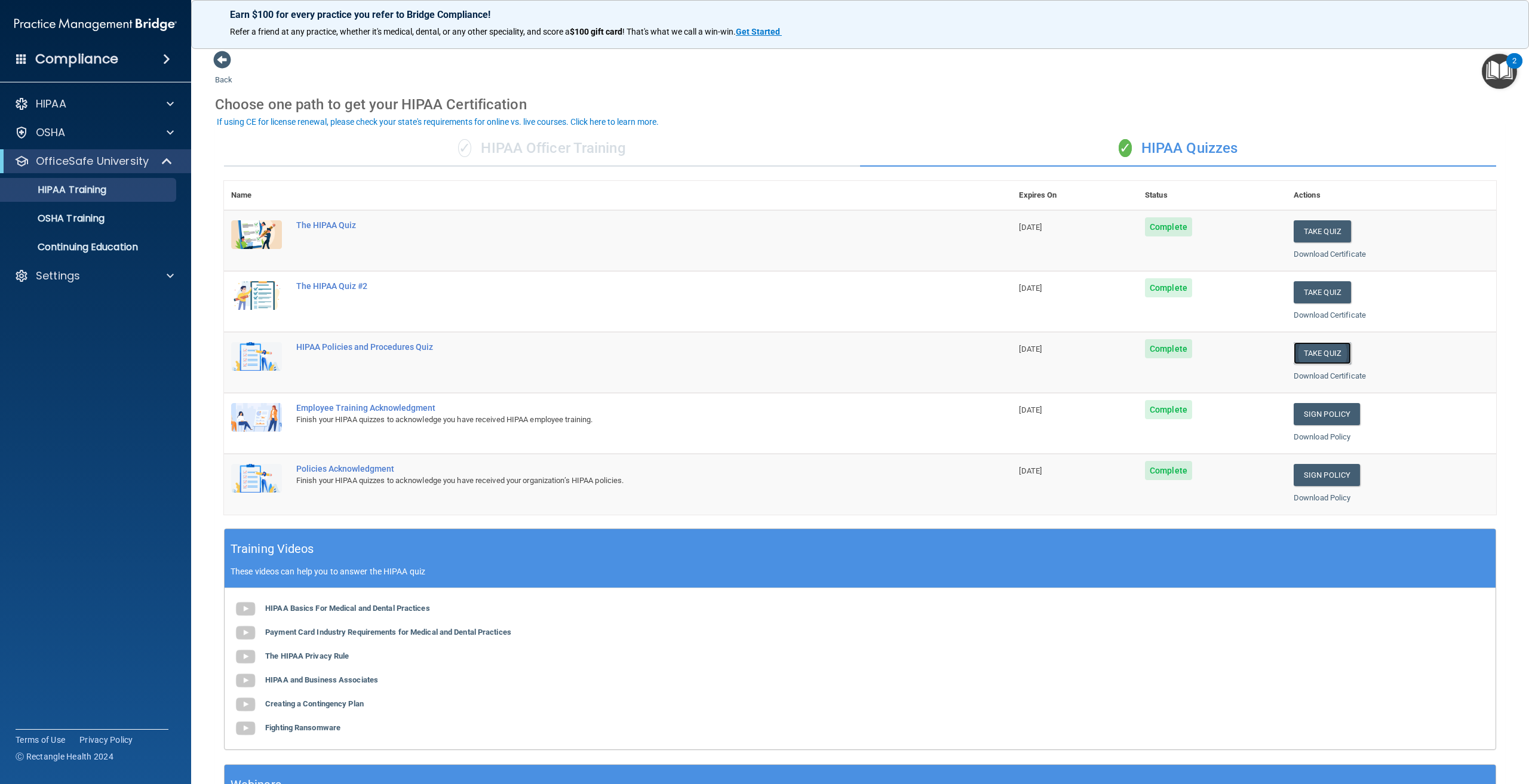
click at [1308, 349] on button "Take Quiz" at bounding box center [1322, 353] width 57 height 22
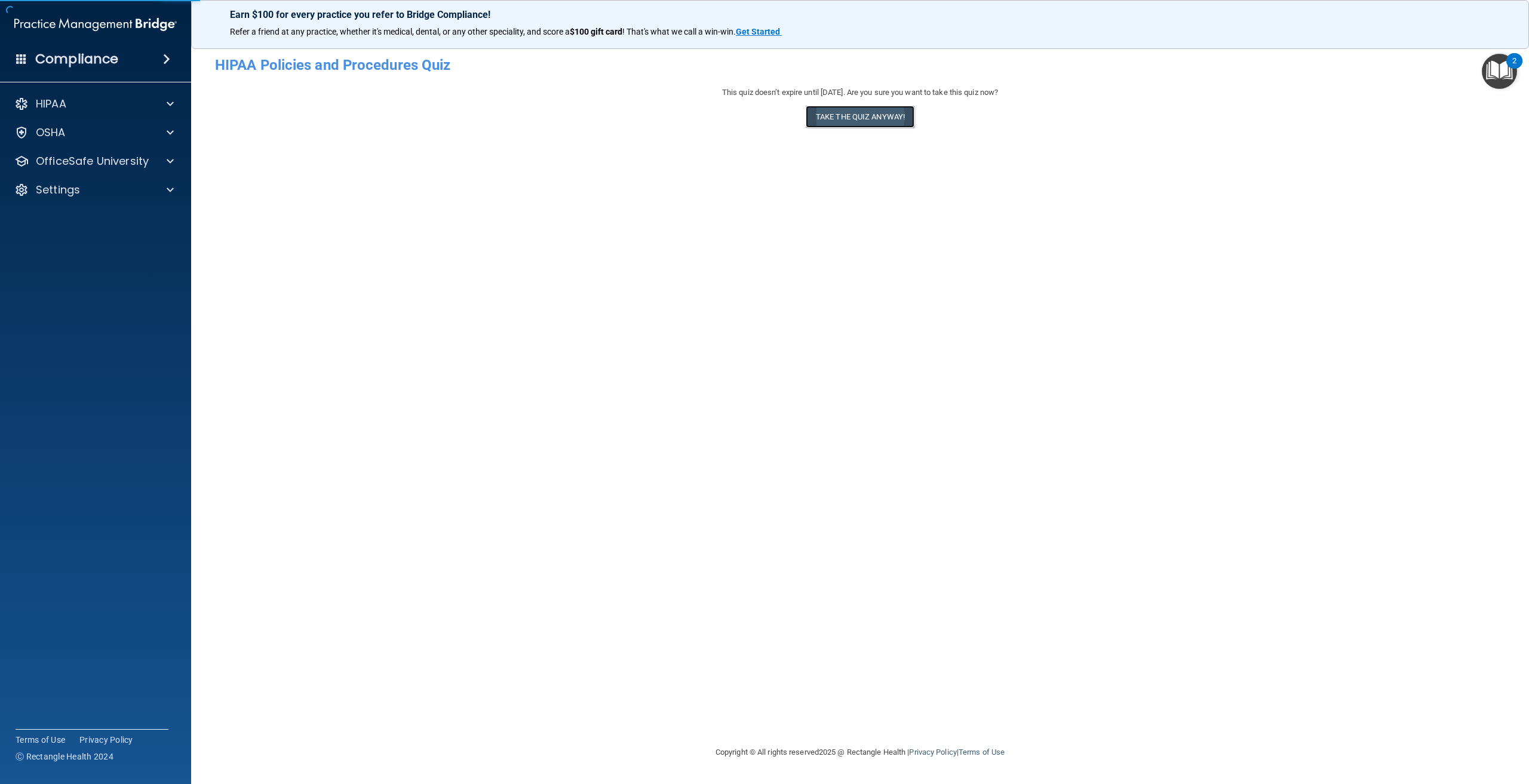
click at [848, 118] on button "Take the quiz anyway!" at bounding box center [860, 117] width 109 height 22
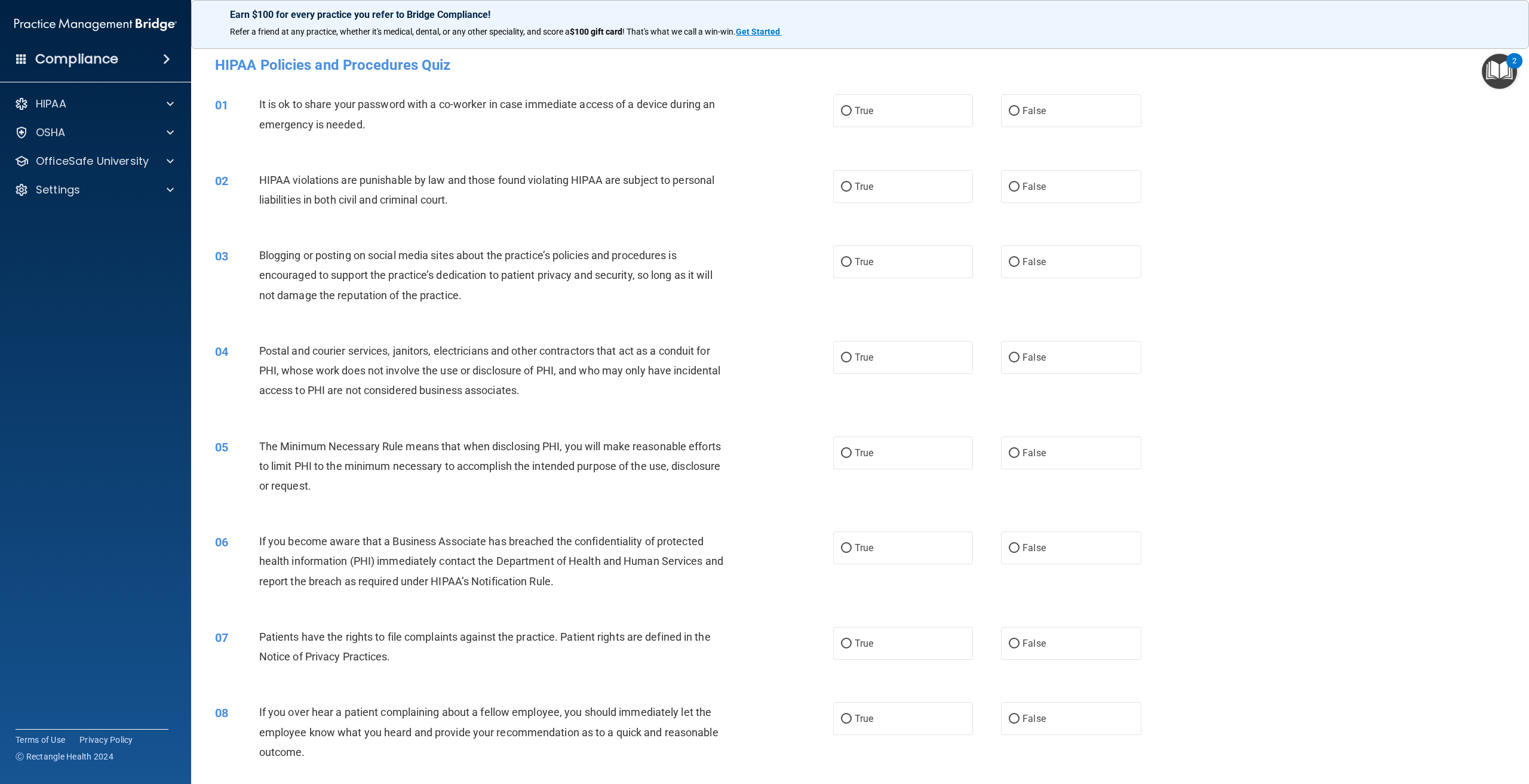
drag, startPoint x: 1041, startPoint y: 264, endPoint x: 1040, endPoint y: 314, distance: 50.0
click at [1041, 268] on label "False" at bounding box center [1070, 262] width 140 height 33
click at [1020, 267] on input "False" at bounding box center [1014, 262] width 11 height 9
radio input "true"
click at [1052, 547] on label "False" at bounding box center [1070, 547] width 140 height 33
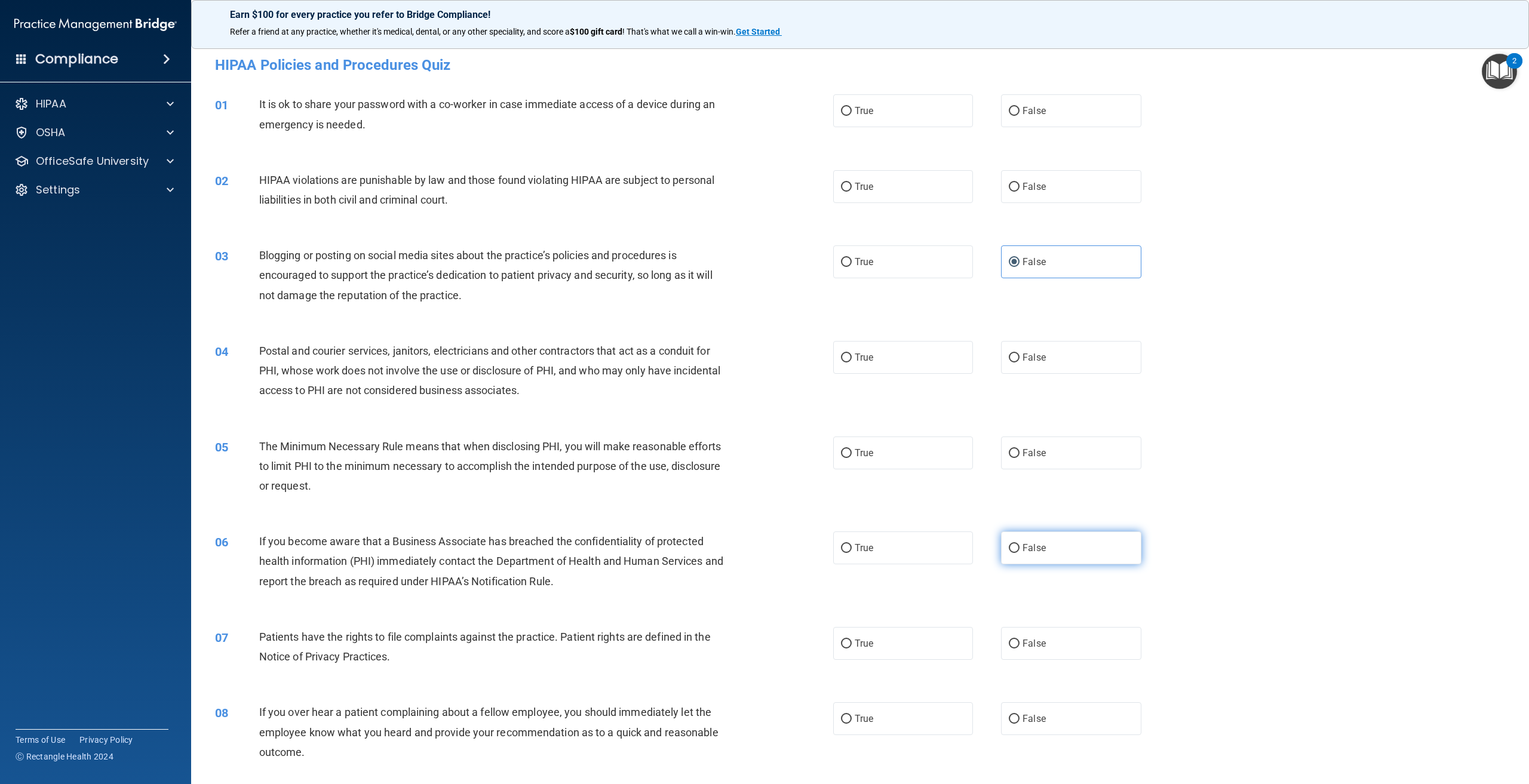
click at [1020, 547] on input "False" at bounding box center [1014, 548] width 11 height 9
radio input "true"
click at [1053, 725] on label "False" at bounding box center [1070, 718] width 140 height 33
click at [1020, 723] on input "False" at bounding box center [1014, 719] width 11 height 9
radio input "true"
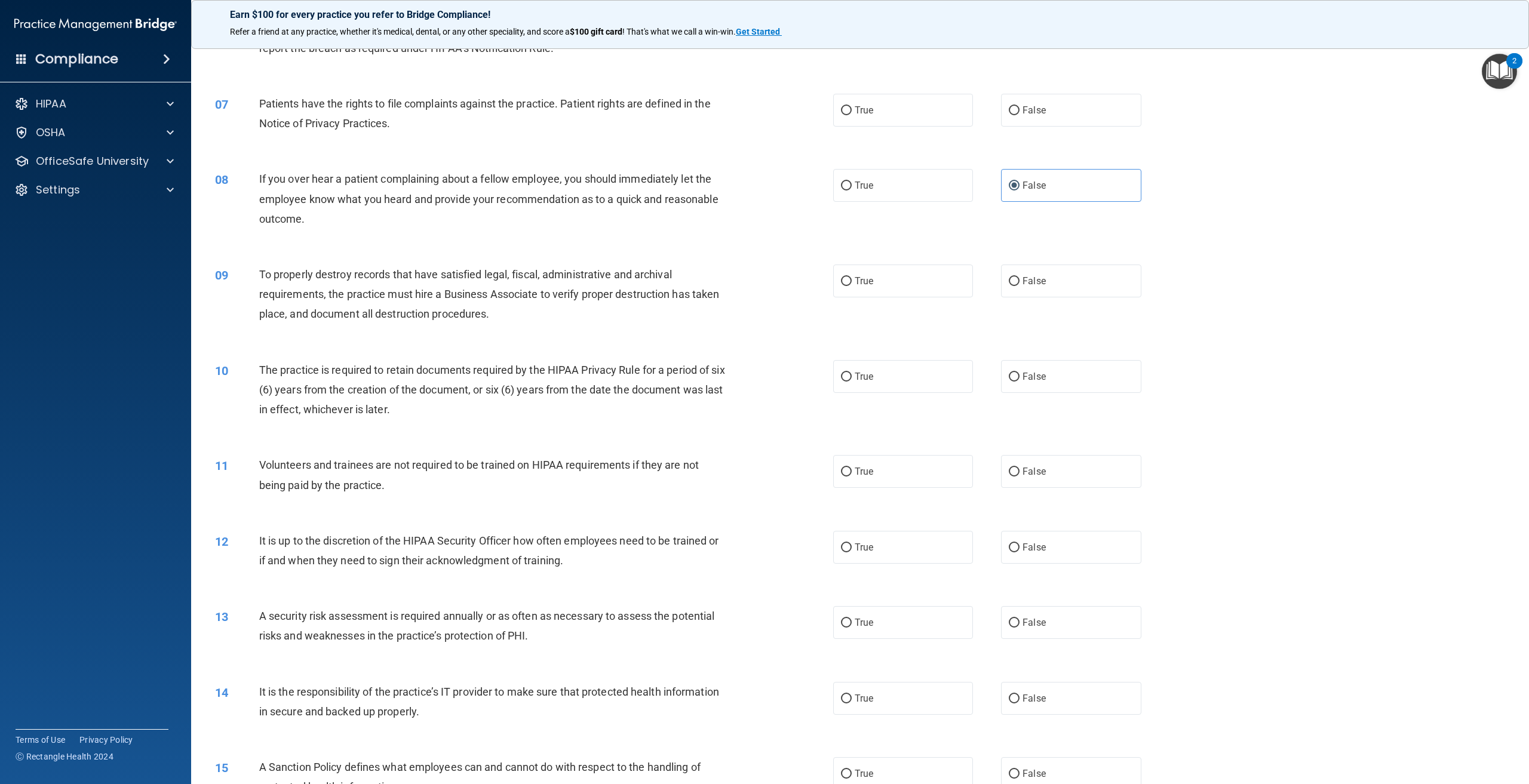
scroll to position [597, 0]
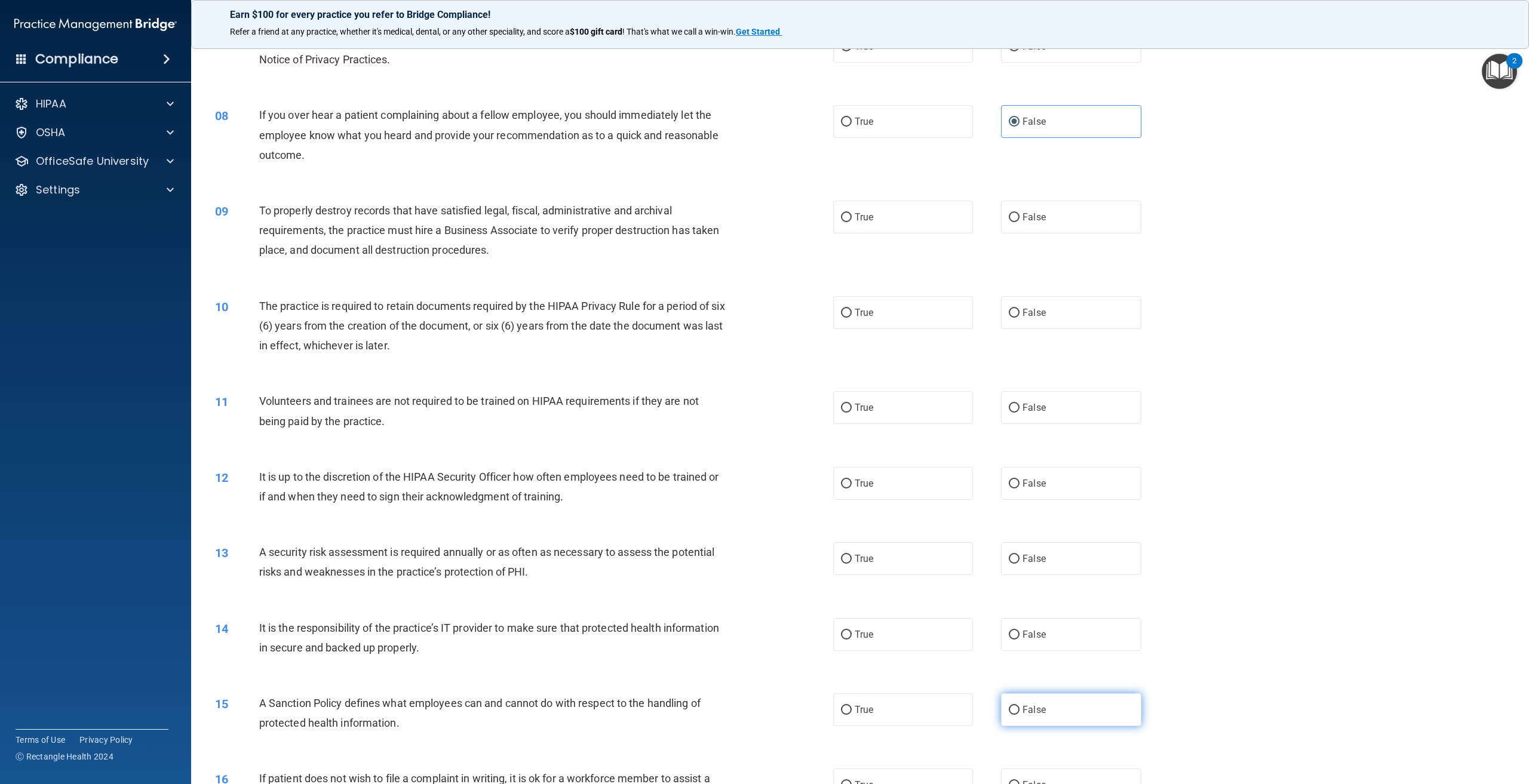
click at [1034, 707] on span "False" at bounding box center [1034, 709] width 24 height 11
click at [1020, 707] on input "False" at bounding box center [1014, 710] width 11 height 9
radio input "true"
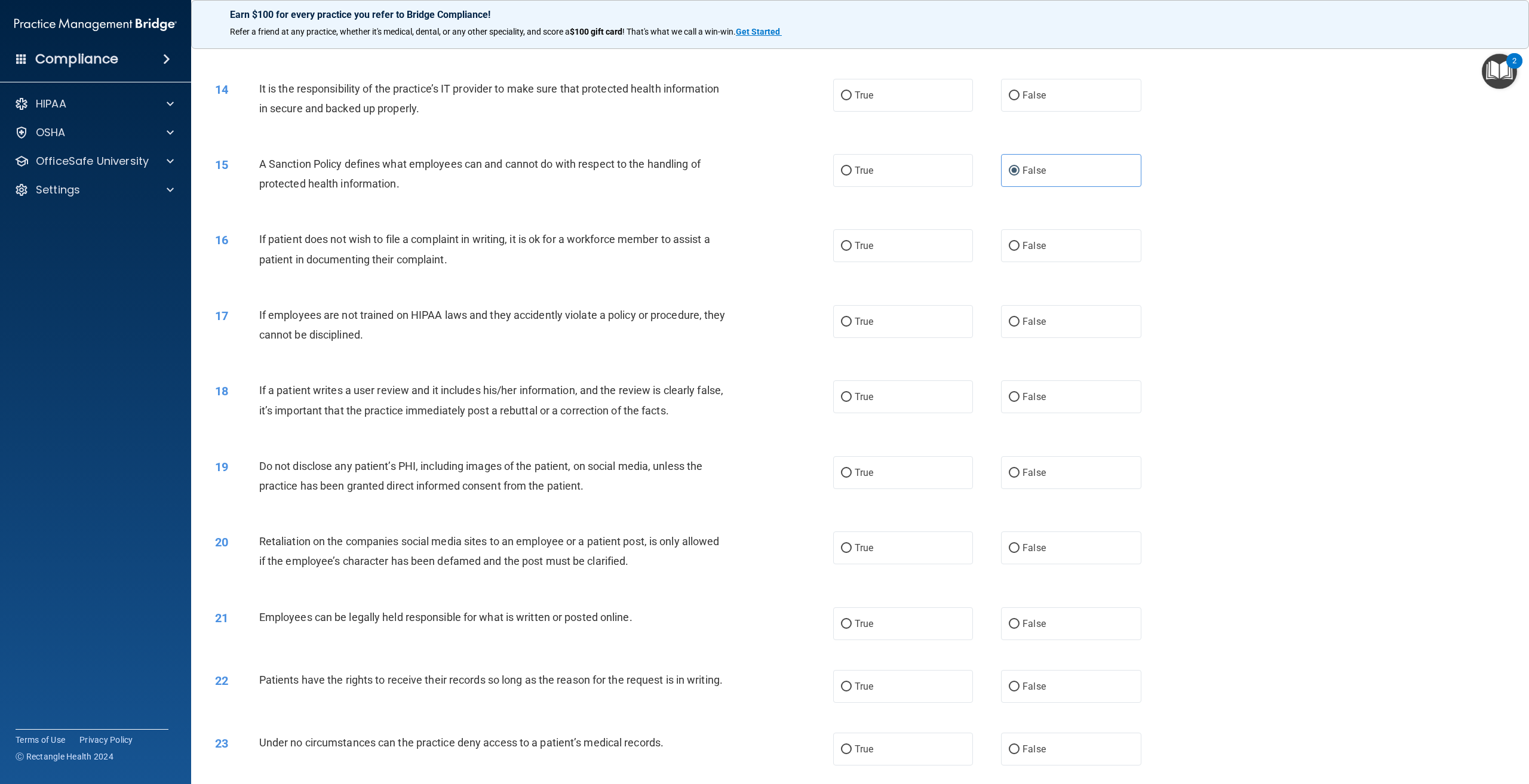
scroll to position [1194, 0]
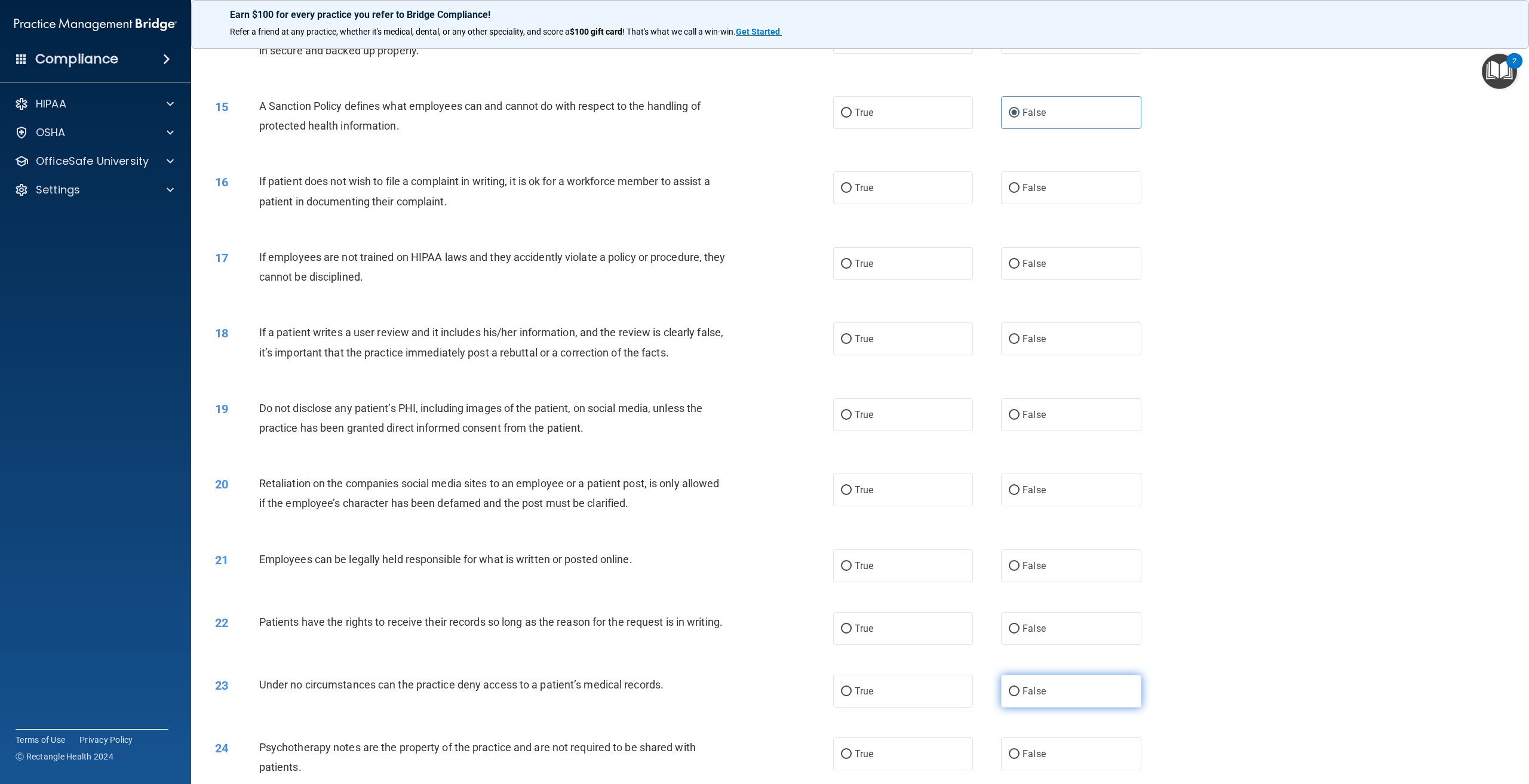
click at [1056, 702] on label "False" at bounding box center [1070, 691] width 140 height 33
click at [1020, 696] on input "False" at bounding box center [1014, 691] width 11 height 9
radio input "true"
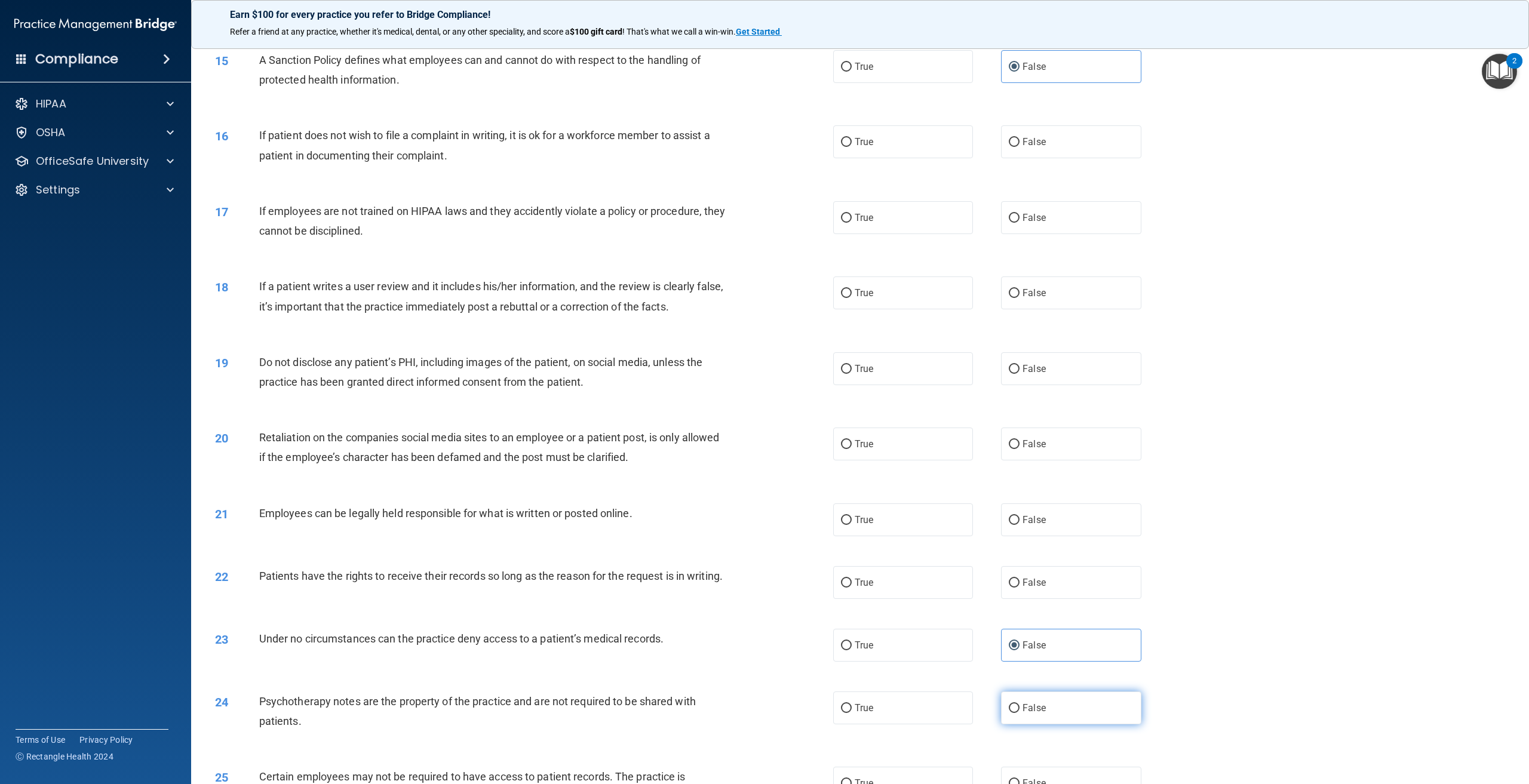
scroll to position [1313, 0]
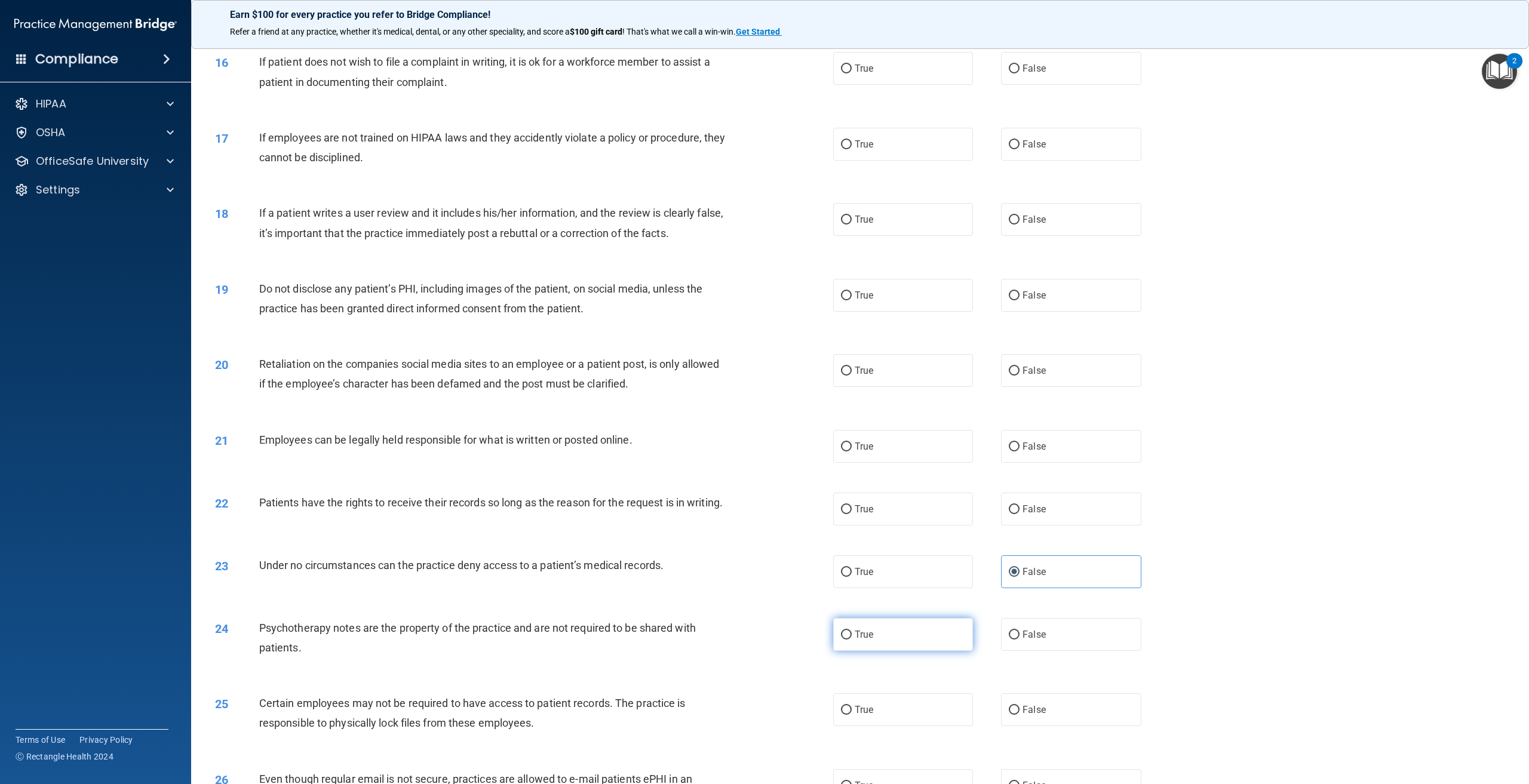
click at [944, 639] on label "True" at bounding box center [902, 634] width 140 height 33
click at [852, 639] on input "True" at bounding box center [846, 634] width 11 height 9
radio input "true"
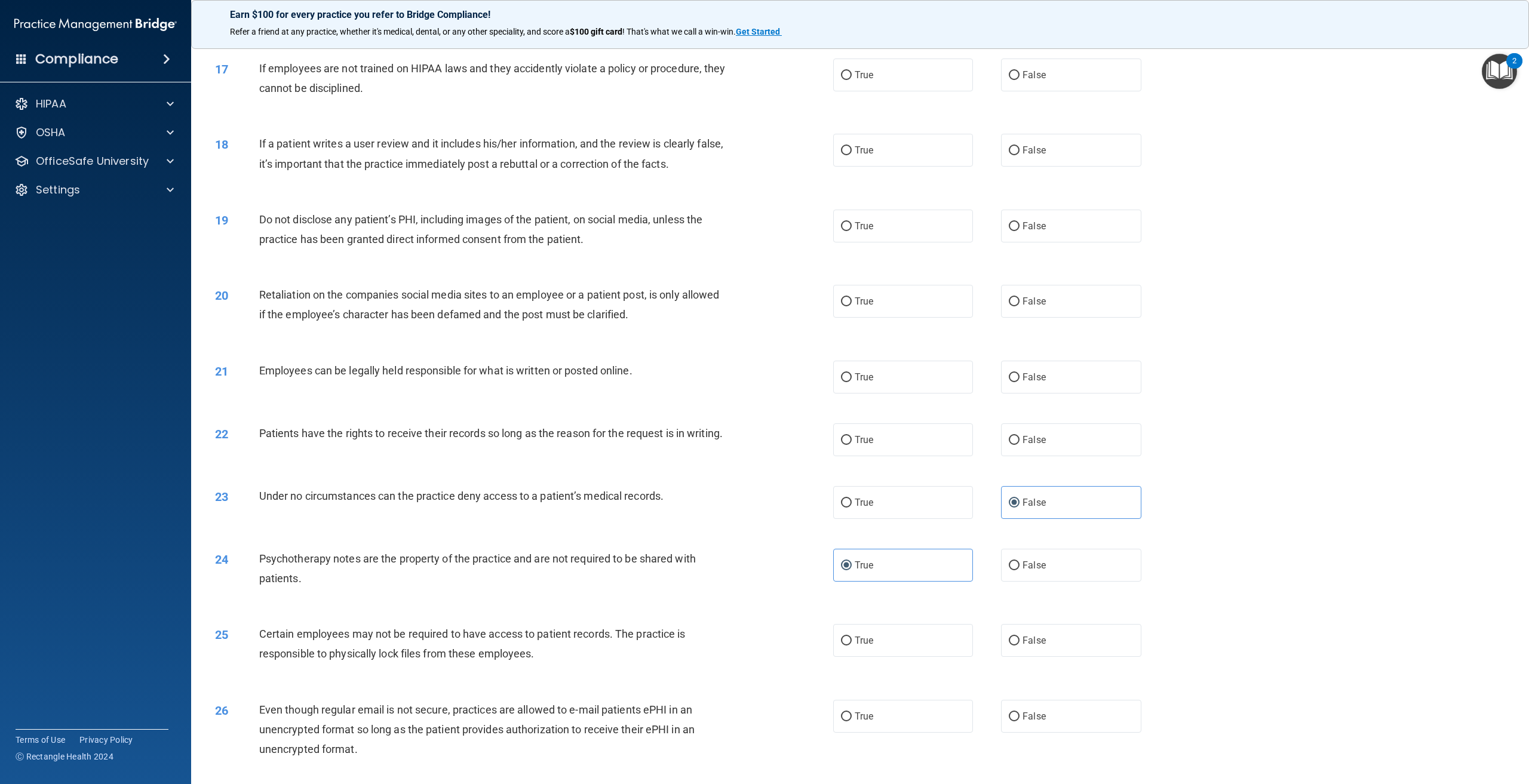
scroll to position [1433, 0]
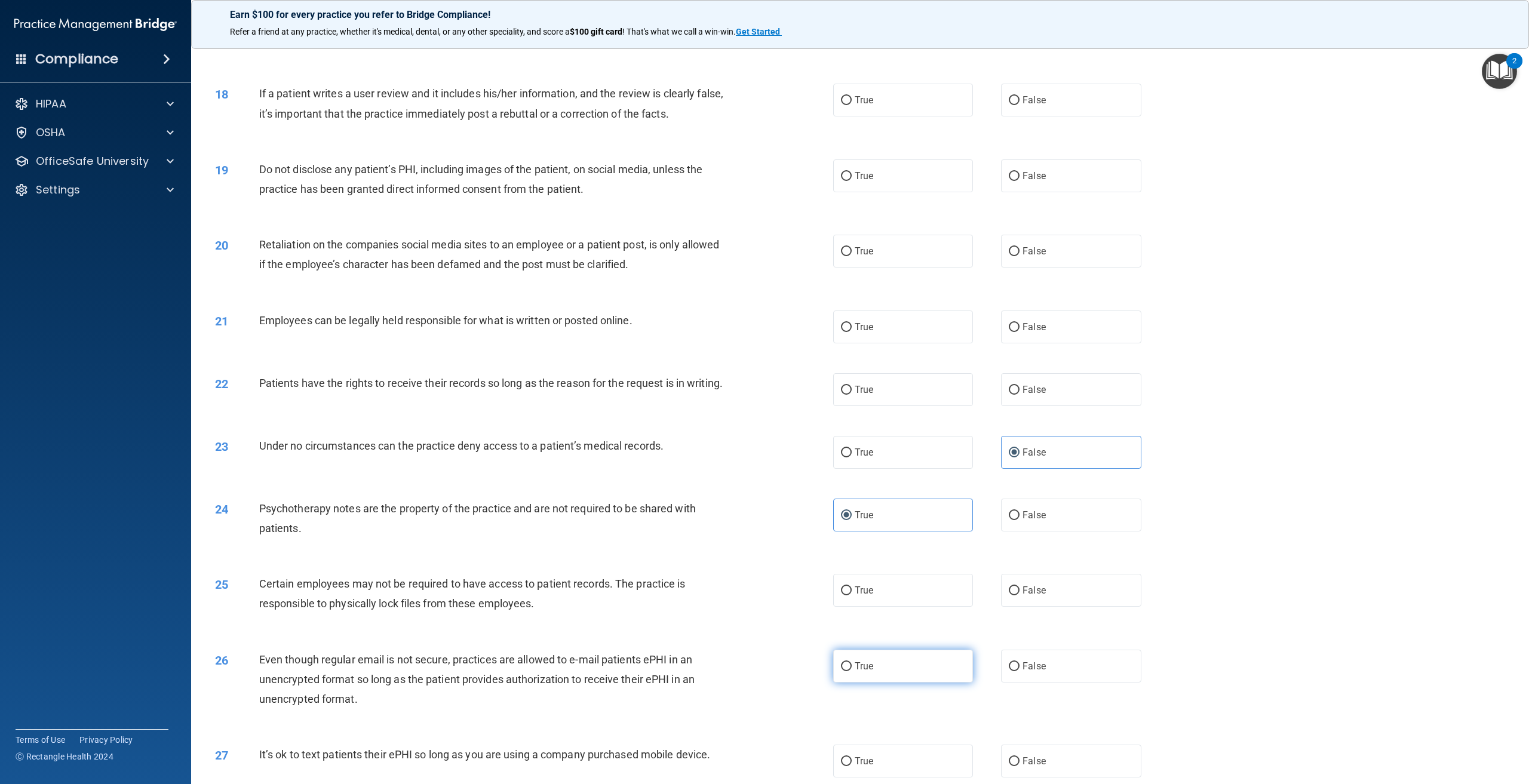
click at [927, 675] on label "True" at bounding box center [902, 665] width 140 height 33
click at [852, 671] on input "True" at bounding box center [846, 666] width 11 height 9
radio input "true"
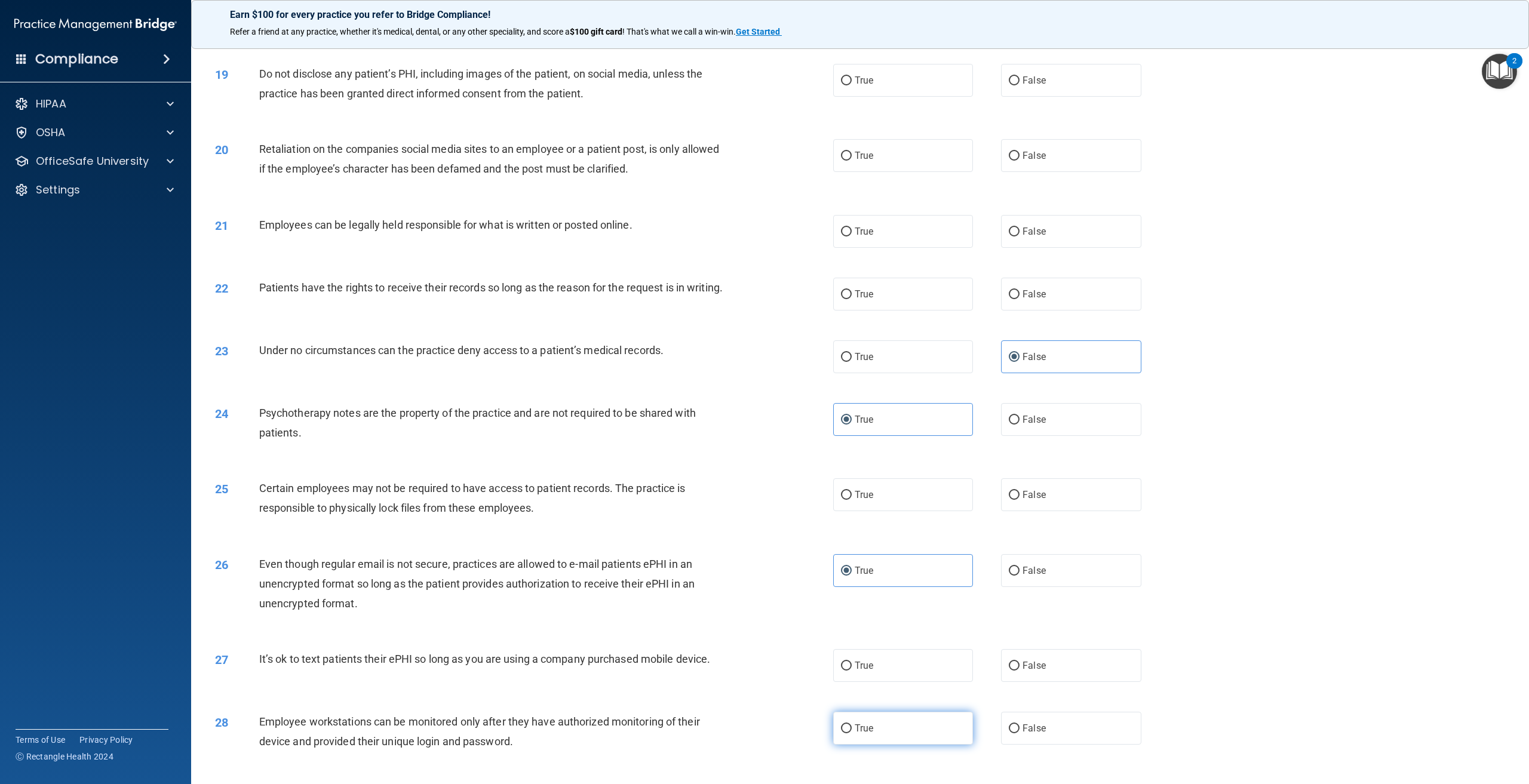
scroll to position [1778, 0]
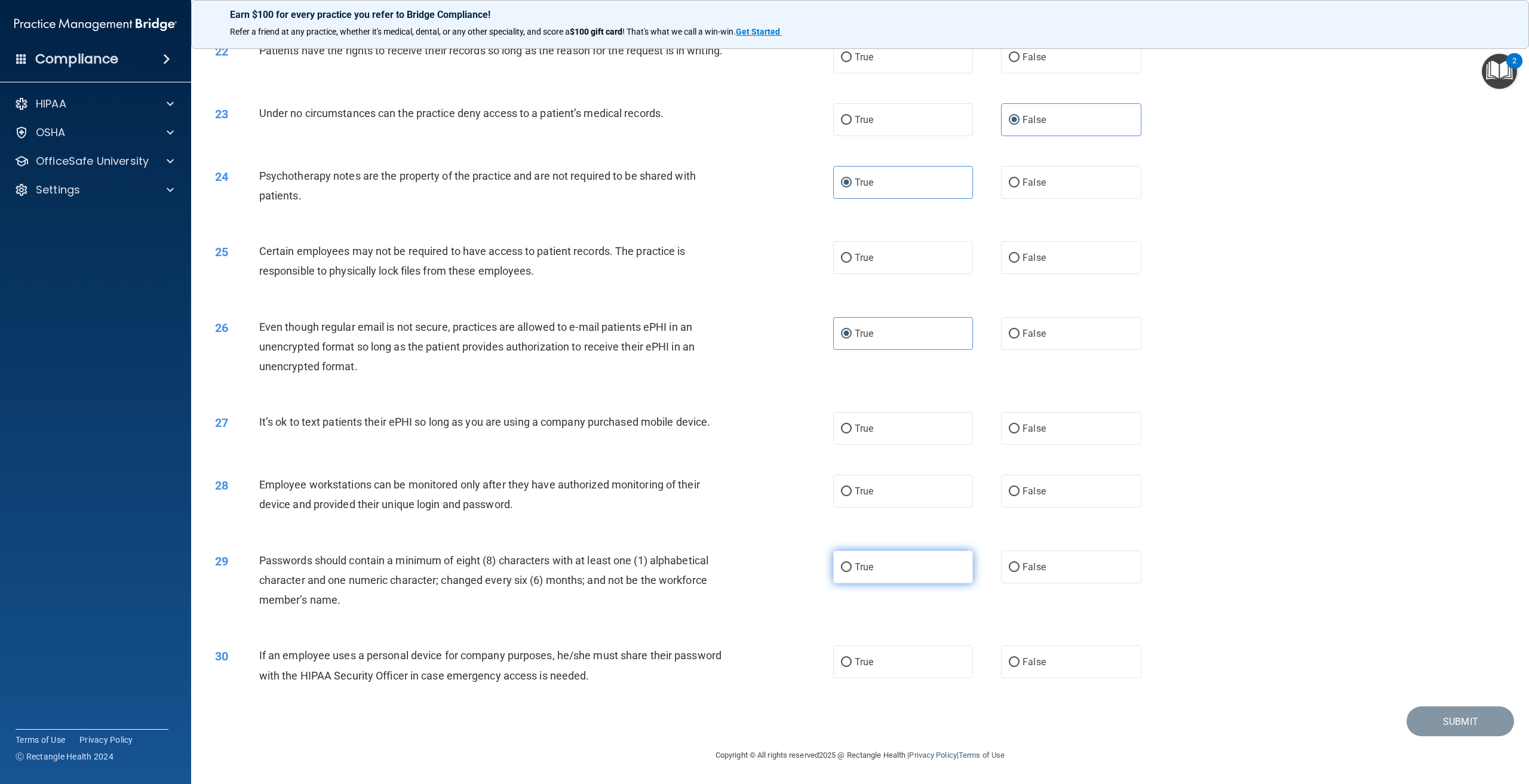
click at [952, 563] on label "True" at bounding box center [902, 566] width 140 height 33
click at [852, 563] on input "True" at bounding box center [846, 567] width 11 height 9
radio input "true"
click at [1073, 652] on label "False" at bounding box center [1070, 661] width 140 height 33
click at [1020, 658] on input "False" at bounding box center [1014, 662] width 11 height 9
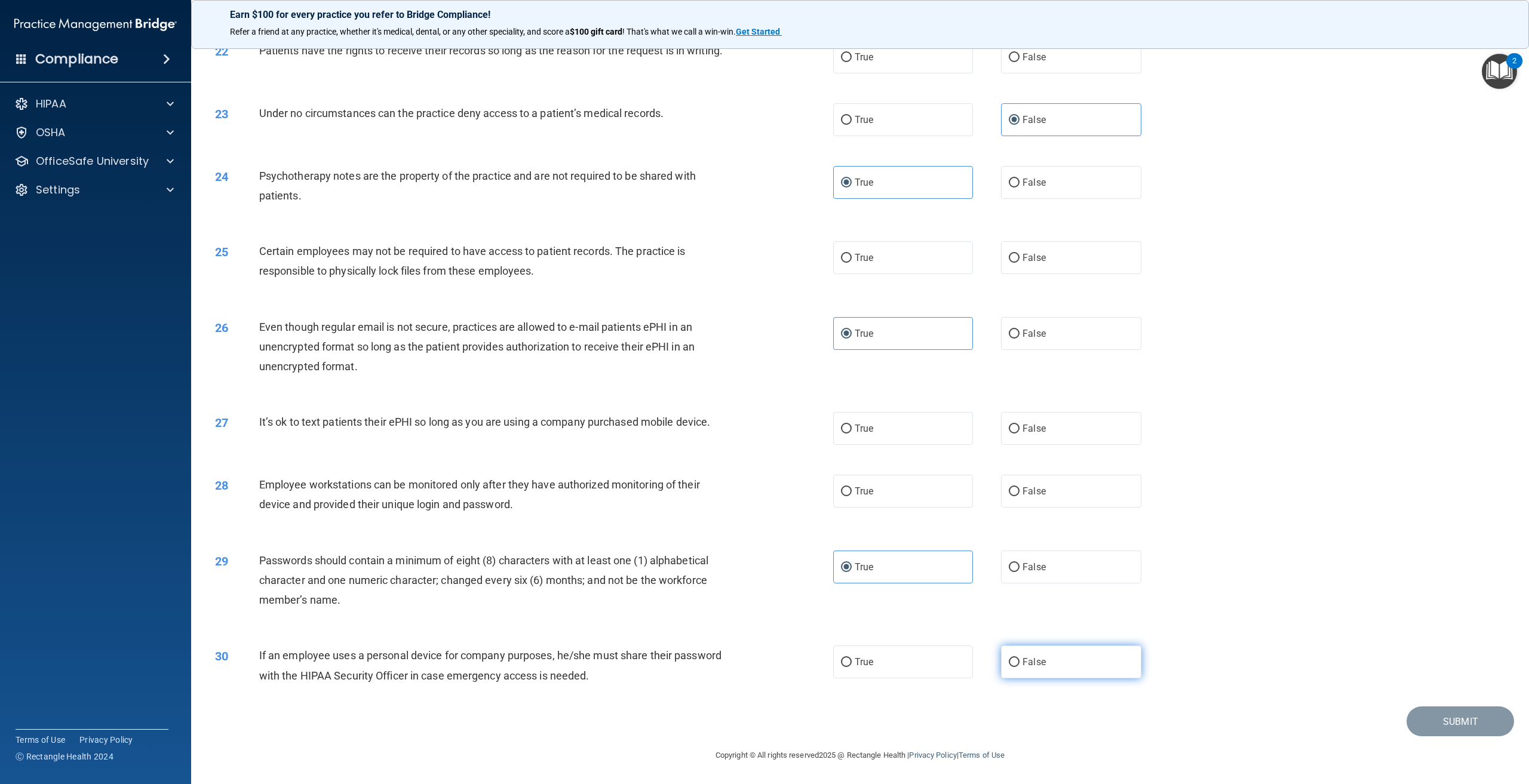
radio input "true"
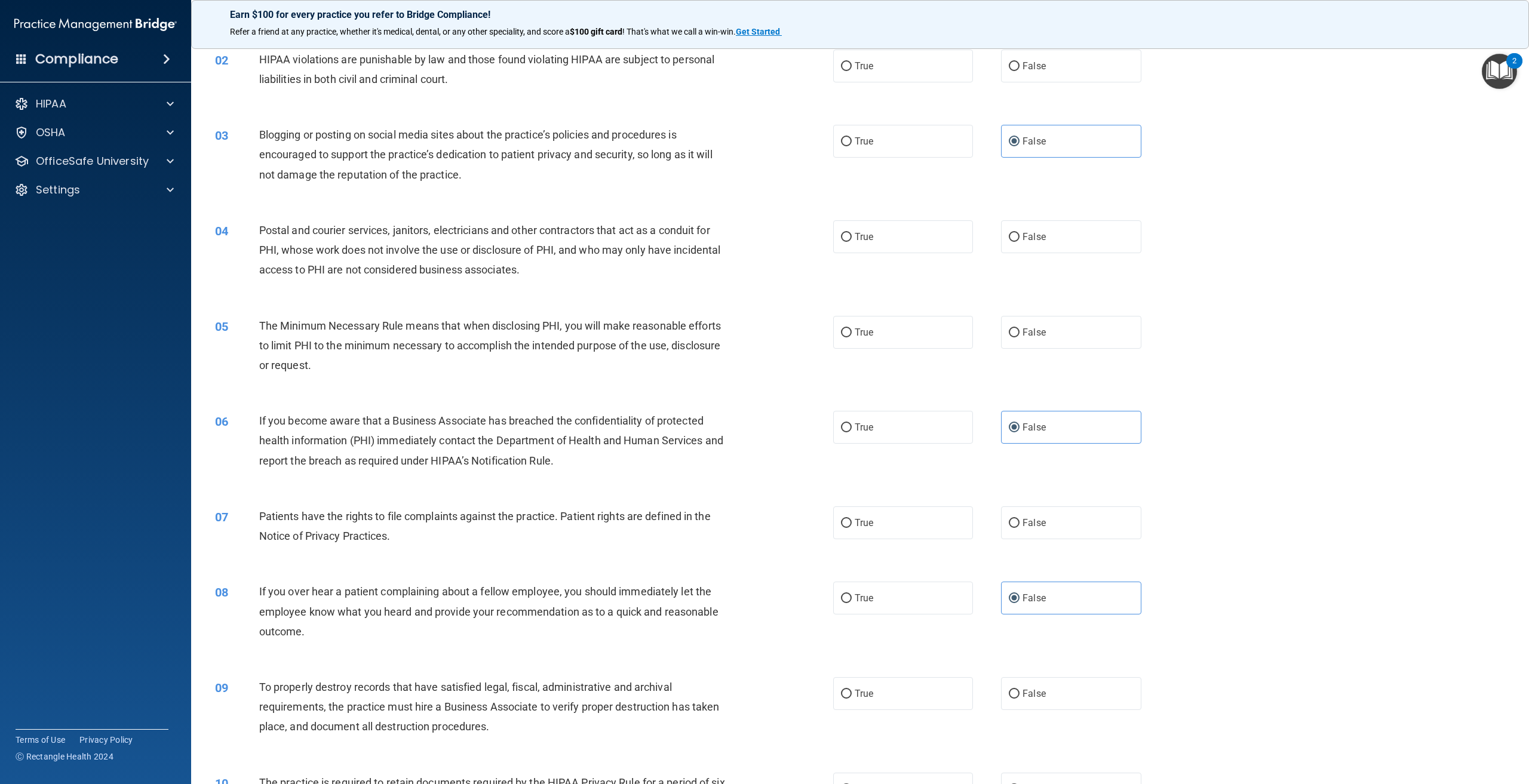
scroll to position [0, 0]
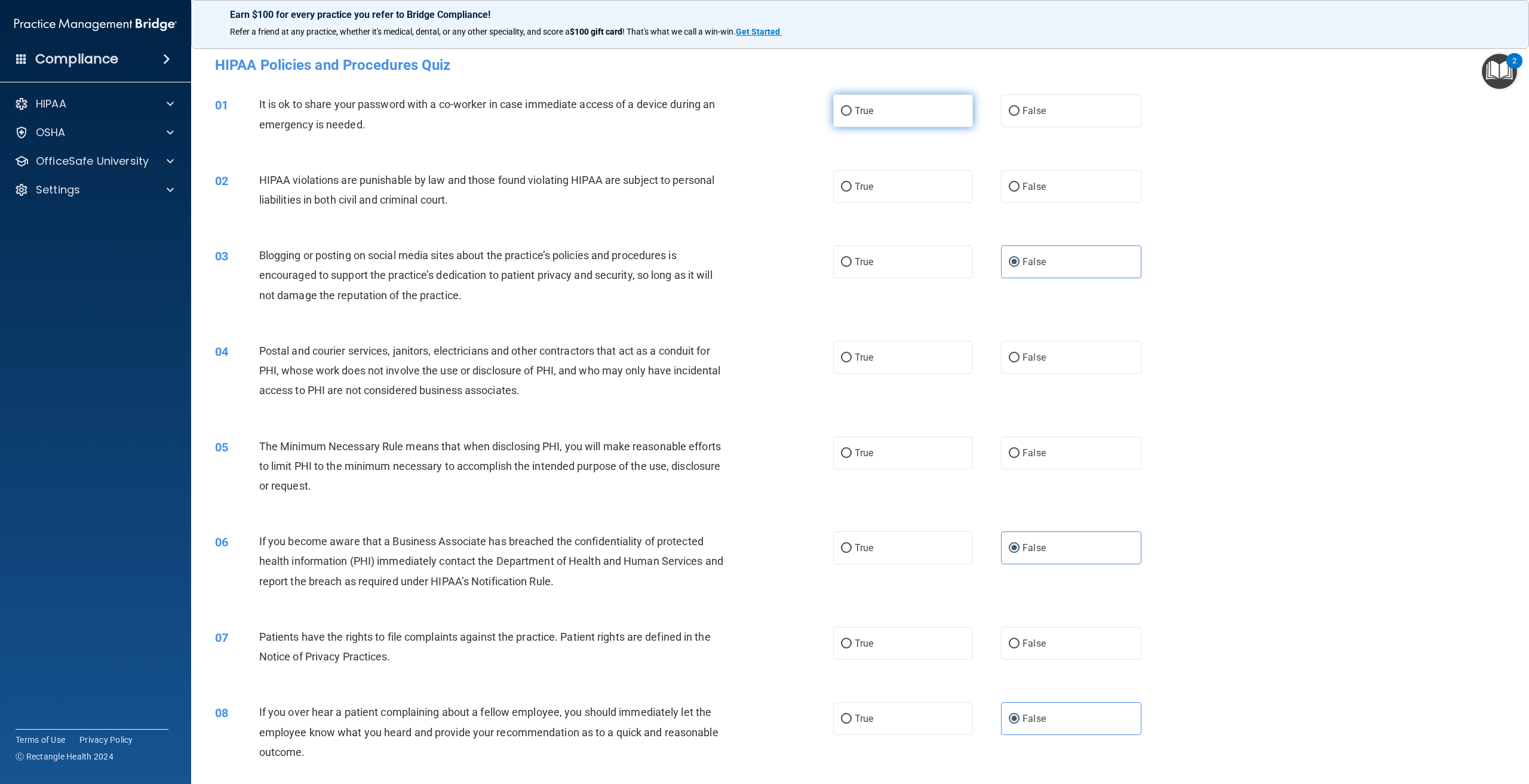
click at [892, 121] on label "True" at bounding box center [902, 111] width 140 height 33
click at [852, 116] on input "True" at bounding box center [846, 111] width 11 height 9
radio input "true"
click at [1043, 111] on label "False" at bounding box center [1070, 111] width 140 height 33
click at [1020, 111] on input "False" at bounding box center [1014, 111] width 11 height 9
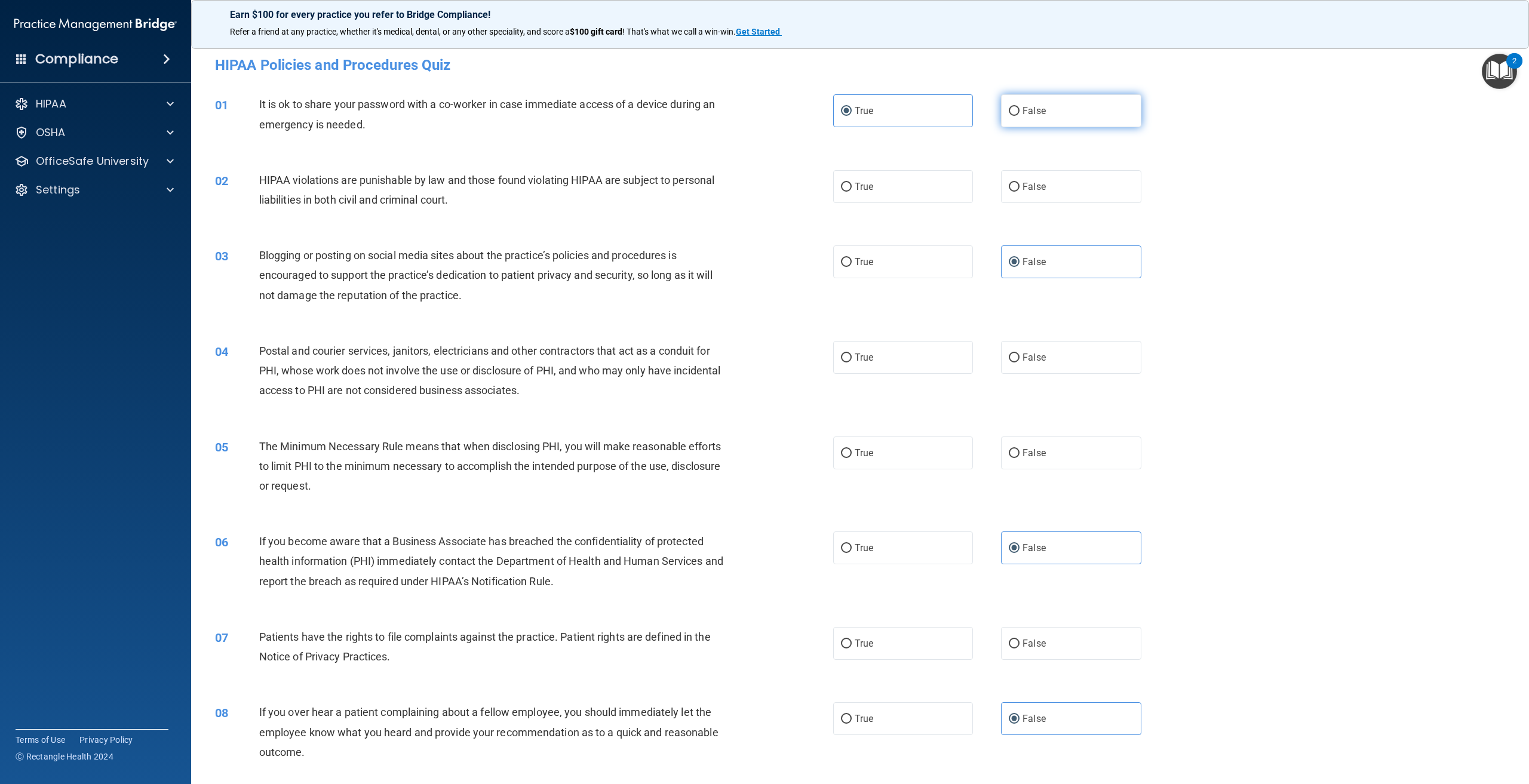
radio input "true"
click at [908, 123] on label "True" at bounding box center [902, 111] width 140 height 33
click at [852, 116] on input "True" at bounding box center [846, 111] width 11 height 9
radio input "true"
radio input "false"
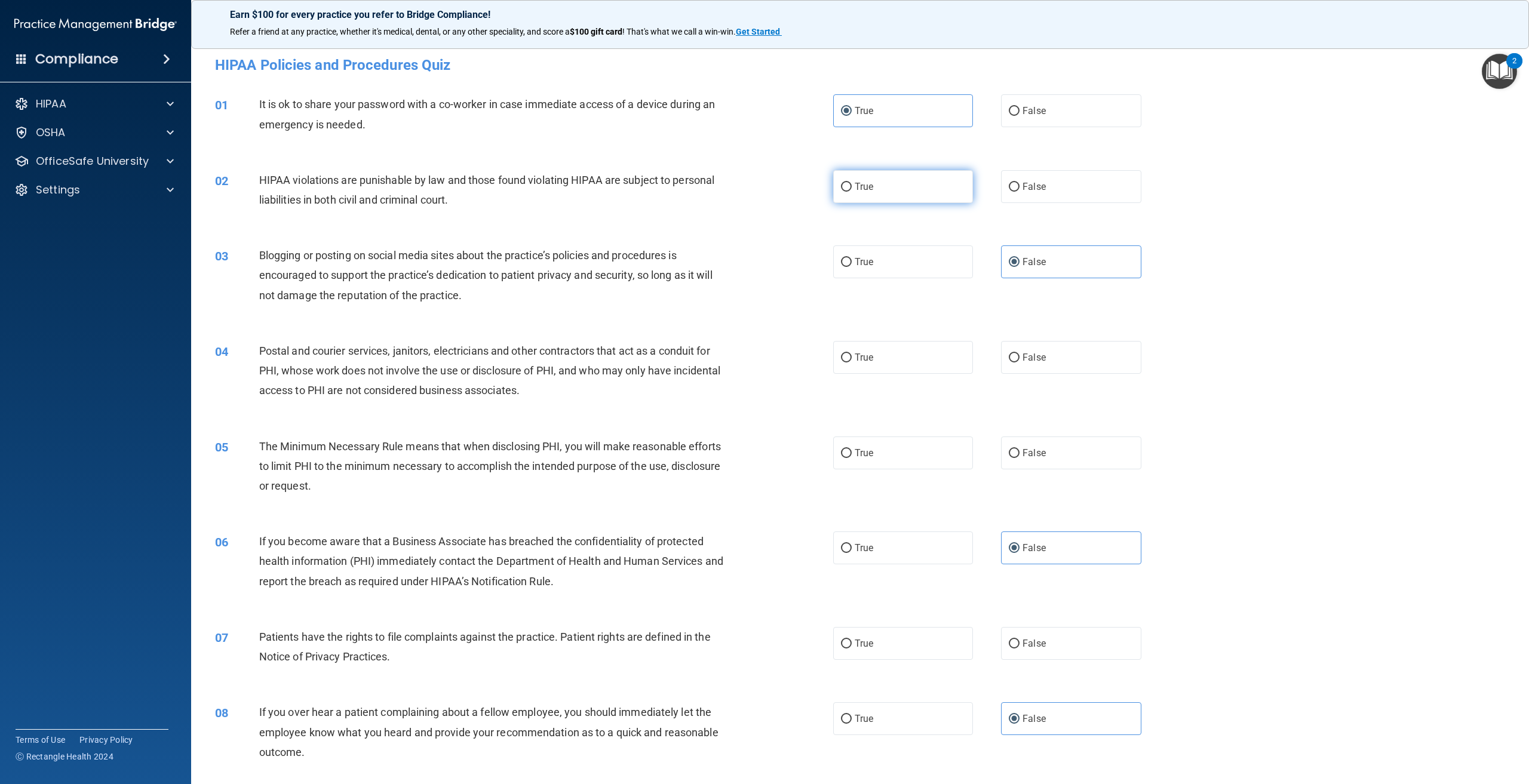
click at [869, 186] on label "True" at bounding box center [902, 186] width 140 height 33
click at [852, 186] on input "True" at bounding box center [846, 187] width 11 height 9
radio input "true"
click at [863, 360] on span "True" at bounding box center [863, 357] width 18 height 11
click at [852, 360] on input "True" at bounding box center [846, 357] width 11 height 9
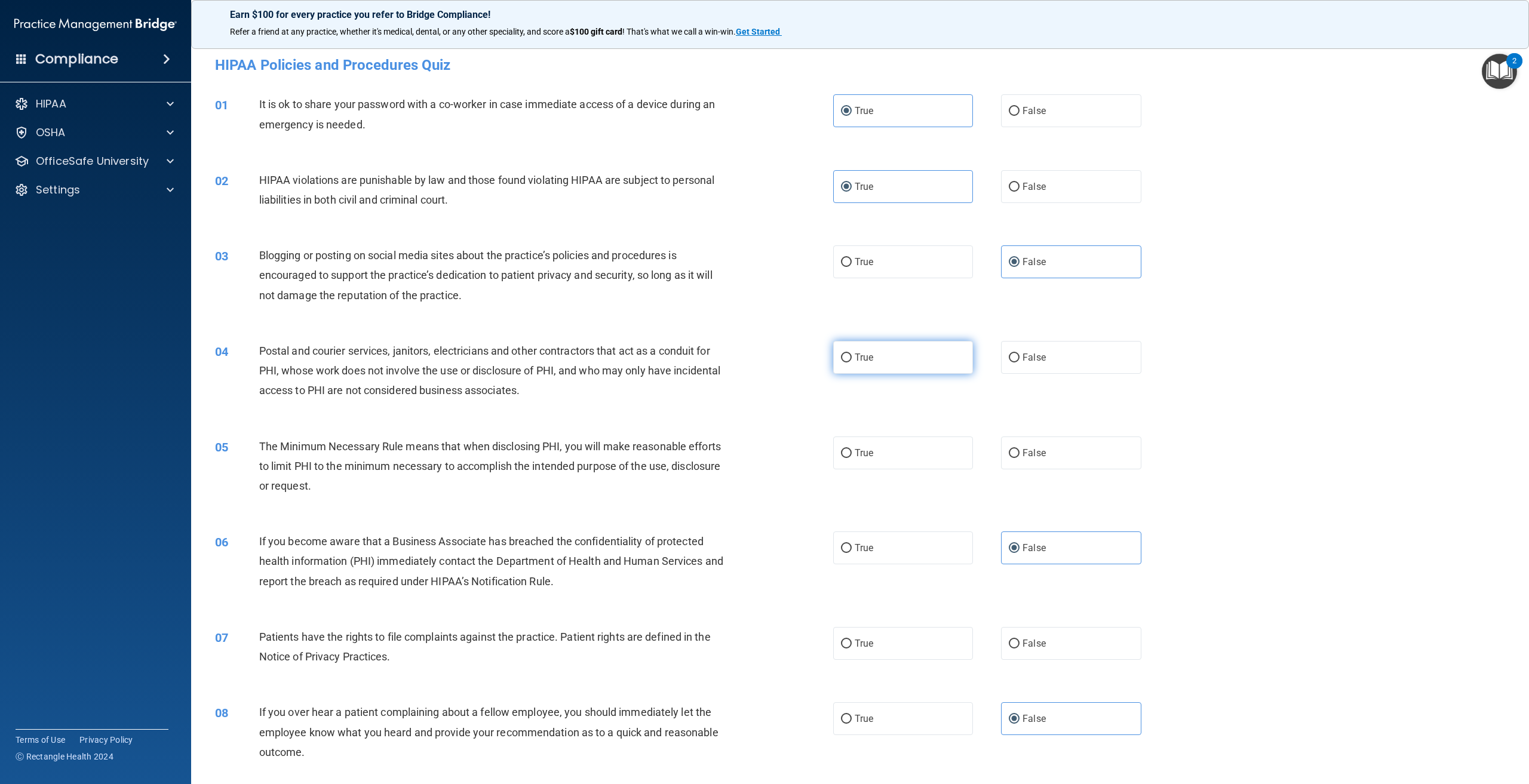
radio input "true"
click at [877, 446] on label "True" at bounding box center [902, 452] width 140 height 33
click at [852, 449] on input "True" at bounding box center [846, 453] width 11 height 9
radio input "true"
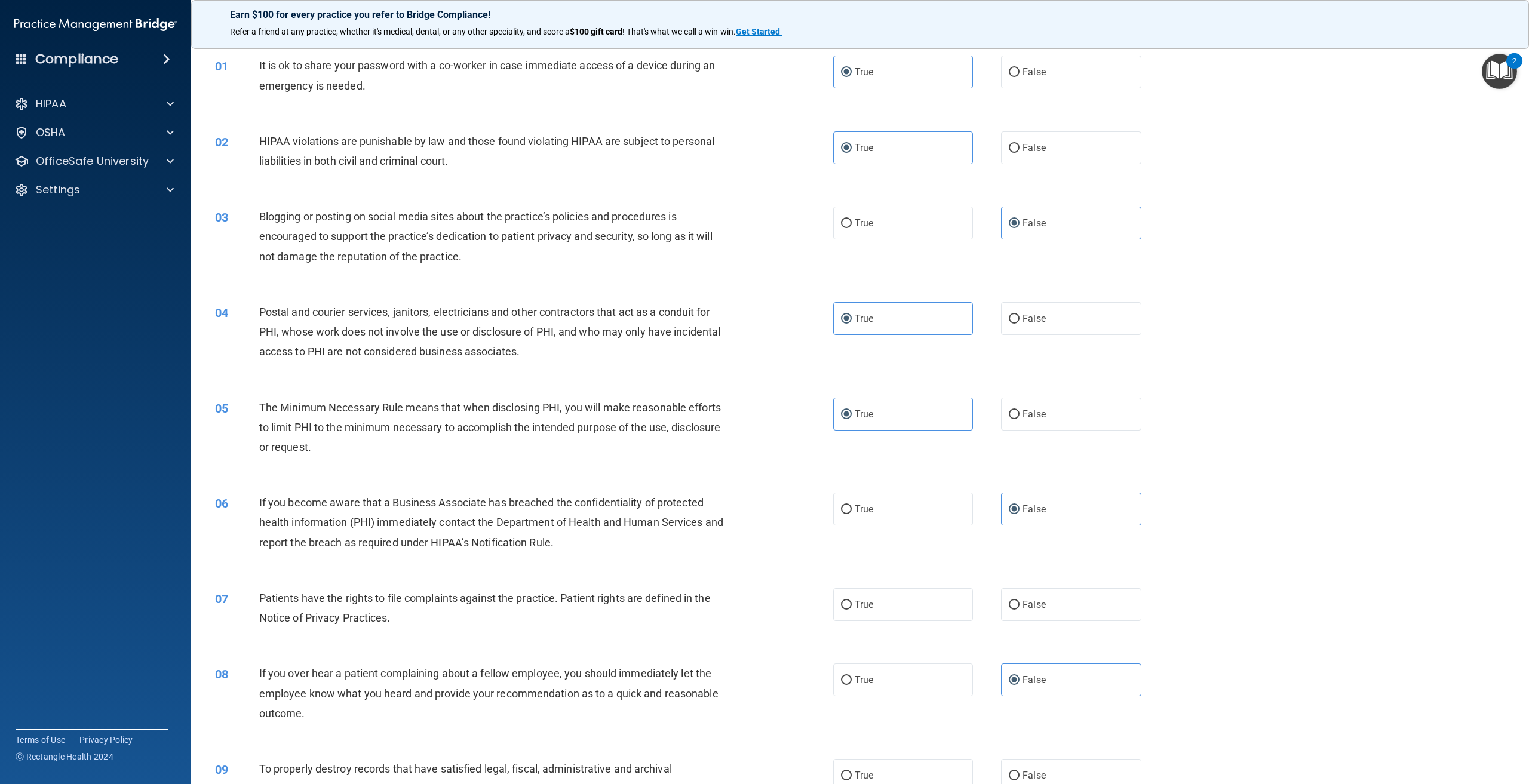
scroll to position [60, 0]
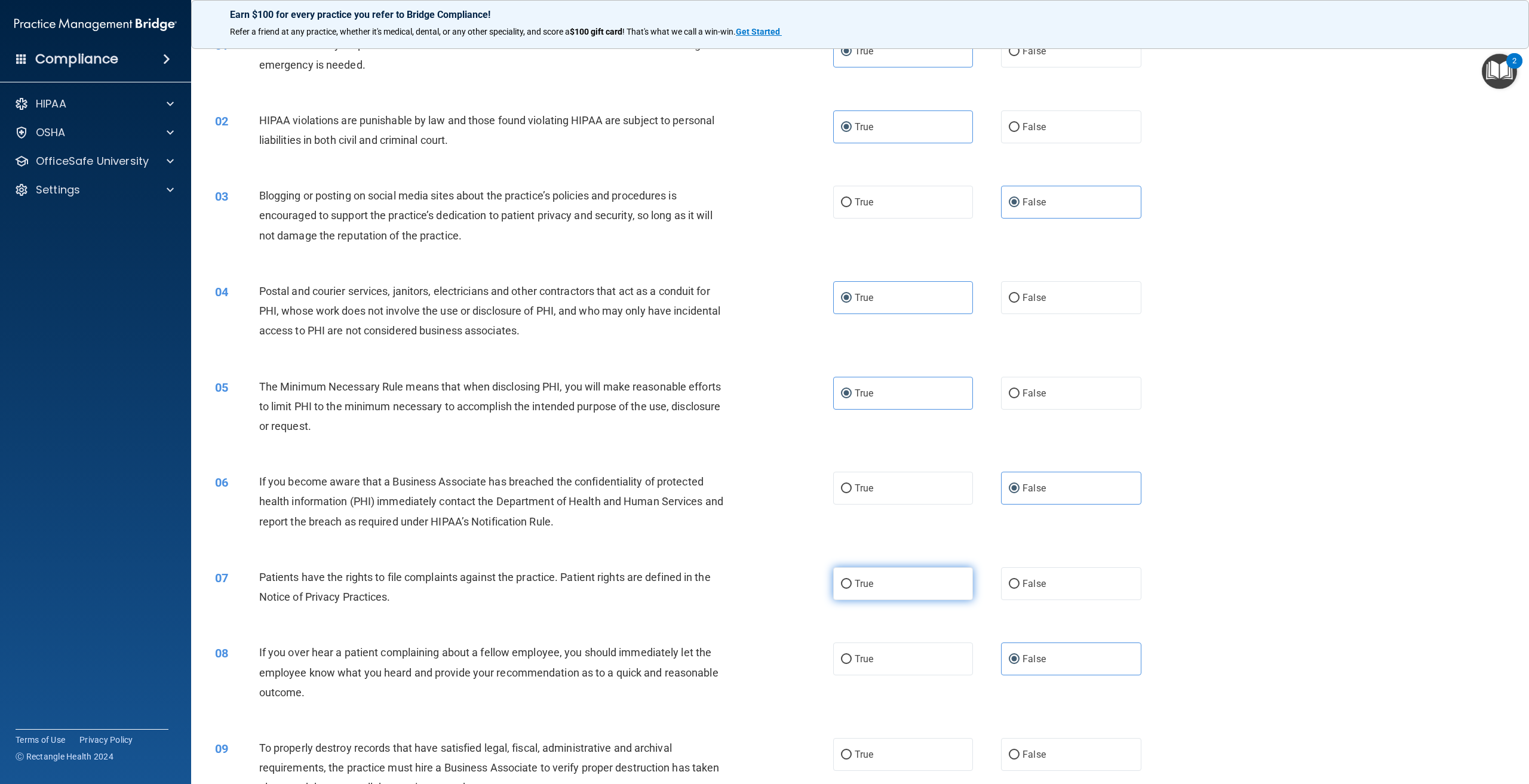
click at [863, 592] on label "True" at bounding box center [902, 583] width 140 height 33
click at [852, 589] on input "True" at bounding box center [846, 584] width 11 height 9
radio input "true"
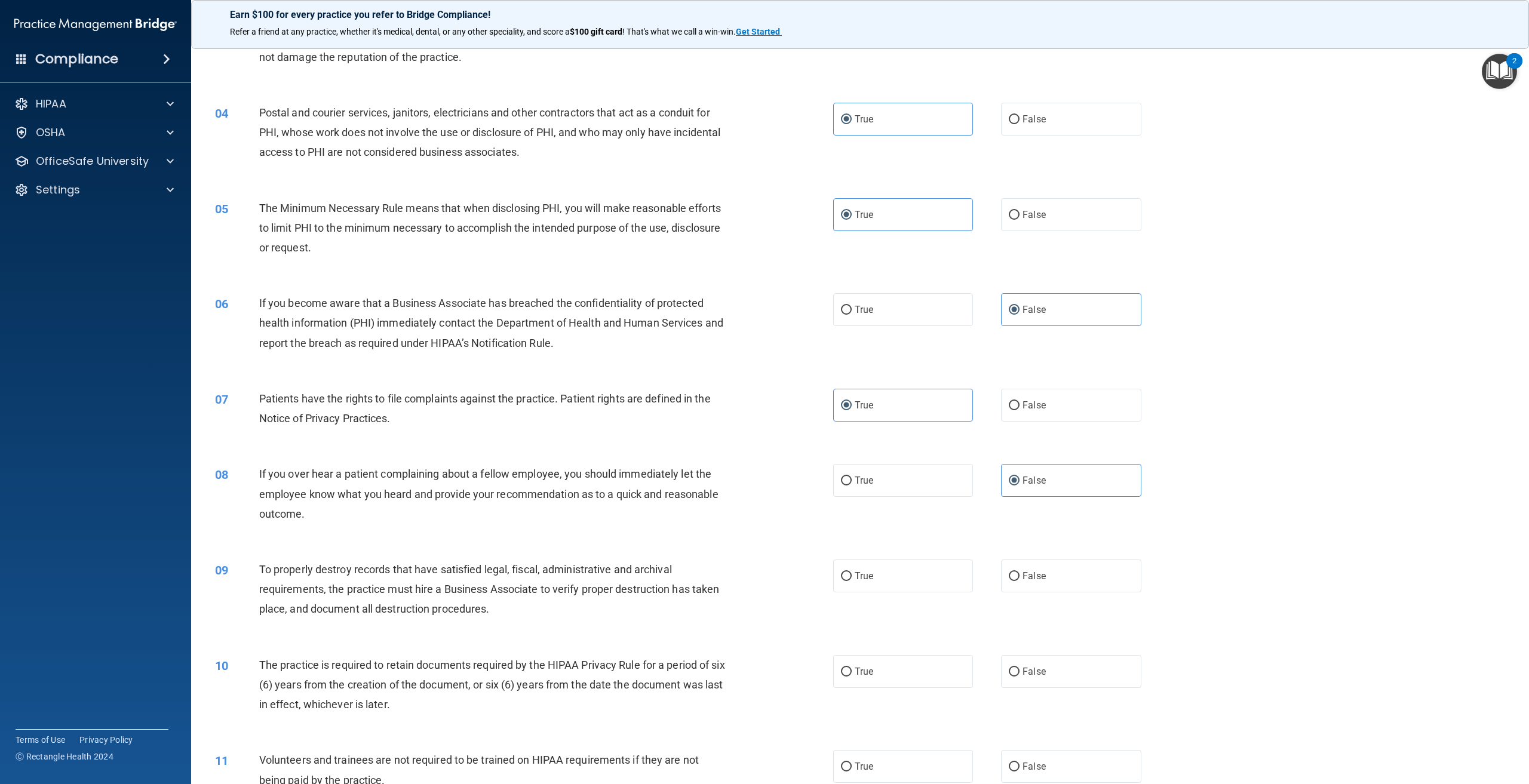
scroll to position [239, 0]
click at [1014, 587] on label "False" at bounding box center [1070, 575] width 140 height 33
click at [1014, 580] on input "False" at bounding box center [1014, 575] width 11 height 9
radio input "true"
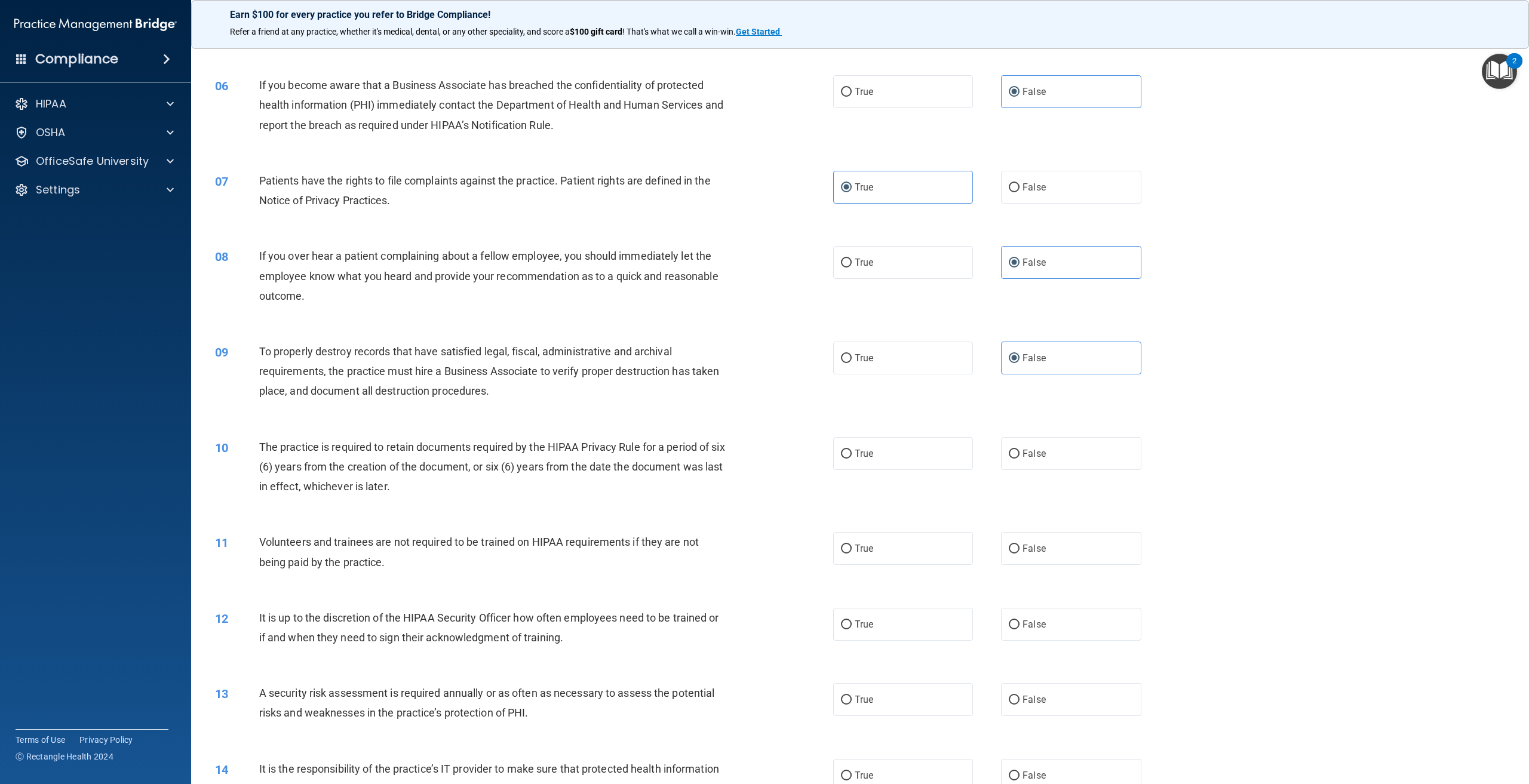
scroll to position [477, 0]
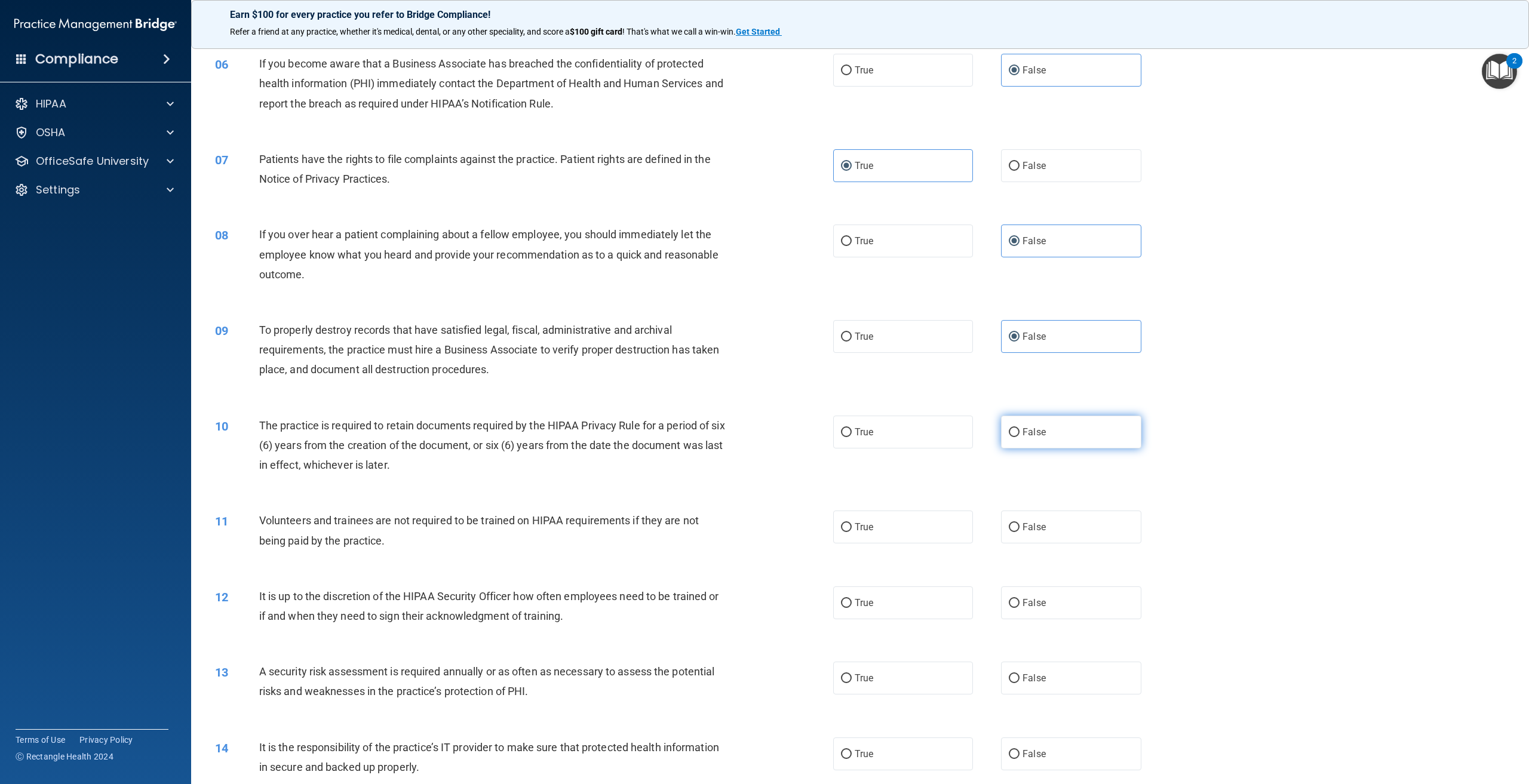
click at [1022, 436] on span "False" at bounding box center [1034, 431] width 24 height 11
click at [1020, 436] on input "False" at bounding box center [1014, 432] width 11 height 9
radio input "true"
click at [1035, 527] on span "False" at bounding box center [1034, 526] width 24 height 11
click at [1020, 527] on input "False" at bounding box center [1014, 527] width 11 height 9
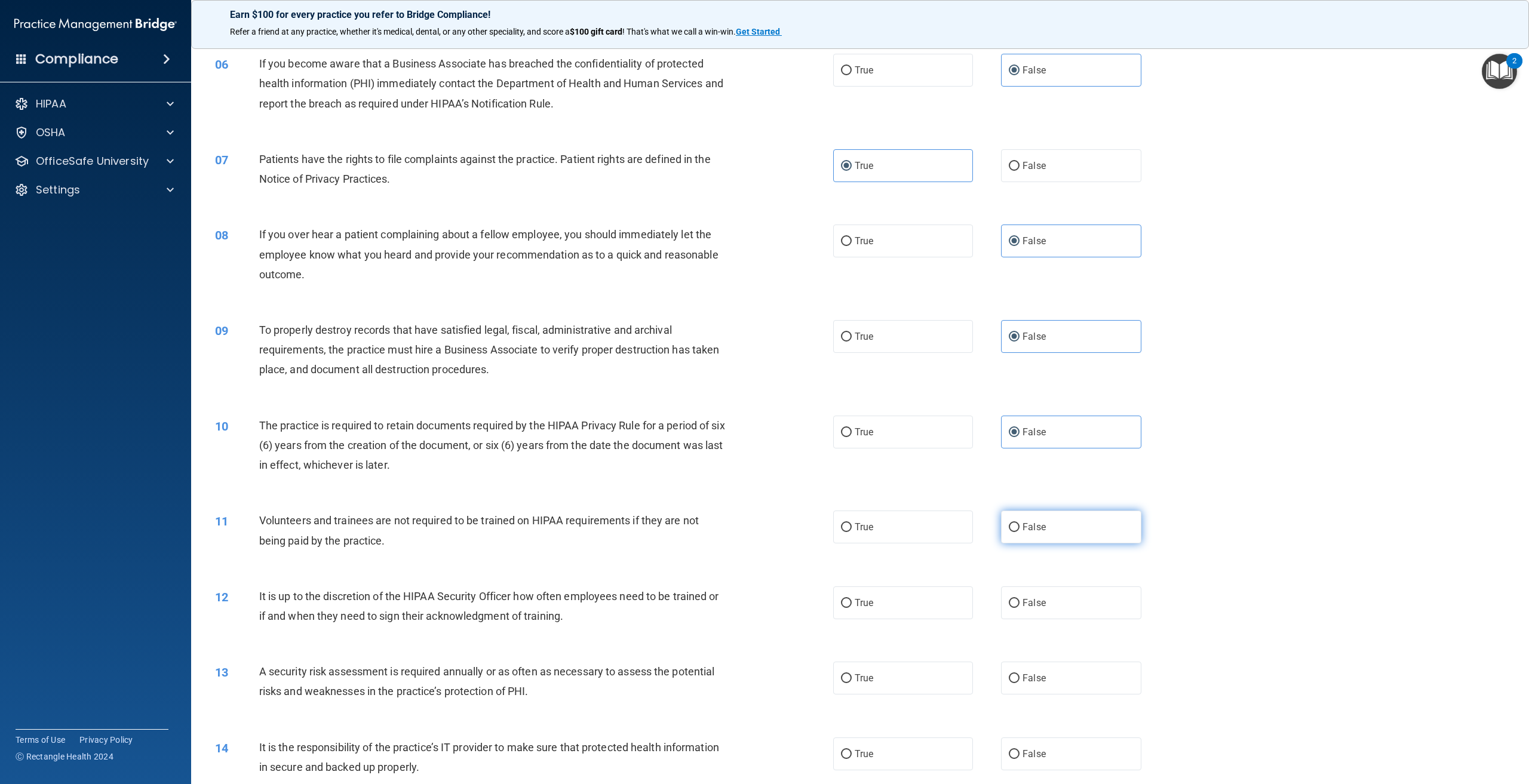
radio input "true"
click at [1030, 612] on label "False" at bounding box center [1070, 603] width 140 height 33
click at [1020, 607] on input "False" at bounding box center [1014, 603] width 11 height 9
radio input "true"
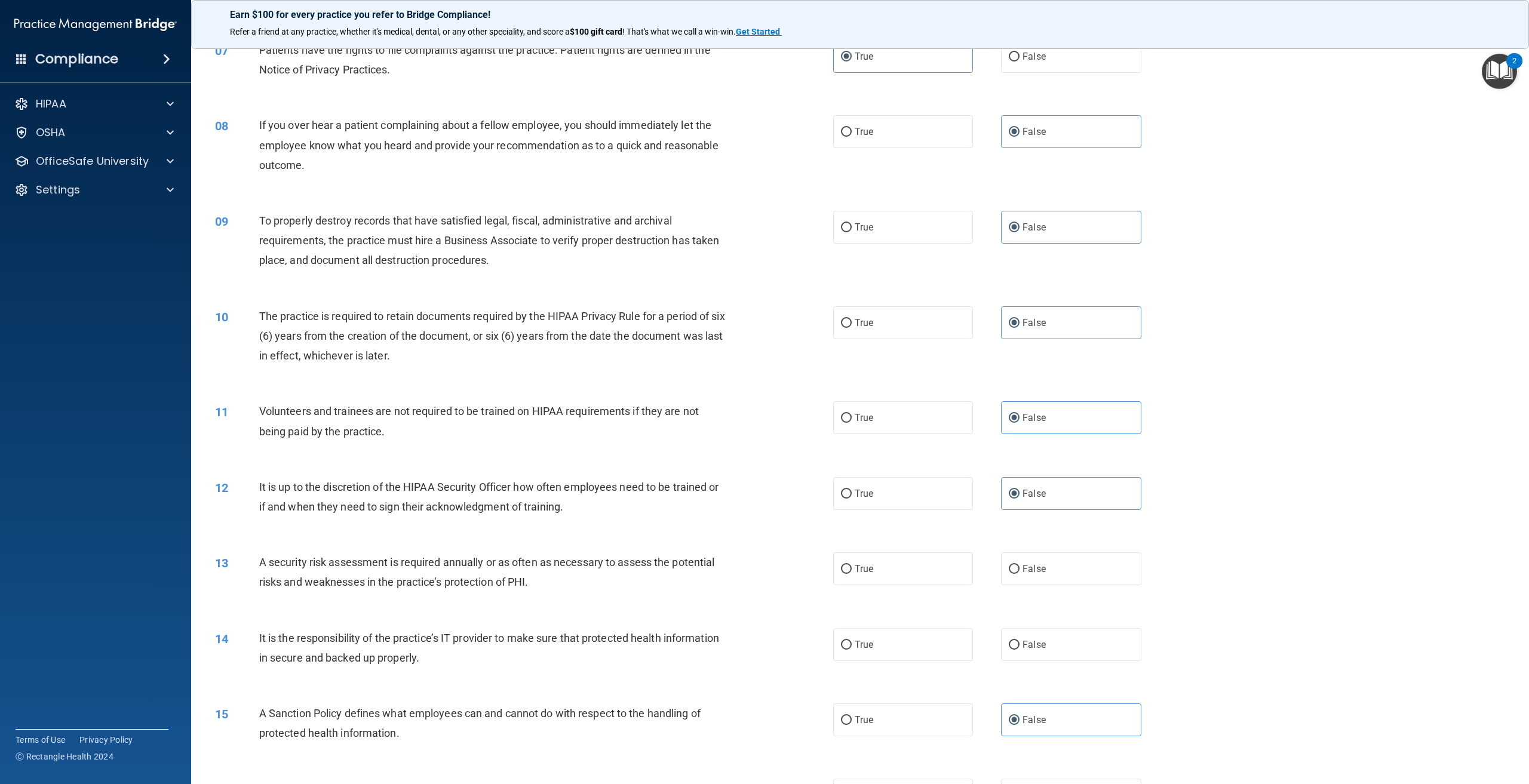
scroll to position [597, 0]
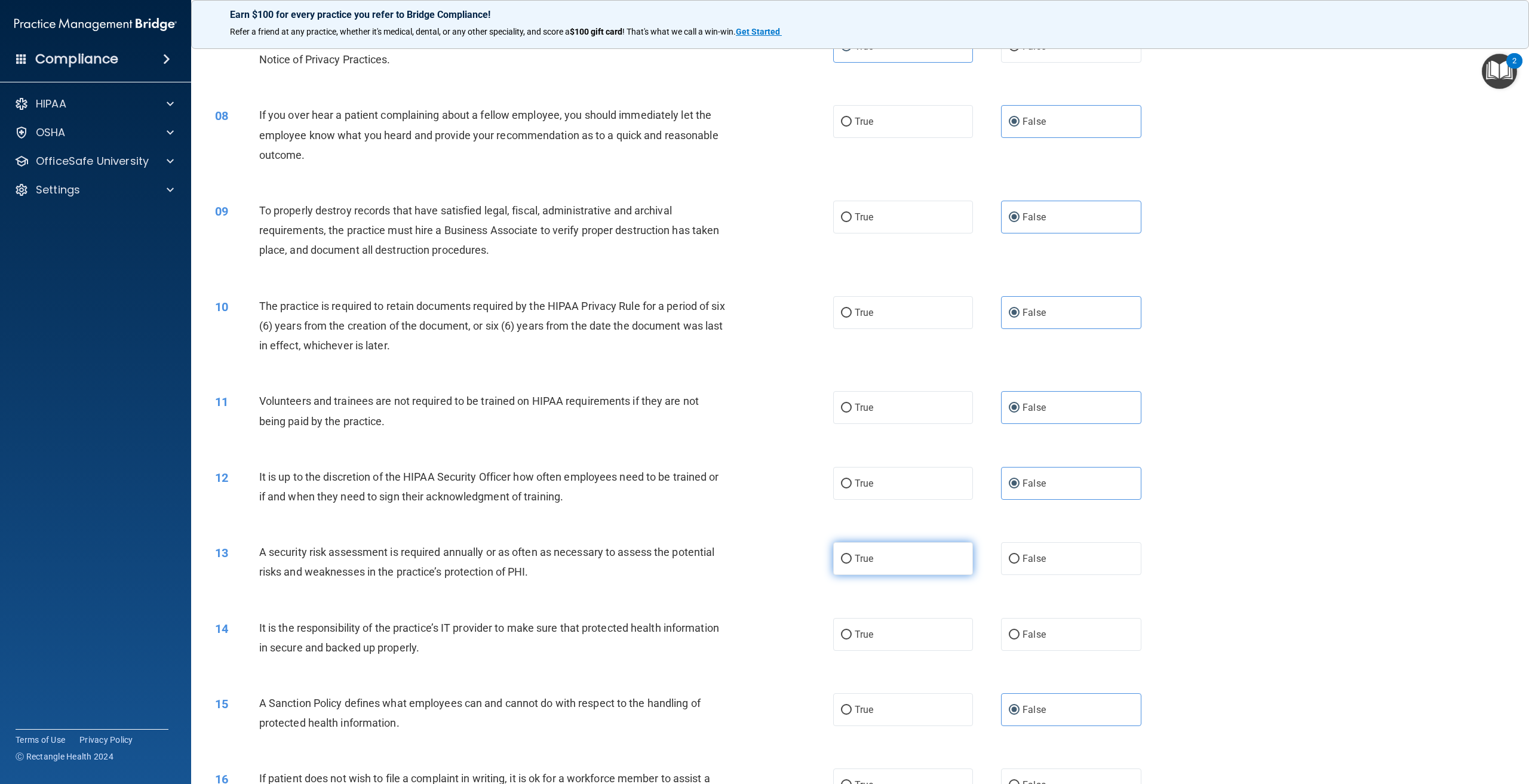
click at [886, 546] on label "True" at bounding box center [902, 558] width 140 height 33
click at [852, 555] on input "True" at bounding box center [846, 559] width 11 height 9
radio input "true"
click at [1020, 643] on label "False" at bounding box center [1070, 634] width 140 height 33
click at [1020, 639] on input "False" at bounding box center [1014, 634] width 11 height 9
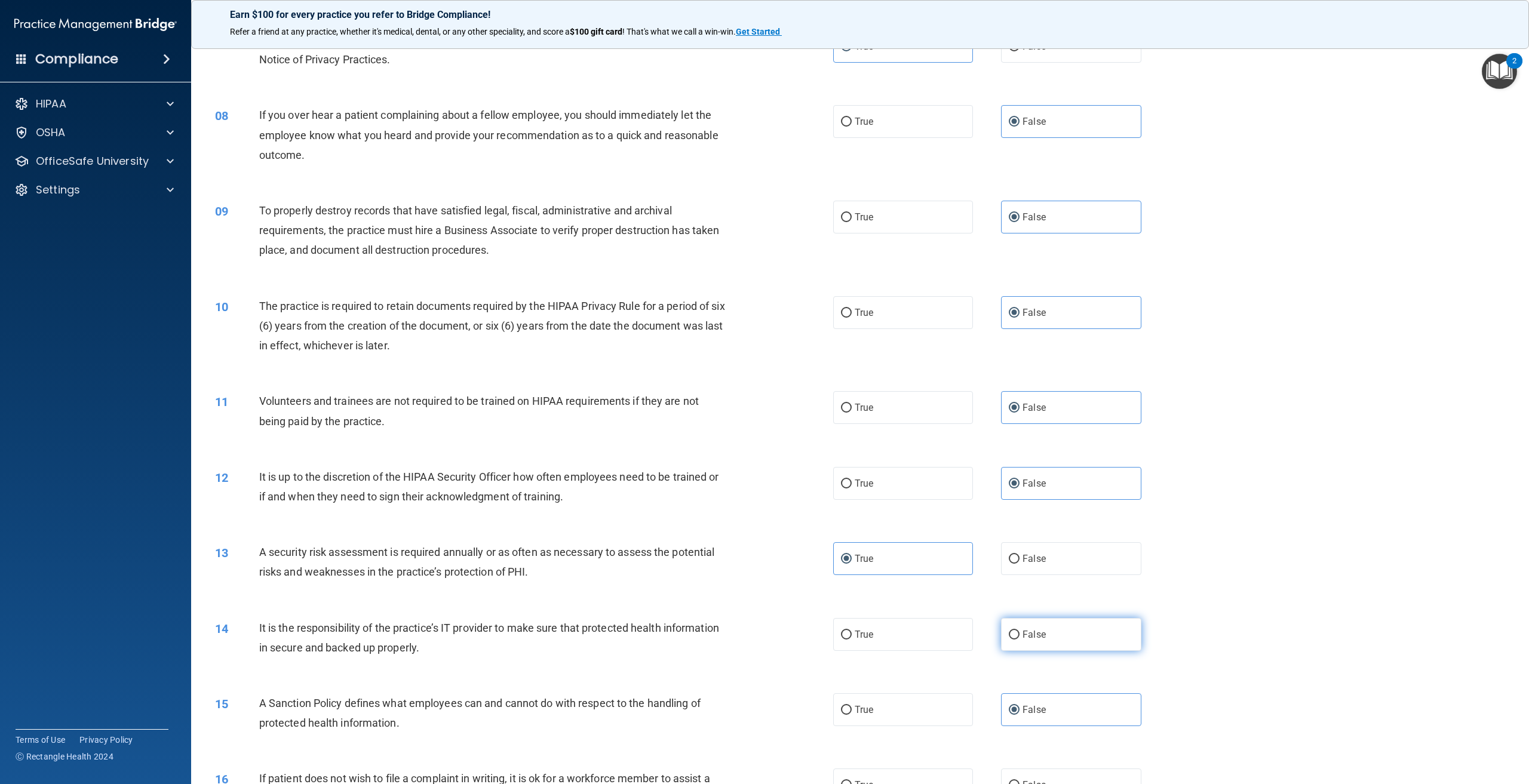
radio input "true"
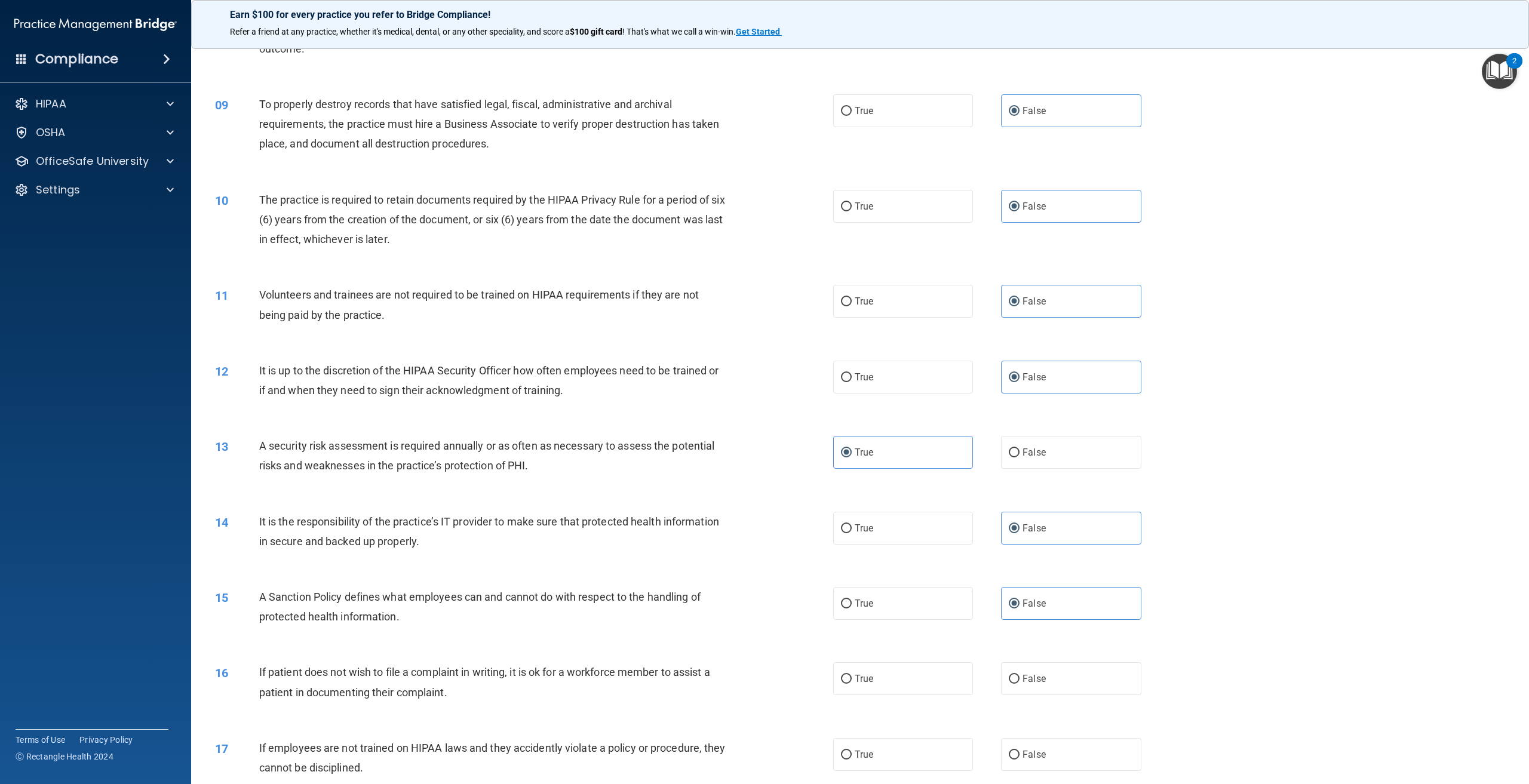
scroll to position [895, 0]
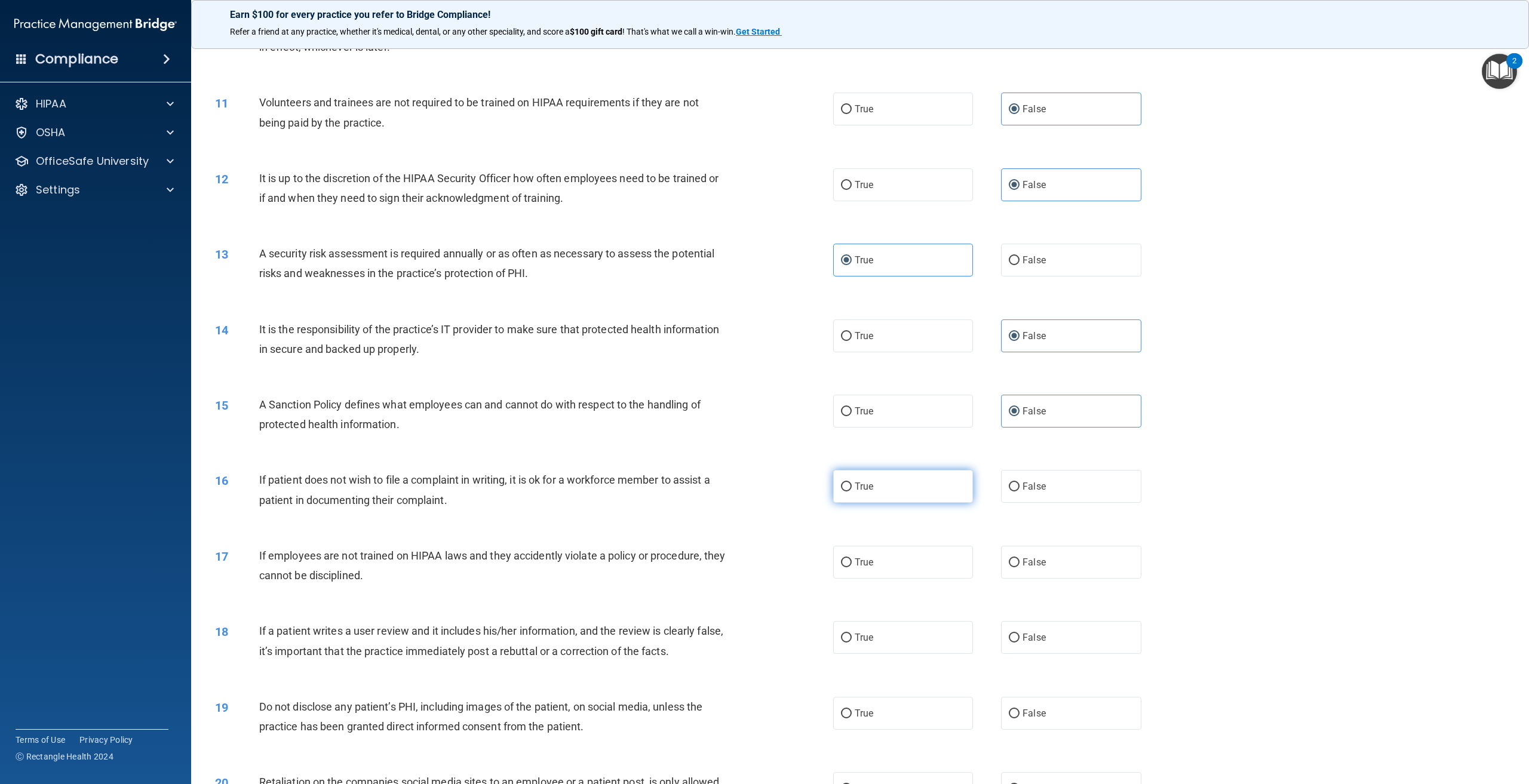
click at [849, 485] on label "True" at bounding box center [902, 486] width 140 height 33
click at [849, 485] on input "True" at bounding box center [846, 486] width 11 height 9
radio input "true"
click at [1047, 557] on label "False" at bounding box center [1070, 562] width 140 height 33
click at [1020, 558] on input "False" at bounding box center [1014, 562] width 11 height 9
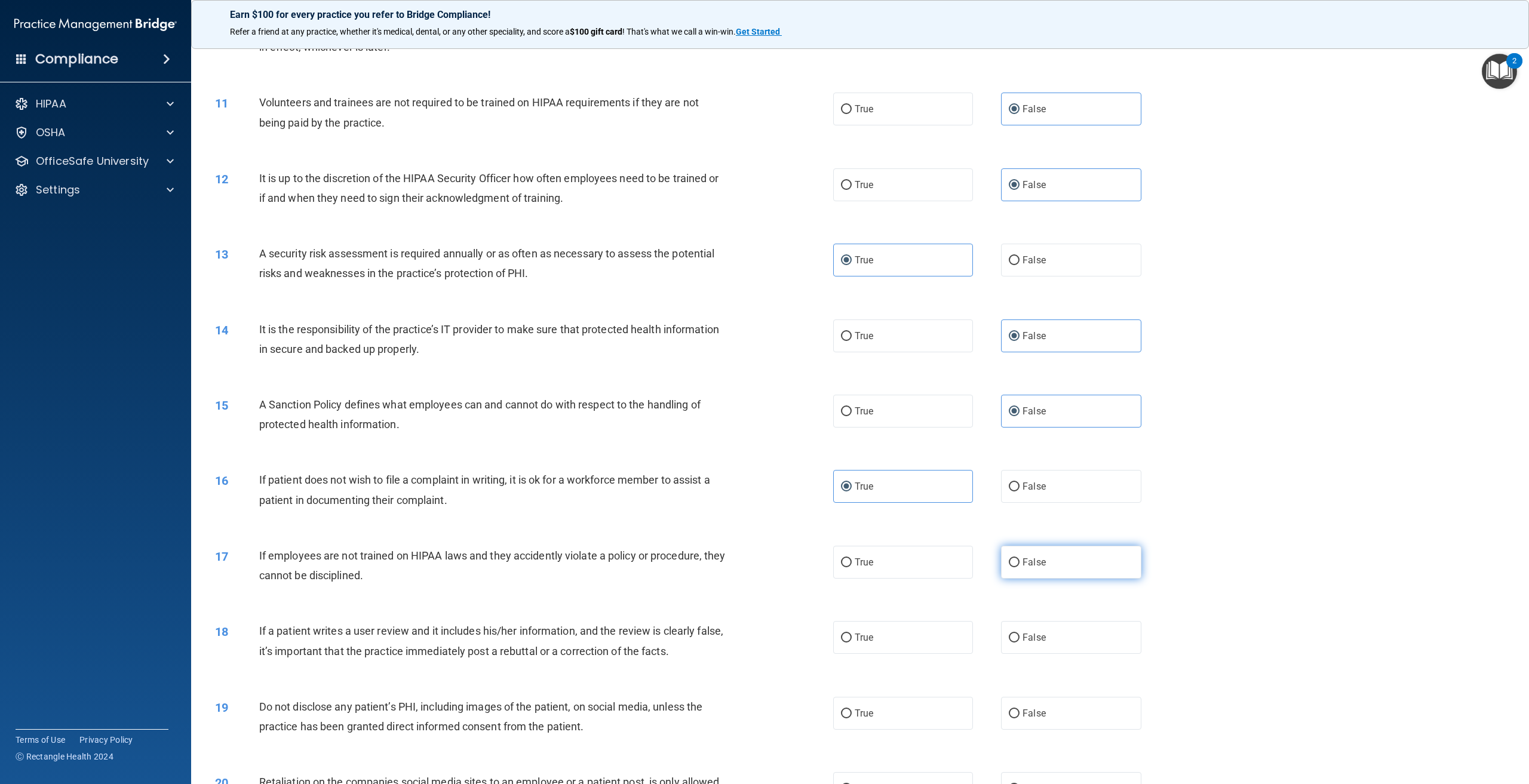
radio input "true"
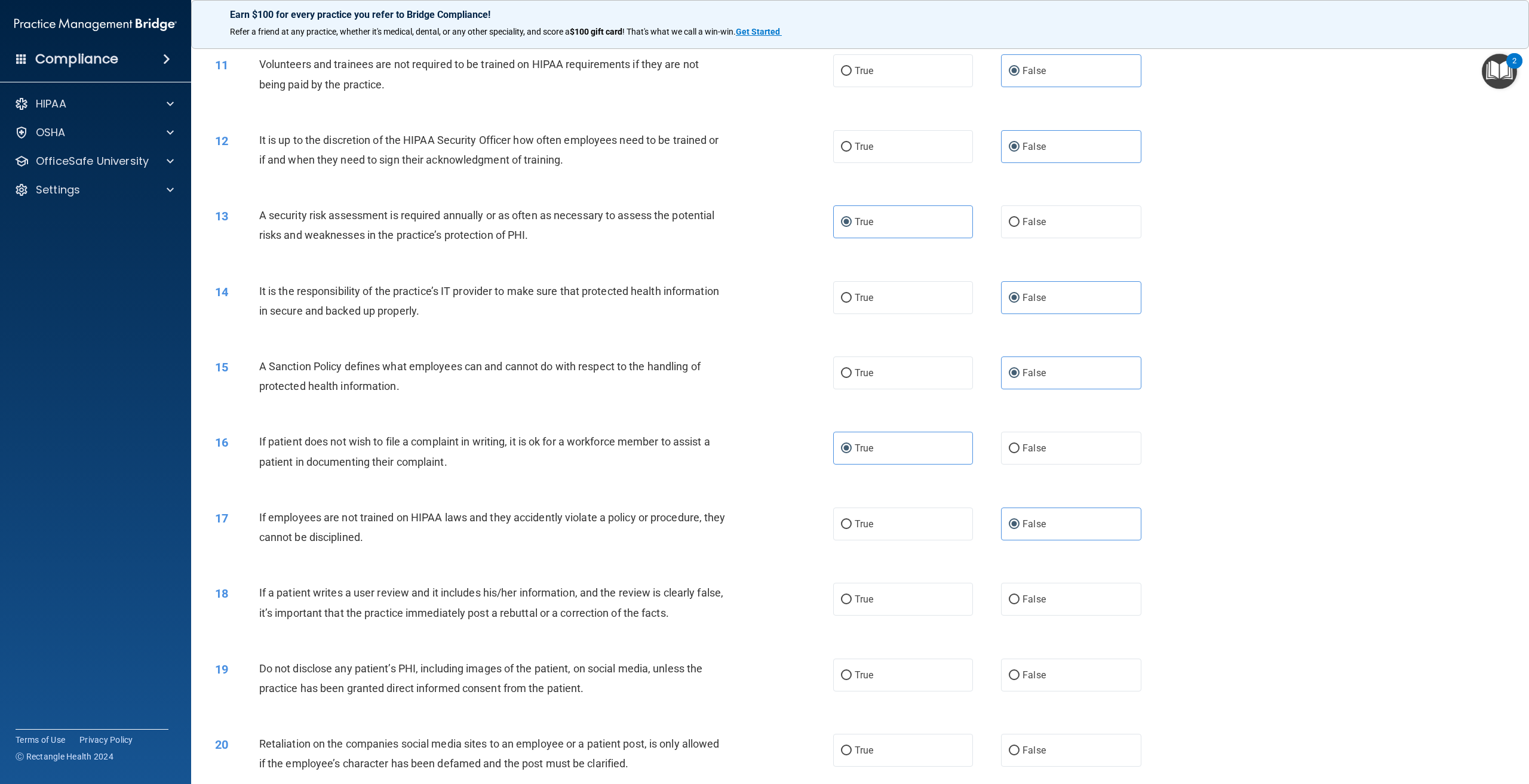
scroll to position [955, 0]
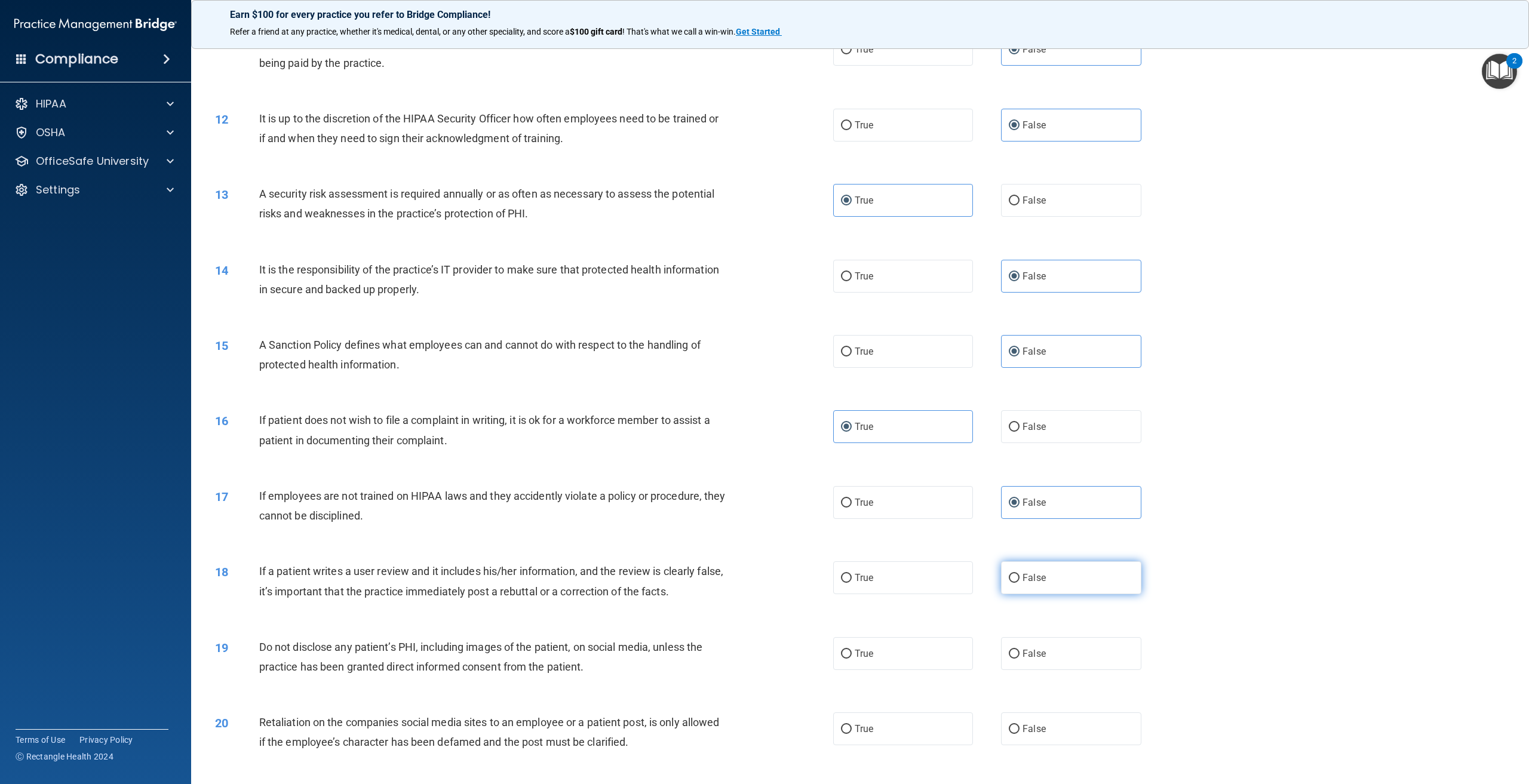
click at [1028, 586] on label "False" at bounding box center [1070, 577] width 140 height 33
click at [1020, 582] on input "False" at bounding box center [1014, 578] width 11 height 9
radio input "true"
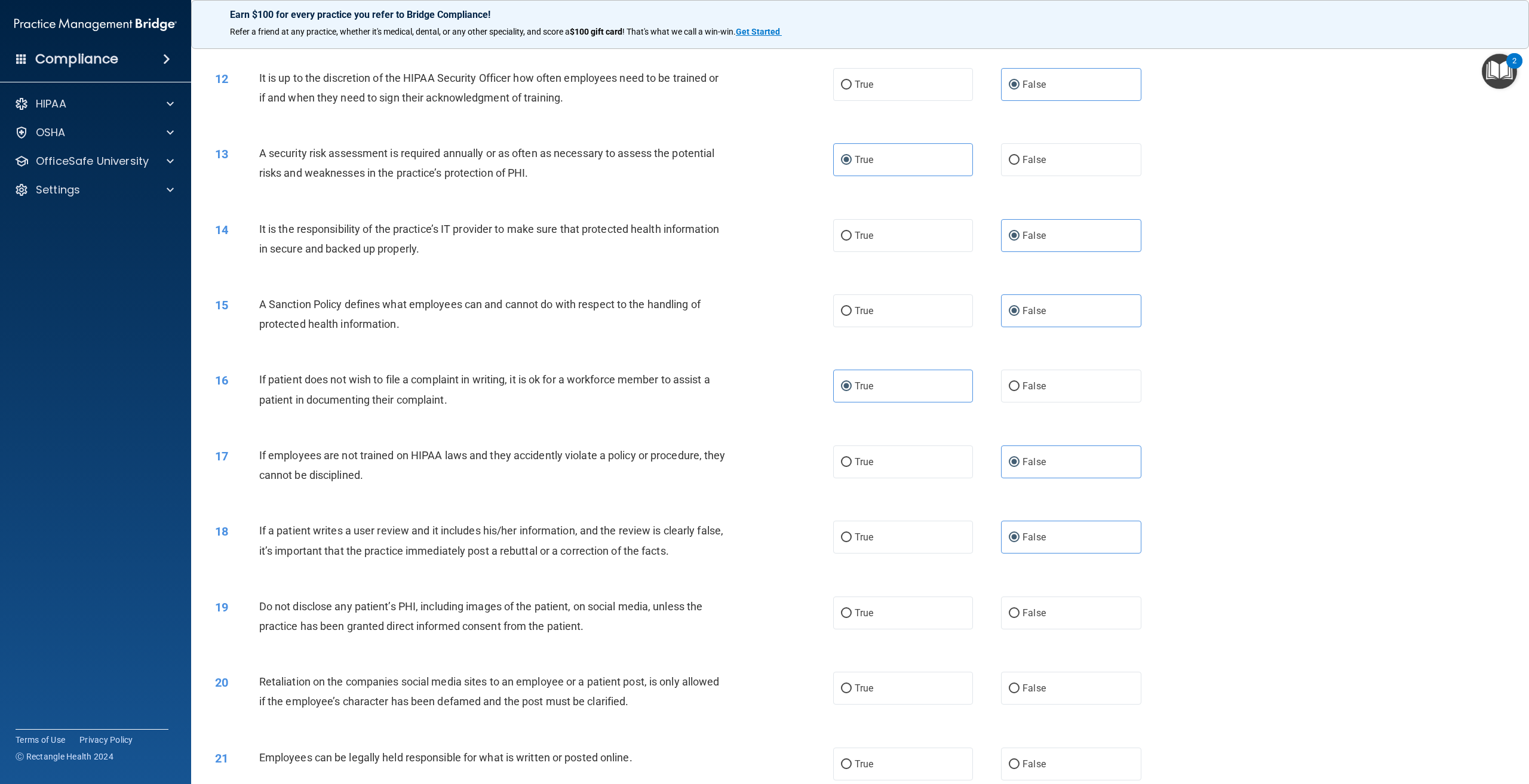
scroll to position [1075, 0]
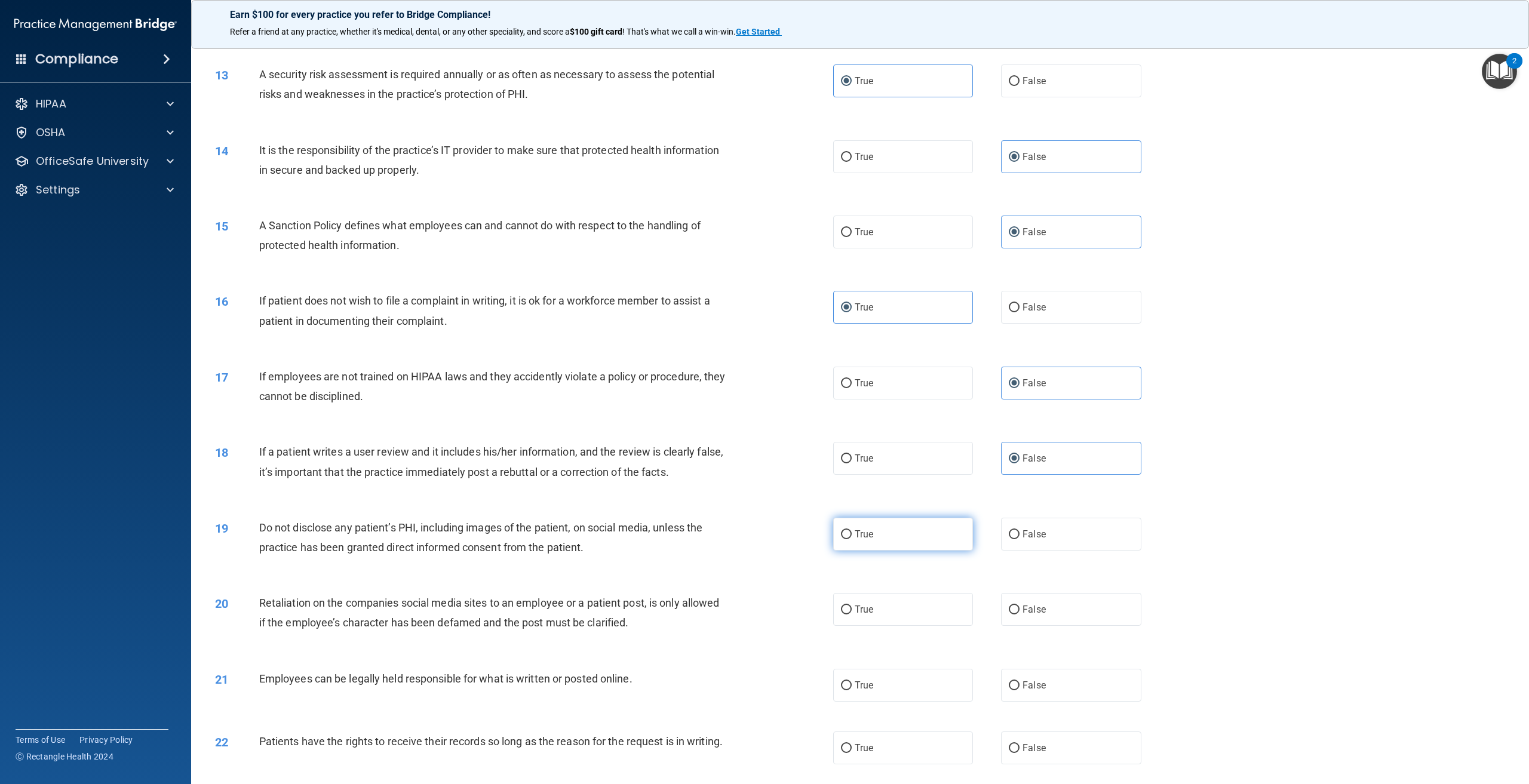
click at [845, 535] on input "True" at bounding box center [846, 534] width 11 height 9
radio input "true"
click at [1043, 614] on label "False" at bounding box center [1070, 609] width 140 height 33
click at [1020, 614] on input "False" at bounding box center [1014, 609] width 11 height 9
radio input "true"
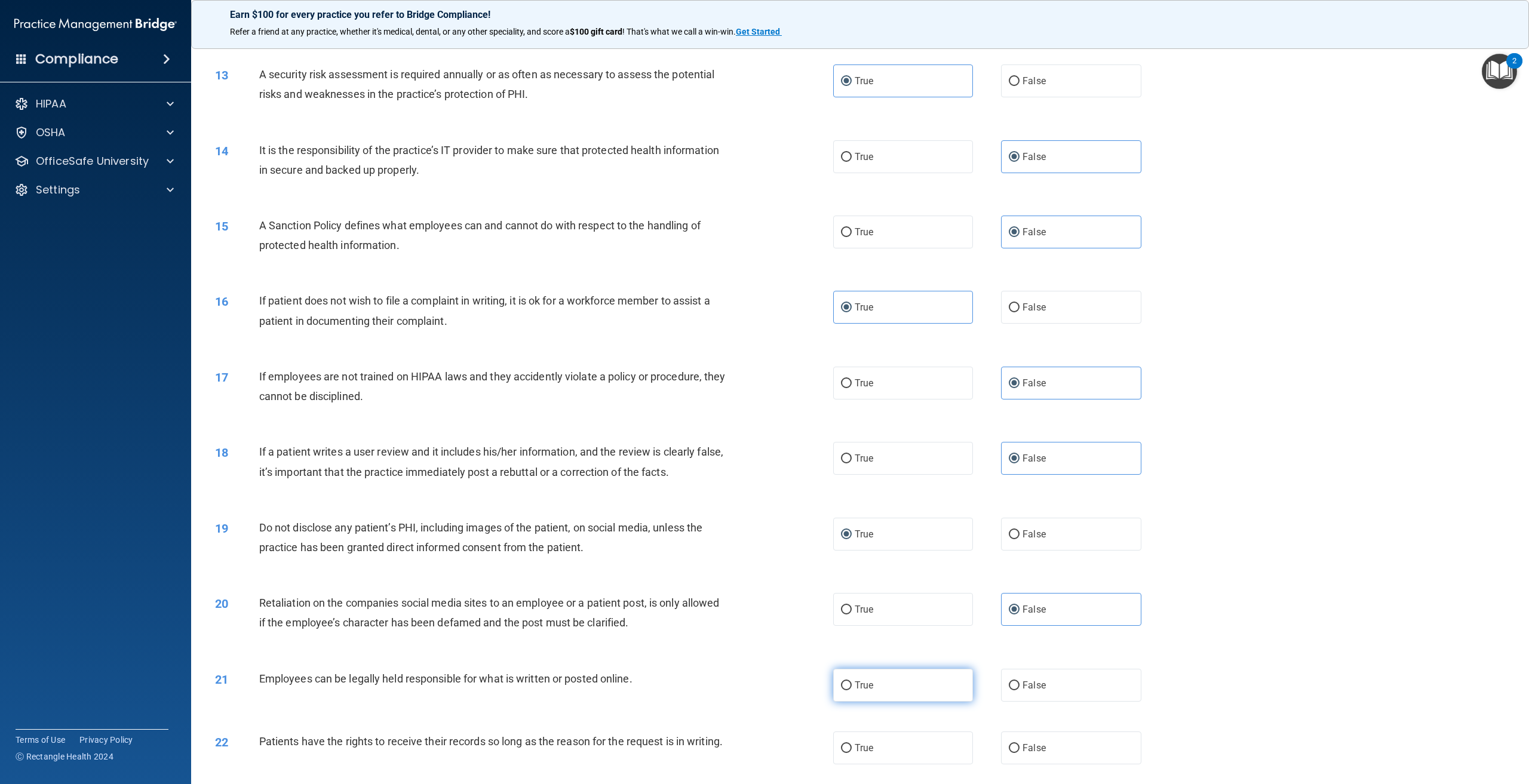
click at [896, 684] on label "True" at bounding box center [902, 685] width 140 height 33
click at [852, 684] on input "True" at bounding box center [846, 685] width 11 height 9
radio input "true"
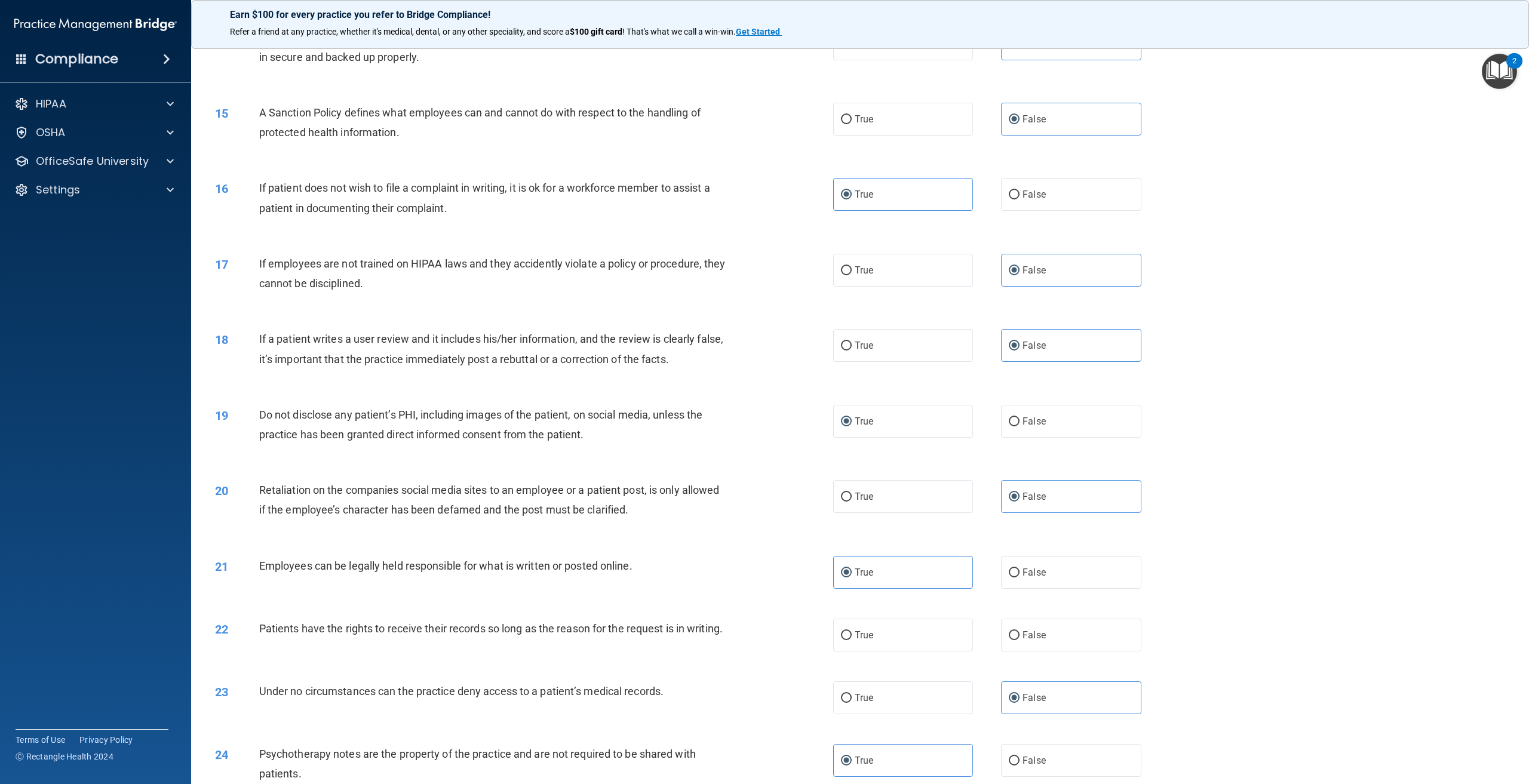
scroll to position [1194, 0]
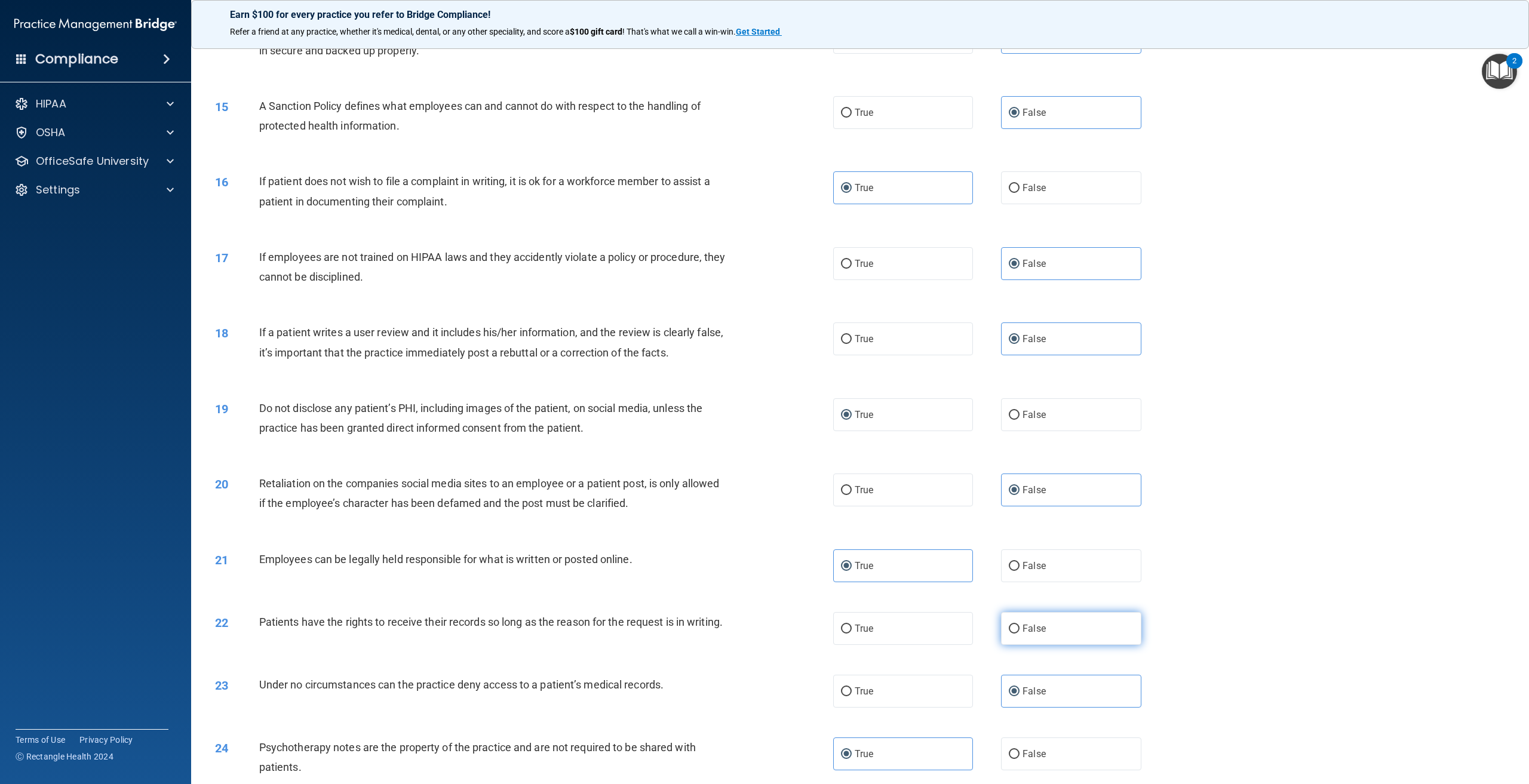
click at [1035, 640] on label "False" at bounding box center [1070, 628] width 140 height 33
click at [1020, 633] on input "False" at bounding box center [1014, 628] width 11 height 9
radio input "true"
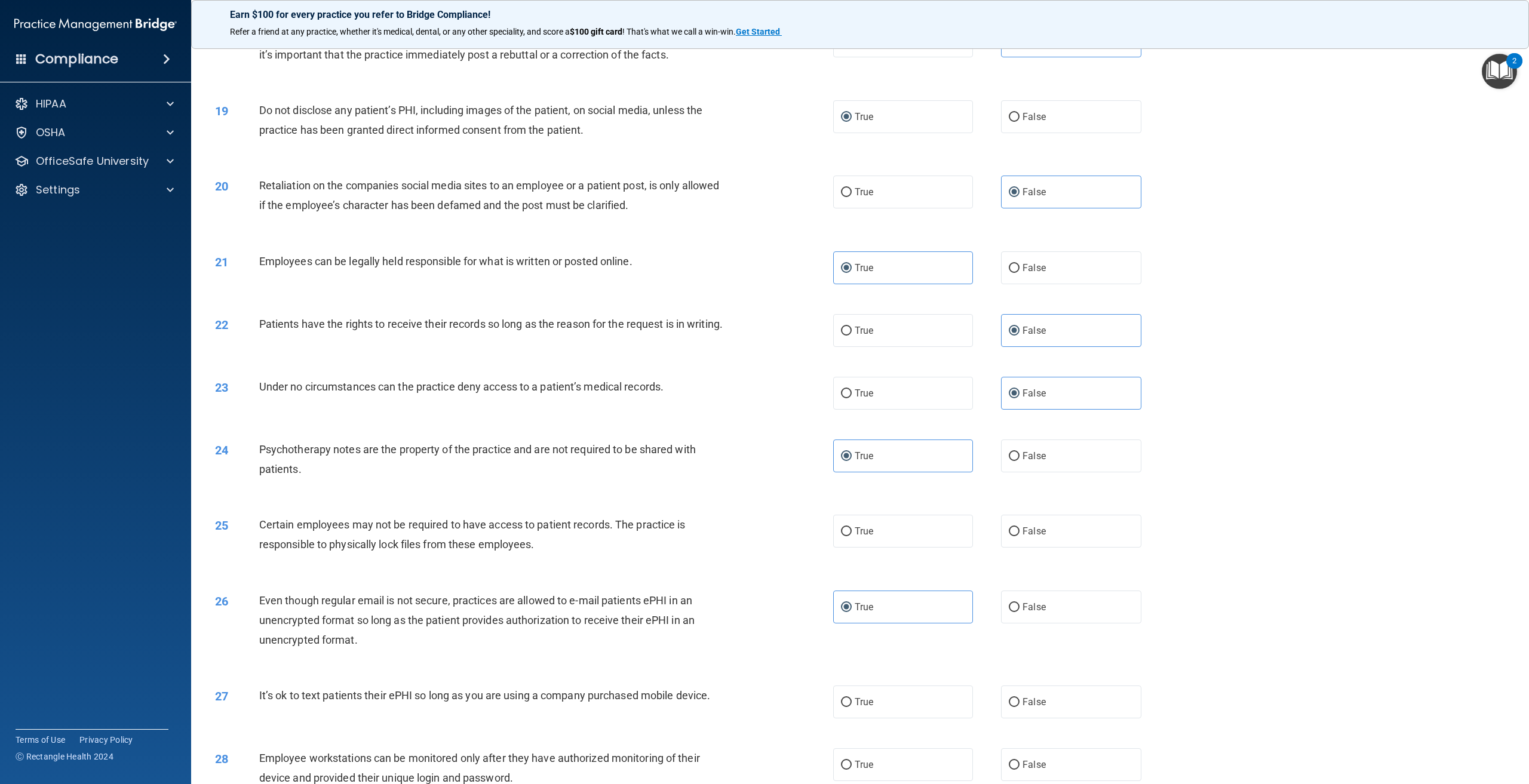
scroll to position [1492, 0]
click at [864, 536] on span "True" at bounding box center [863, 530] width 18 height 11
click at [852, 535] on input "True" at bounding box center [846, 531] width 11 height 9
radio input "true"
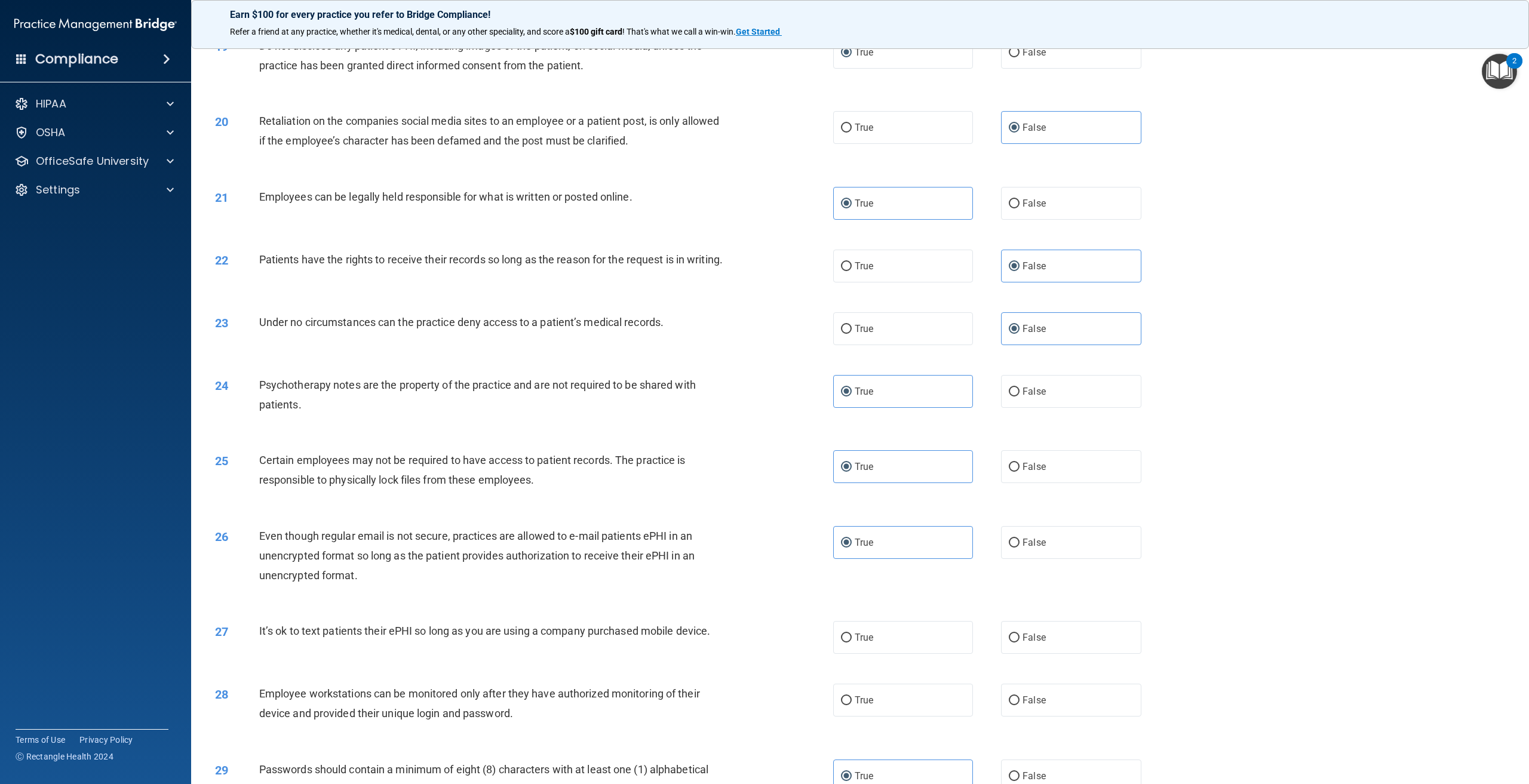
scroll to position [1671, 0]
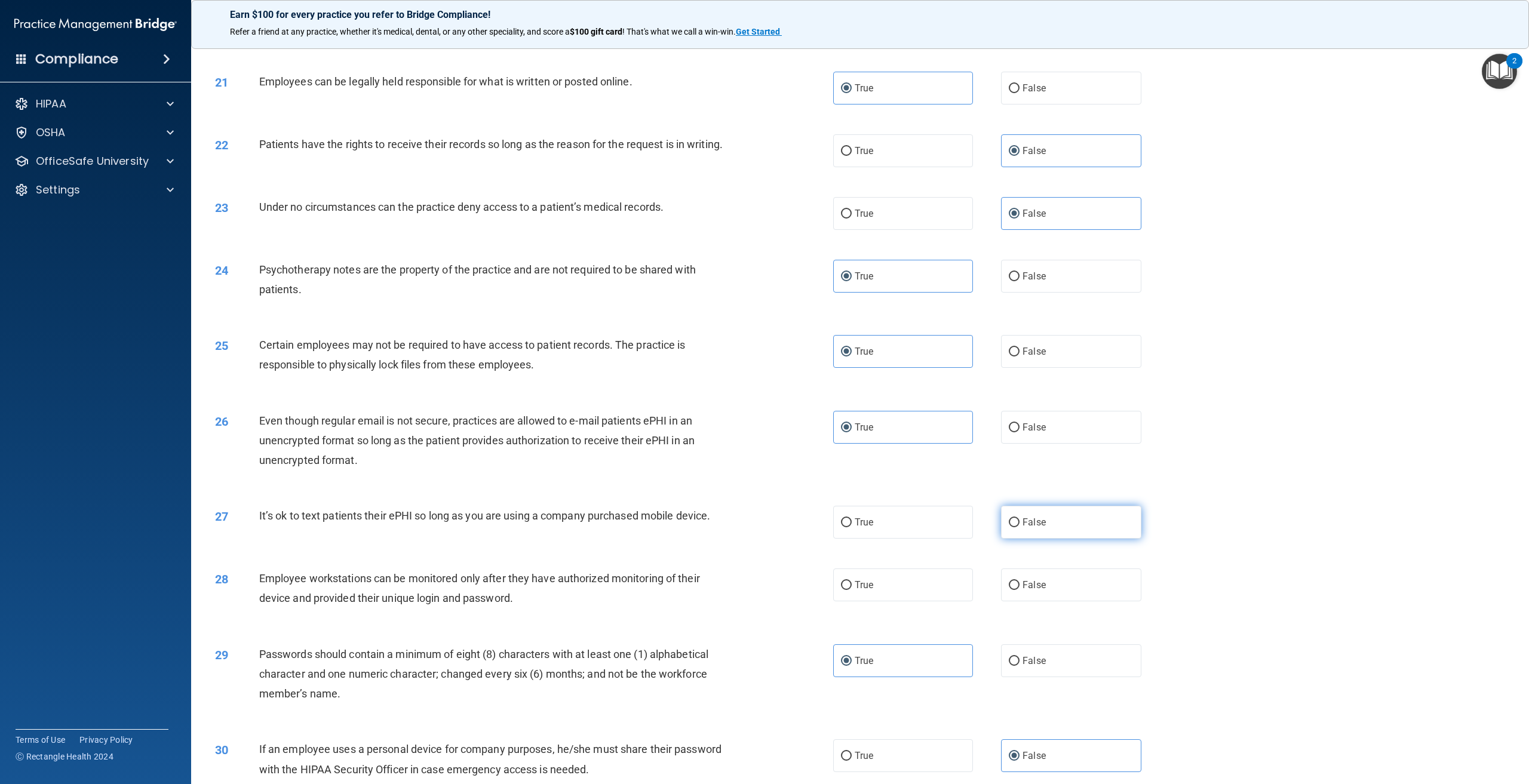
click at [1036, 539] on label "False" at bounding box center [1070, 522] width 140 height 33
click at [1020, 527] on input "False" at bounding box center [1014, 522] width 11 height 9
radio input "true"
click at [1014, 592] on label "False" at bounding box center [1070, 584] width 140 height 33
click at [1014, 590] on input "False" at bounding box center [1014, 585] width 11 height 9
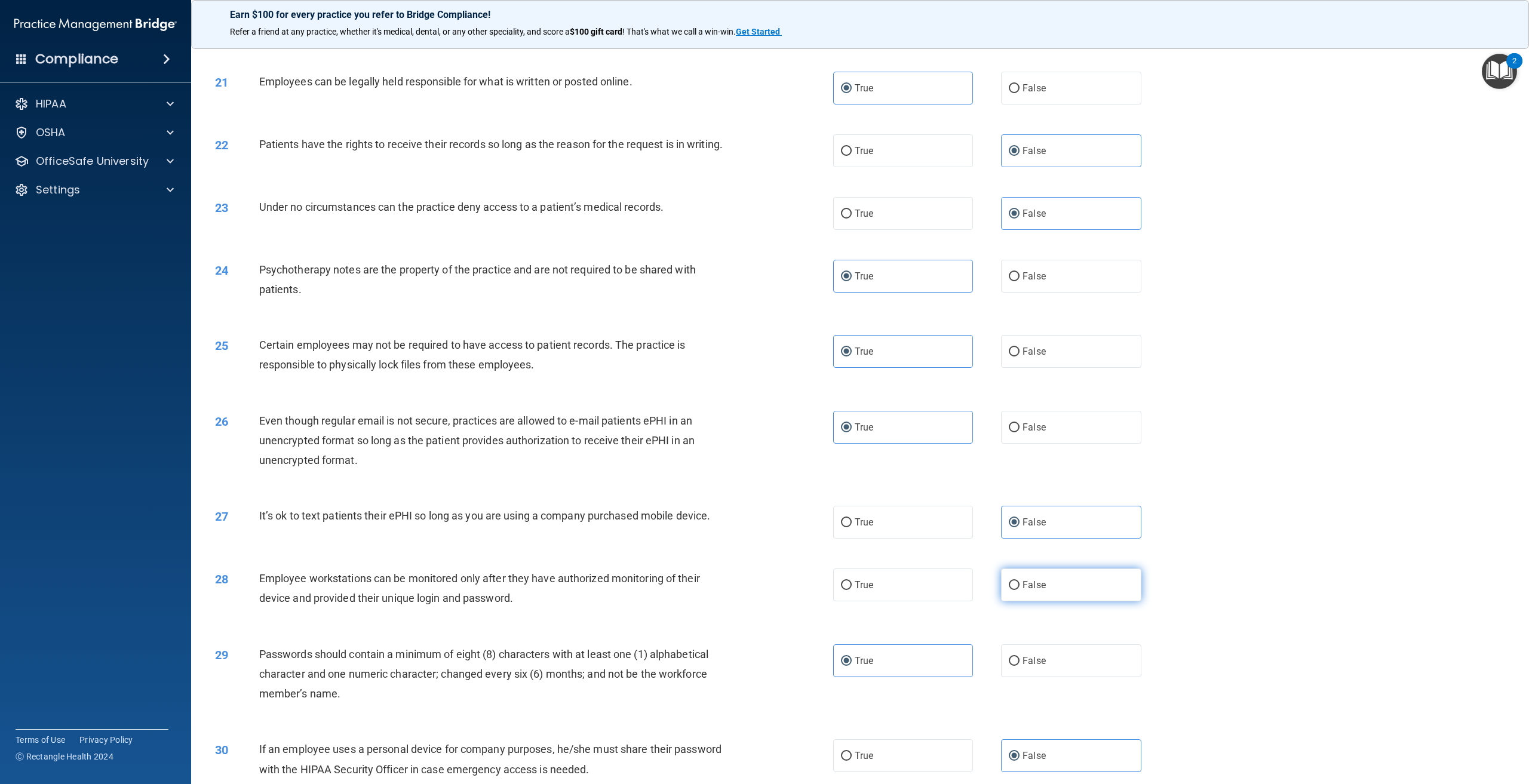
radio input "true"
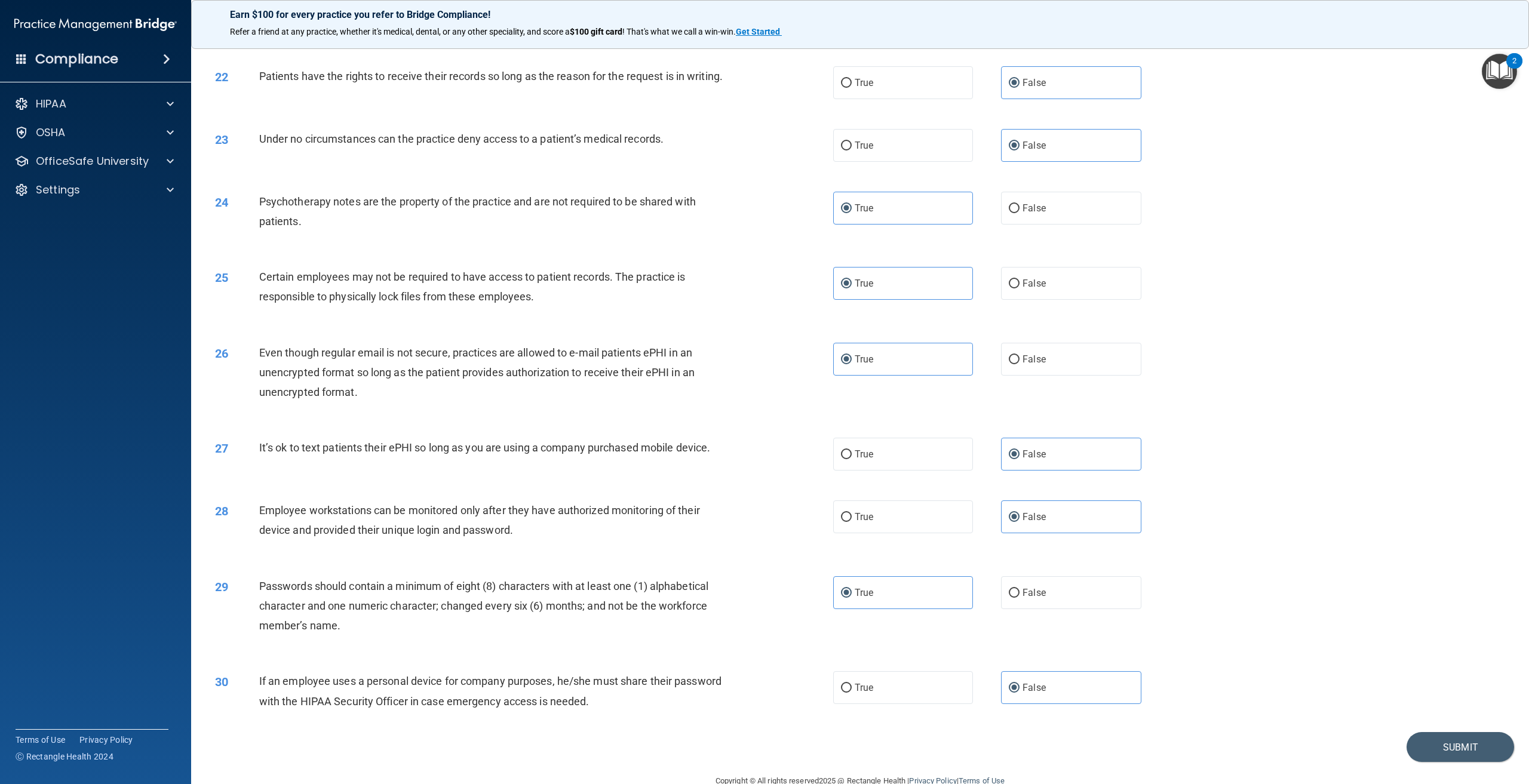
scroll to position [1778, 0]
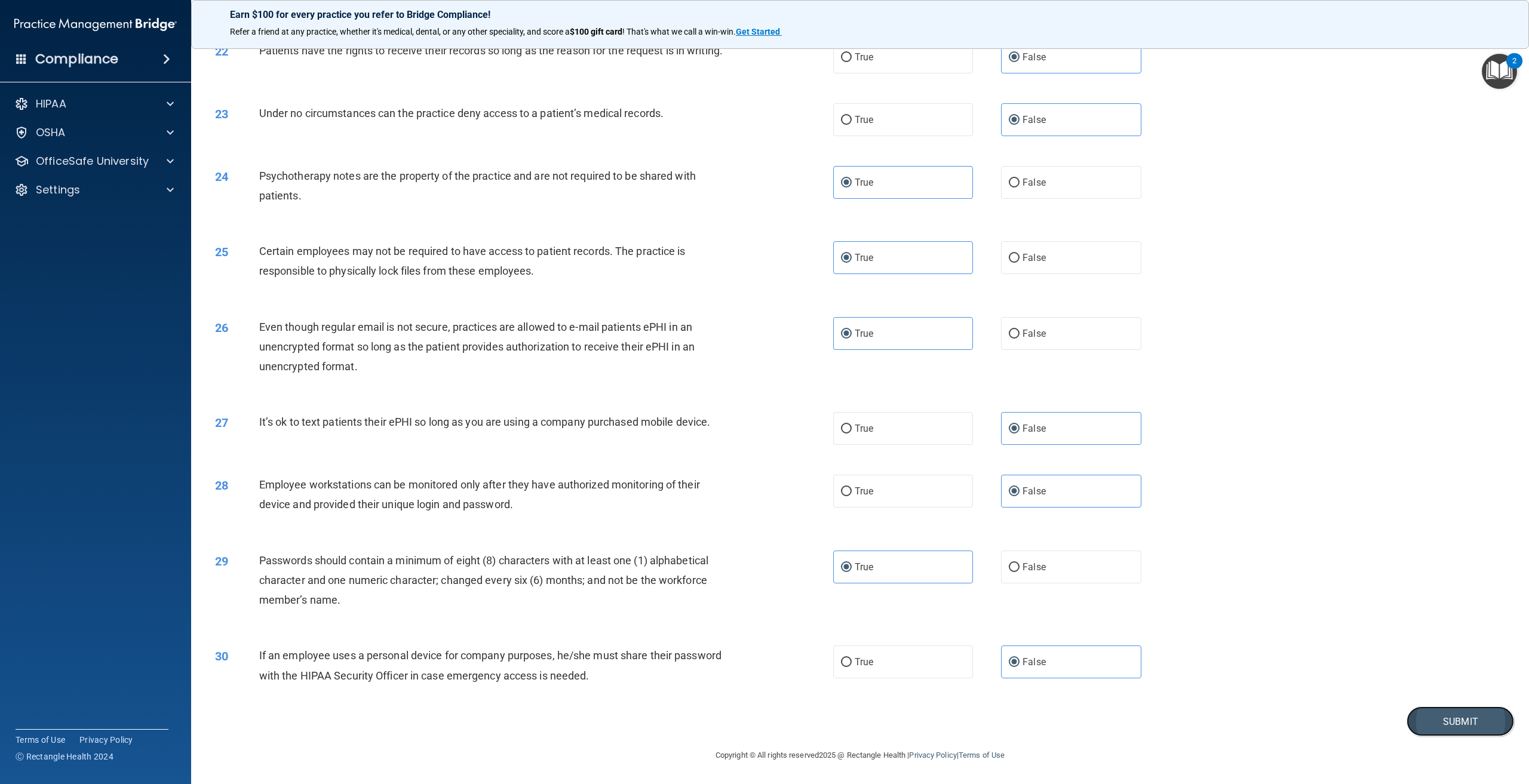
click at [1473, 725] on button "Submit" at bounding box center [1460, 721] width 107 height 30
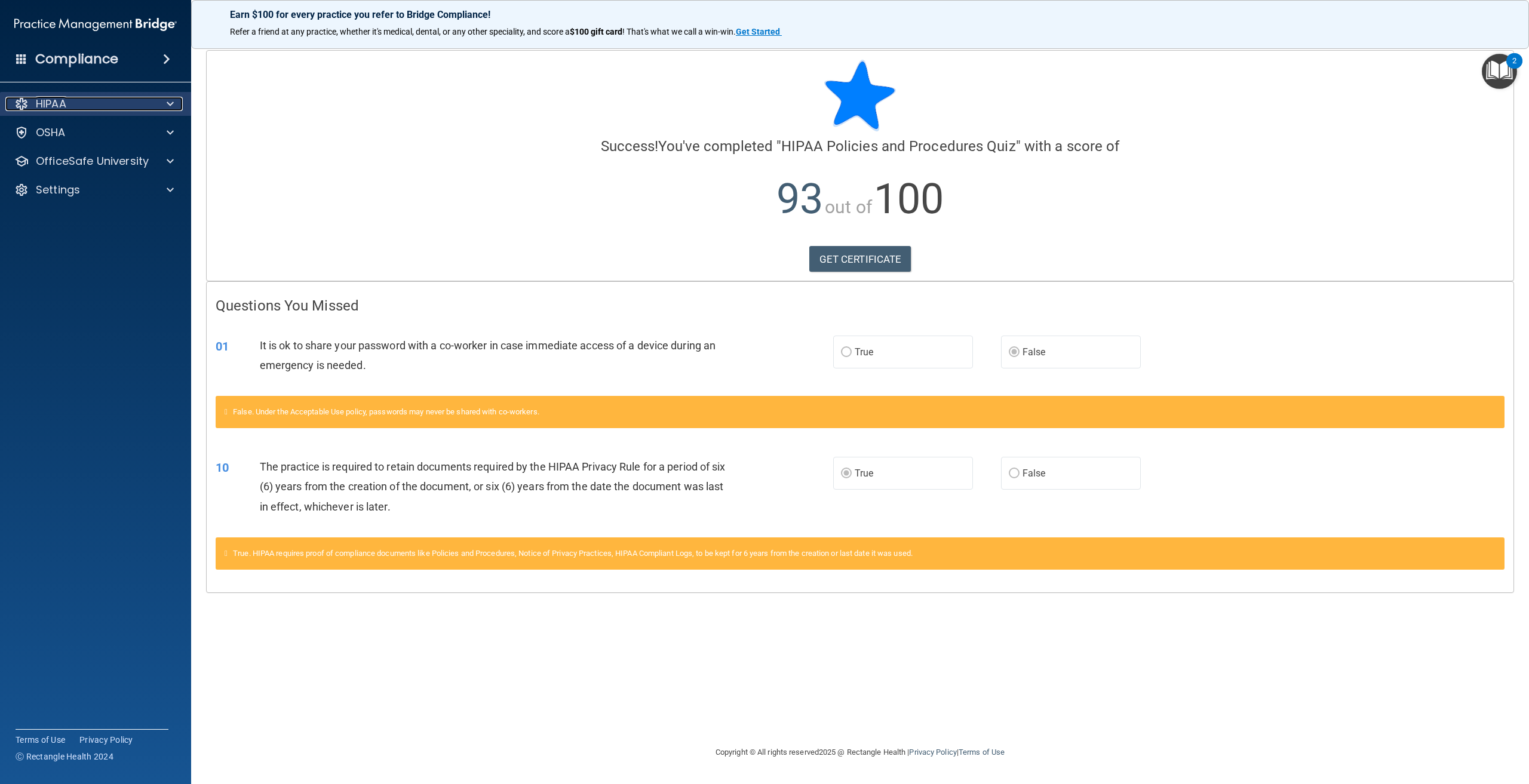
click at [58, 109] on p "HIPAA" at bounding box center [51, 103] width 30 height 14
click at [1511, 70] on img "Open Resource Center, 2 new notifications" at bounding box center [1499, 71] width 35 height 35
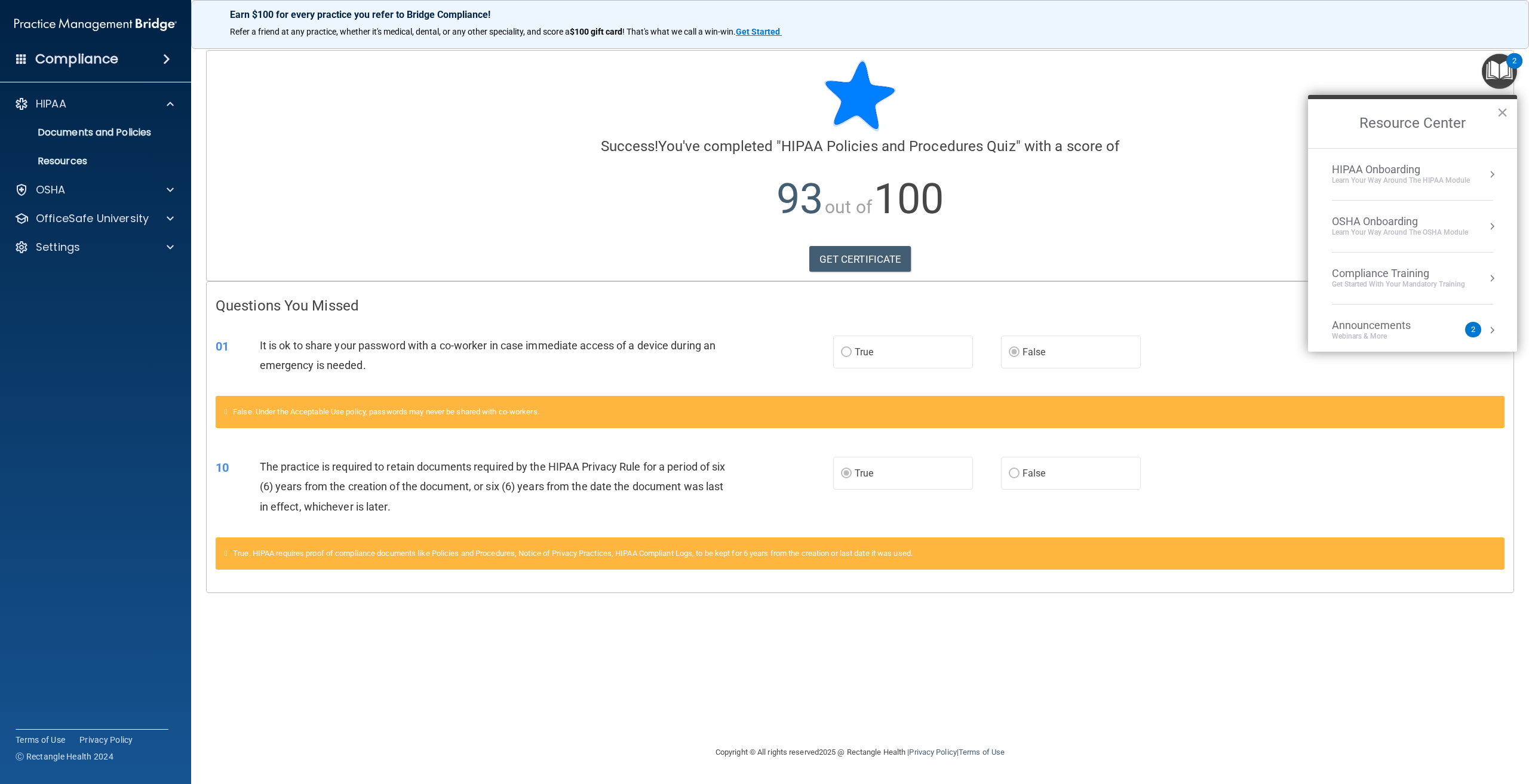
click at [1400, 179] on div "Learn Your Way around the HIPAA module" at bounding box center [1401, 180] width 138 height 10
click at [1398, 237] on div "Completed 5 of 8" at bounding box center [1417, 239] width 151 height 8
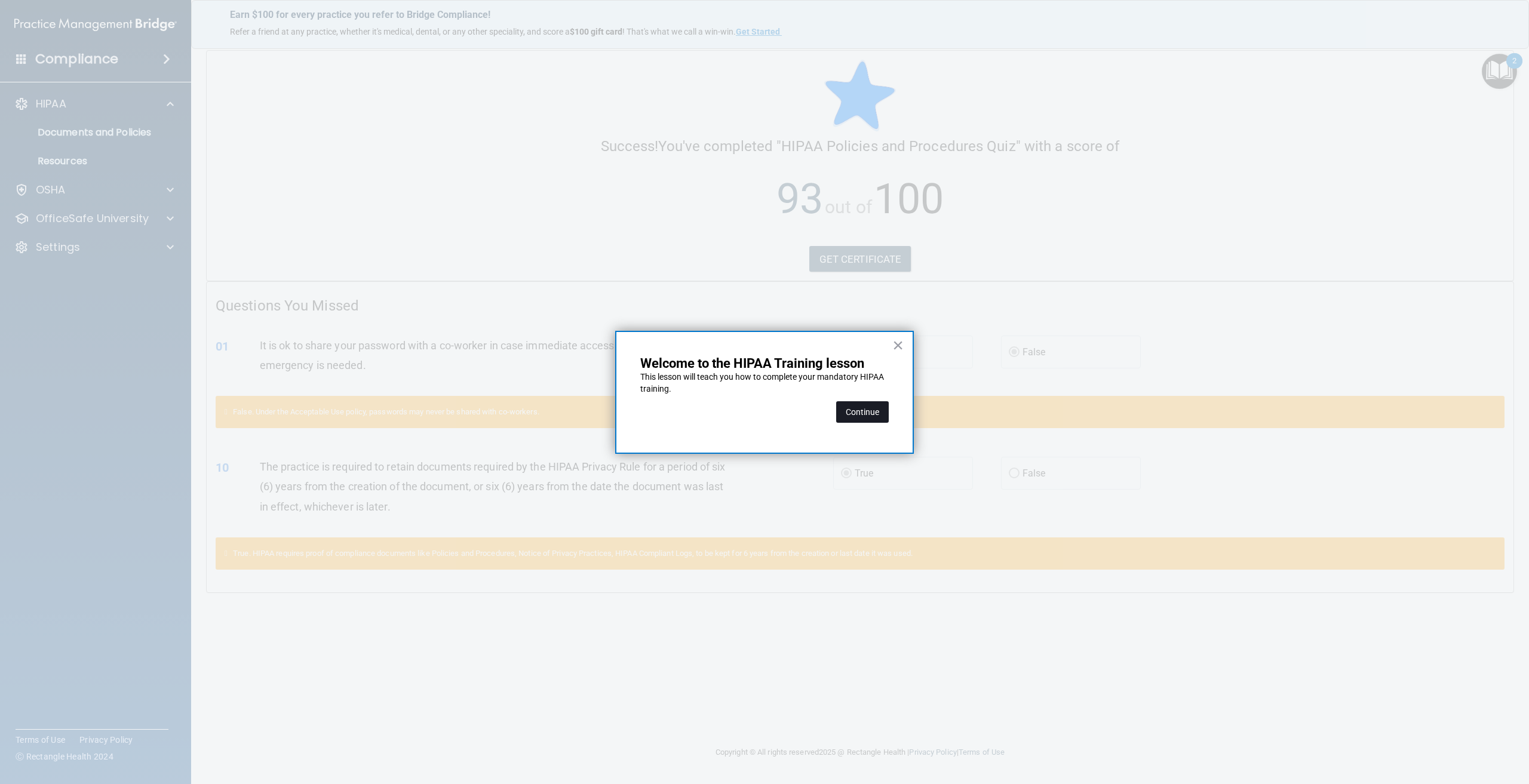
click at [875, 419] on button "Continue" at bounding box center [863, 412] width 53 height 22
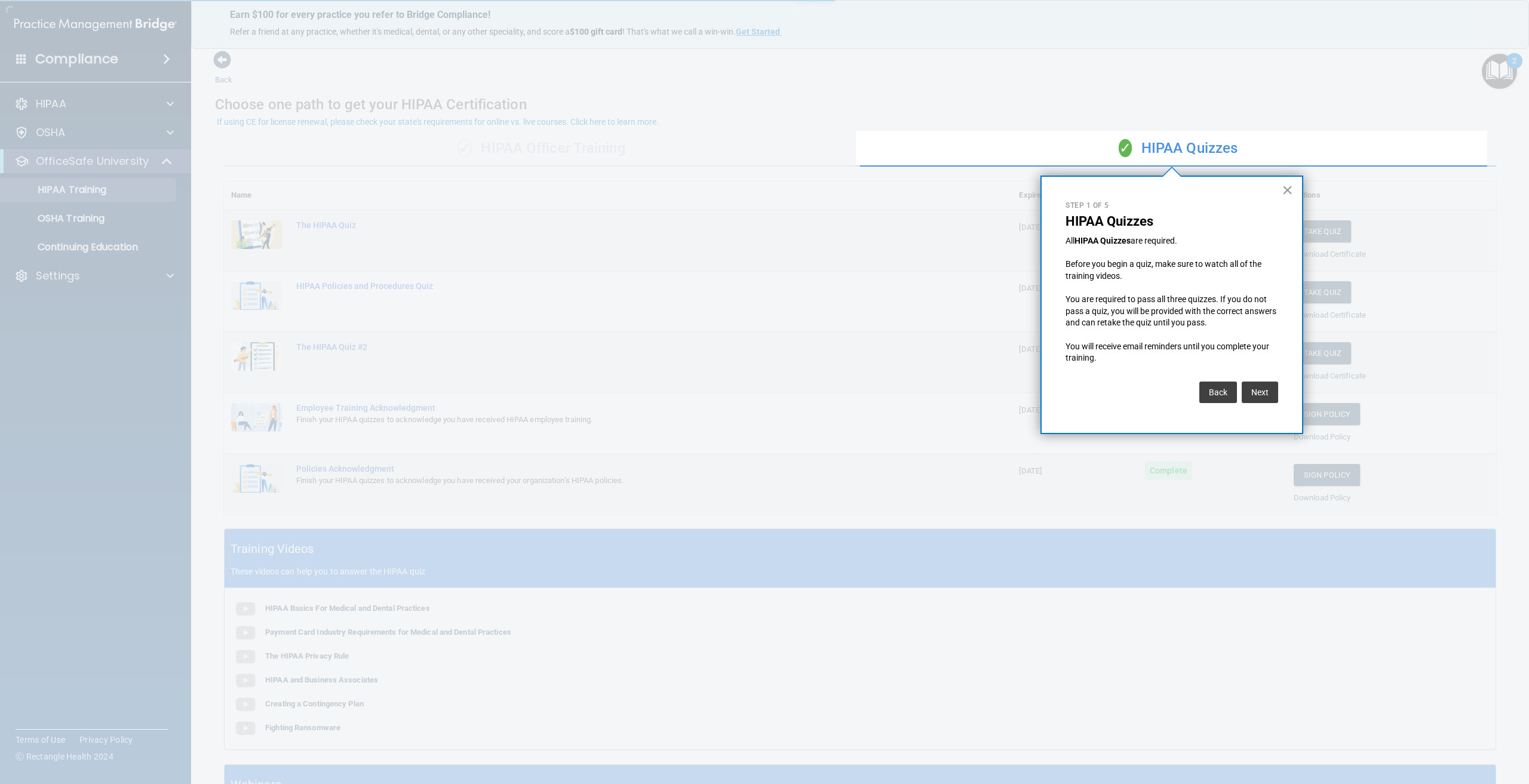
click at [1291, 186] on button "×" at bounding box center [1287, 189] width 11 height 19
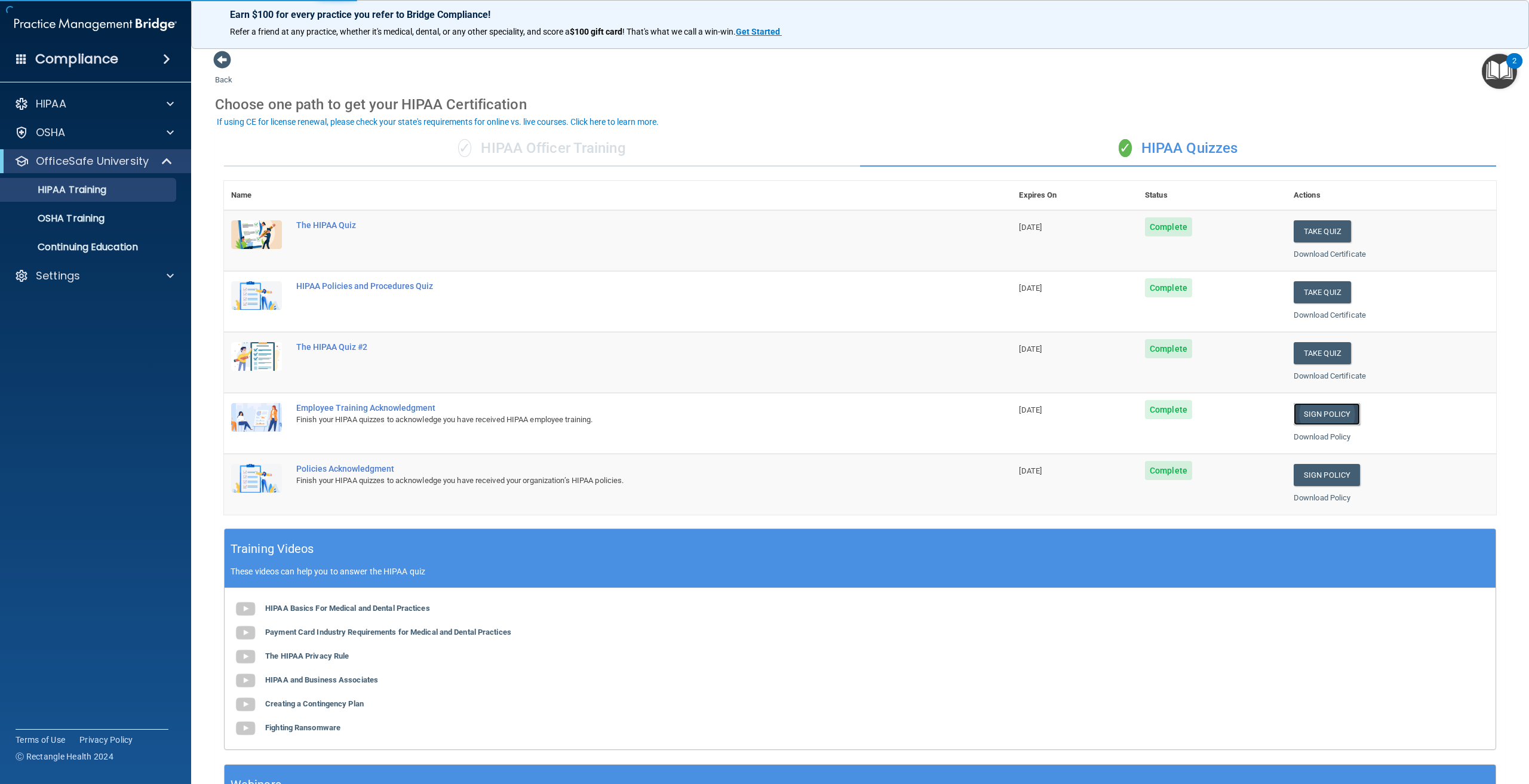
click at [1306, 412] on link "Sign Policy" at bounding box center [1327, 414] width 66 height 22
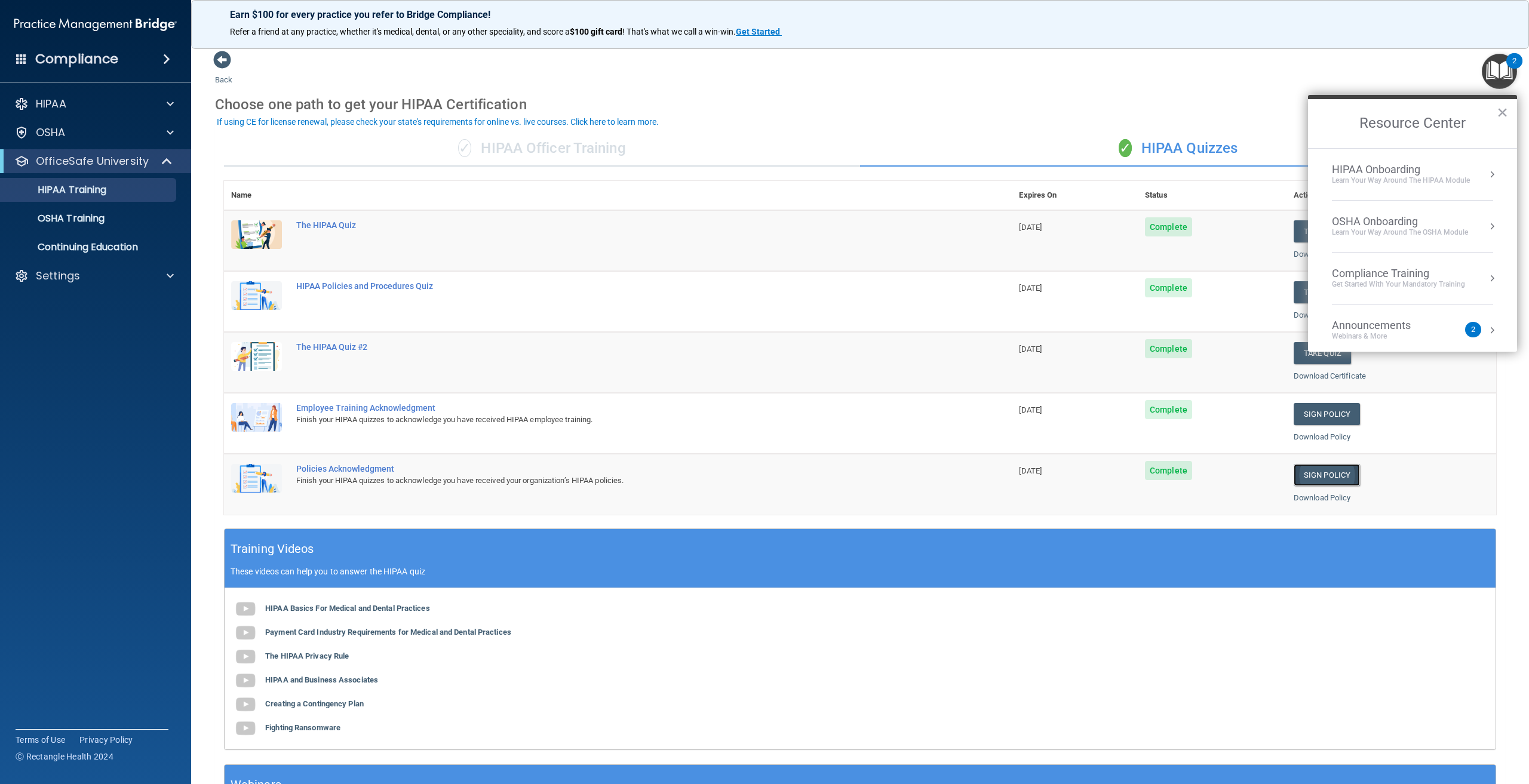
click at [1319, 473] on link "Sign Policy" at bounding box center [1327, 475] width 66 height 22
click at [1082, 559] on div "Training Videos These videos can help you to answer the HIPAA quiz" at bounding box center [860, 559] width 1271 height 59
click at [1502, 110] on button "×" at bounding box center [1502, 112] width 11 height 19
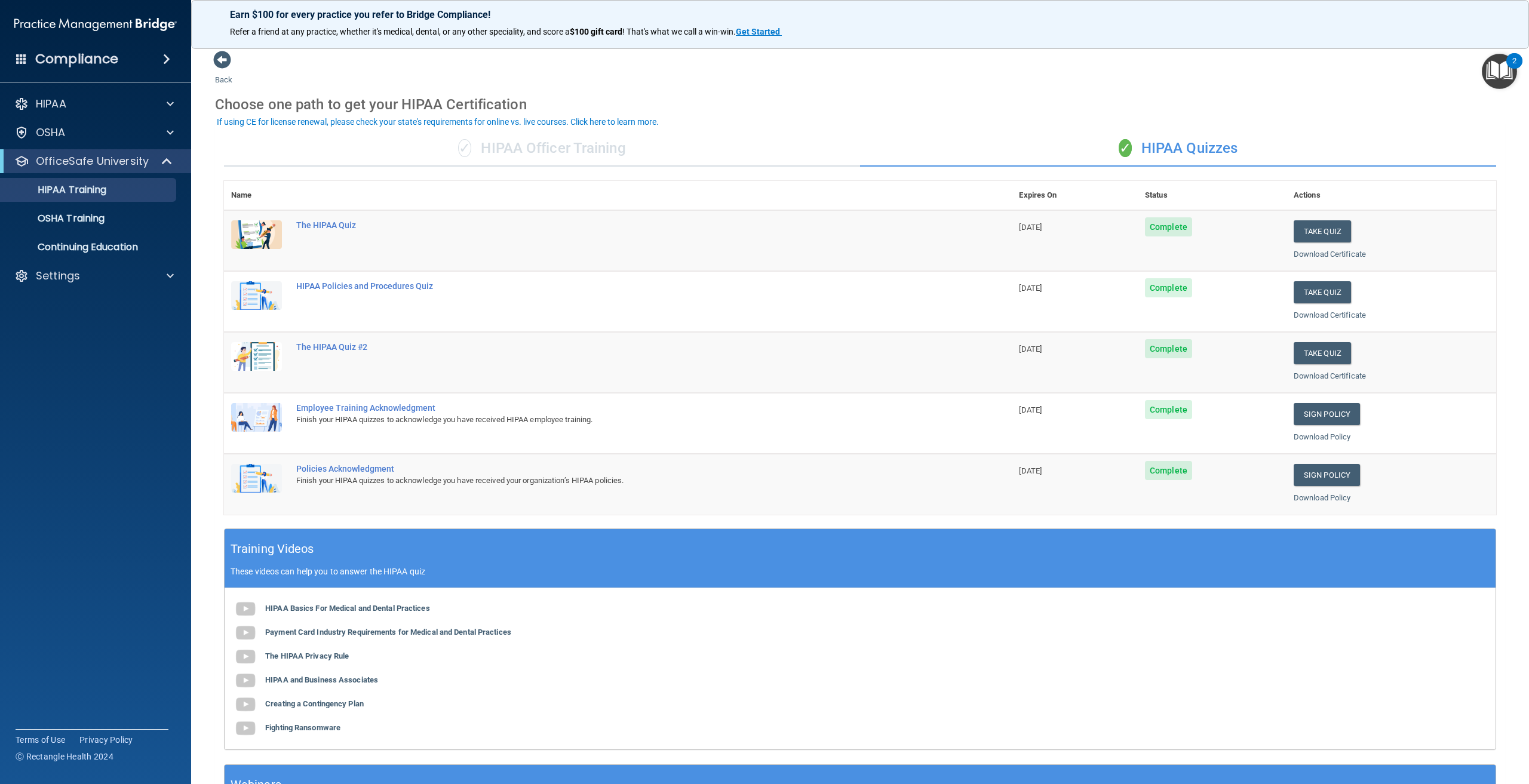
click at [1509, 80] on img "Open Resource Center, 2 new notifications" at bounding box center [1499, 71] width 35 height 35
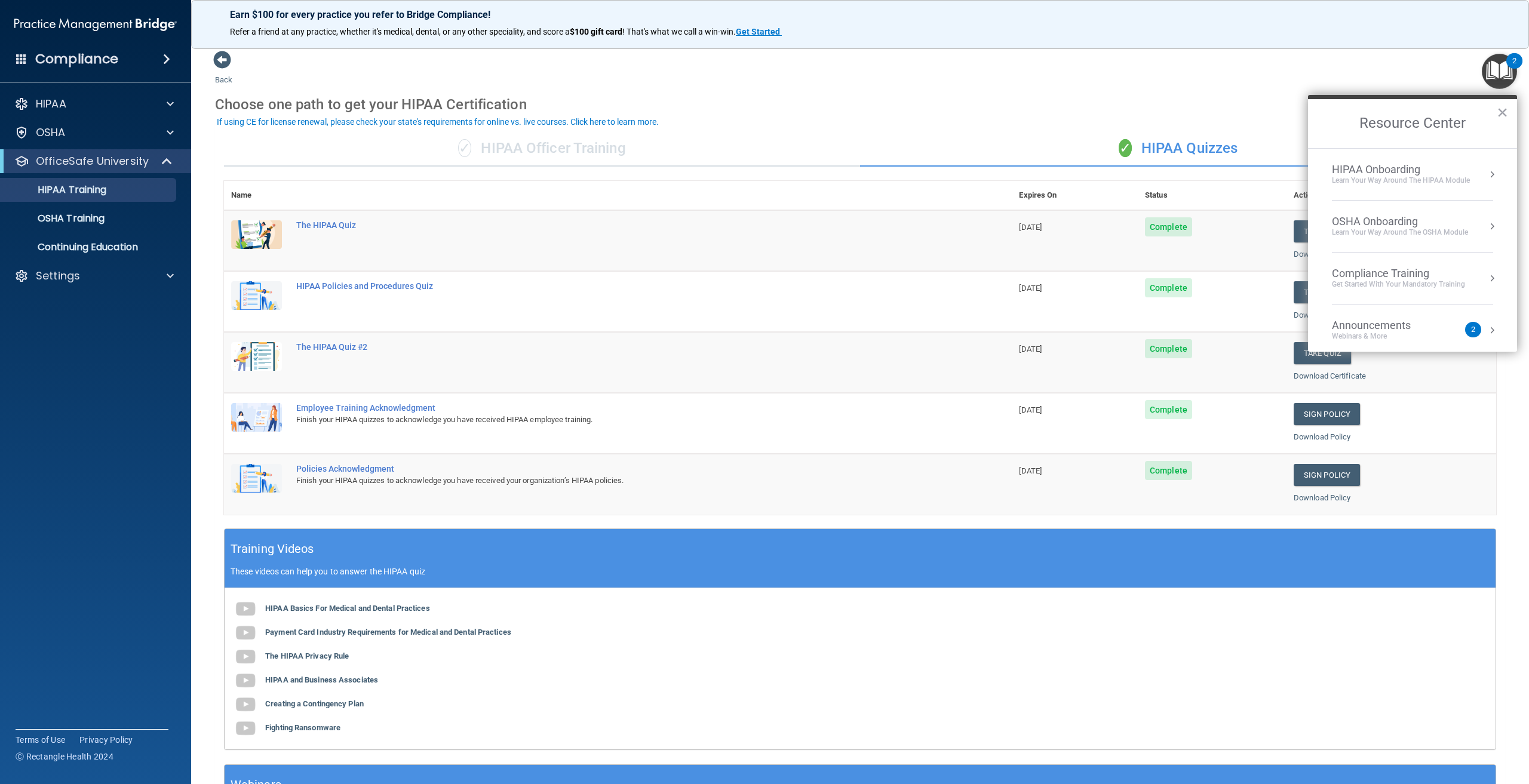
click at [1468, 336] on div "Announcements Webinars & More 2" at bounding box center [1412, 330] width 161 height 23
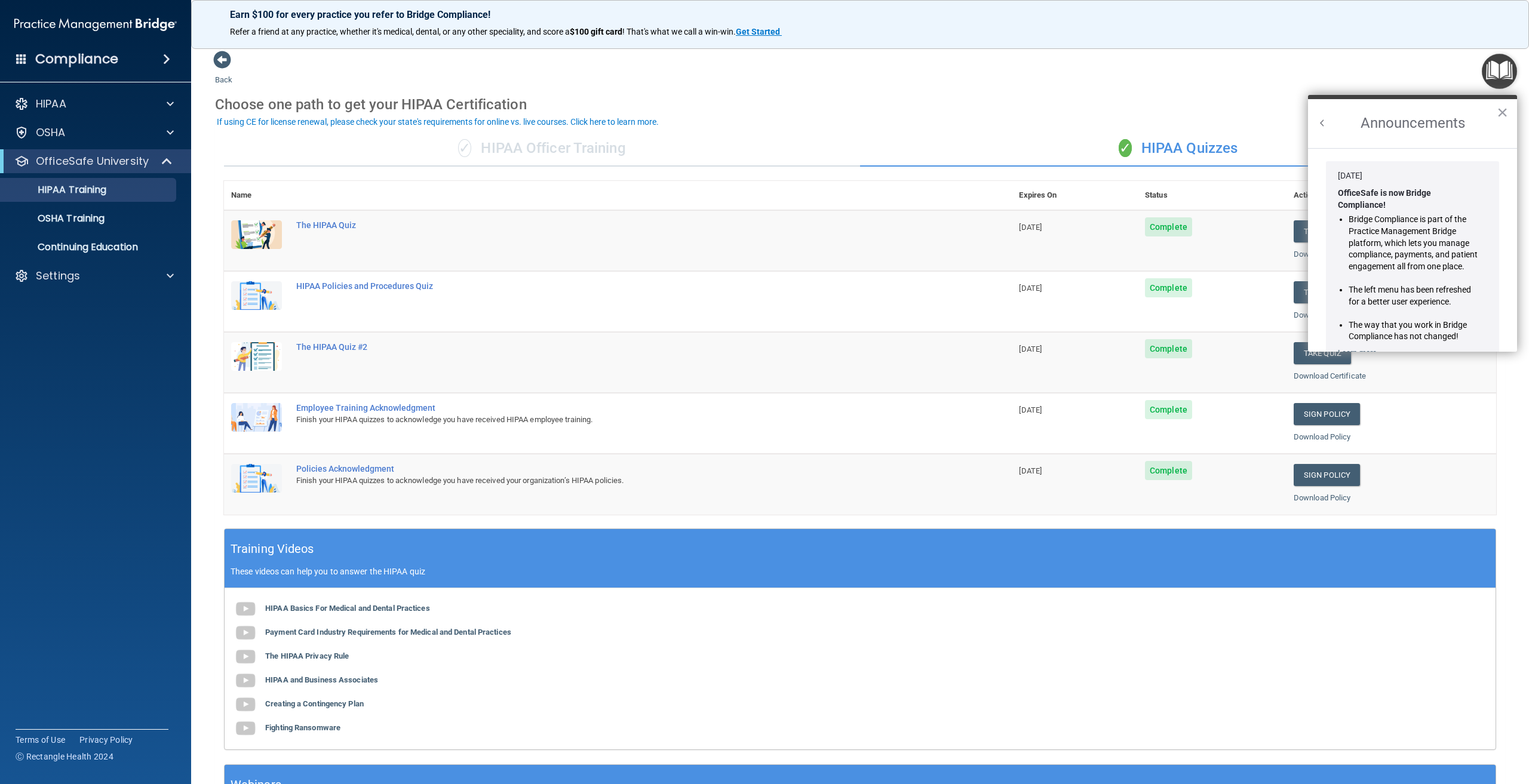
click at [1325, 121] on button "Back to Resource Center Home" at bounding box center [1323, 123] width 12 height 12
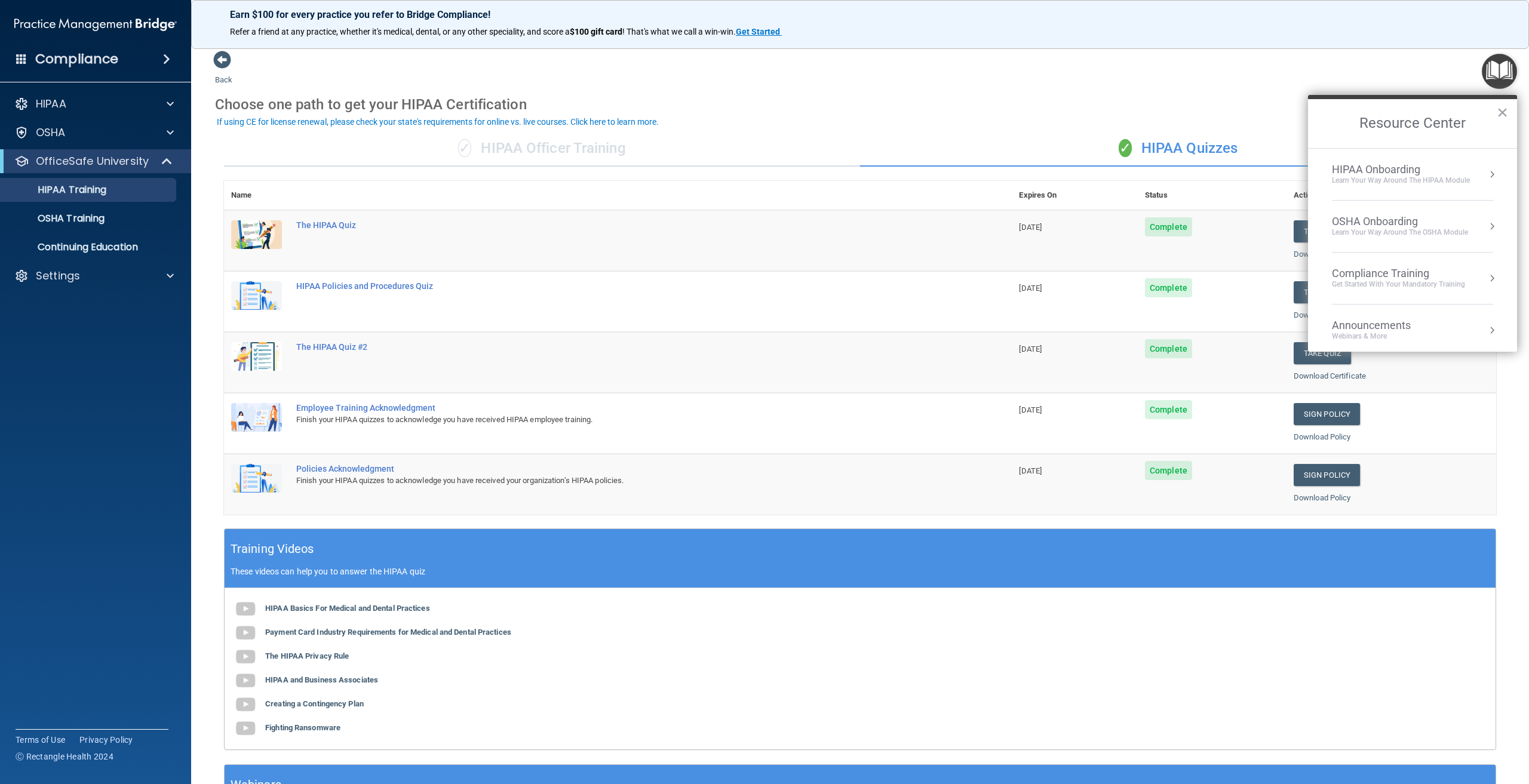
click at [1400, 221] on div "OSHA Onboarding" at bounding box center [1400, 221] width 136 height 13
click at [1381, 161] on div "OSHA Onboarding" at bounding box center [1421, 164] width 160 height 11
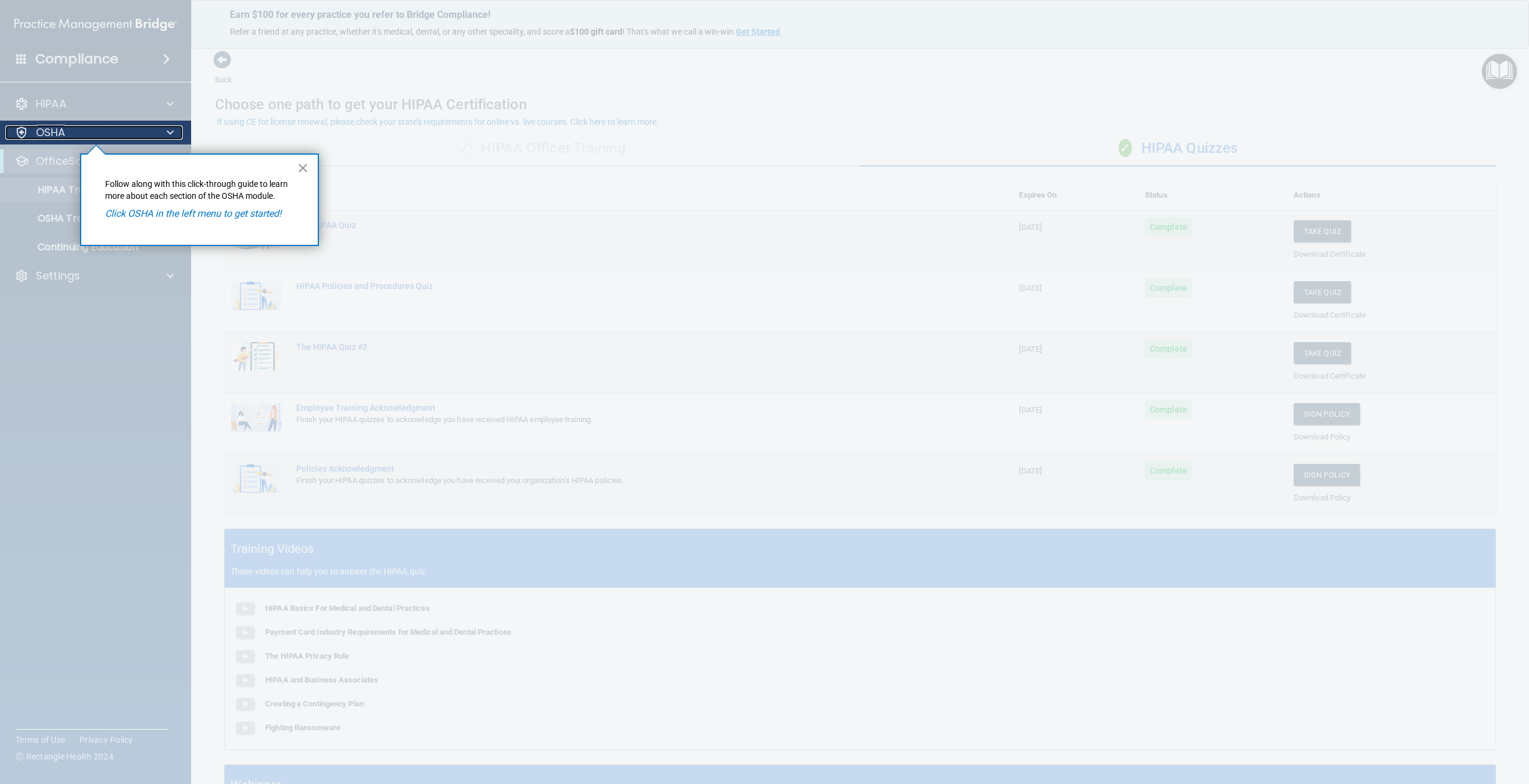
click at [67, 128] on div "OSHA" at bounding box center [80, 132] width 148 height 14
click at [76, 129] on div "OSHA" at bounding box center [80, 132] width 148 height 14
click at [304, 171] on button "×" at bounding box center [303, 168] width 11 height 19
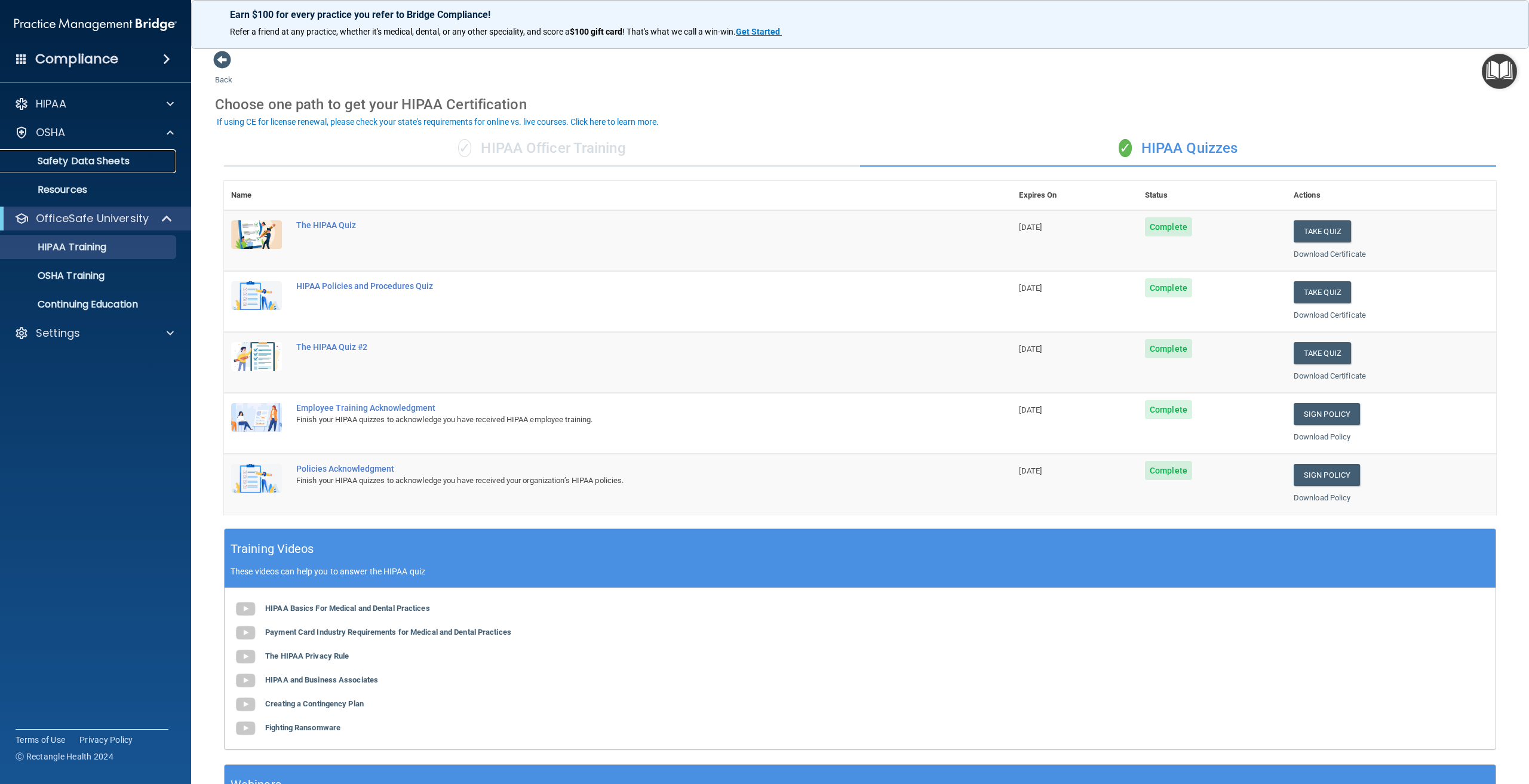
click at [81, 165] on p "Safety Data Sheets" at bounding box center [90, 161] width 163 height 12
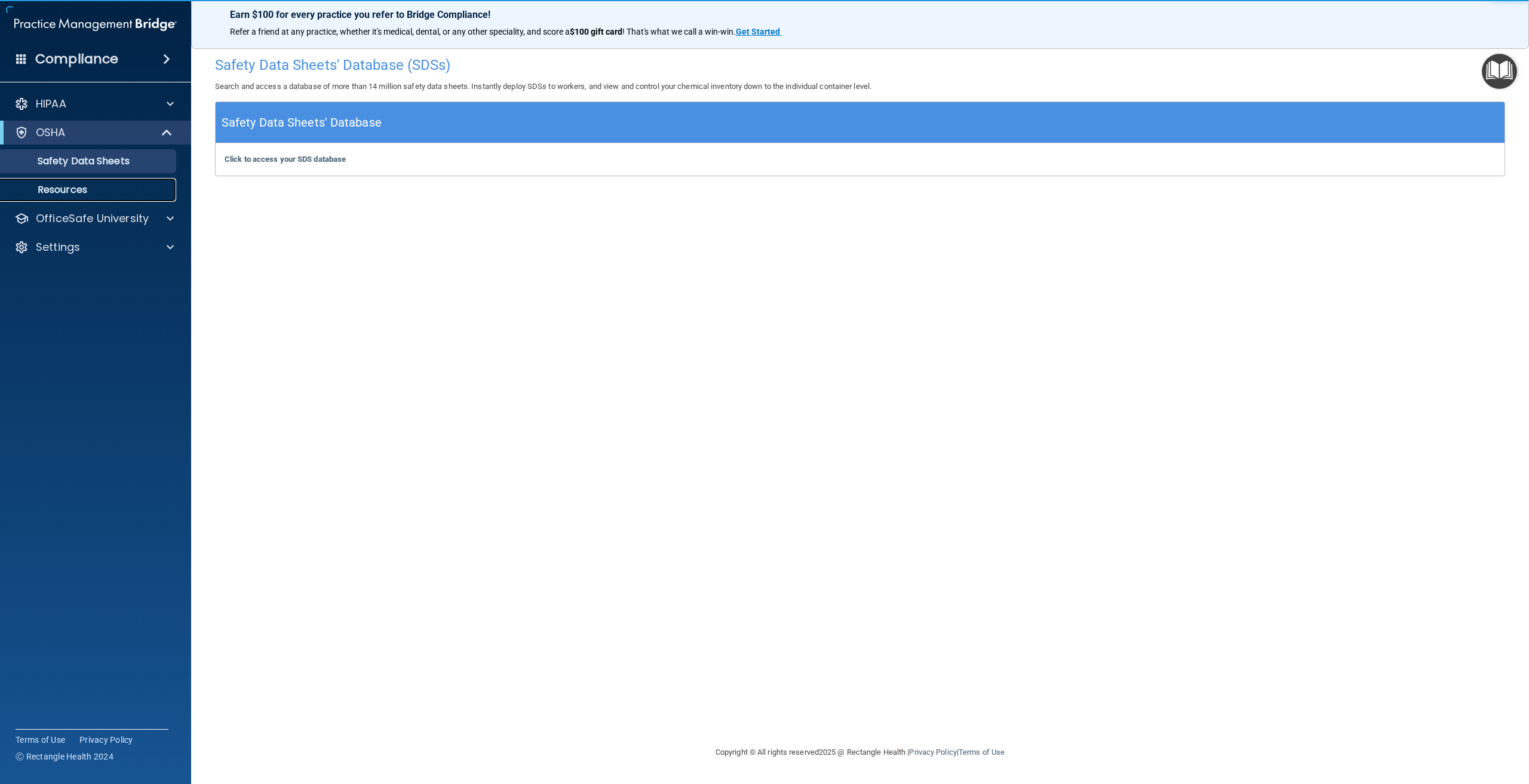
click at [65, 185] on p "Resources" at bounding box center [90, 190] width 163 height 12
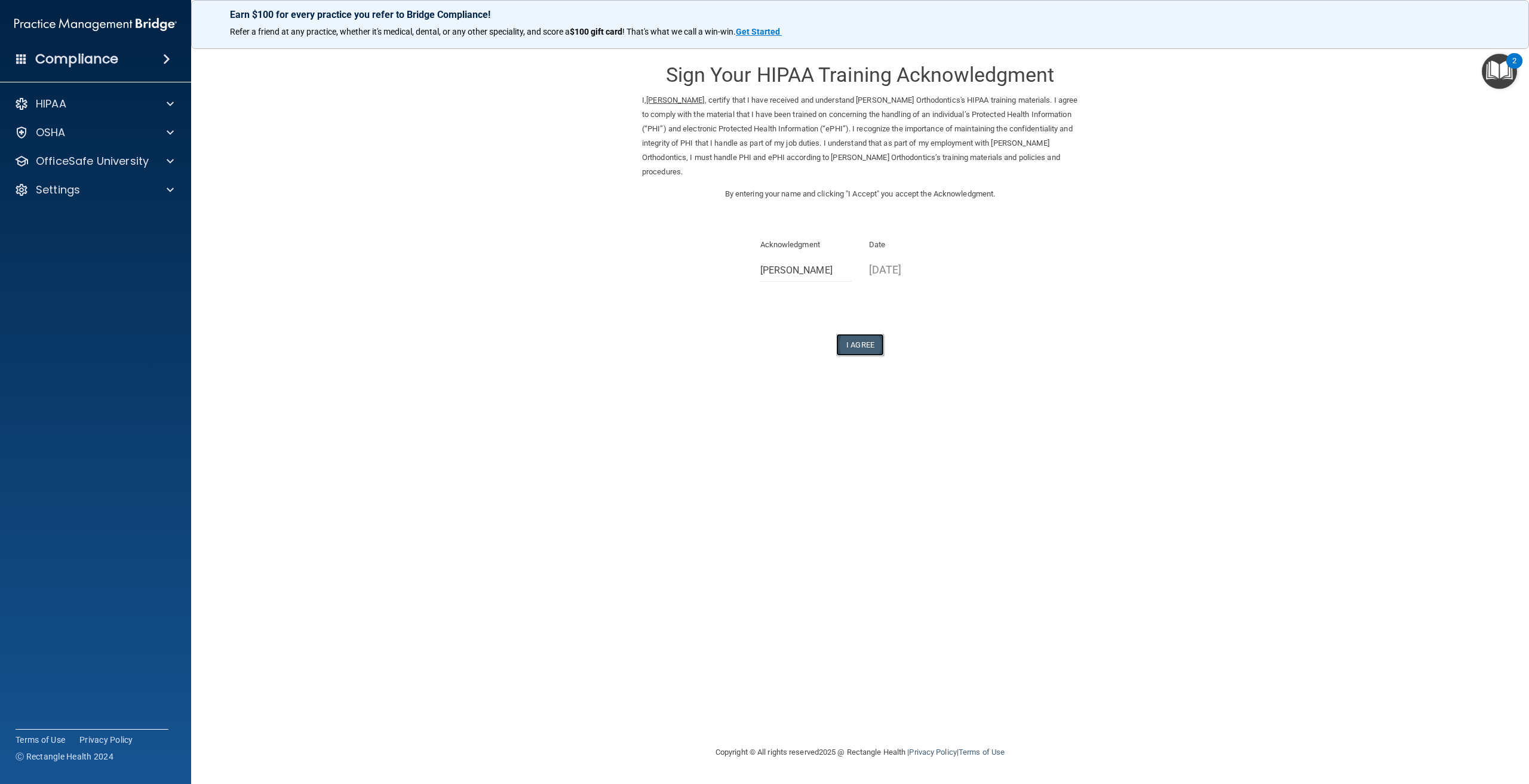
click at [874, 344] on button "I Agree" at bounding box center [860, 344] width 48 height 22
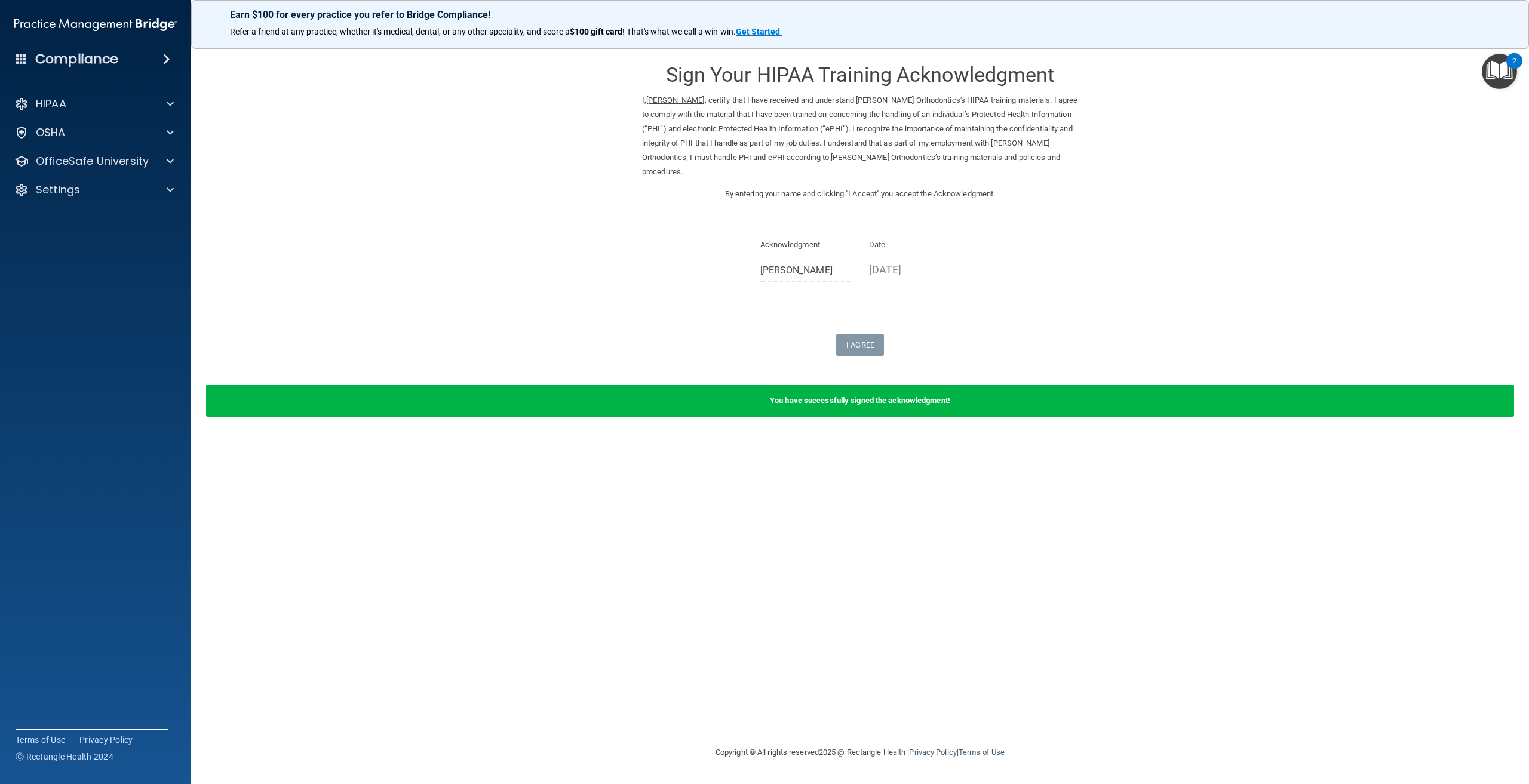
click at [1493, 78] on img "Open Resource Center, 2 new notifications" at bounding box center [1499, 71] width 35 height 35
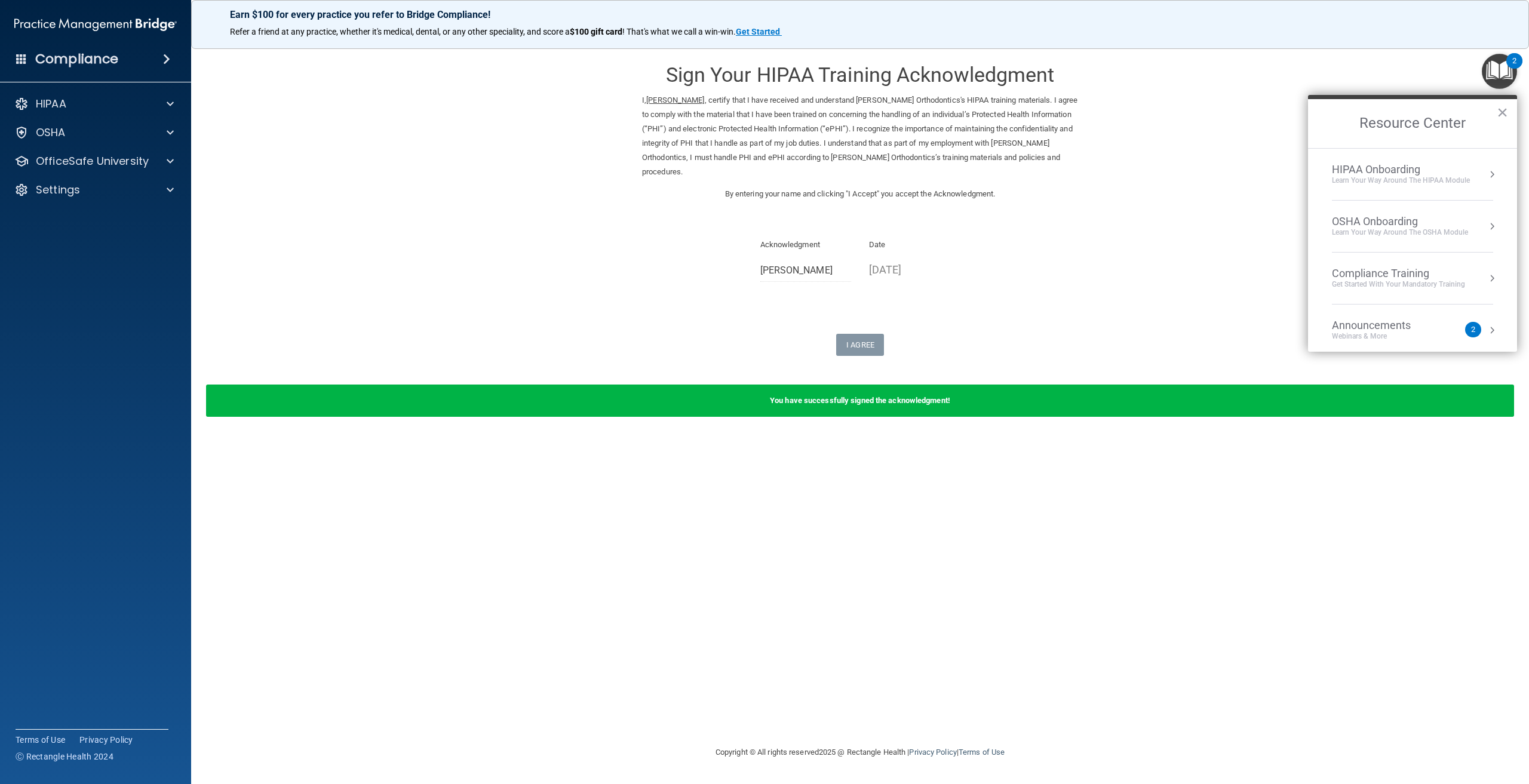
drag, startPoint x: 1306, startPoint y: 162, endPoint x: 1275, endPoint y: 164, distance: 31.1
click at [1305, 162] on form "Sign Your HIPAA Training Acknowledgment I, Alisha Holt , certify that I have re…" at bounding box center [860, 240] width 1290 height 381
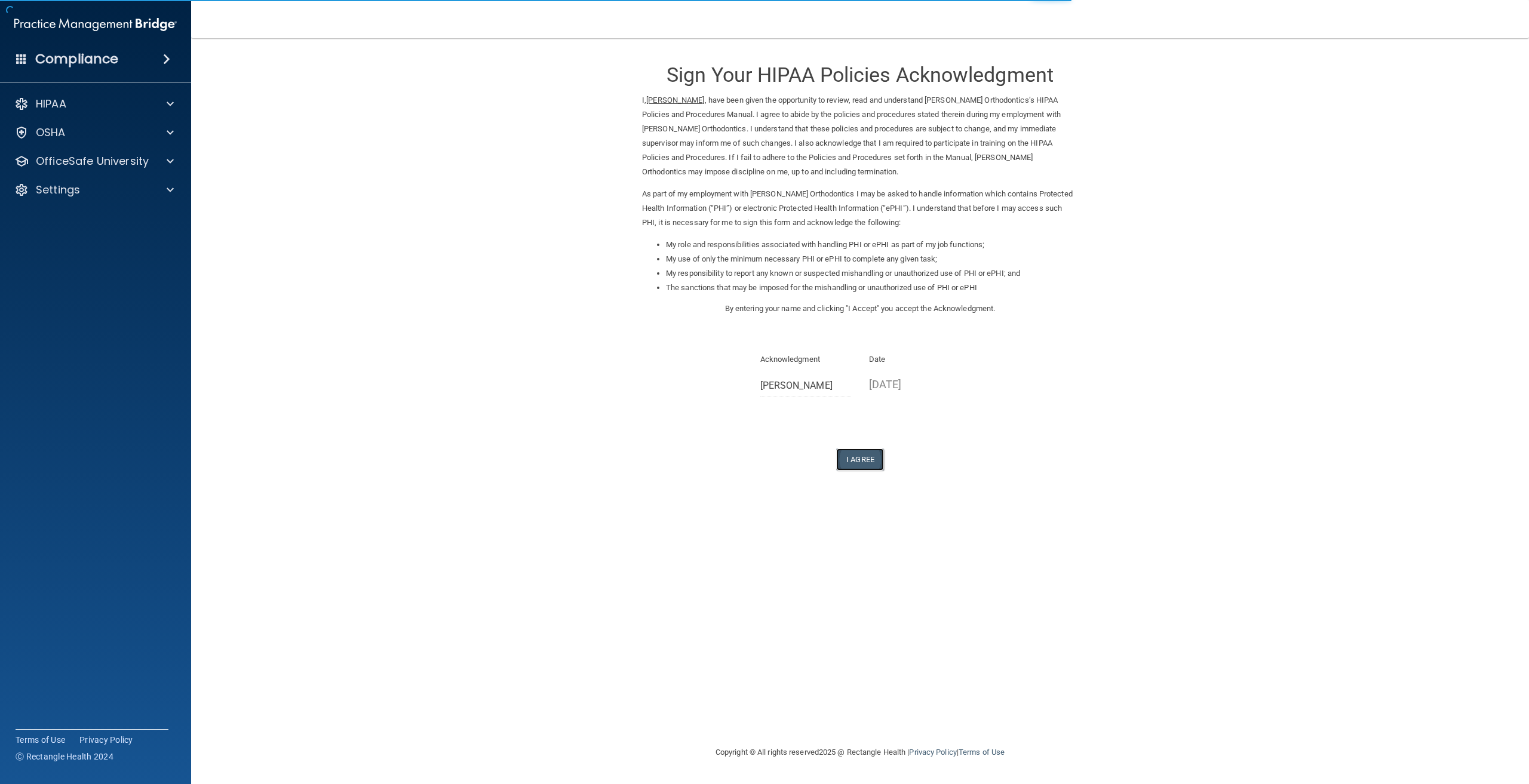
click at [863, 453] on button "I Agree" at bounding box center [860, 459] width 48 height 22
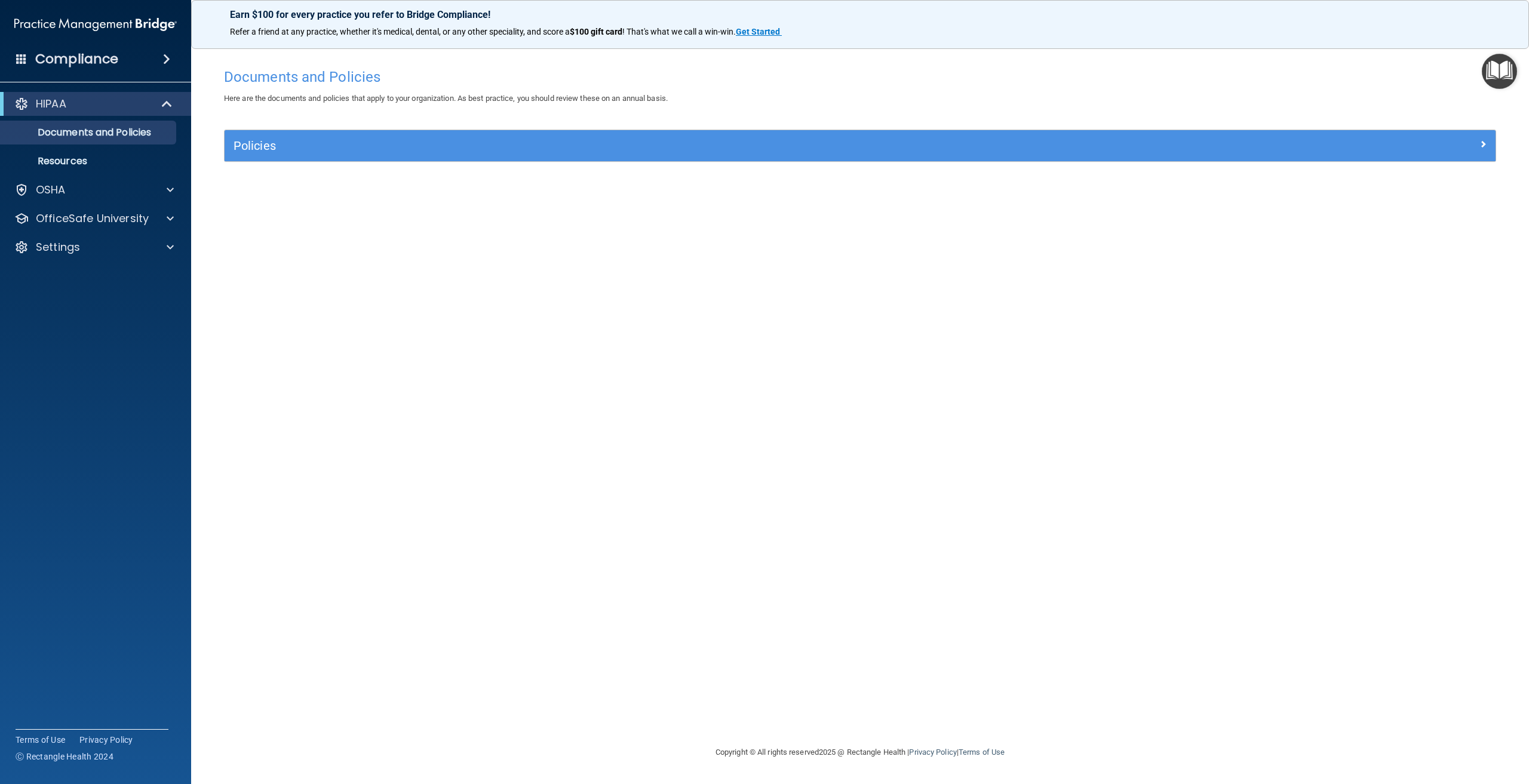
click at [1499, 77] on img "Open Resource Center" at bounding box center [1499, 71] width 35 height 35
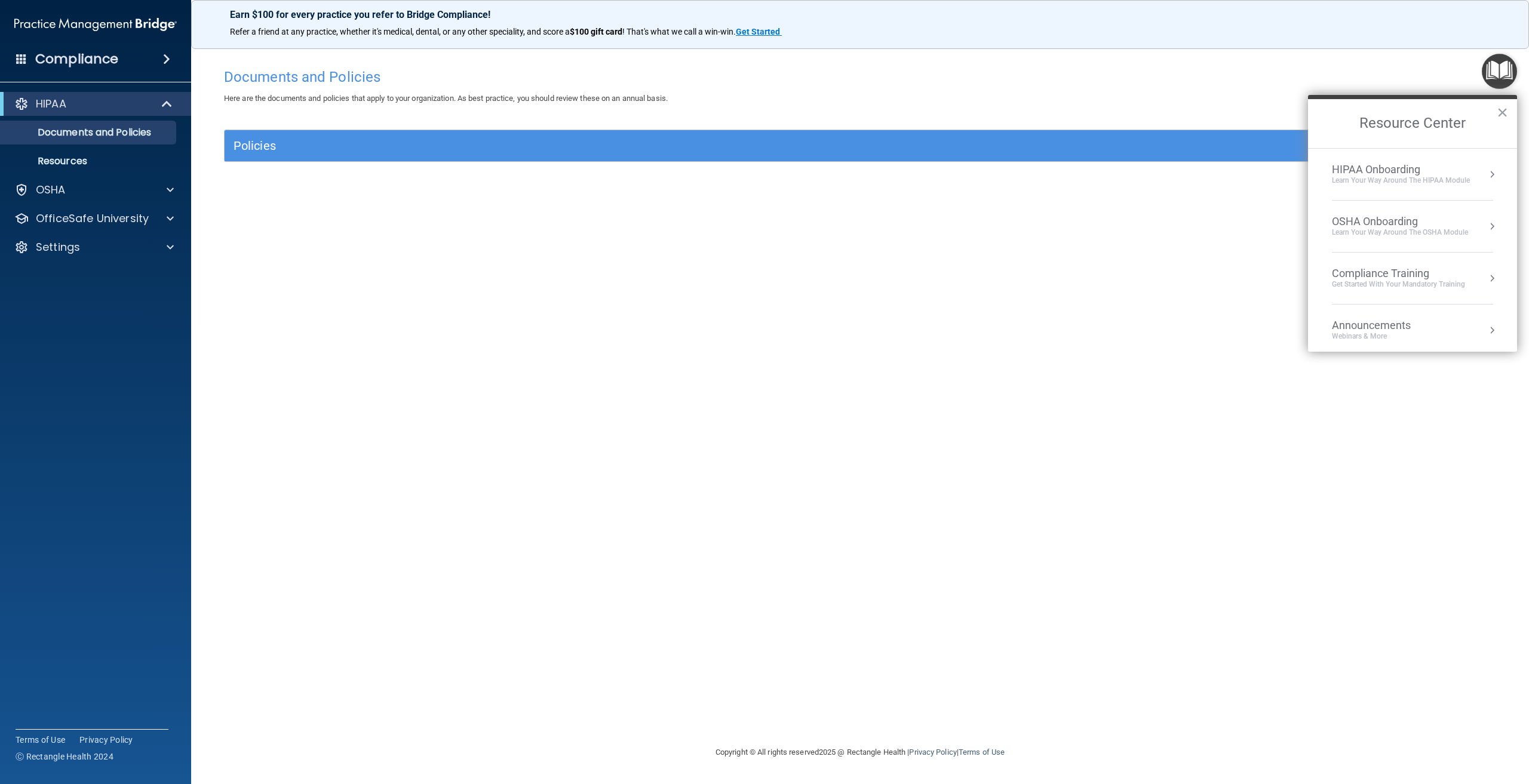
click at [1416, 220] on div "OSHA Onboarding" at bounding box center [1400, 221] width 136 height 13
click at [1388, 164] on div "OSHA Onboarding" at bounding box center [1421, 164] width 160 height 11
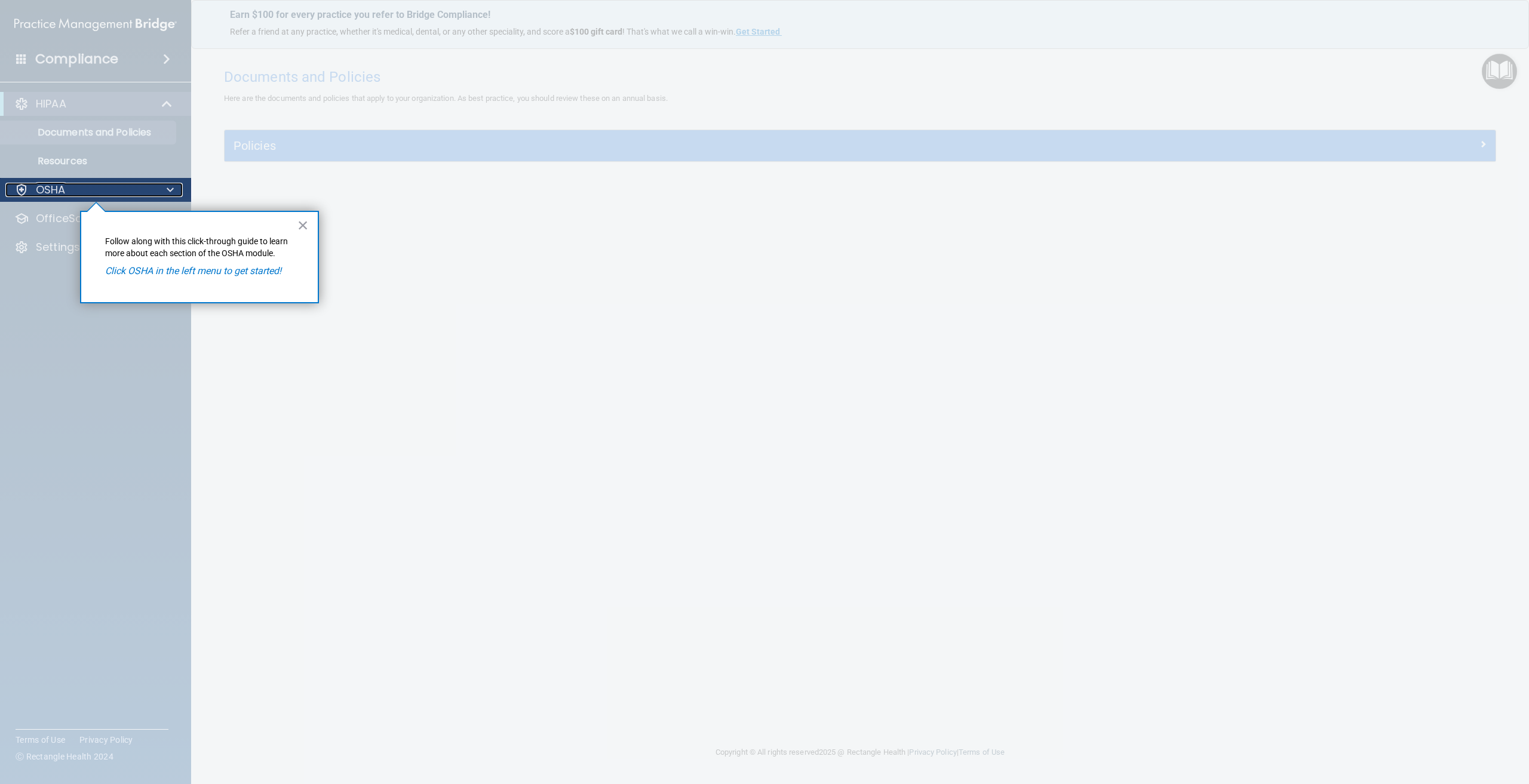
click at [95, 187] on div "OSHA" at bounding box center [80, 189] width 148 height 14
click at [141, 268] on em "Click OSHA in the left menu to get started!" at bounding box center [193, 270] width 176 height 11
click at [164, 269] on em "Click OSHA in the left menu to get started!" at bounding box center [193, 270] width 176 height 11
click at [181, 244] on p "Follow along with this click-through guide to learn more about each section of …" at bounding box center [200, 247] width 189 height 24
click at [253, 255] on p "Follow along with this click-through guide to learn more about each section of …" at bounding box center [200, 247] width 189 height 24
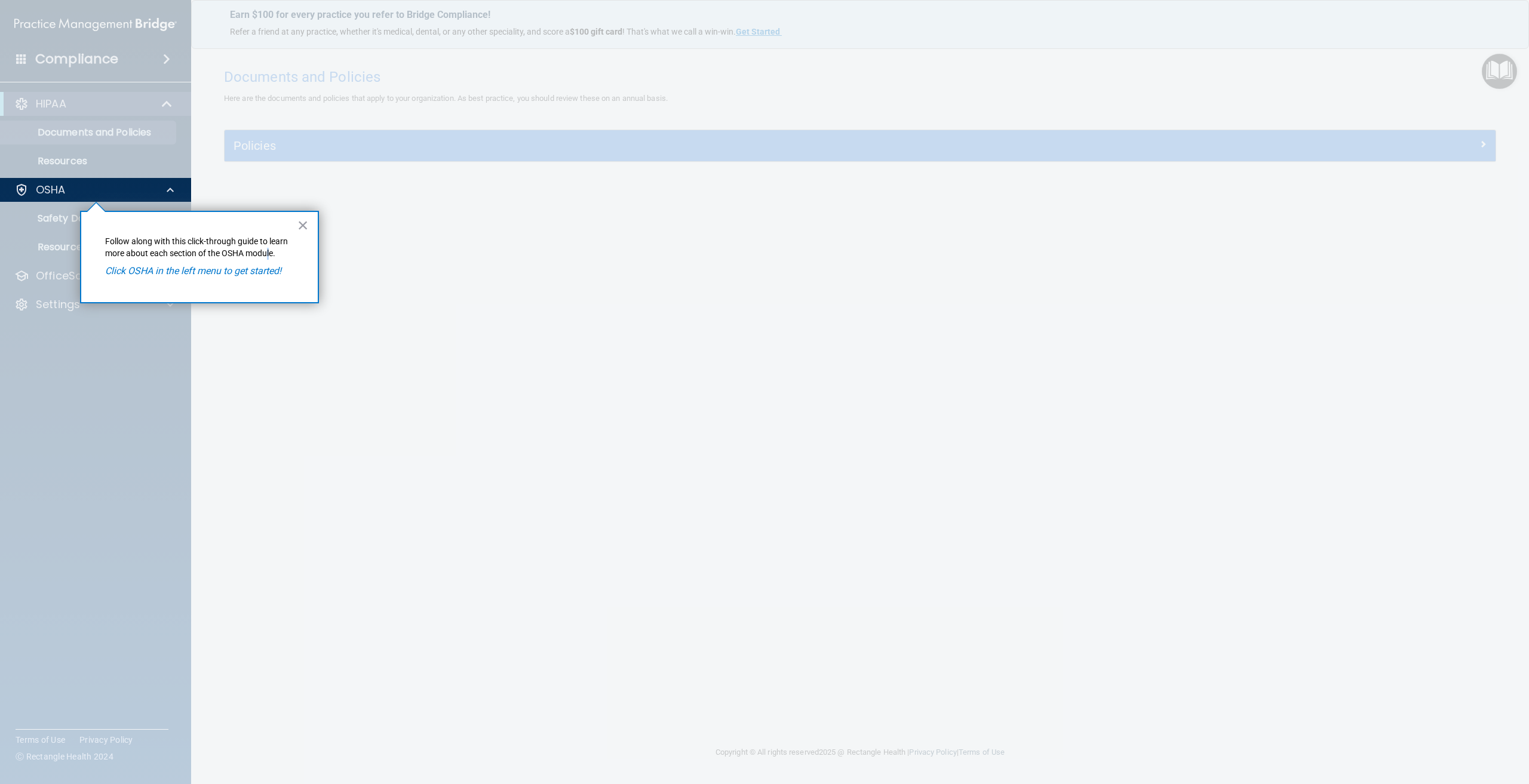
click at [274, 259] on p "Follow along with this click-through guide to learn more about each section of …" at bounding box center [200, 247] width 189 height 24
click at [292, 260] on div "× Follow along with this click-through guide to learn more about each section o…" at bounding box center [200, 257] width 239 height 92
click at [295, 260] on div "× Follow along with this click-through guide to learn more about each section o…" at bounding box center [200, 257] width 239 height 92
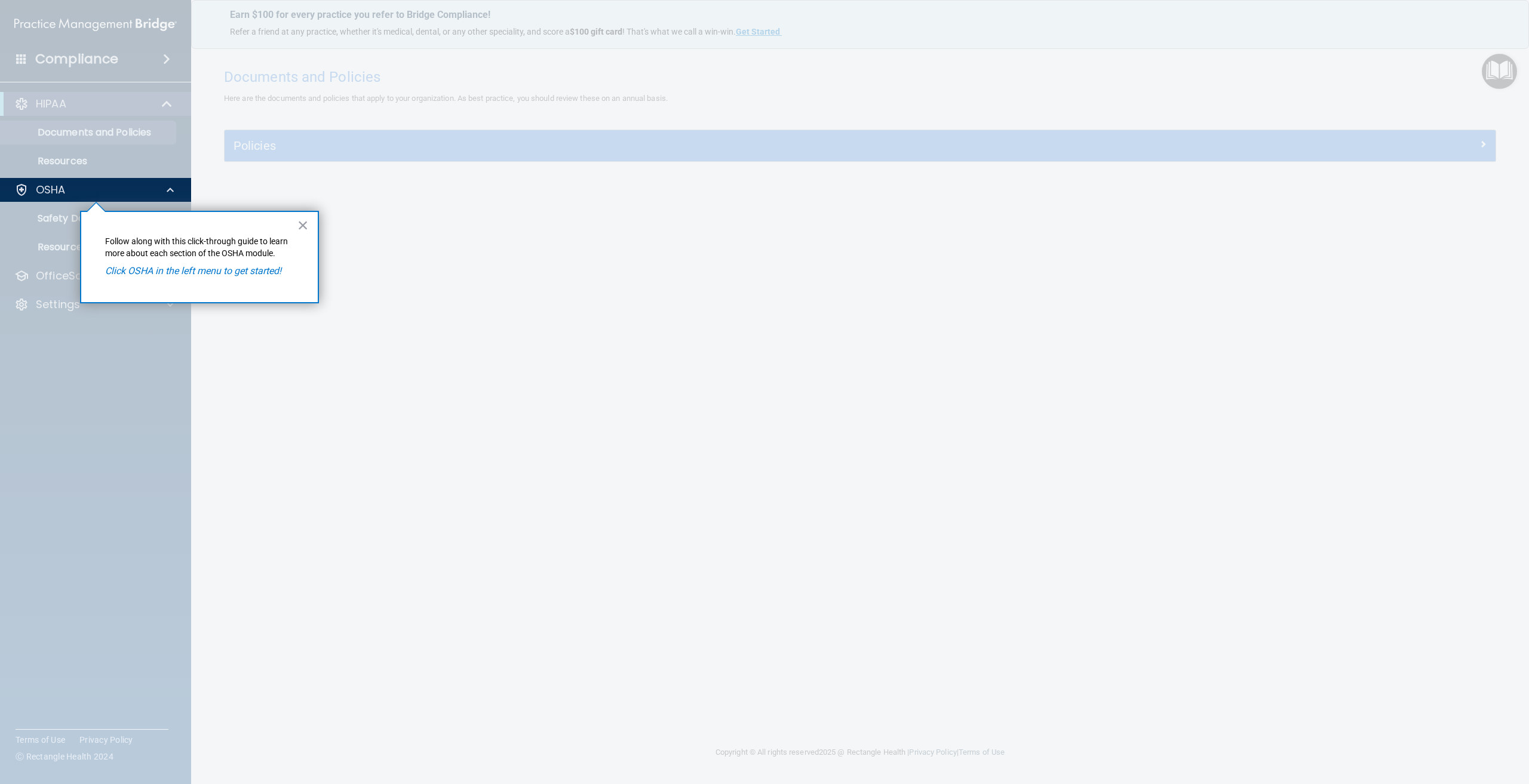
click at [295, 269] on div "× Follow along with this click-through guide to learn more about each section o…" at bounding box center [200, 257] width 239 height 92
click at [256, 268] on em "Click OSHA in the left menu to get started!" at bounding box center [193, 270] width 176 height 11
click at [129, 198] on div "OSHA" at bounding box center [96, 189] width 192 height 24
click at [119, 195] on div "OSHA" at bounding box center [80, 189] width 148 height 14
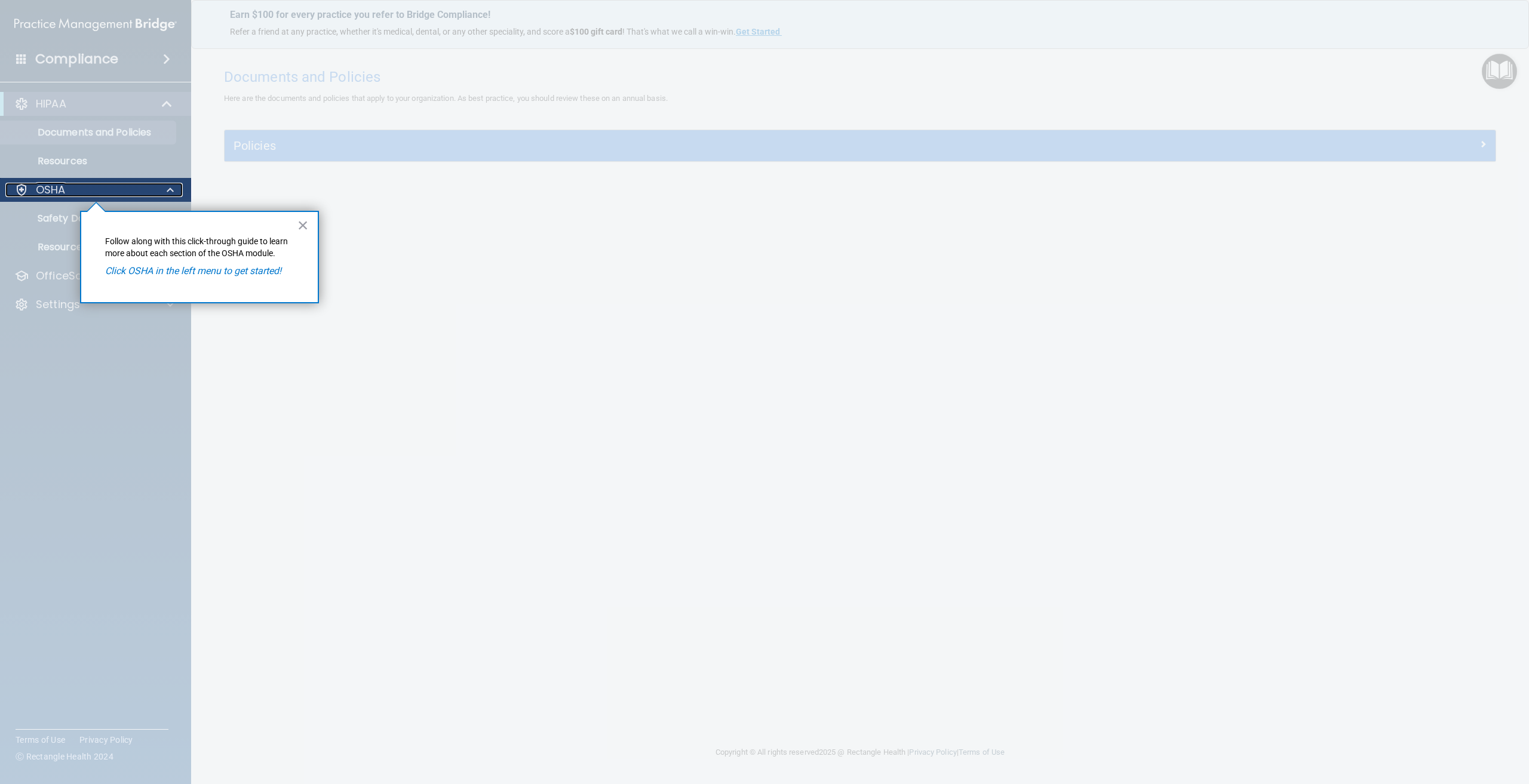
click at [25, 187] on div at bounding box center [21, 189] width 14 height 14
click at [48, 215] on div at bounding box center [96, 492] width 192 height 582
click at [218, 233] on div "× Follow along with this click-through guide to learn more about each section o…" at bounding box center [200, 257] width 239 height 92
click at [302, 226] on button "×" at bounding box center [303, 225] width 11 height 19
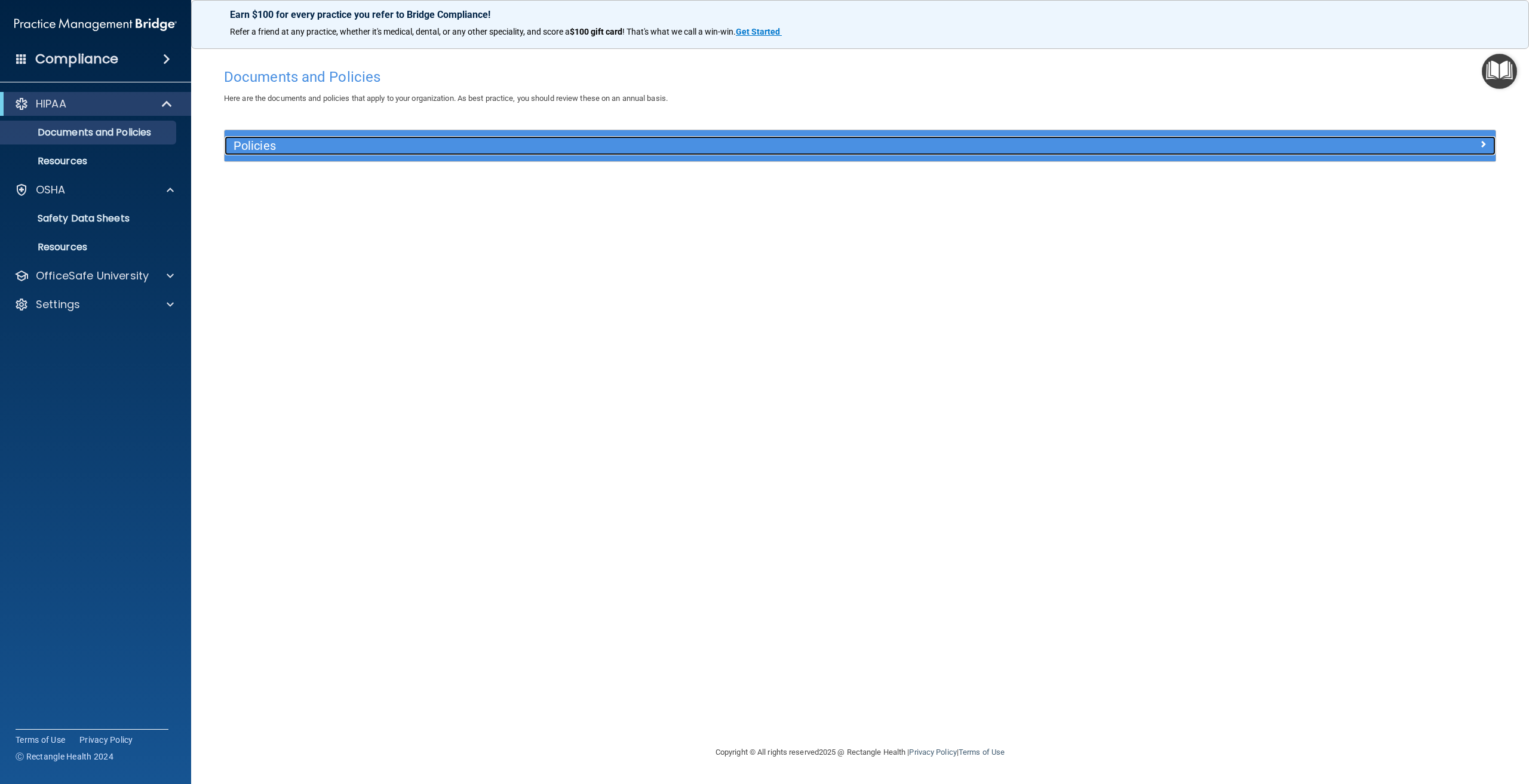
click at [276, 147] on h5 "Policies" at bounding box center [701, 145] width 935 height 13
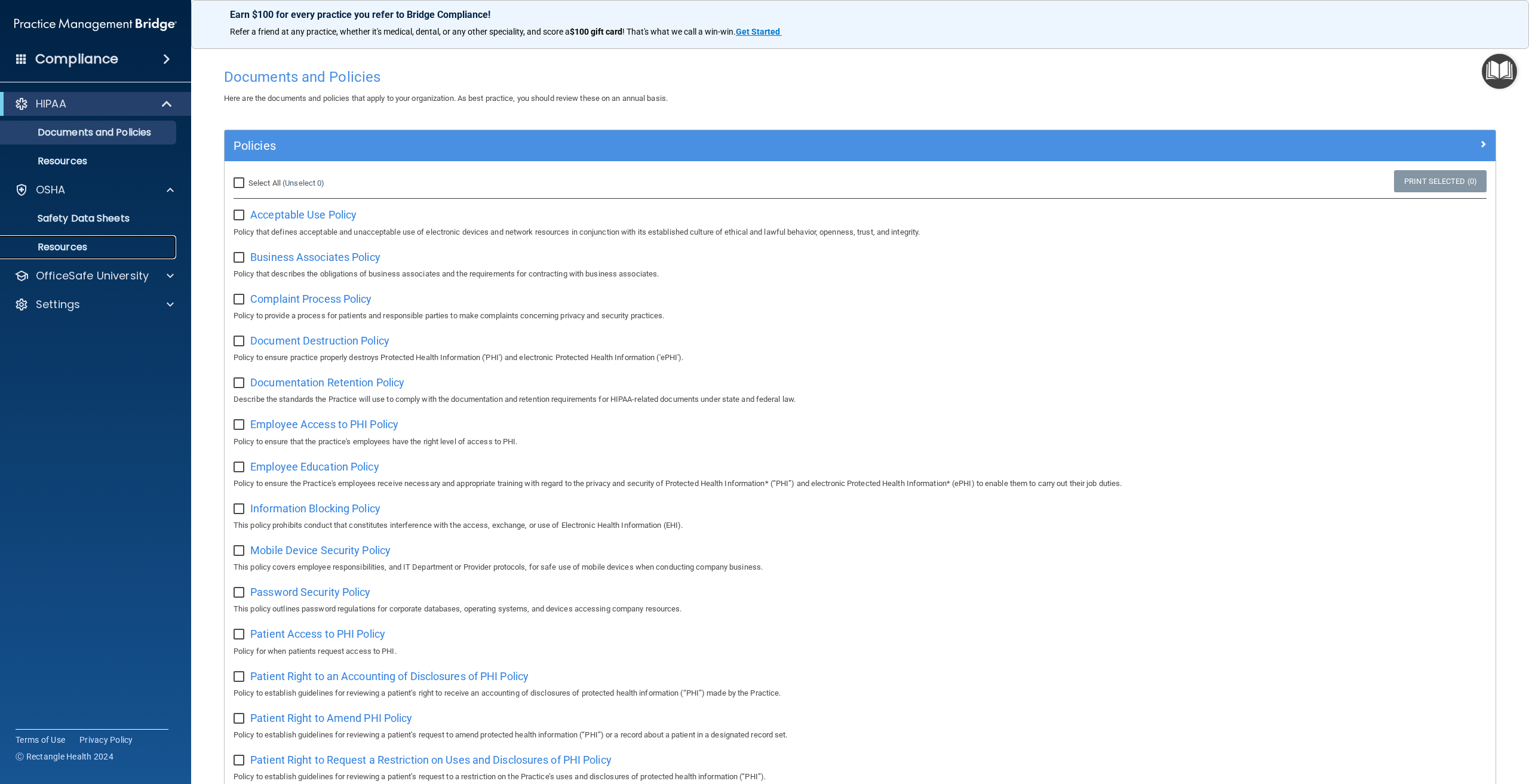
click at [123, 241] on link "Resources" at bounding box center [82, 247] width 188 height 24
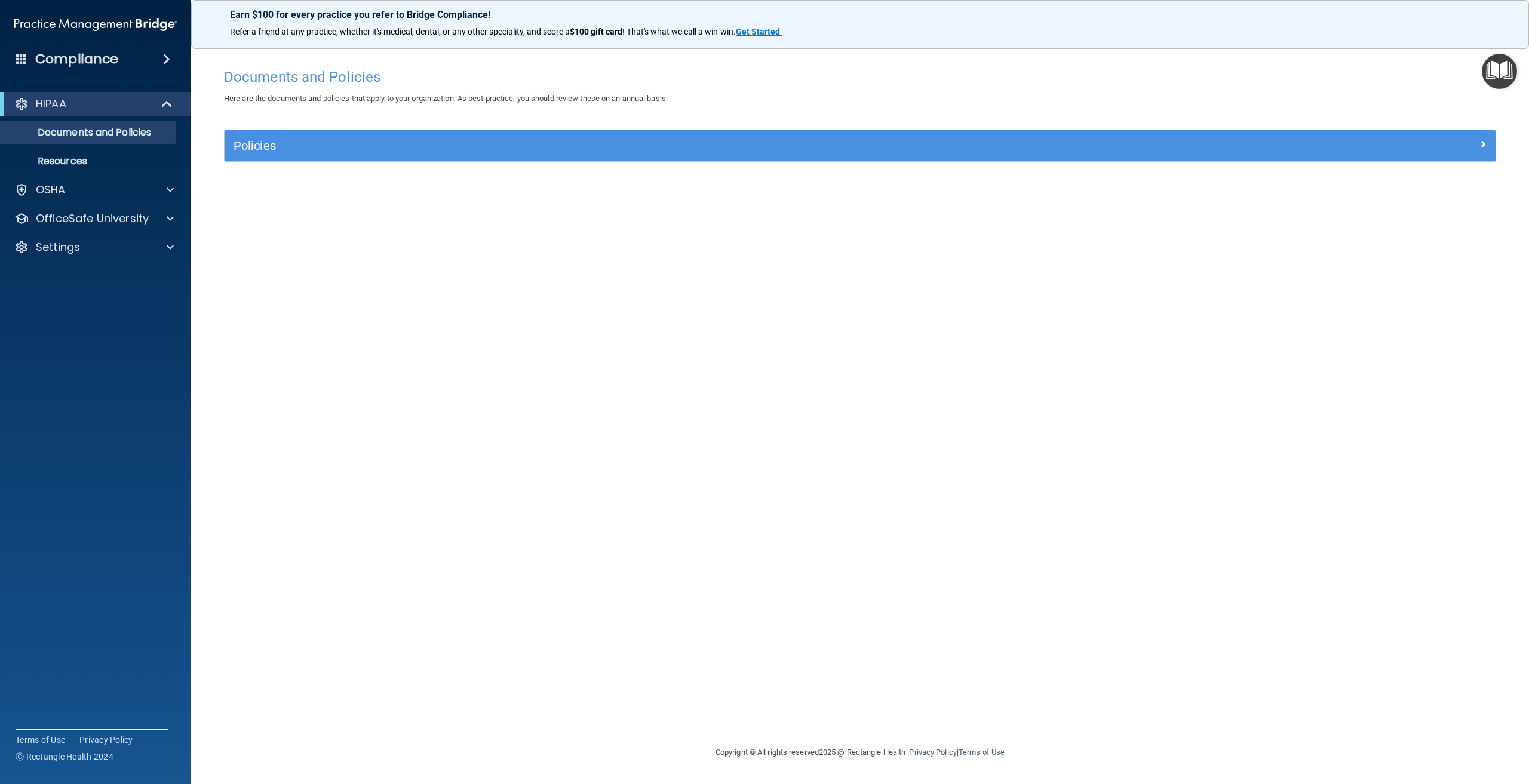
click at [1496, 75] on img "Open Resource Center" at bounding box center [1499, 71] width 35 height 35
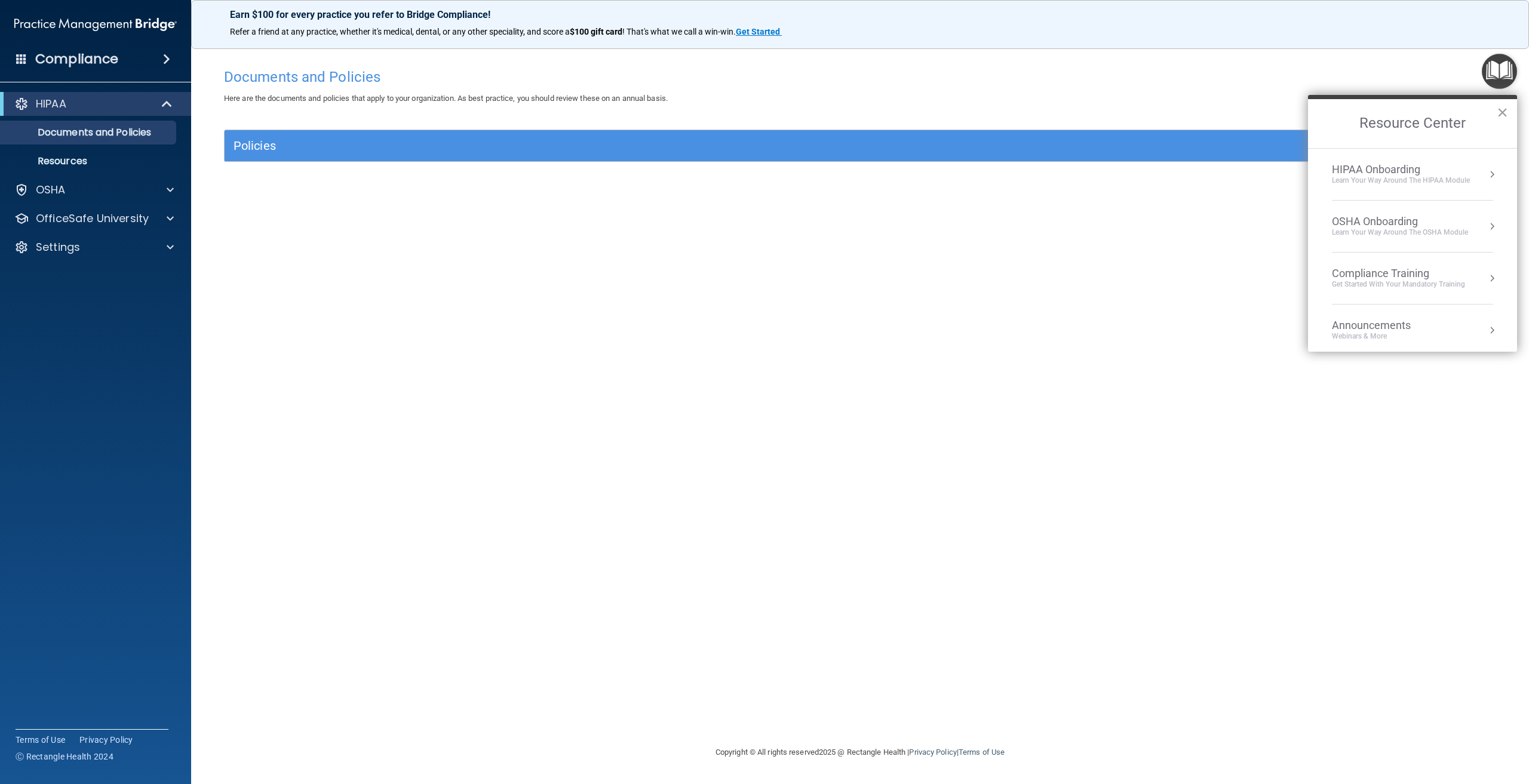
click at [1445, 239] on li "OSHA Onboarding Learn your way around the OSHA module" at bounding box center [1412, 227] width 161 height 52
click at [1402, 198] on div "Completed Step 0 of 2" at bounding box center [1421, 200] width 160 height 8
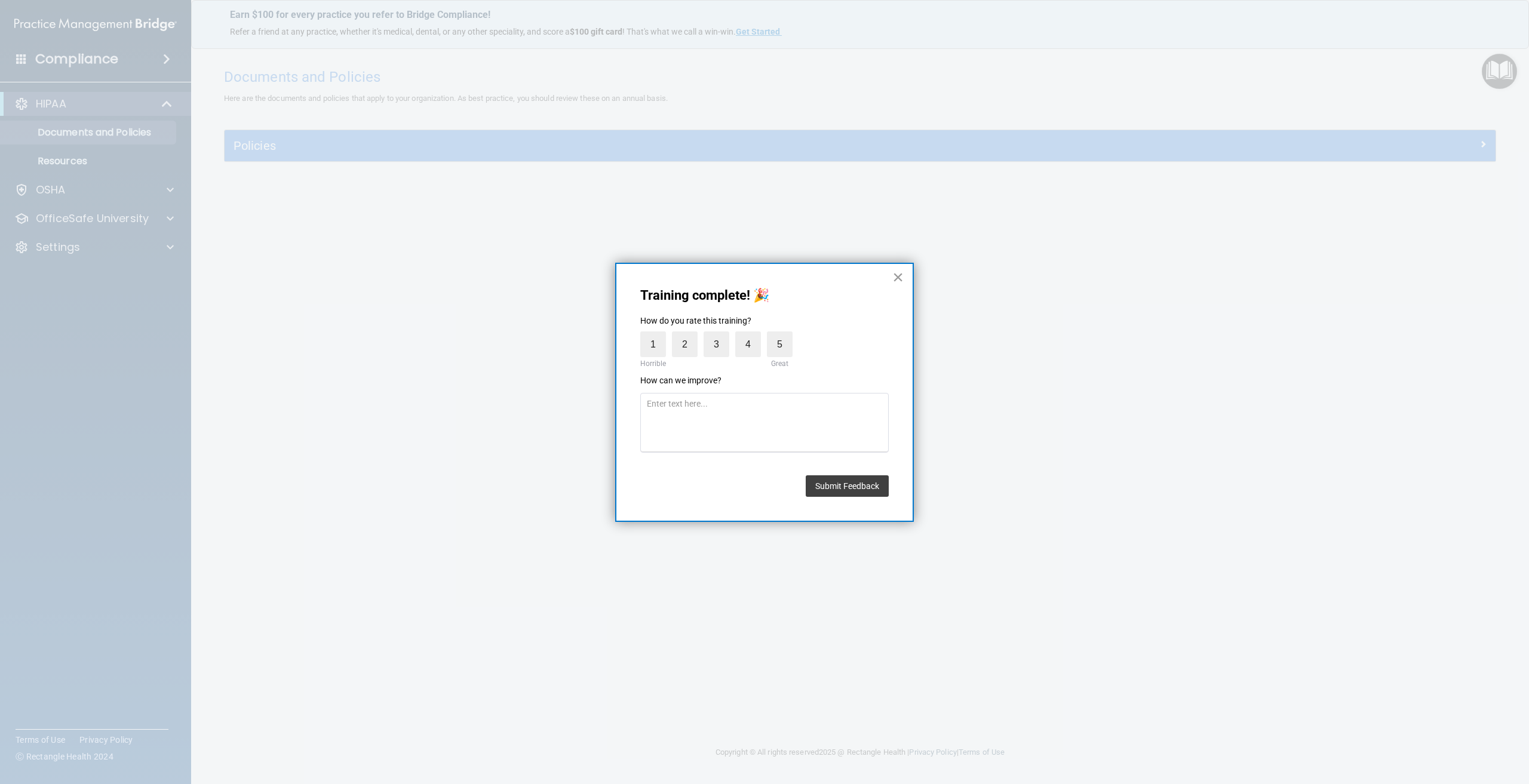
click at [895, 275] on button "×" at bounding box center [898, 277] width 11 height 19
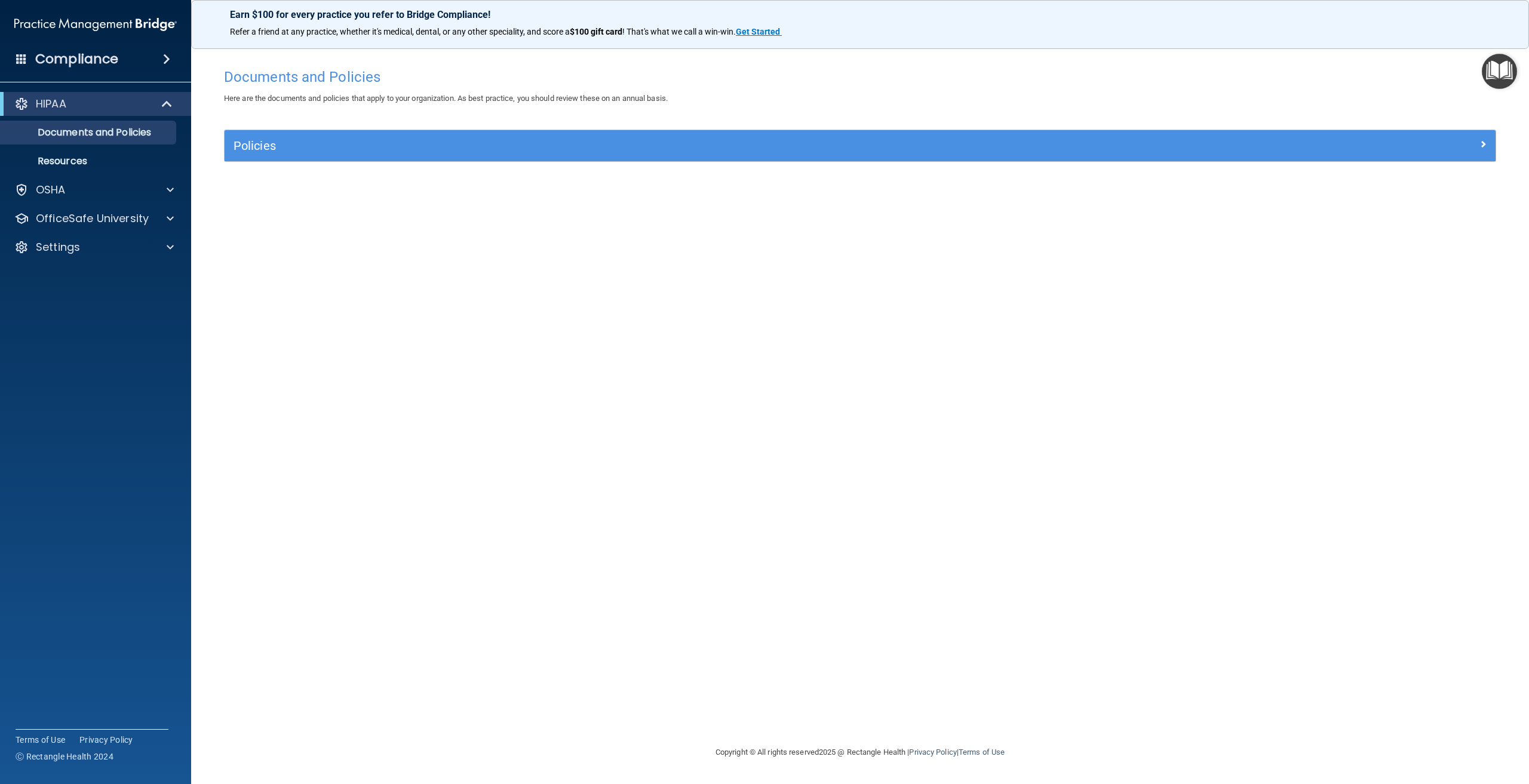
click at [1499, 67] on img "Open Resource Center" at bounding box center [1499, 71] width 35 height 35
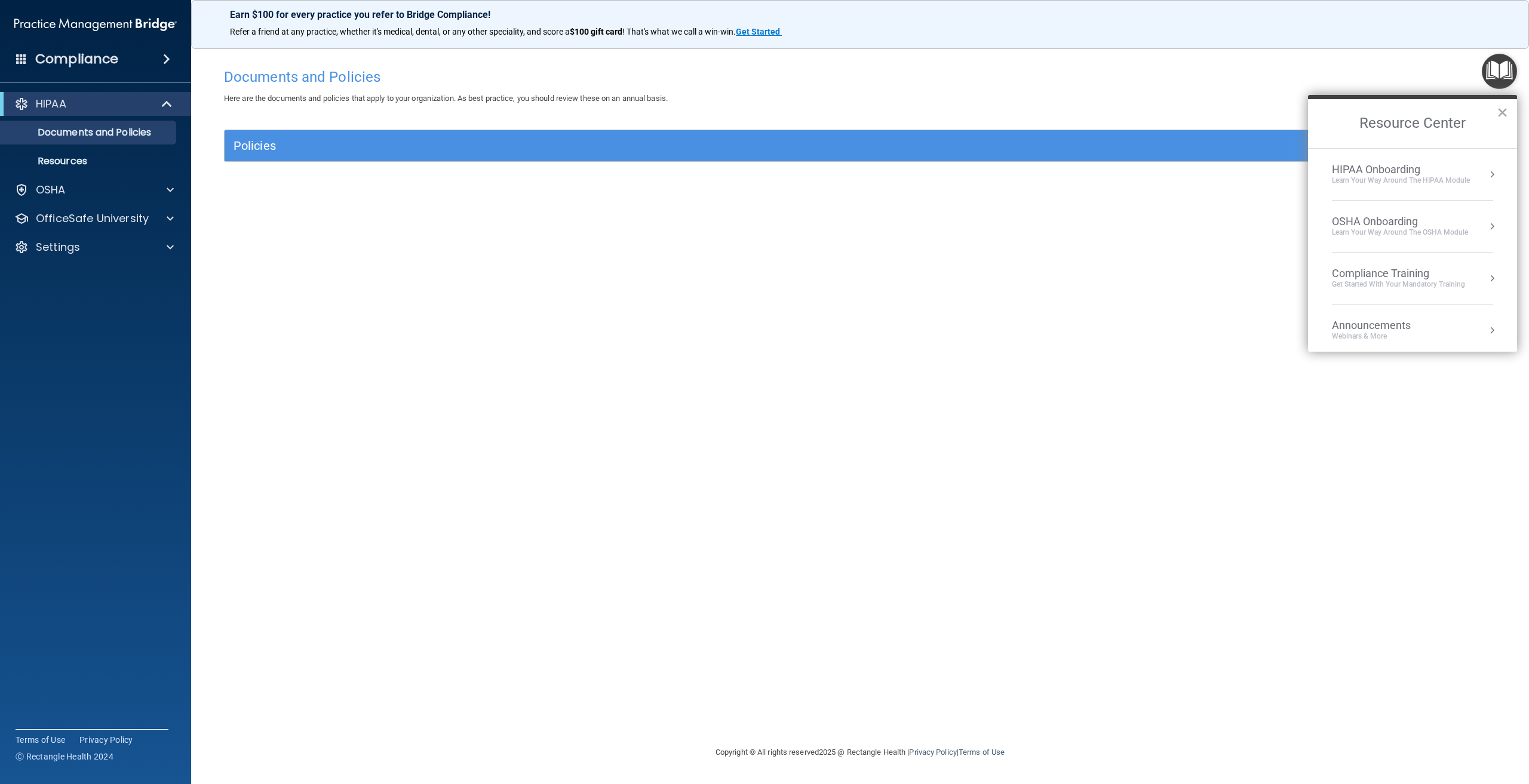
click at [1403, 220] on div "OSHA Onboarding" at bounding box center [1400, 221] width 136 height 13
click at [1390, 174] on div "Completed Step 1 of 5" at bounding box center [1421, 173] width 160 height 8
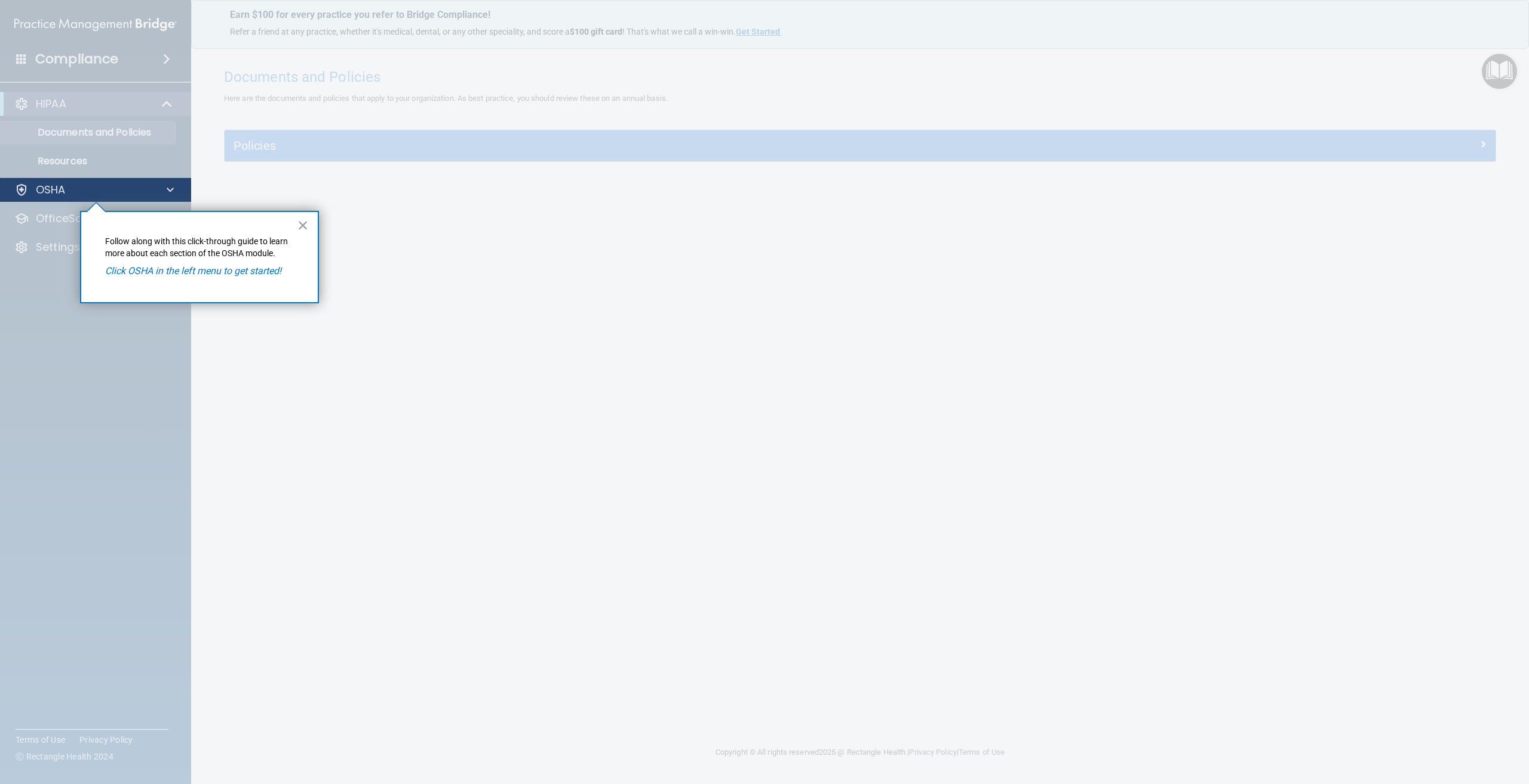
click at [146, 199] on div "OSHA" at bounding box center [96, 189] width 192 height 24
click at [65, 192] on p "OSHA" at bounding box center [51, 189] width 30 height 14
click at [189, 272] on em "Click OSHA in the left menu to get started!" at bounding box center [193, 270] width 176 height 11
click at [1030, 332] on div at bounding box center [860, 392] width 1337 height 784
click at [300, 222] on button "×" at bounding box center [303, 225] width 11 height 19
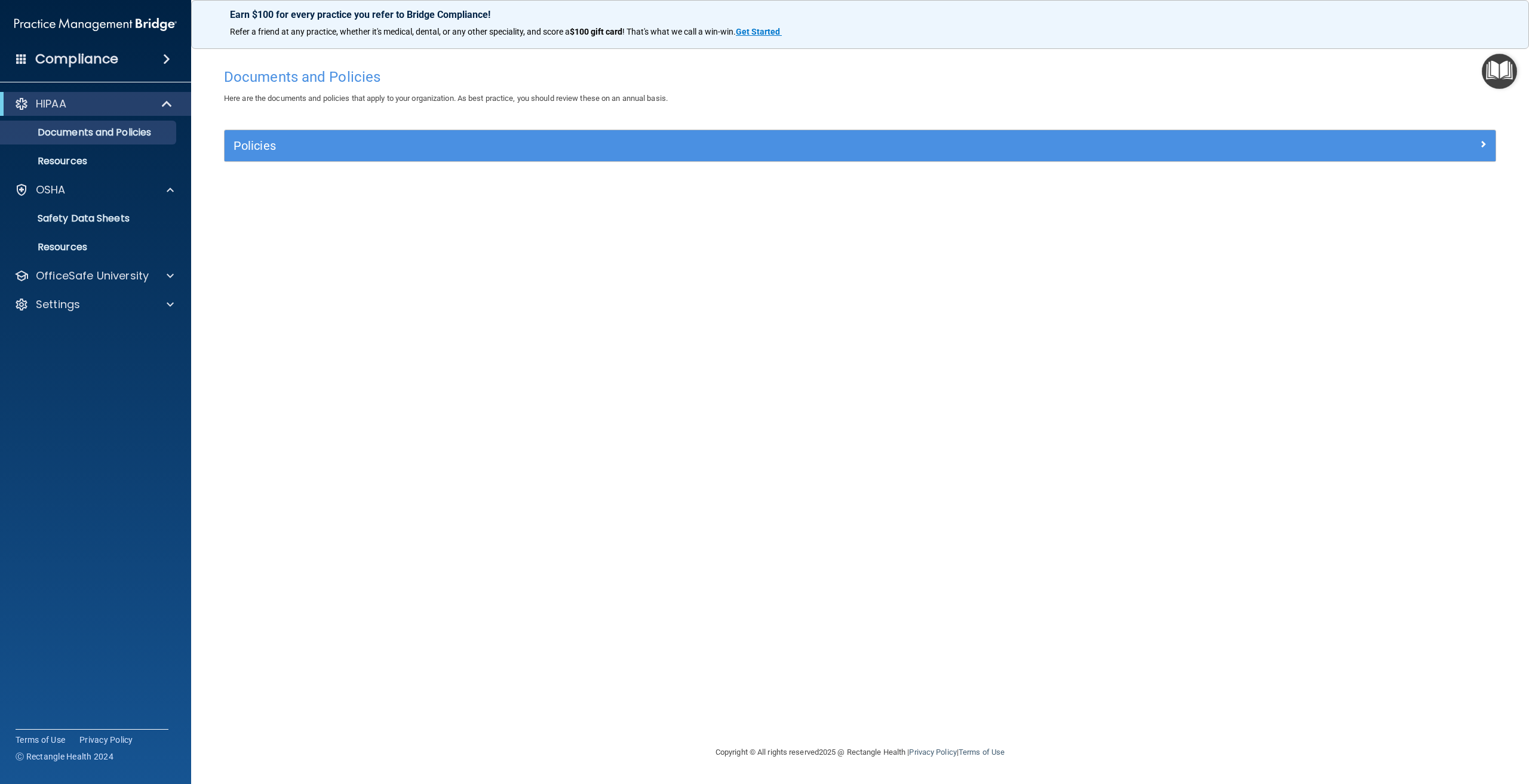
click at [1507, 76] on img "Open Resource Center" at bounding box center [1499, 71] width 35 height 35
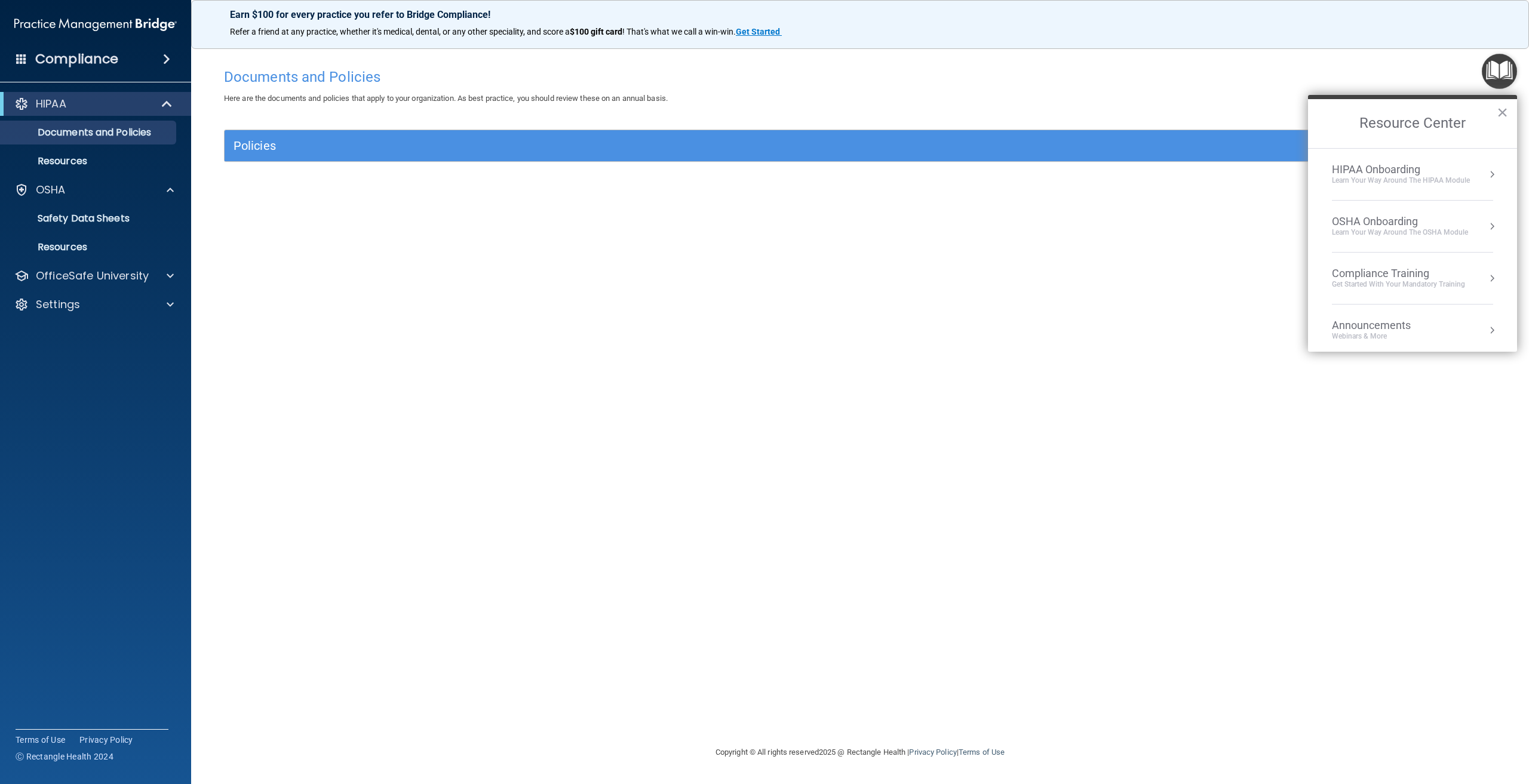
click at [1417, 173] on div "HIPAA Onboarding" at bounding box center [1401, 169] width 138 height 13
click at [1380, 241] on div "Completed 5 of 8" at bounding box center [1417, 239] width 151 height 8
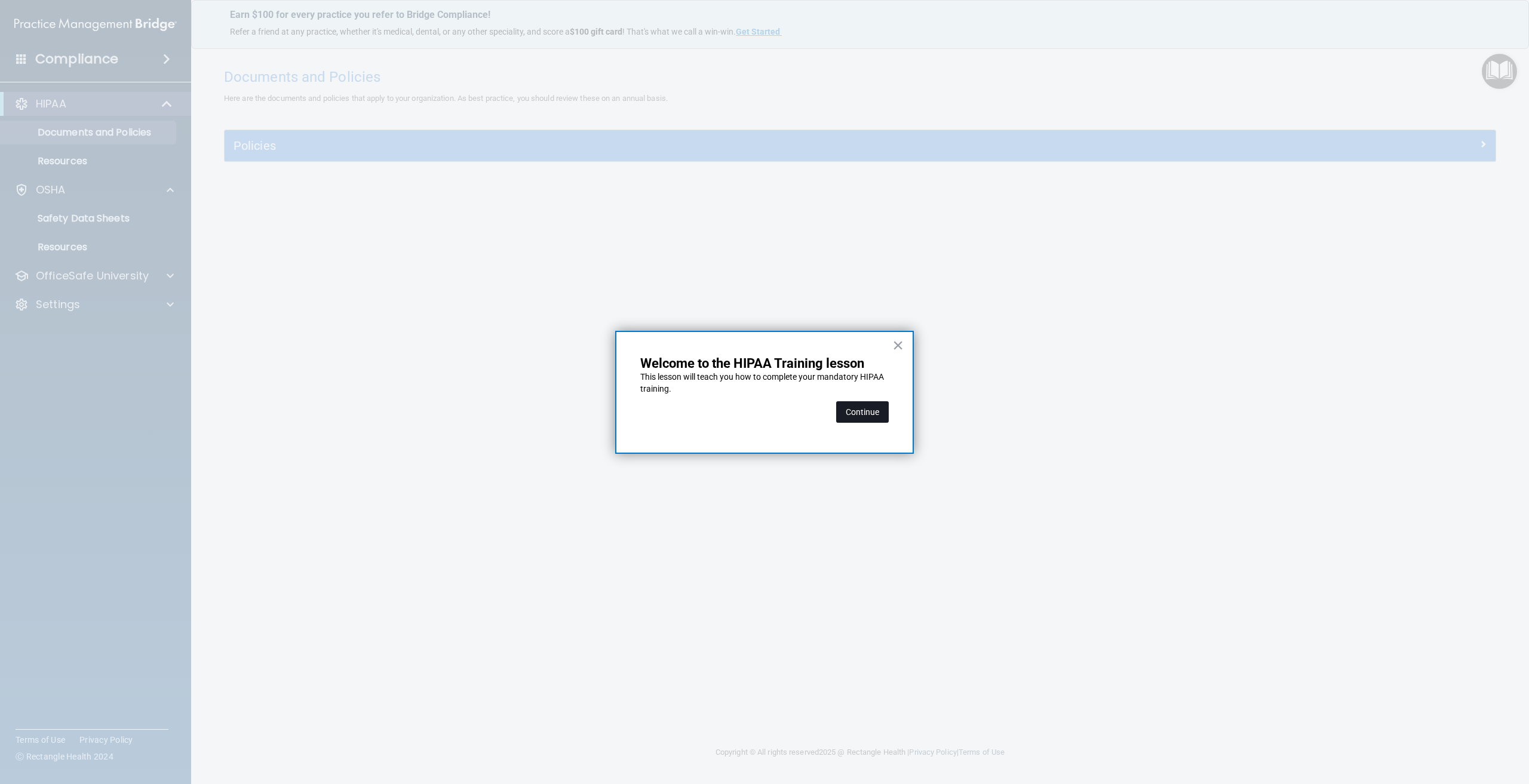
click at [860, 404] on button "Continue" at bounding box center [863, 412] width 53 height 22
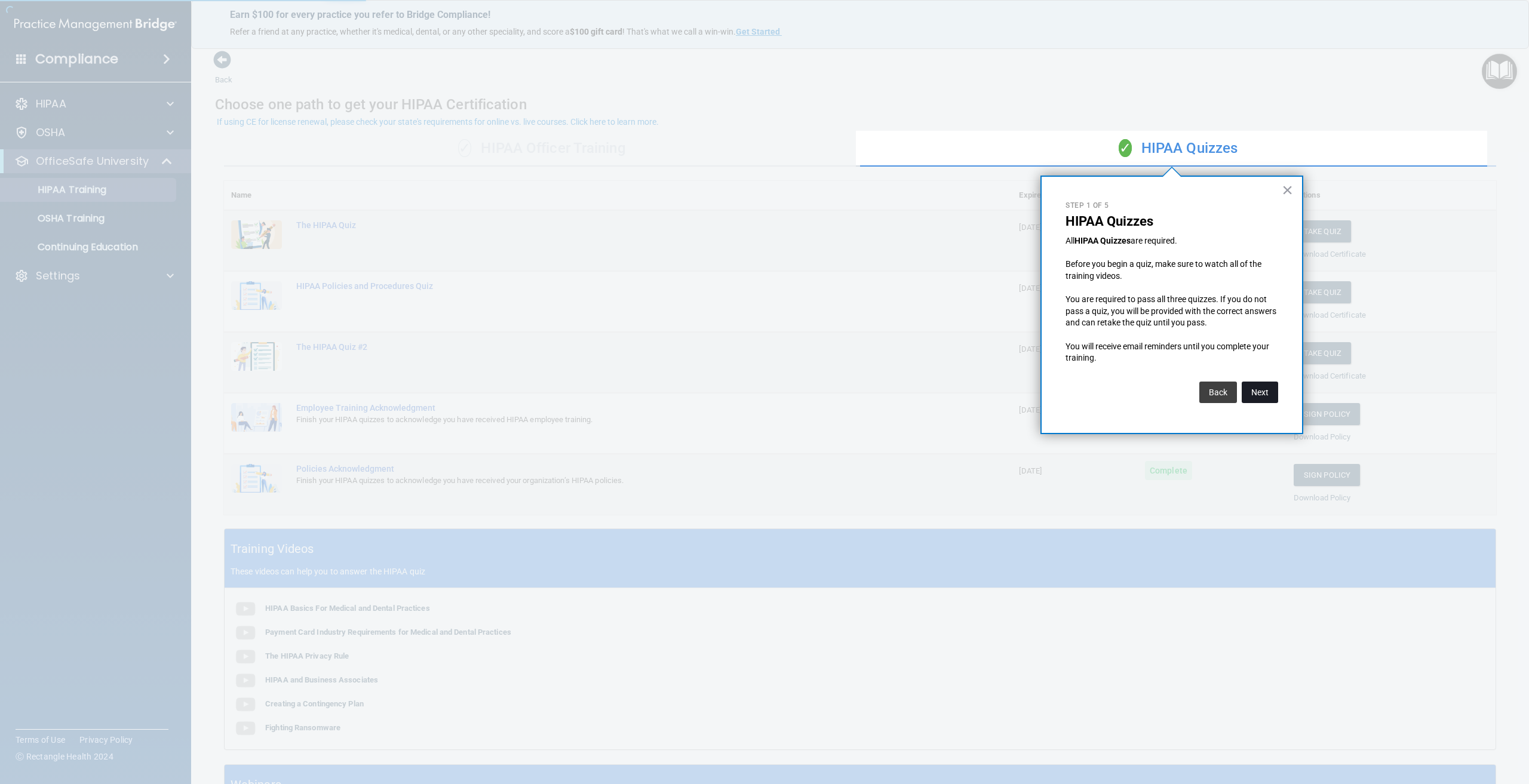
click at [1263, 391] on button "Next" at bounding box center [1260, 392] width 36 height 22
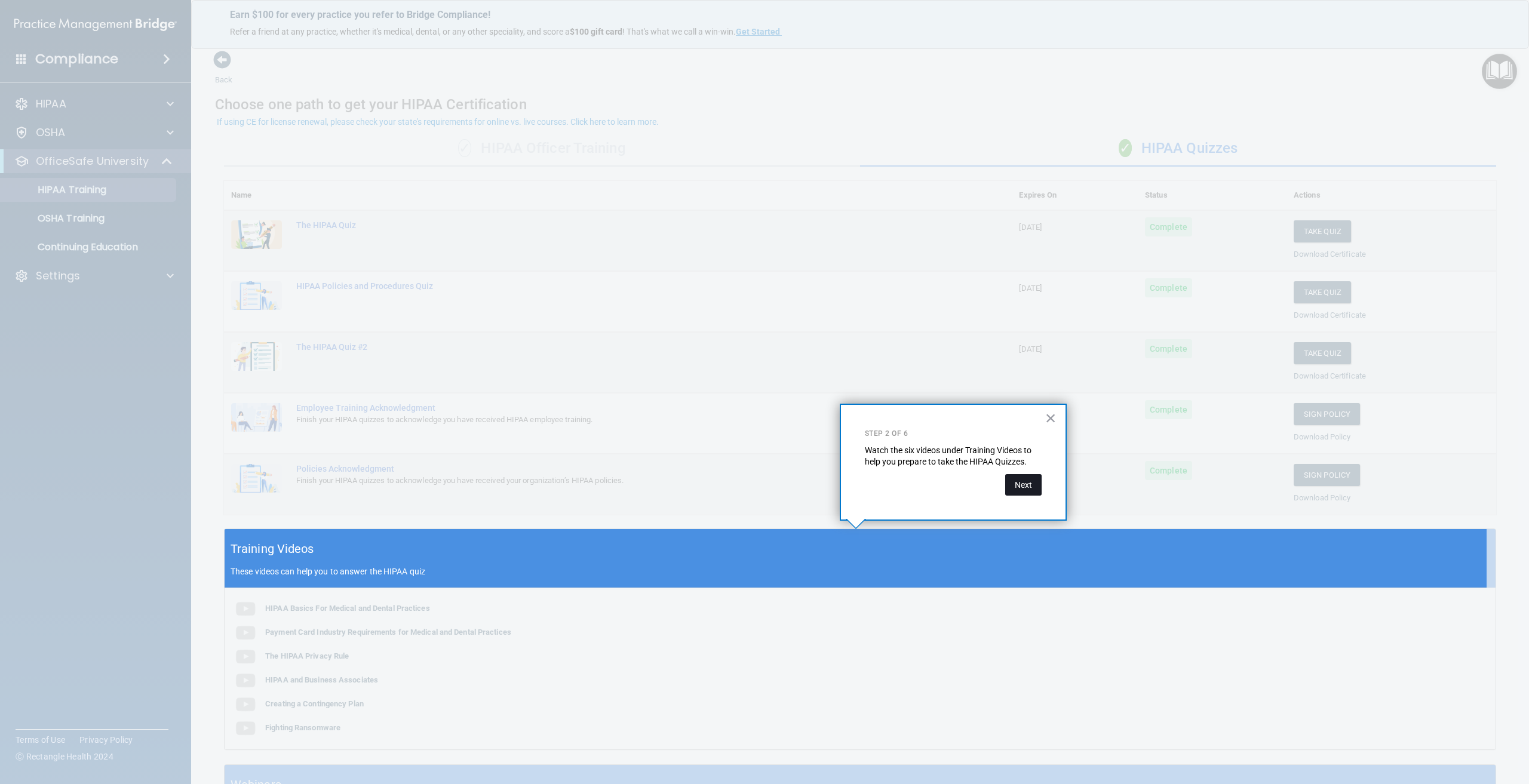
click at [1031, 489] on button "Next" at bounding box center [1023, 485] width 36 height 22
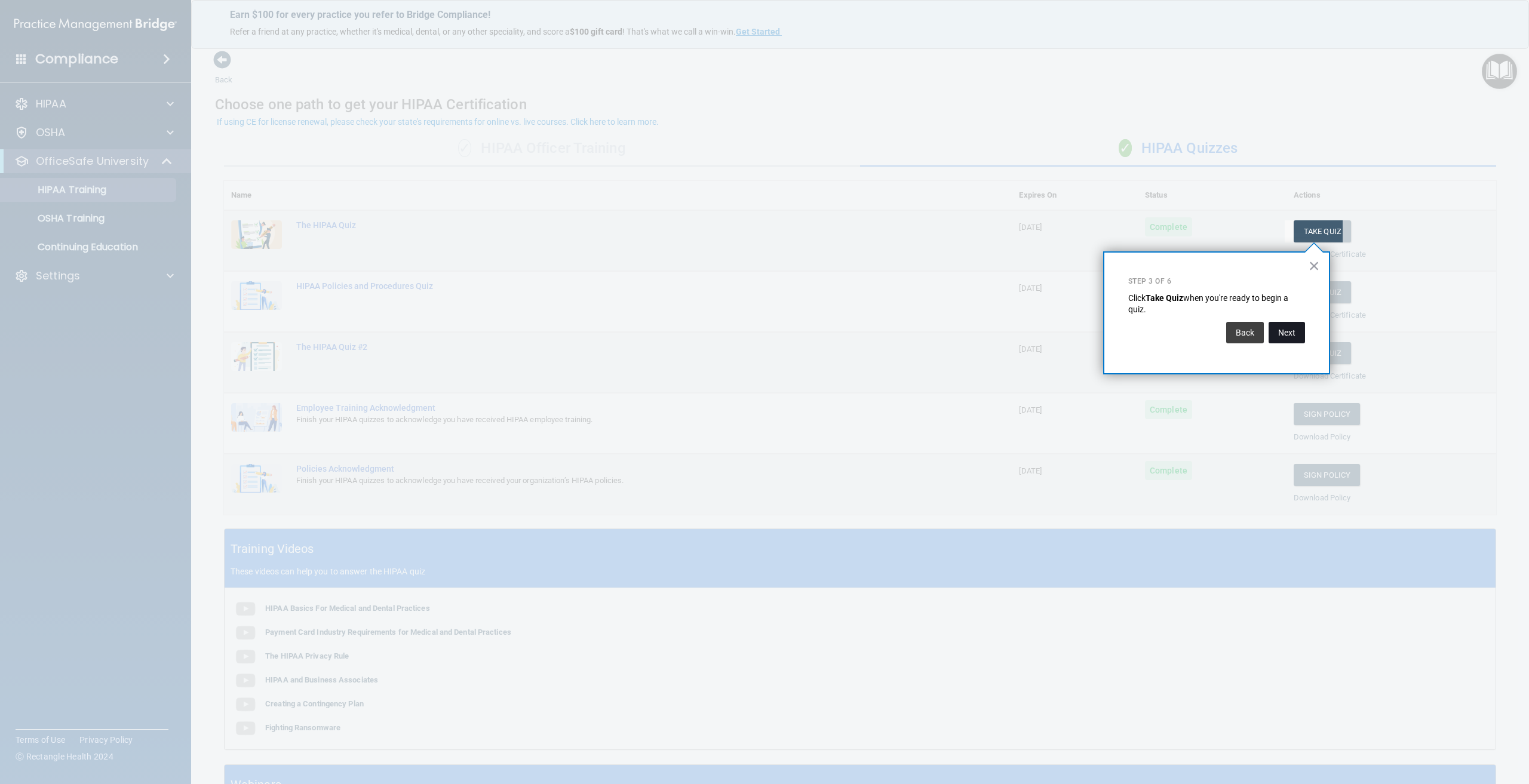
click at [1288, 333] on button "Next" at bounding box center [1287, 332] width 36 height 22
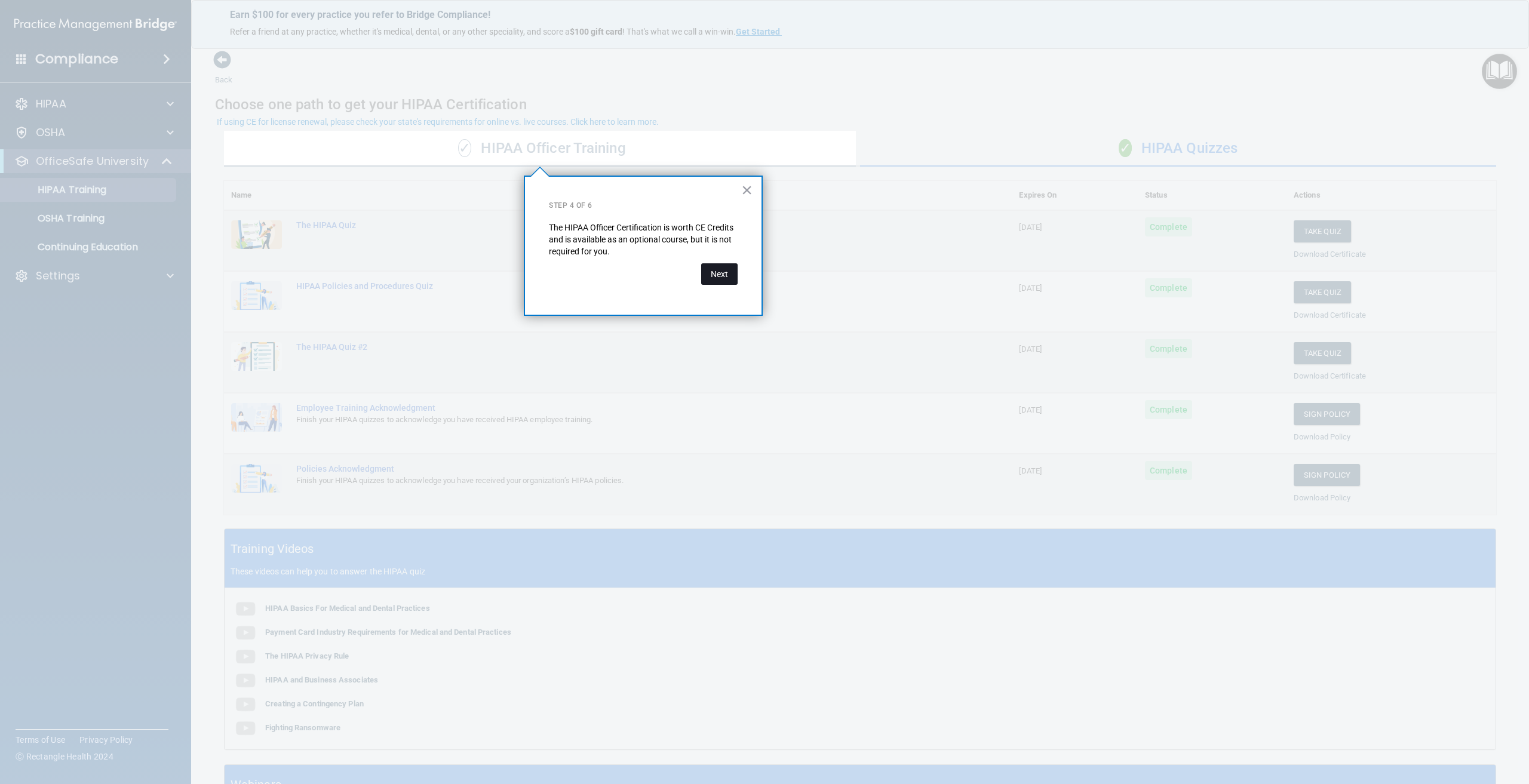
click at [713, 270] on button "Next" at bounding box center [720, 274] width 36 height 22
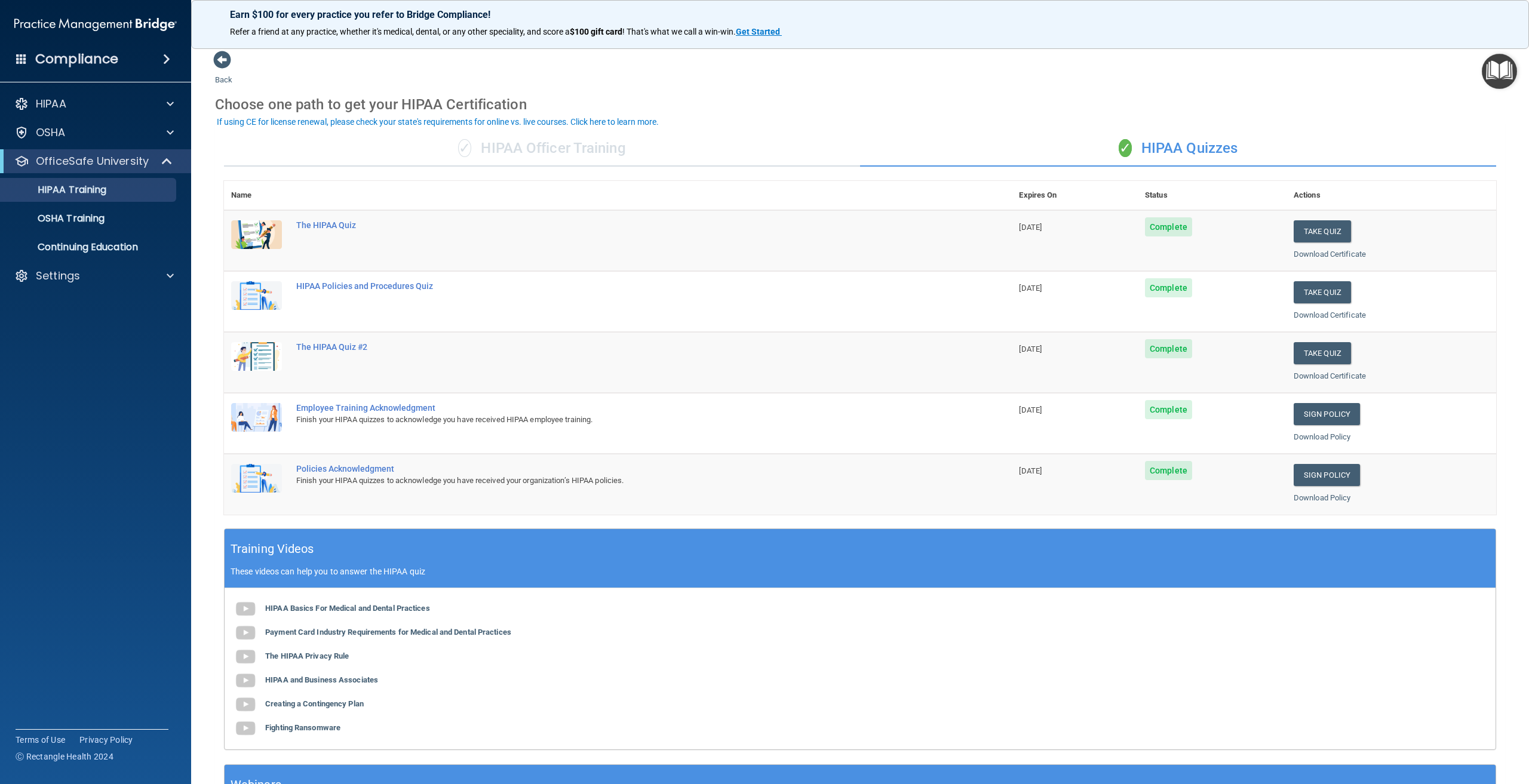
click at [1504, 80] on img "Open Resource Center" at bounding box center [1499, 71] width 35 height 35
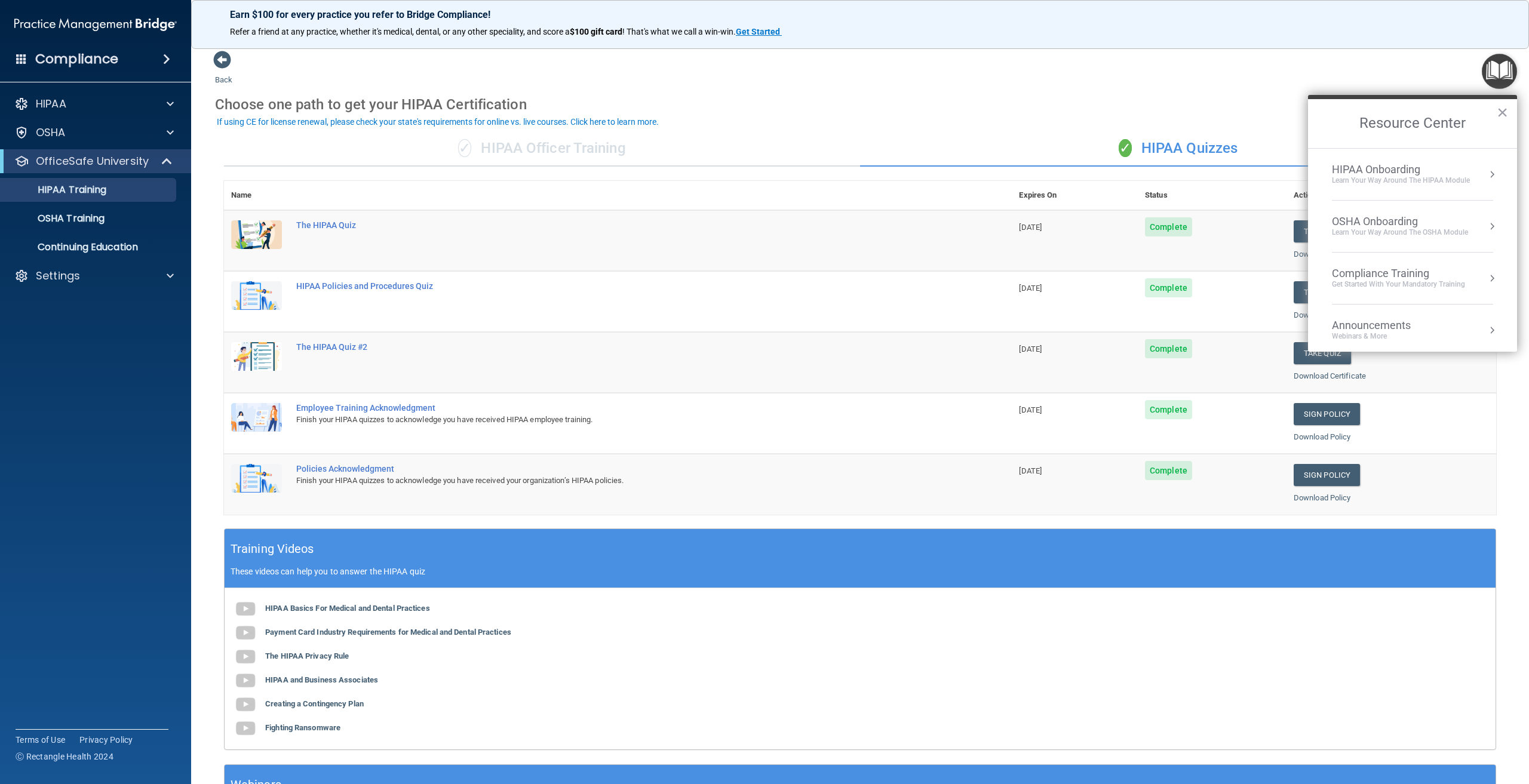
click at [1426, 184] on div "Learn Your Way around the HIPAA module" at bounding box center [1401, 180] width 138 height 10
click at [1382, 241] on div "Completed 5 of 8" at bounding box center [1417, 239] width 151 height 8
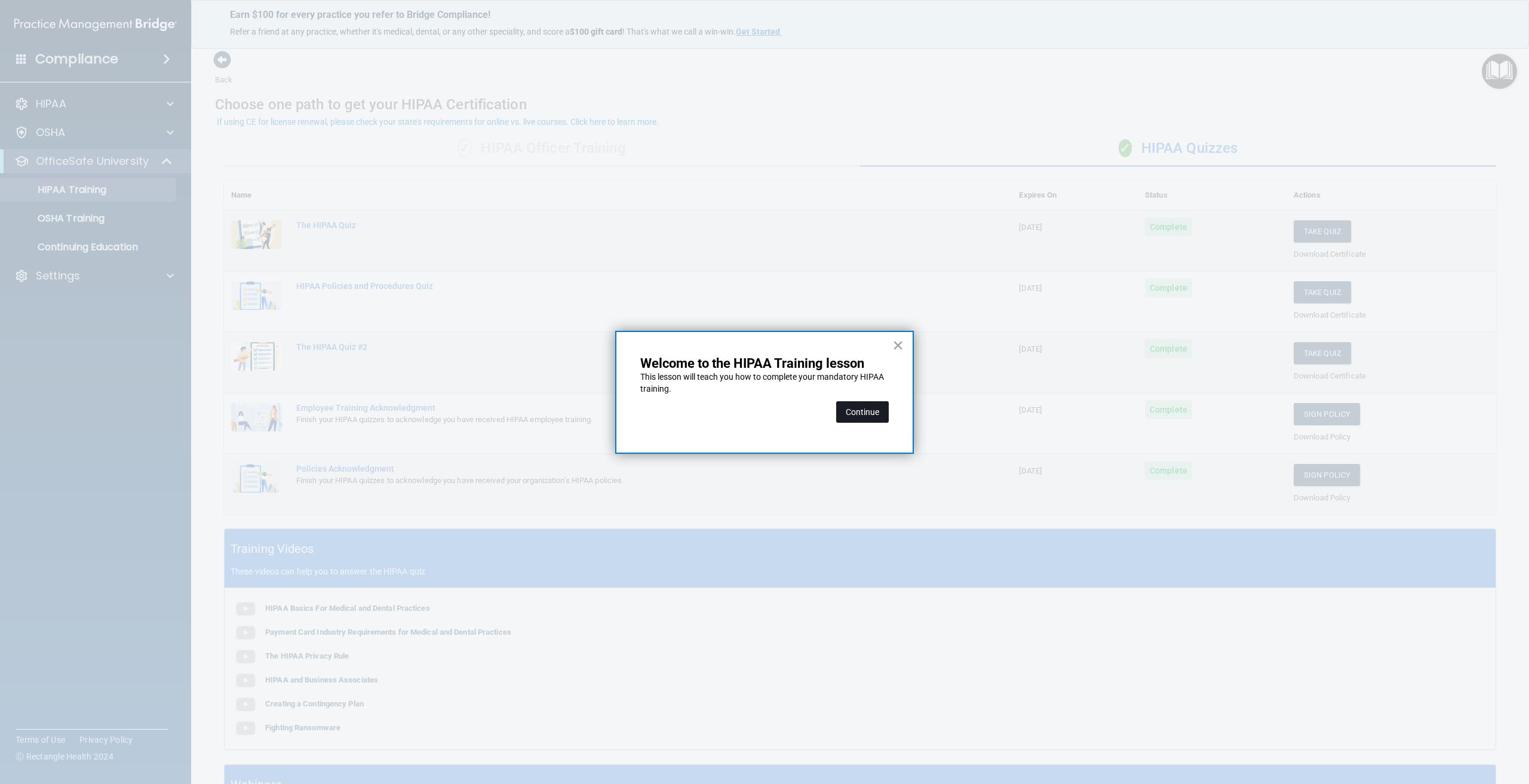
click at [868, 409] on button "Continue" at bounding box center [863, 412] width 53 height 22
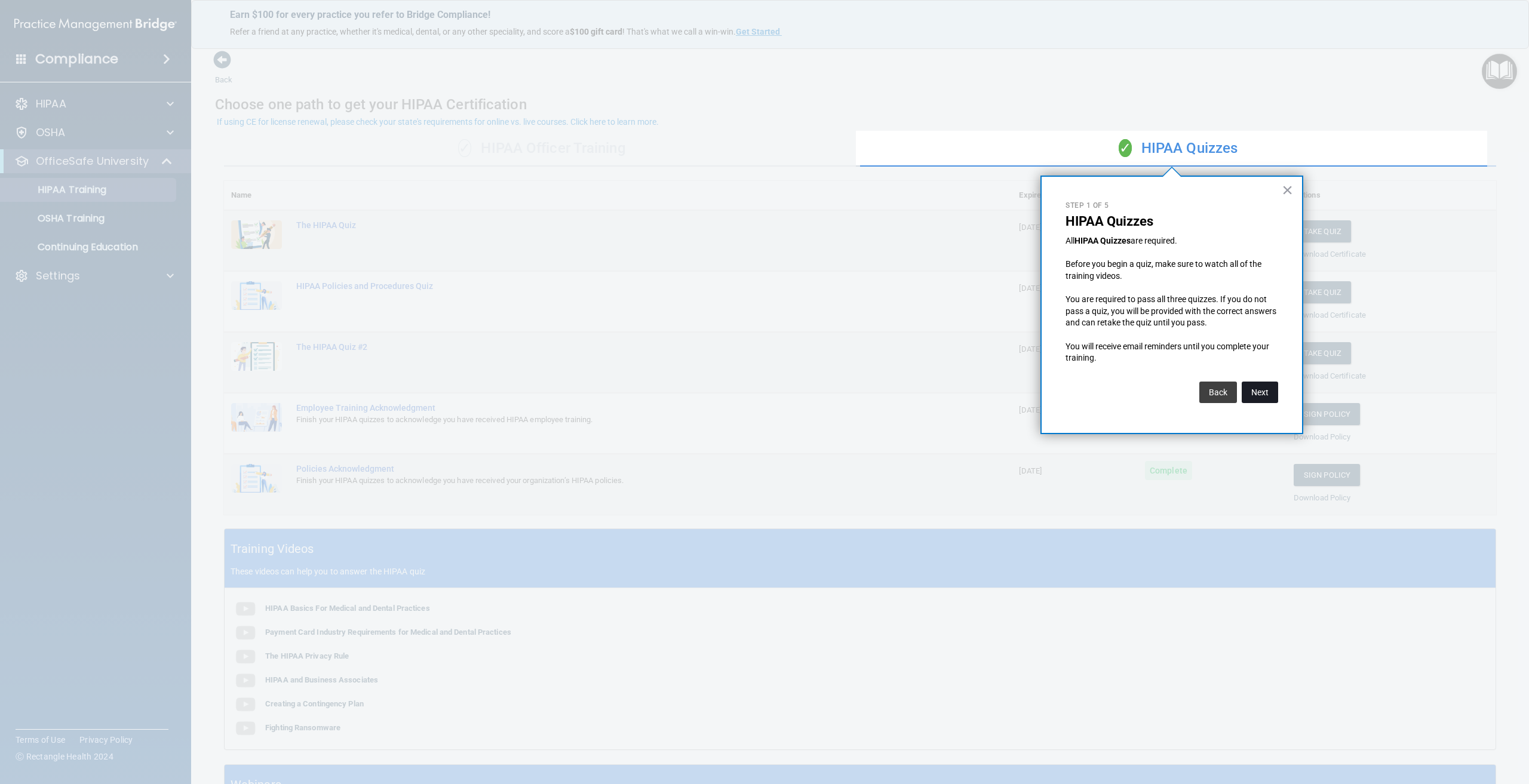
click at [1266, 396] on button "Next" at bounding box center [1260, 392] width 36 height 22
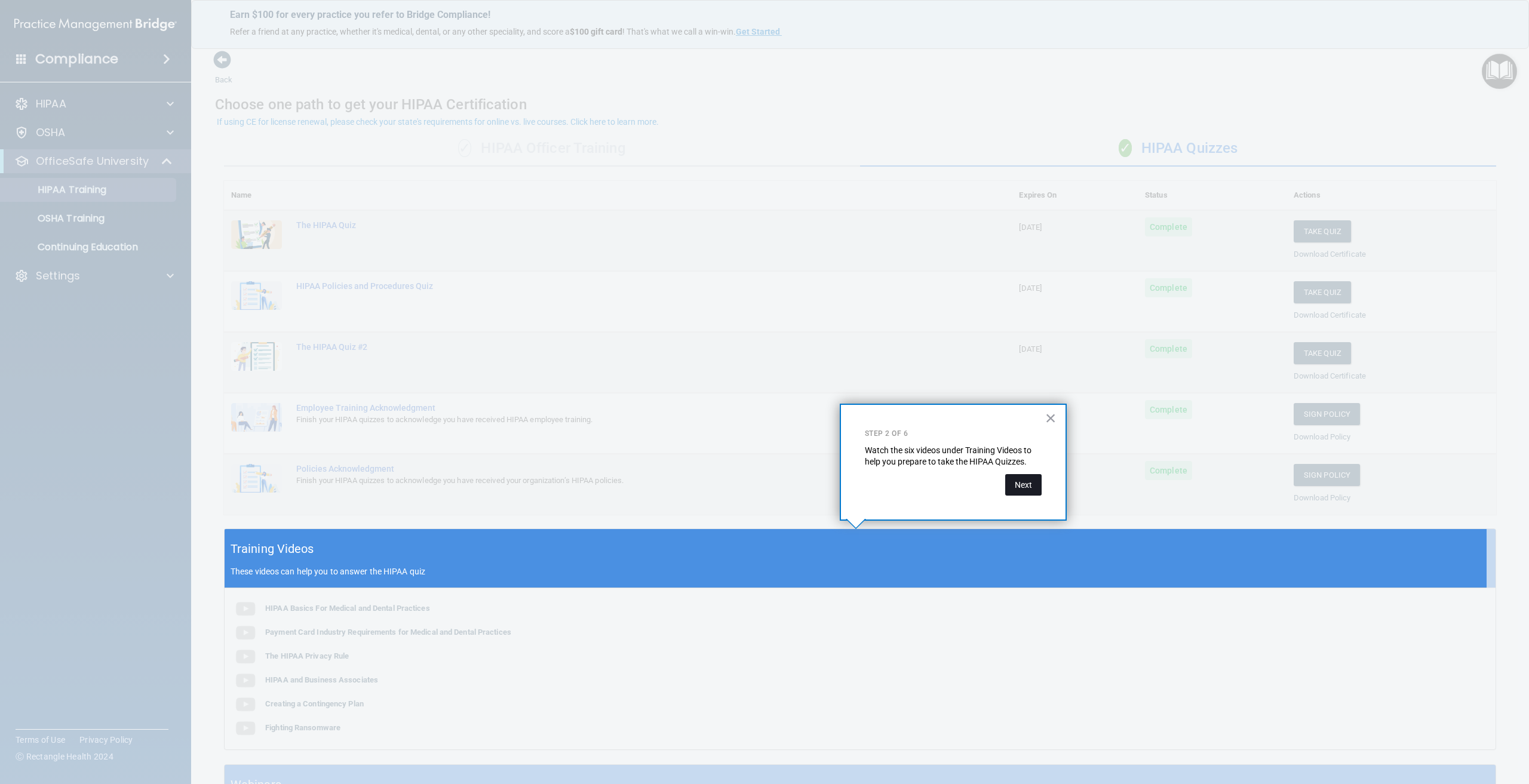
click at [1030, 489] on button "Next" at bounding box center [1023, 485] width 36 height 22
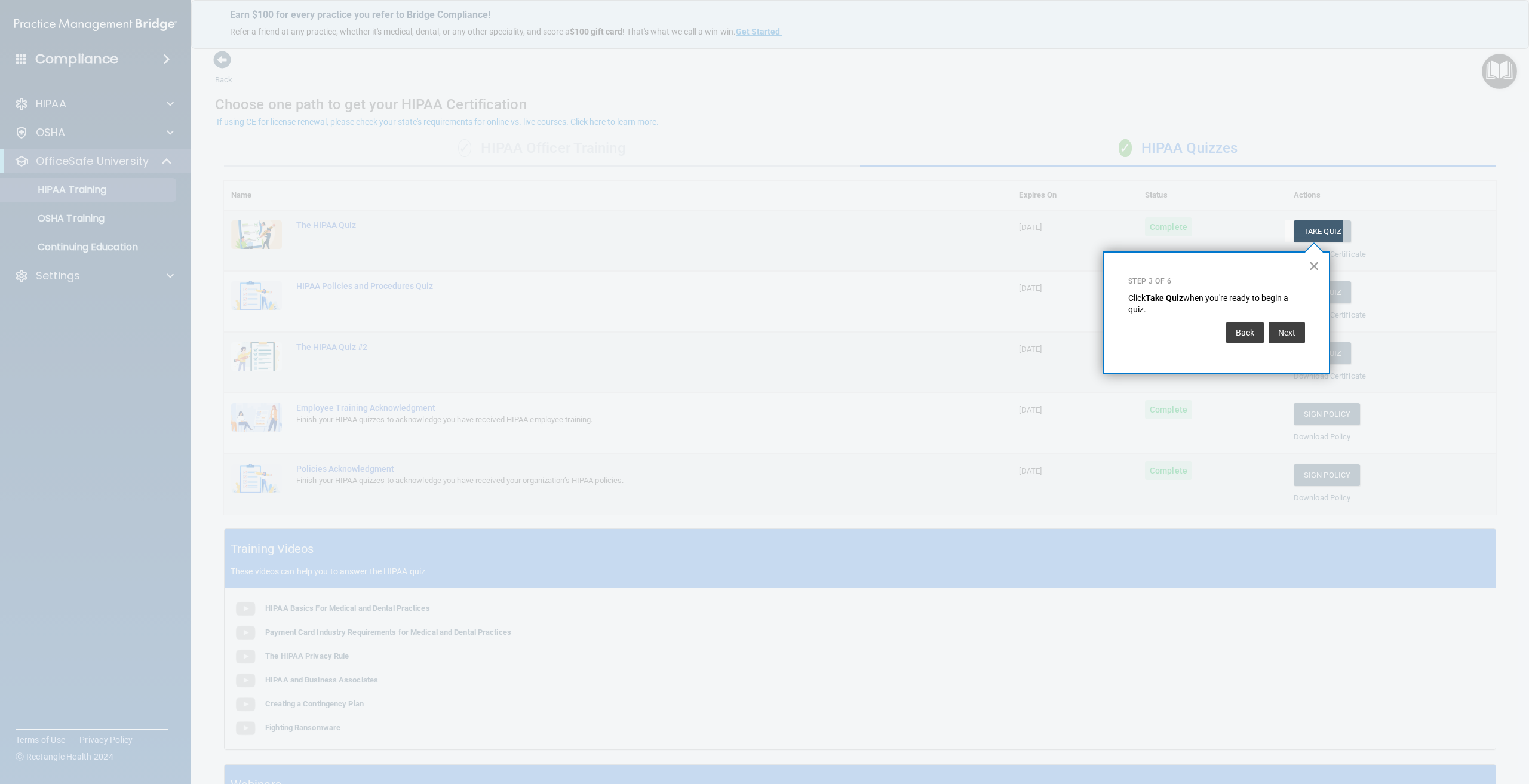
click at [1313, 264] on button "×" at bounding box center [1314, 266] width 11 height 19
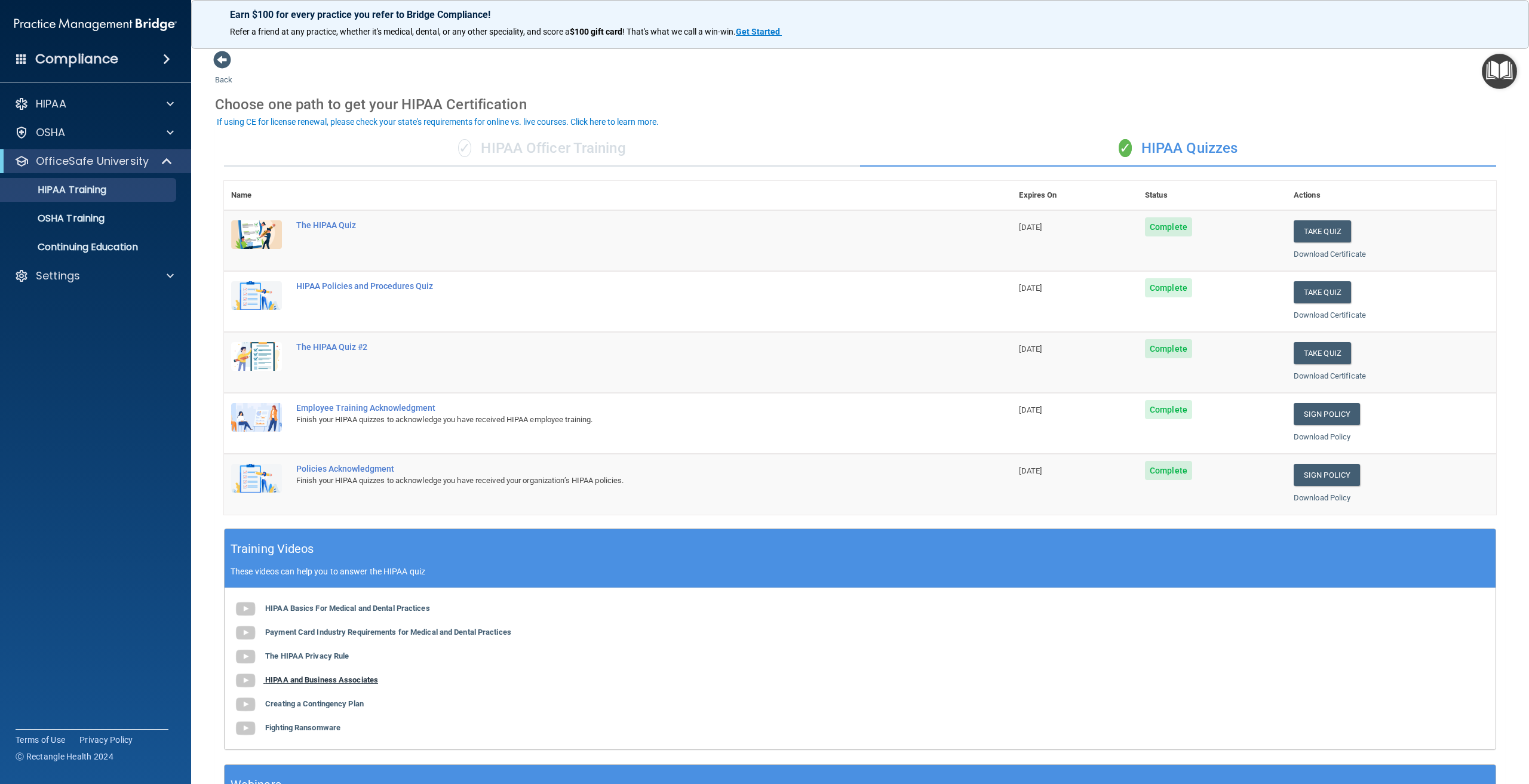
click at [321, 680] on b "HIPAA and Business Associates" at bounding box center [321, 679] width 113 height 9
click at [298, 706] on b "Creating a Contingency Plan" at bounding box center [314, 703] width 98 height 9
click at [312, 730] on b "Fighting Ransomware" at bounding box center [303, 727] width 76 height 9
click at [1497, 73] on img "Open Resource Center" at bounding box center [1499, 71] width 35 height 35
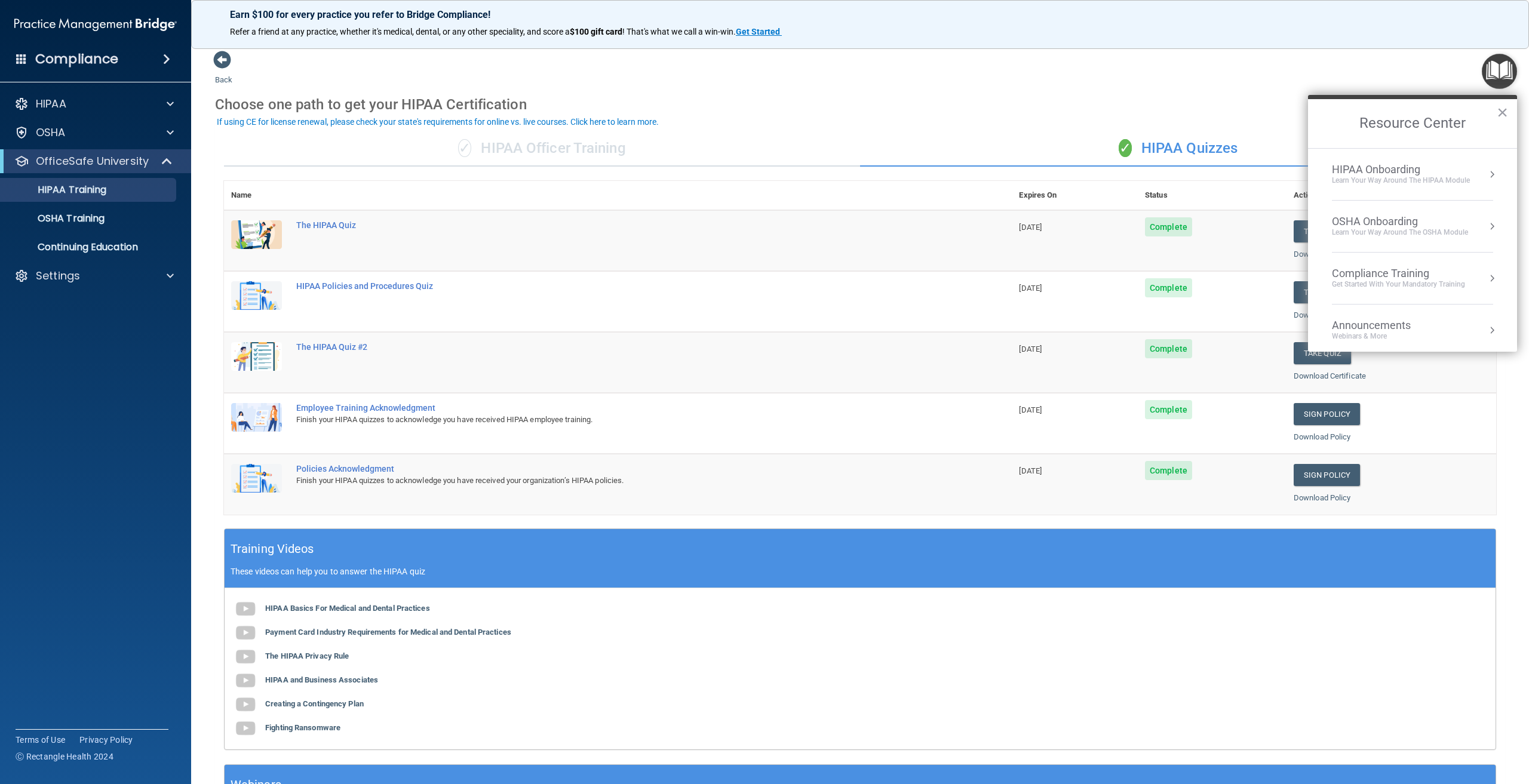
click at [1413, 175] on div "HIPAA Onboarding" at bounding box center [1401, 169] width 138 height 13
click at [1053, 646] on div "HIPAA Basics For Medical and Dental Practices Payment Card Industry Requirement…" at bounding box center [860, 668] width 1271 height 161
click at [556, 142] on div "✓ HIPAA Officer Training" at bounding box center [542, 148] width 636 height 36
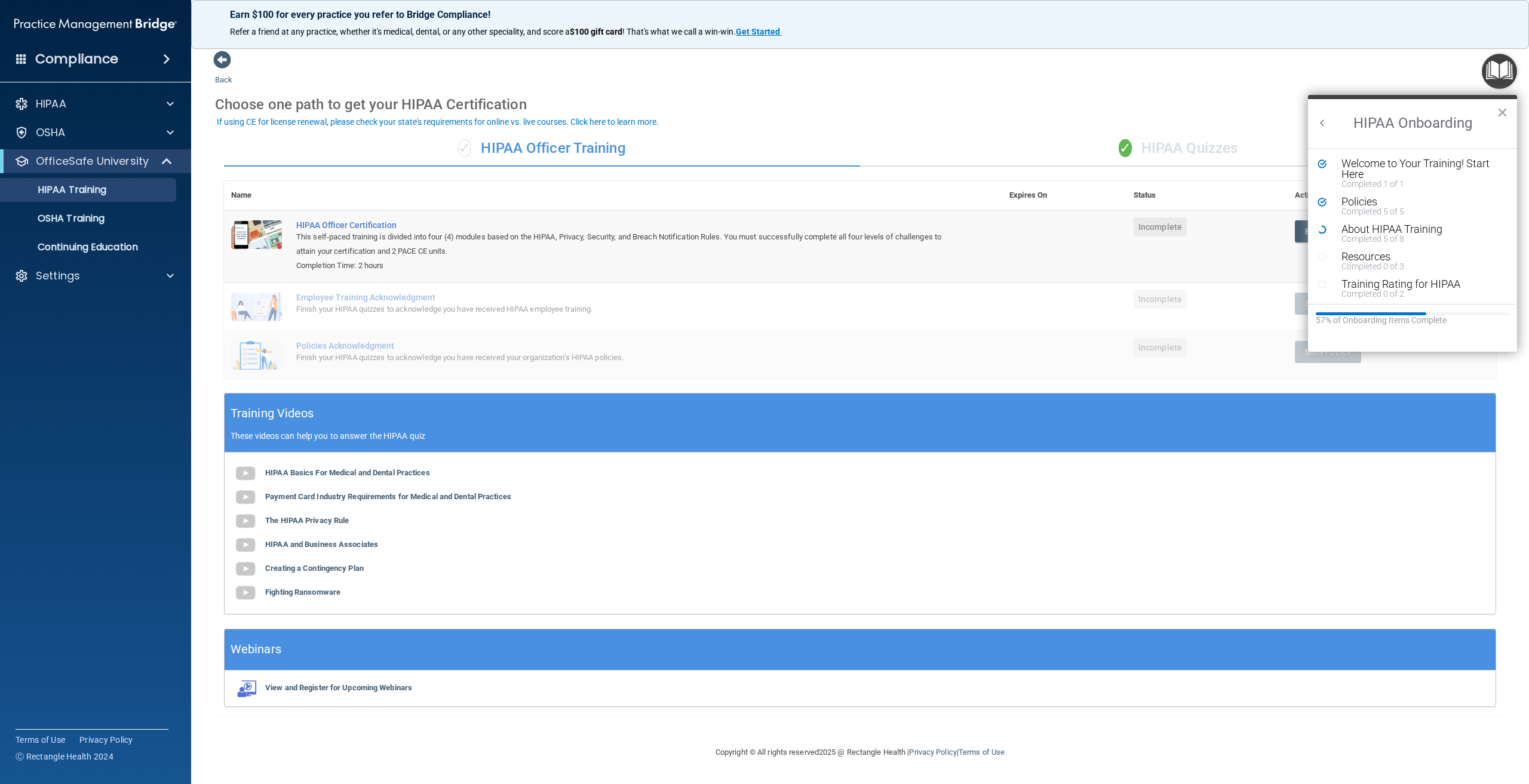
click at [1158, 144] on div "✓ HIPAA Quizzes" at bounding box center [1178, 148] width 636 height 36
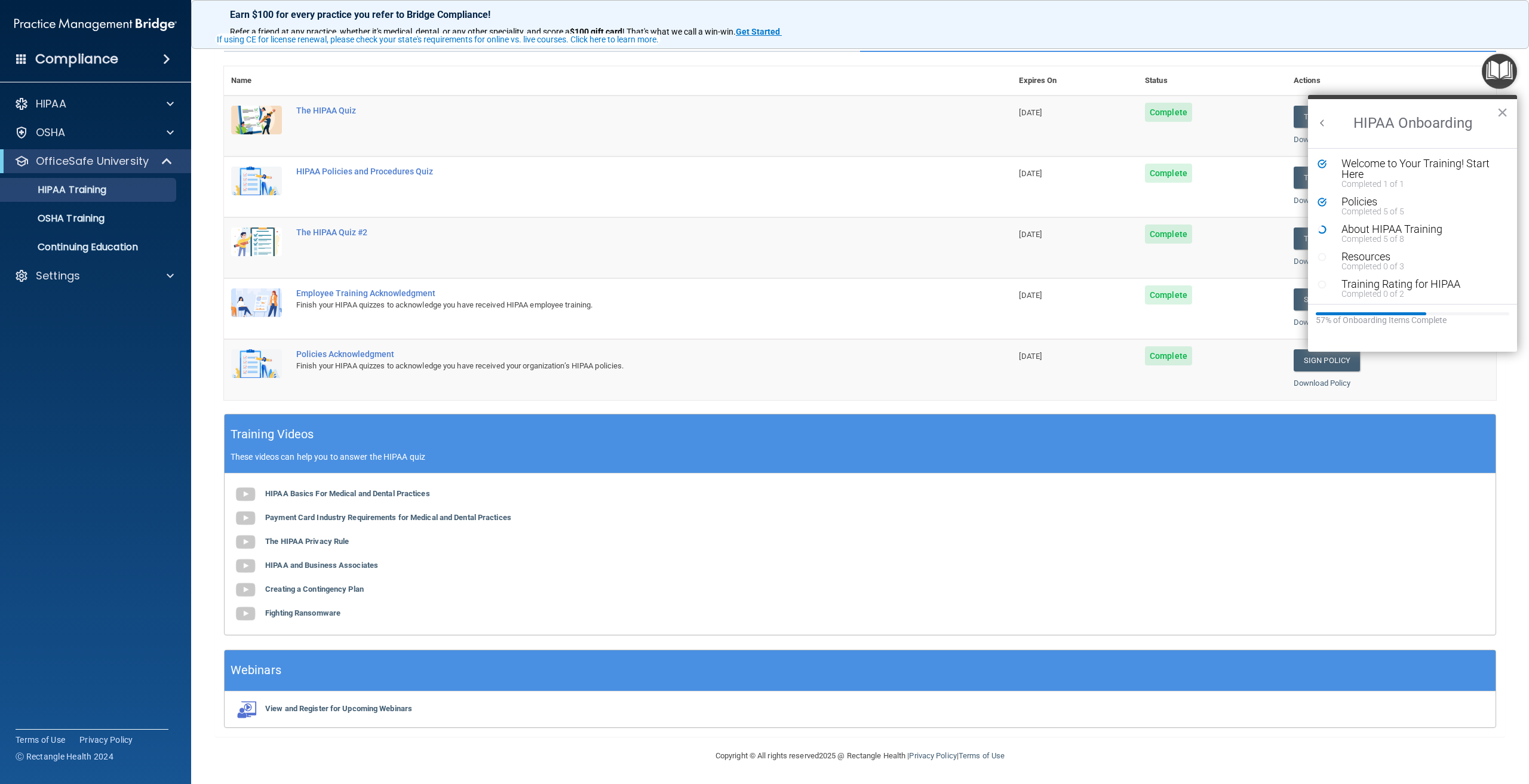
scroll to position [115, 0]
click at [1390, 263] on div "Completed 0 of 3" at bounding box center [1417, 266] width 151 height 8
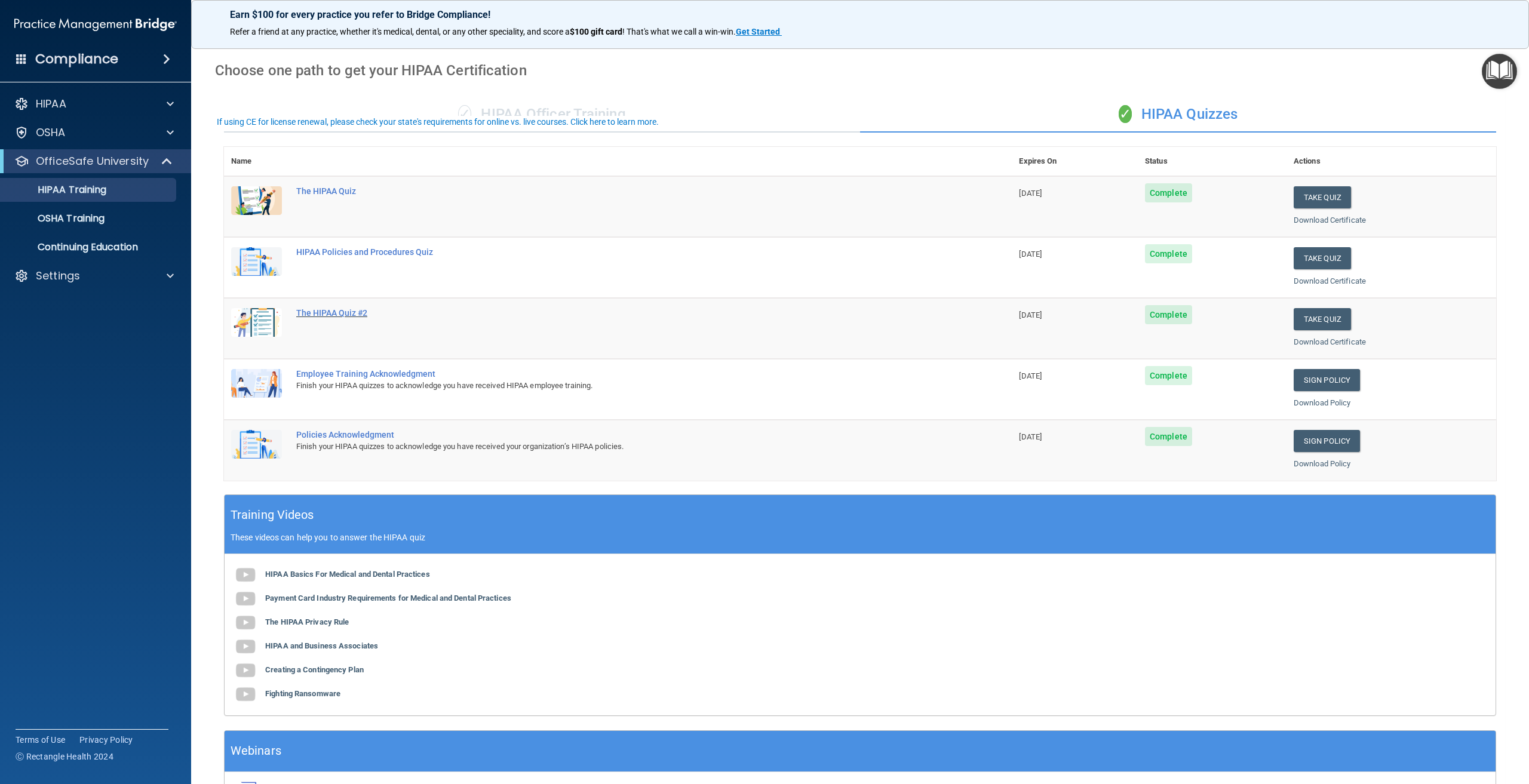
scroll to position [0, 0]
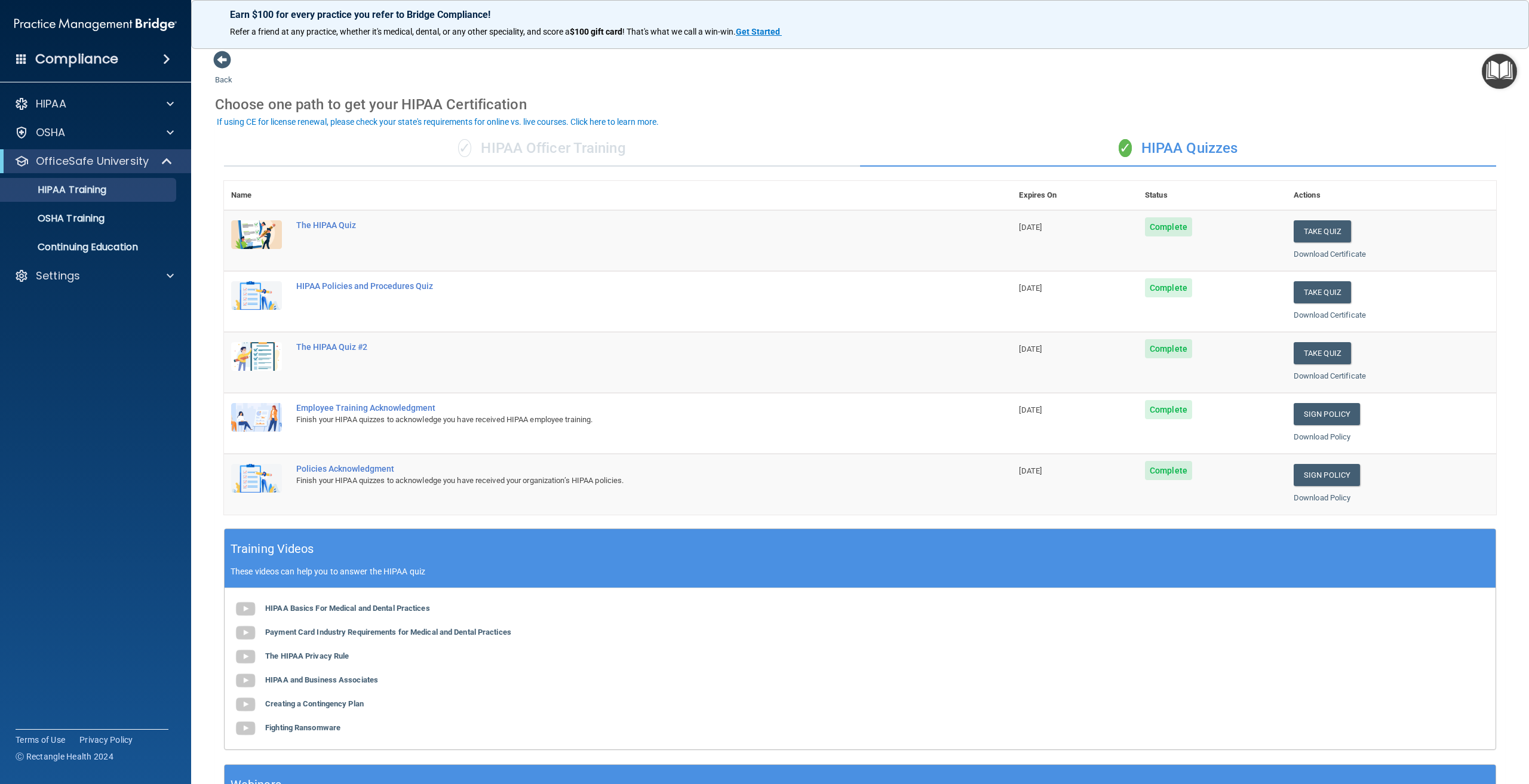
click at [1500, 64] on img "Open Resource Center" at bounding box center [1499, 71] width 35 height 35
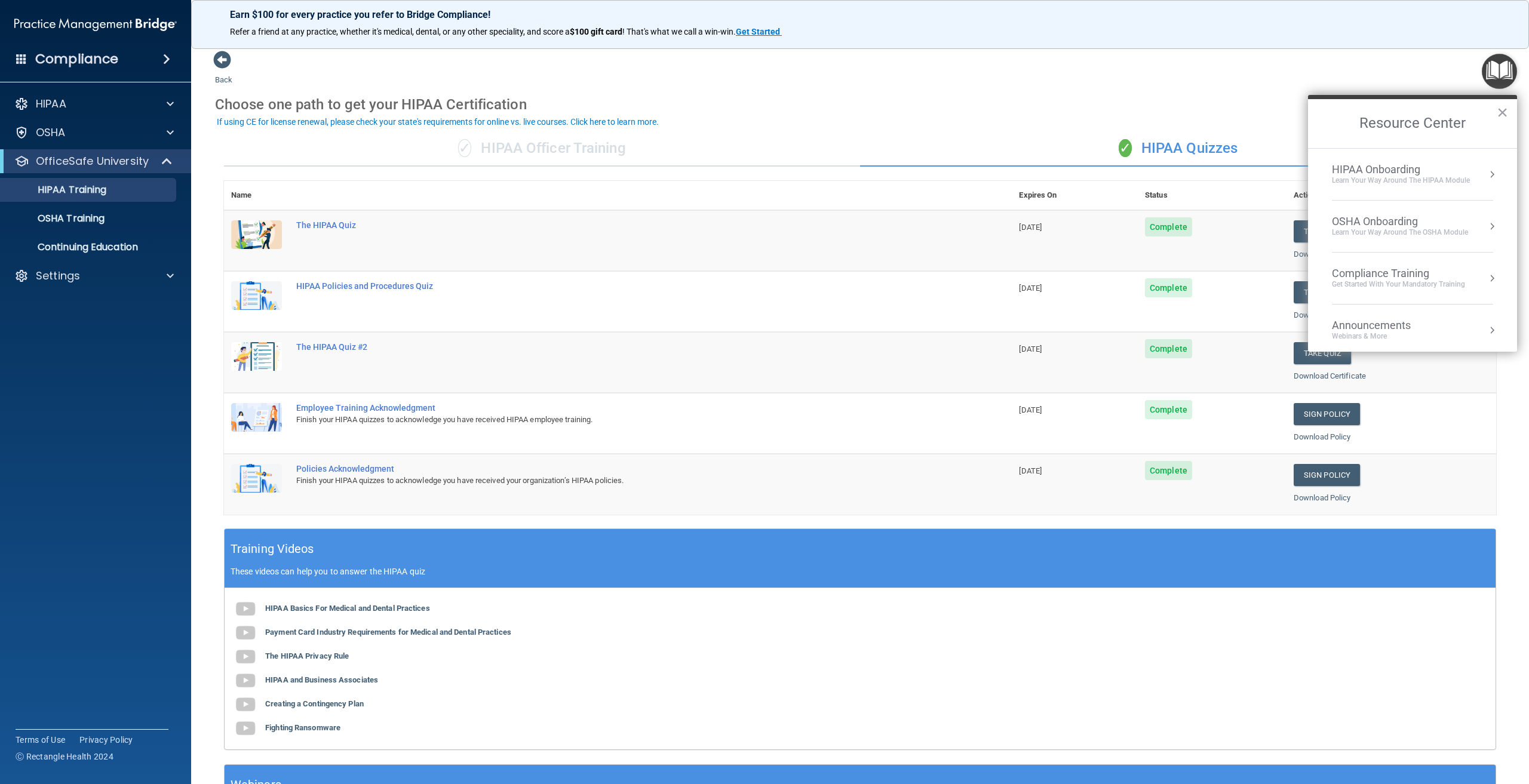
click at [1403, 198] on li "HIPAA Onboarding Learn Your Way around the HIPAA module" at bounding box center [1412, 174] width 161 height 52
click at [1320, 257] on icon "Resource Center" at bounding box center [1321, 257] width 9 height 9
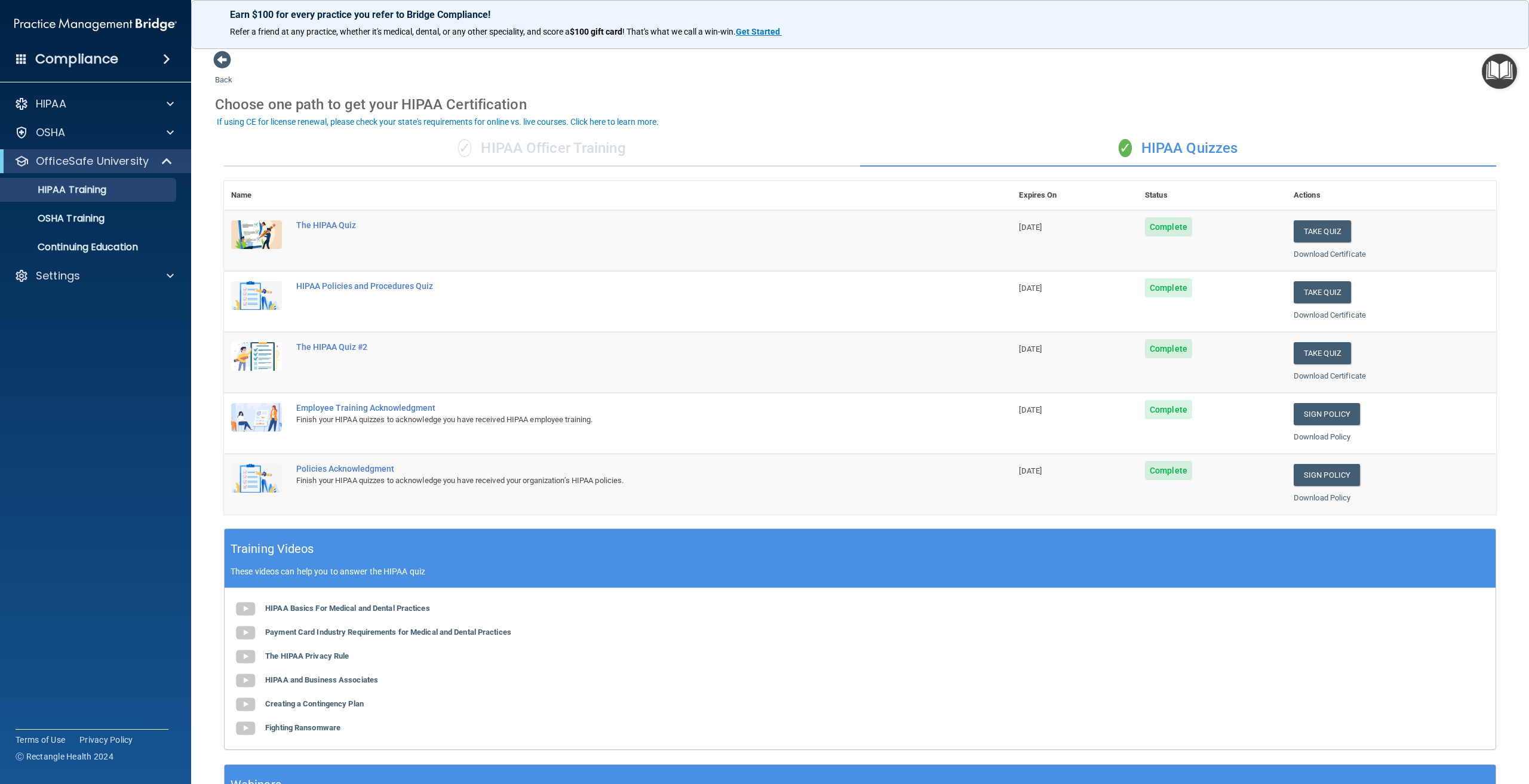
click at [1511, 73] on img "Open Resource Center" at bounding box center [1499, 71] width 35 height 35
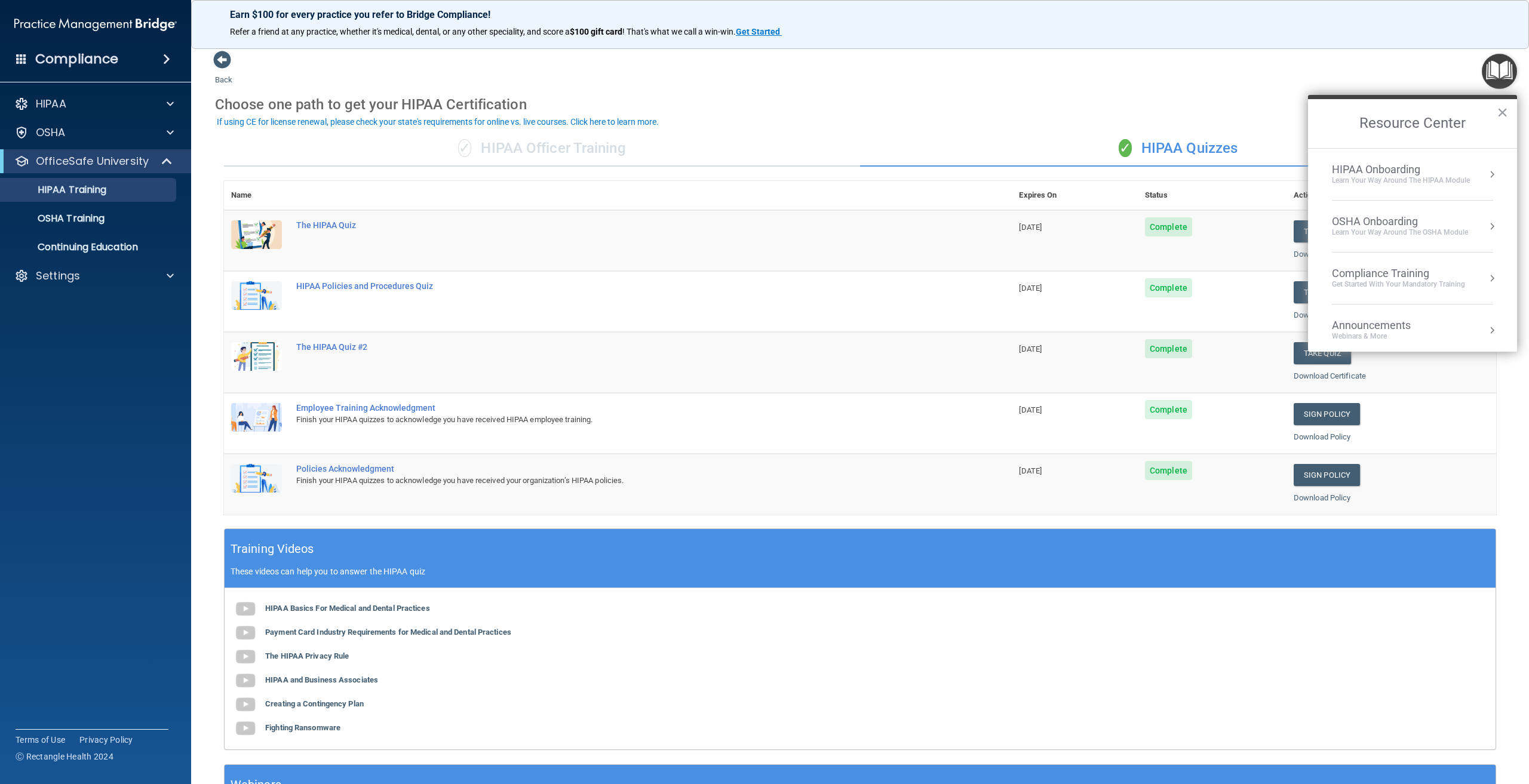
click at [1427, 175] on div "HIPAA Onboarding" at bounding box center [1401, 169] width 138 height 13
click at [1440, 282] on div "Training Rating for HIPAA" at bounding box center [1417, 282] width 151 height 11
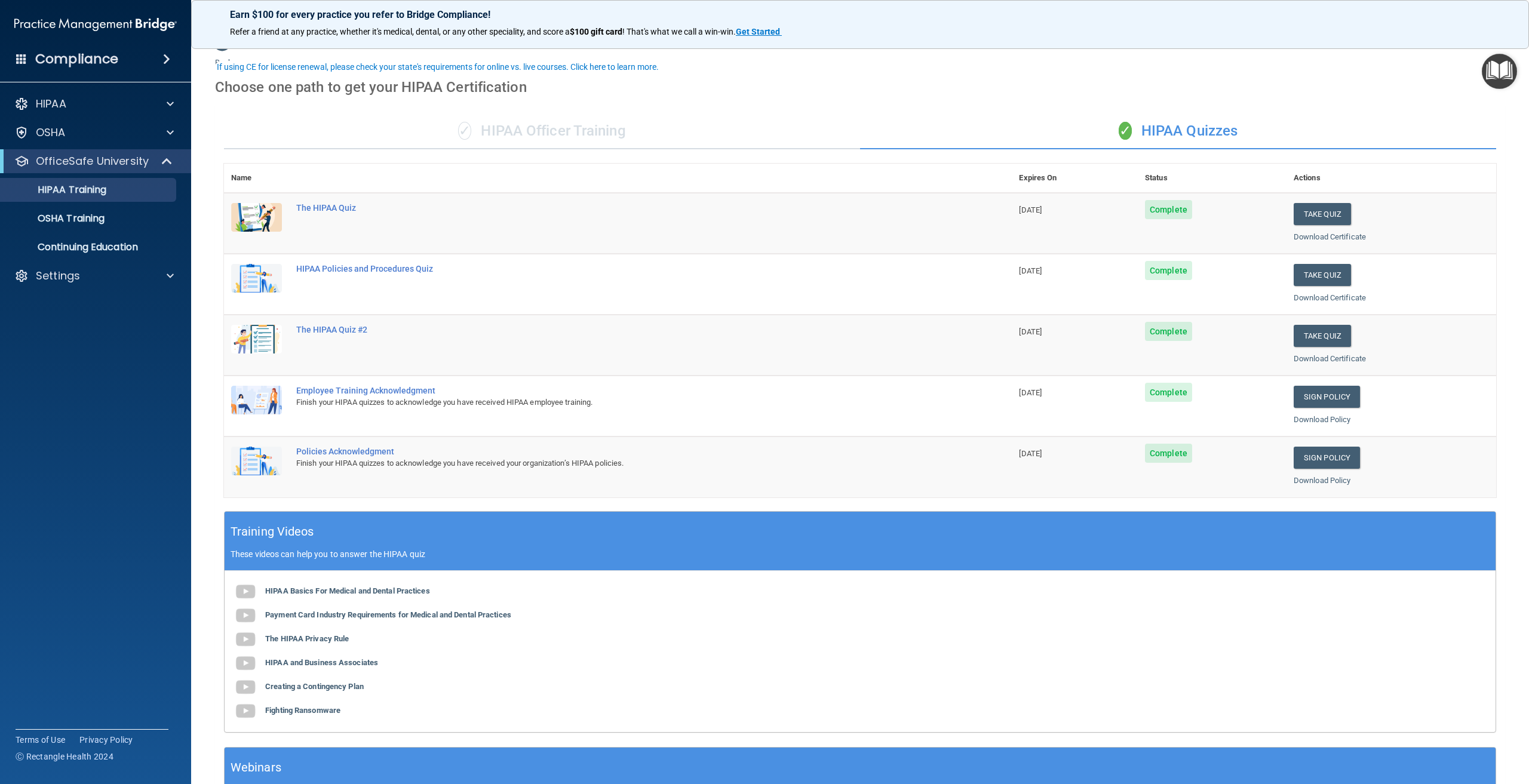
scroll to position [0, 0]
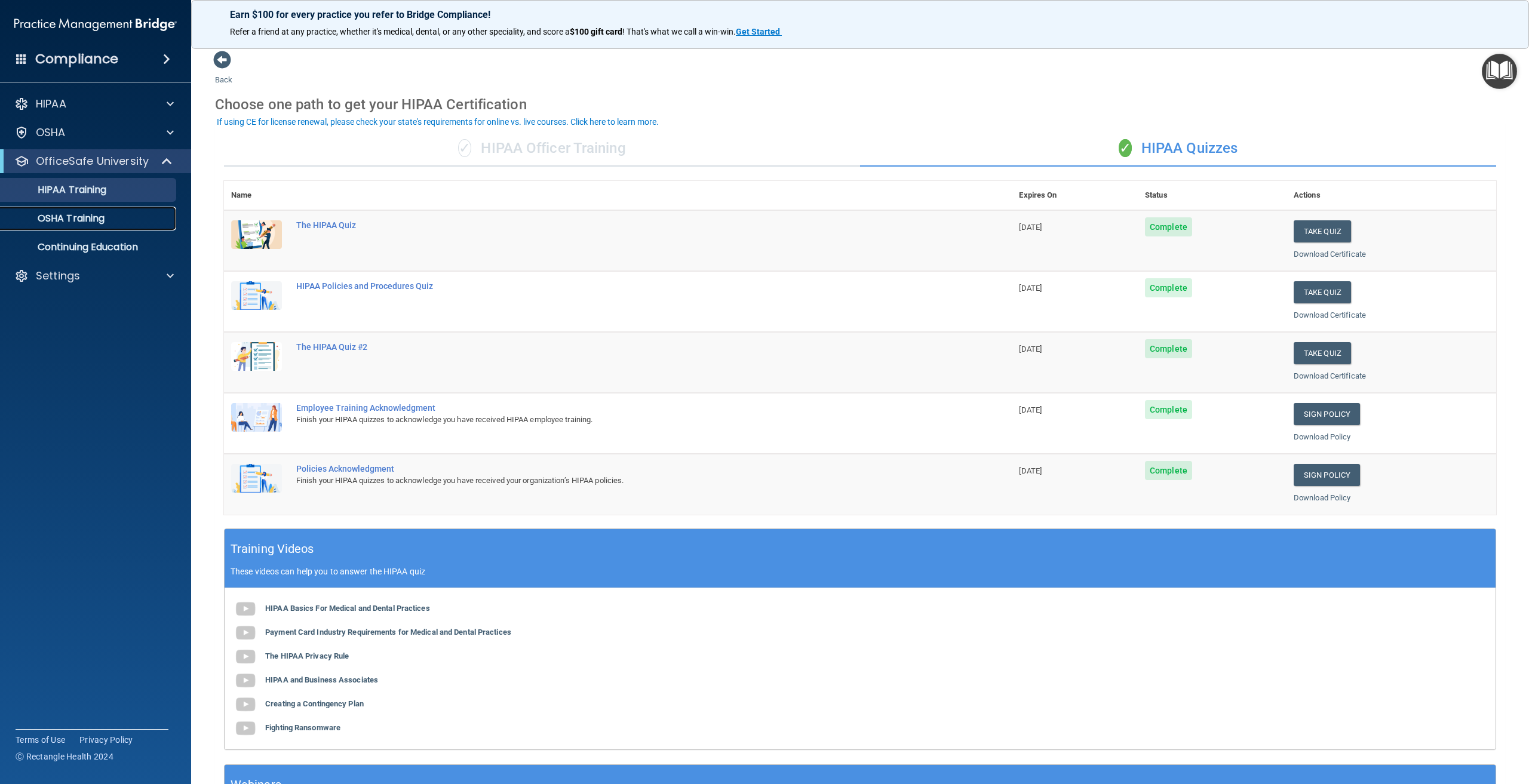
click at [67, 215] on p "OSHA Training" at bounding box center [56, 218] width 96 height 12
click at [45, 217] on p "OSHA Training" at bounding box center [56, 218] width 96 height 12
click at [88, 216] on p "OSHA Training" at bounding box center [56, 218] width 96 height 12
click at [67, 191] on p "HIPAA Training" at bounding box center [57, 190] width 98 height 12
click at [116, 223] on div "OSHA Training" at bounding box center [90, 218] width 163 height 12
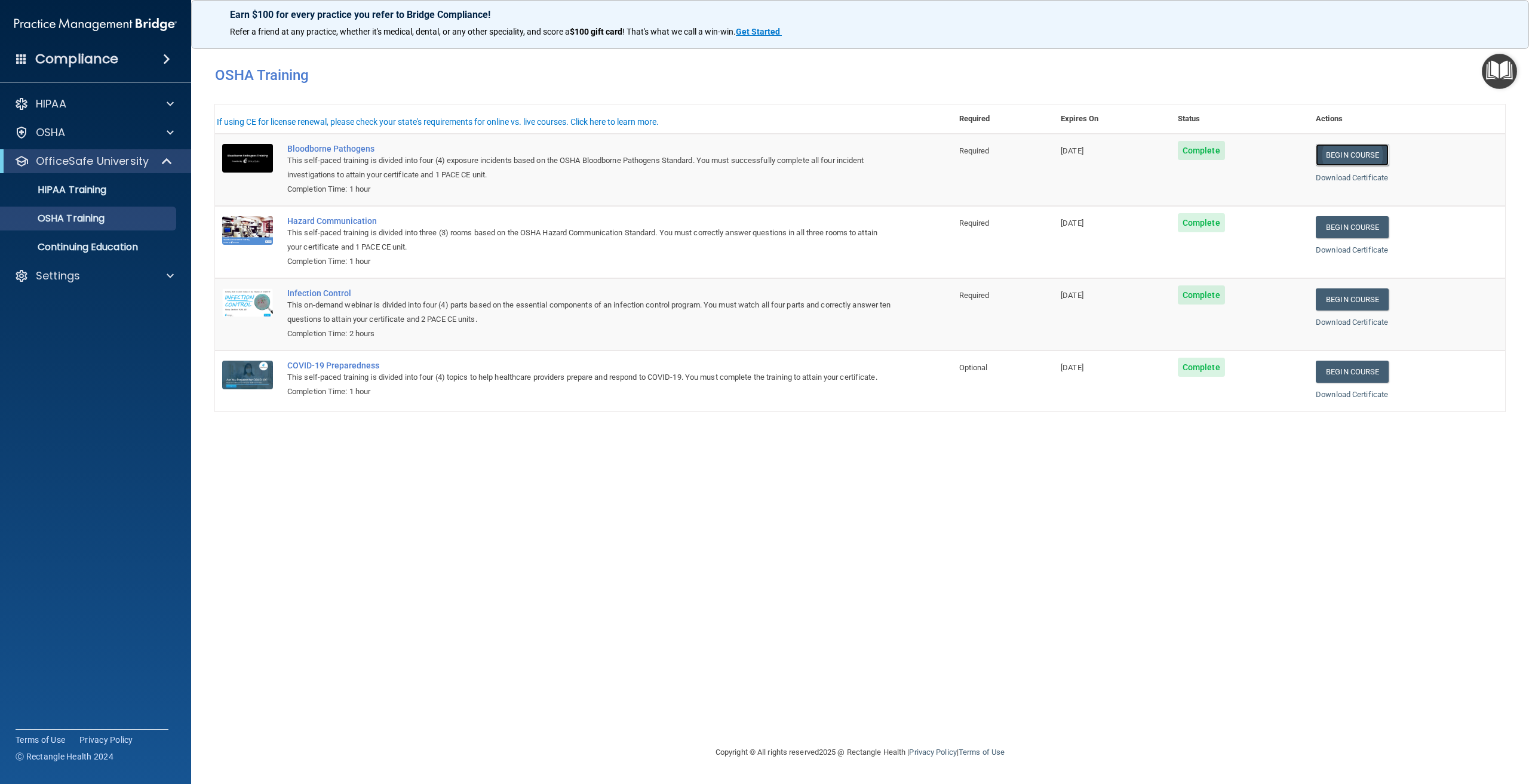
click at [1344, 150] on link "Begin Course" at bounding box center [1352, 154] width 73 height 22
click at [558, 535] on div "You have a course that has expired or is incomplete. Please complete the course…" at bounding box center [860, 391] width 1290 height 683
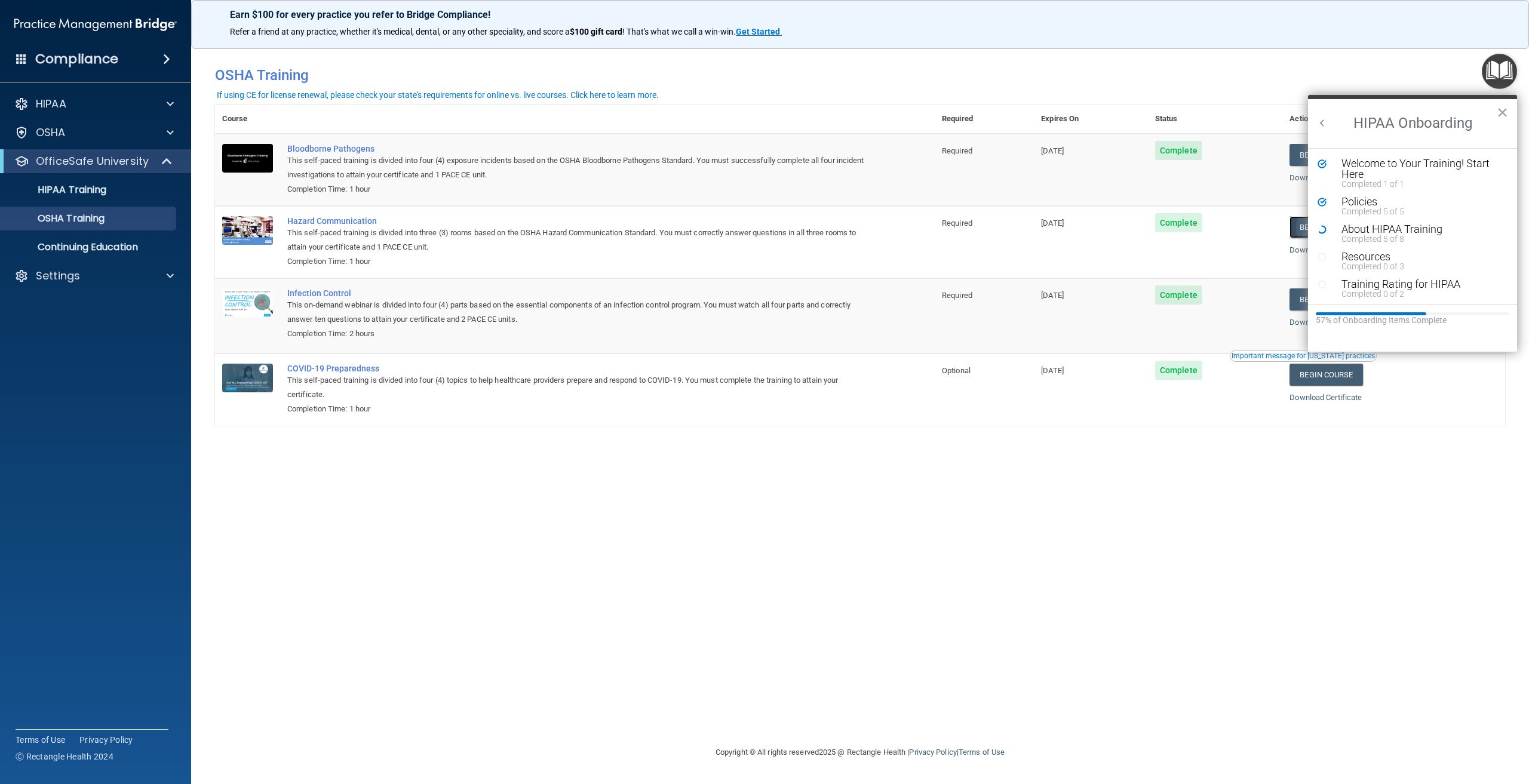
click at [1305, 235] on link "Begin Course" at bounding box center [1326, 227] width 73 height 22
click at [1191, 297] on span "Complete" at bounding box center [1179, 295] width 47 height 19
click at [1509, 112] on h2 "HIPAA Onboarding" at bounding box center [1412, 123] width 209 height 49
click at [1501, 113] on button "×" at bounding box center [1502, 112] width 11 height 19
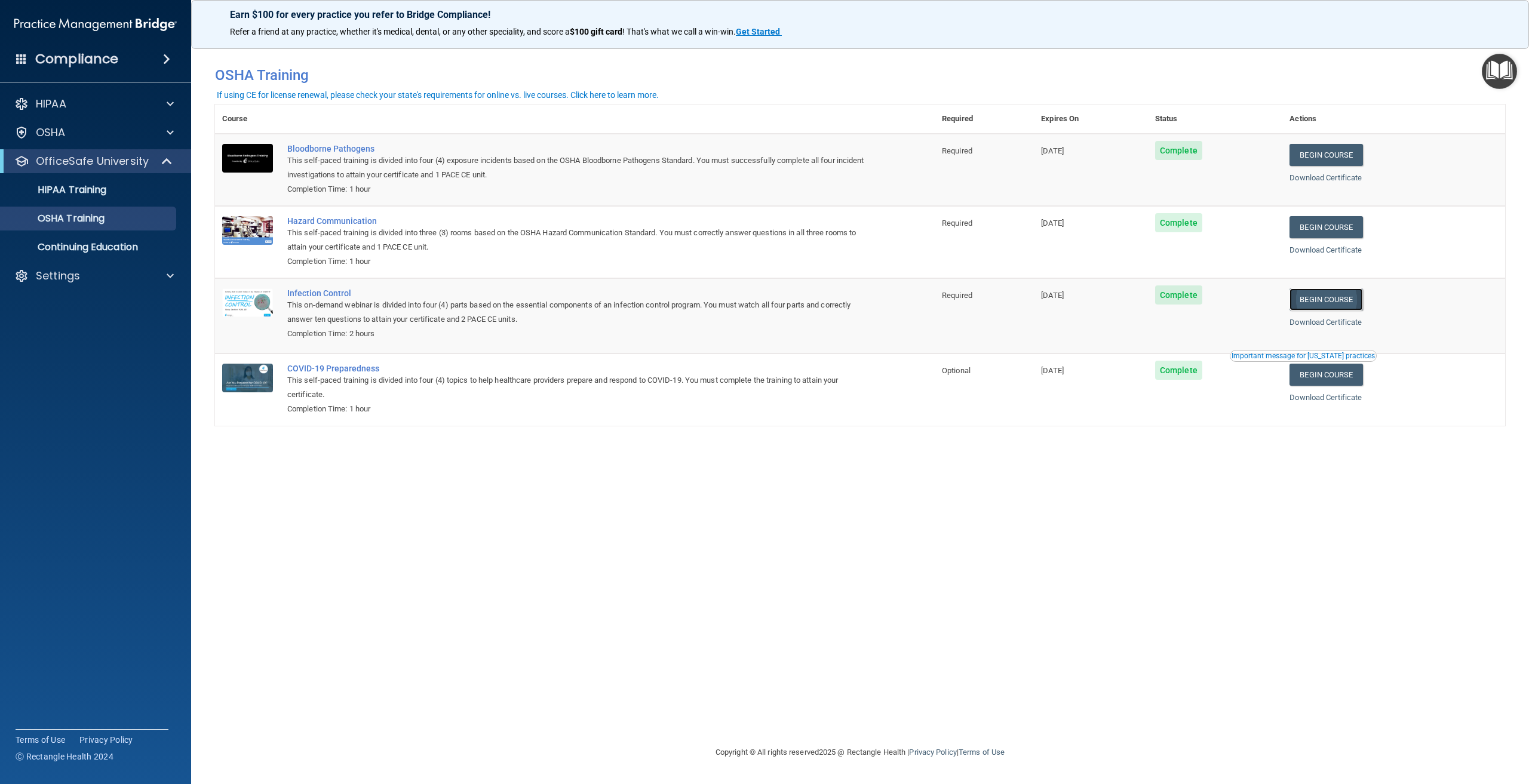
click at [1344, 301] on link "Begin Course" at bounding box center [1326, 299] width 73 height 22
click at [1335, 375] on link "Begin Course" at bounding box center [1326, 374] width 73 height 22
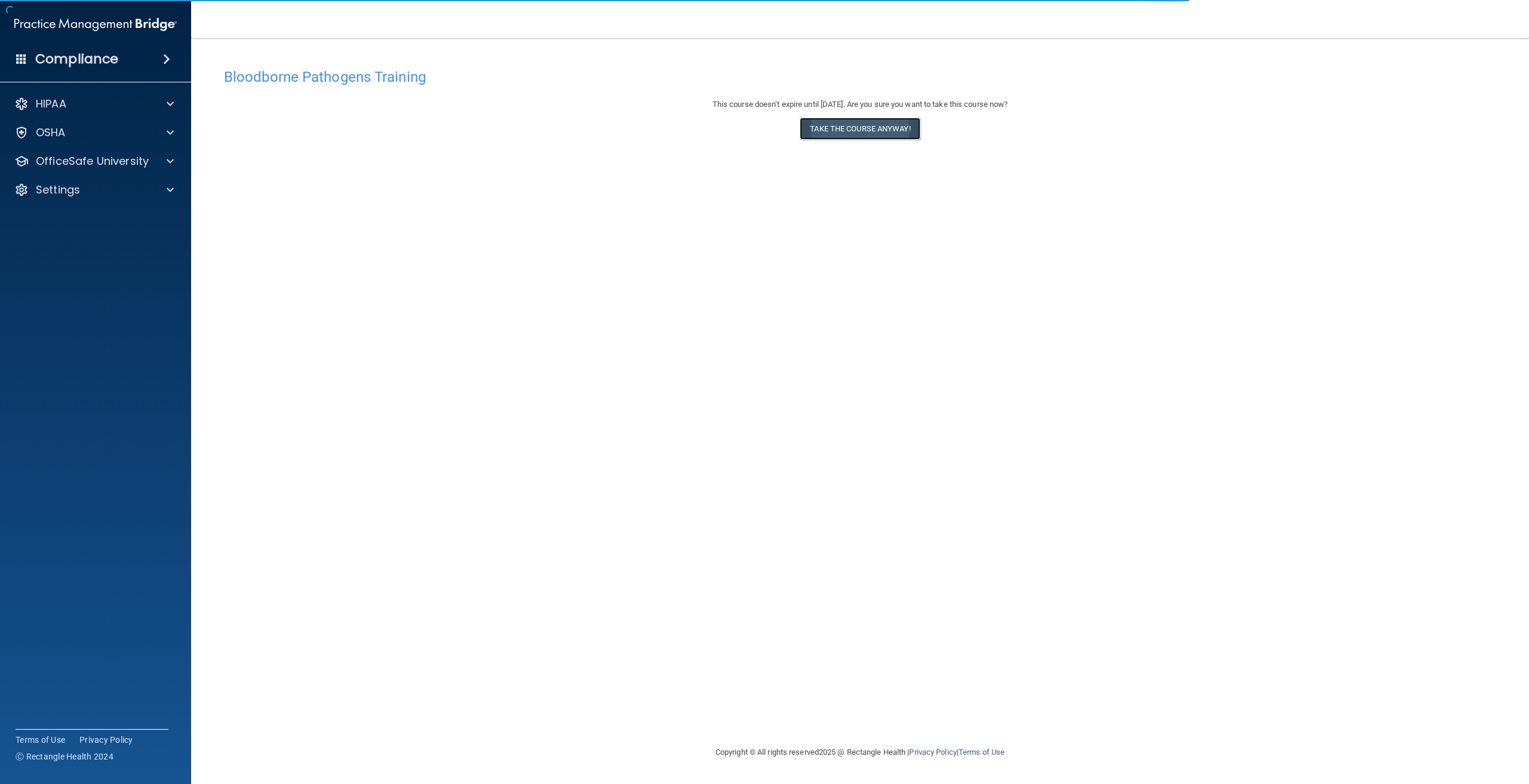
click at [853, 123] on button "Take the course anyway!" at bounding box center [860, 128] width 120 height 22
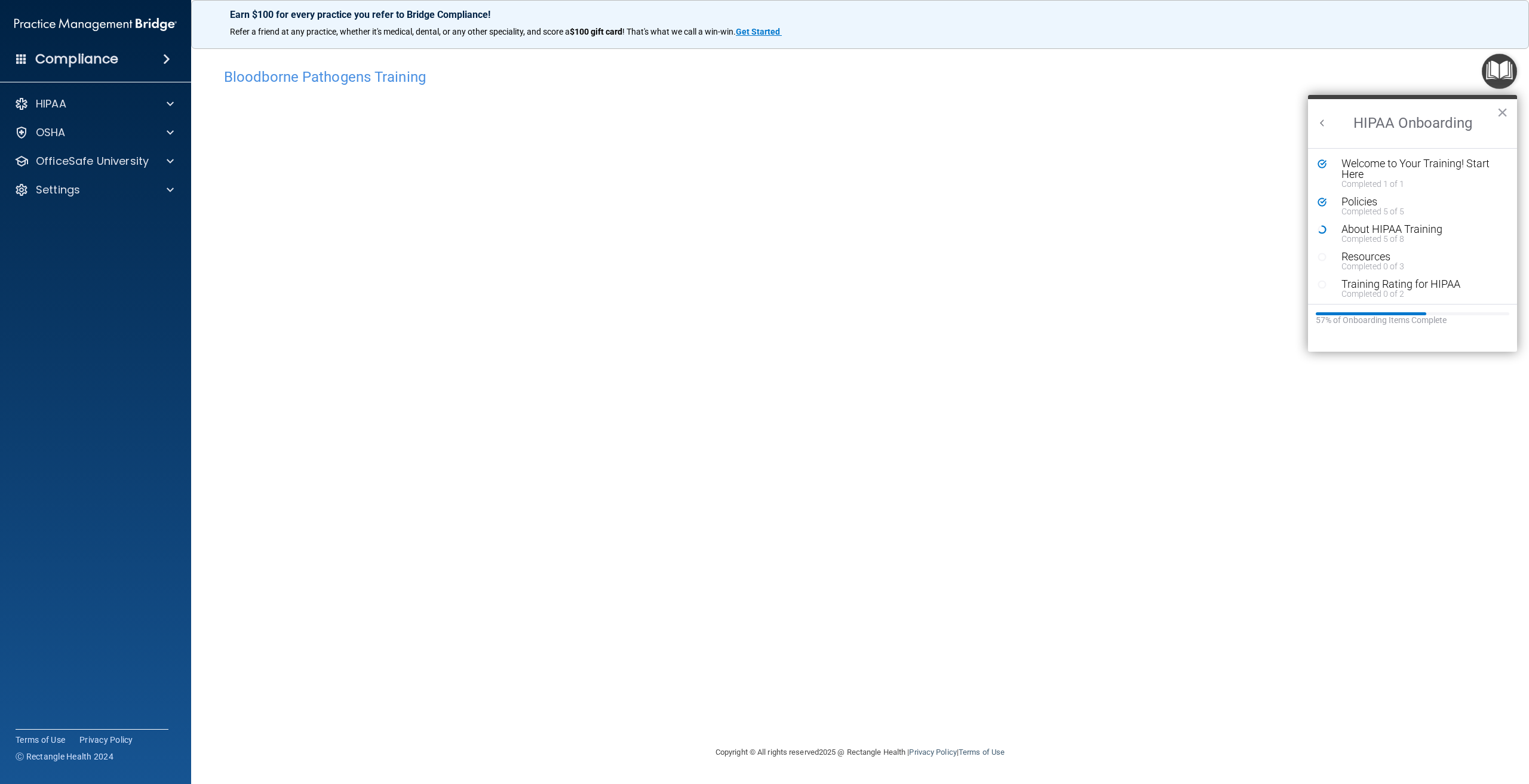
click at [967, 503] on div "Bloodborne Pathogens Training This course doesn’t expire until [DATE]. Are you …" at bounding box center [860, 403] width 1290 height 683
click at [857, 123] on button "Take the course anyway!" at bounding box center [860, 128] width 120 height 22
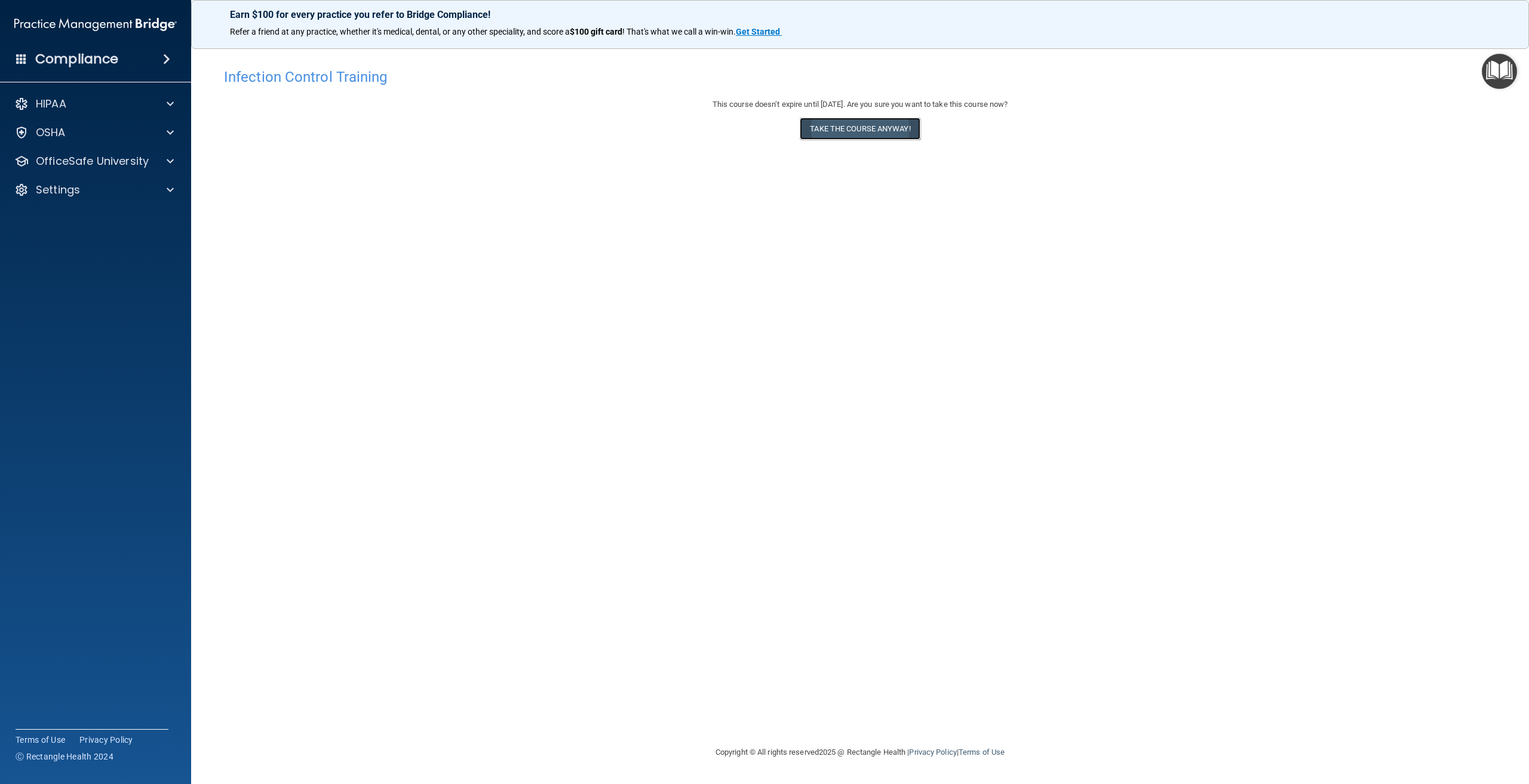
click at [886, 123] on button "Take the course anyway!" at bounding box center [860, 128] width 120 height 22
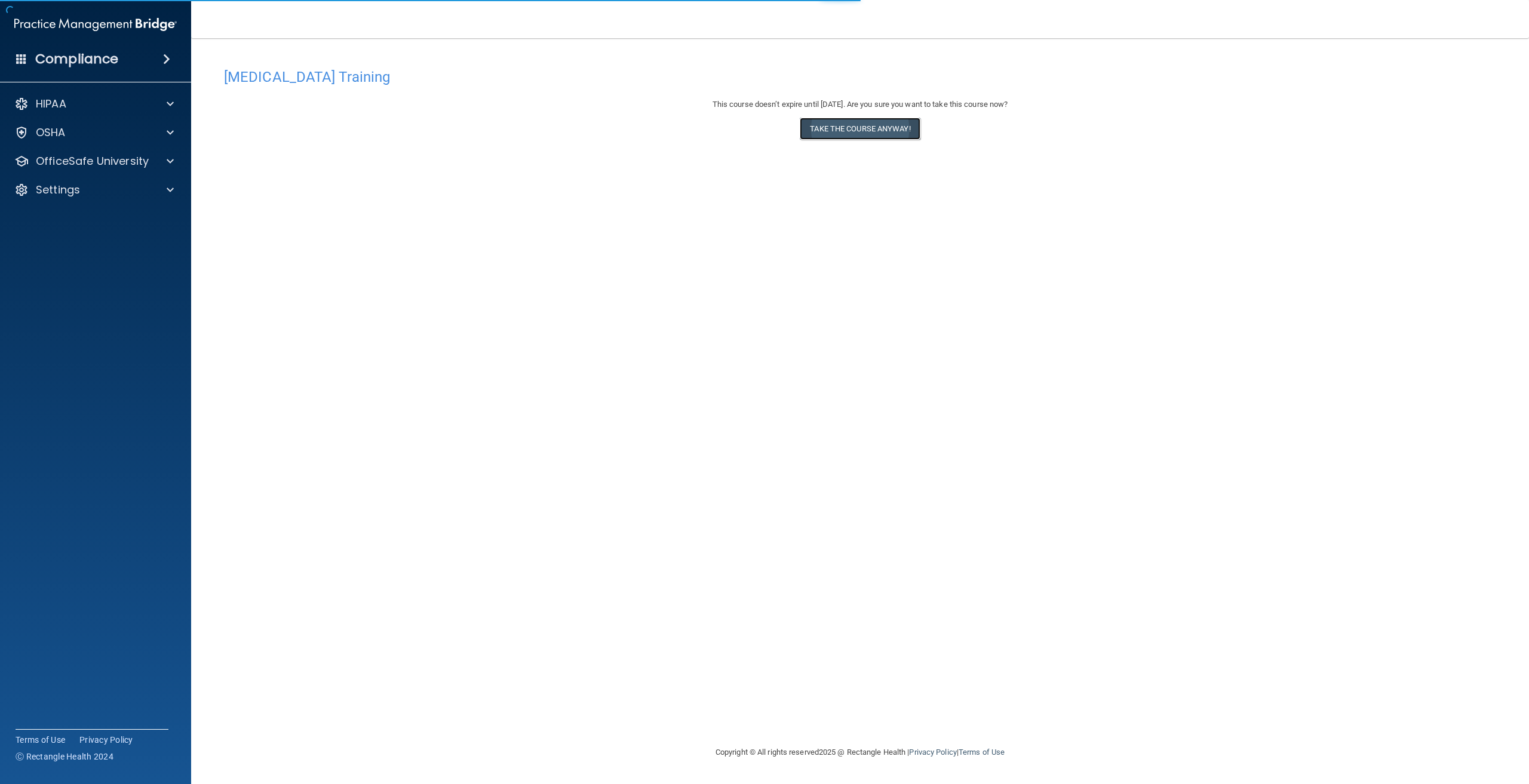
click at [905, 123] on button "Take the course anyway!" at bounding box center [860, 128] width 120 height 22
